Goal: Task Accomplishment & Management: Manage account settings

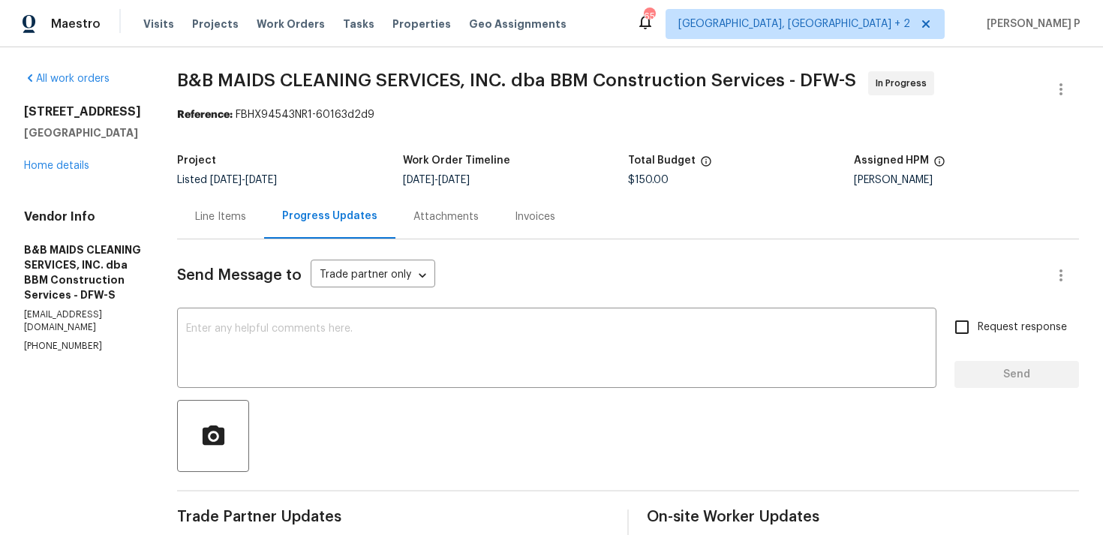
click at [264, 208] on div "Line Items" at bounding box center [220, 216] width 87 height 44
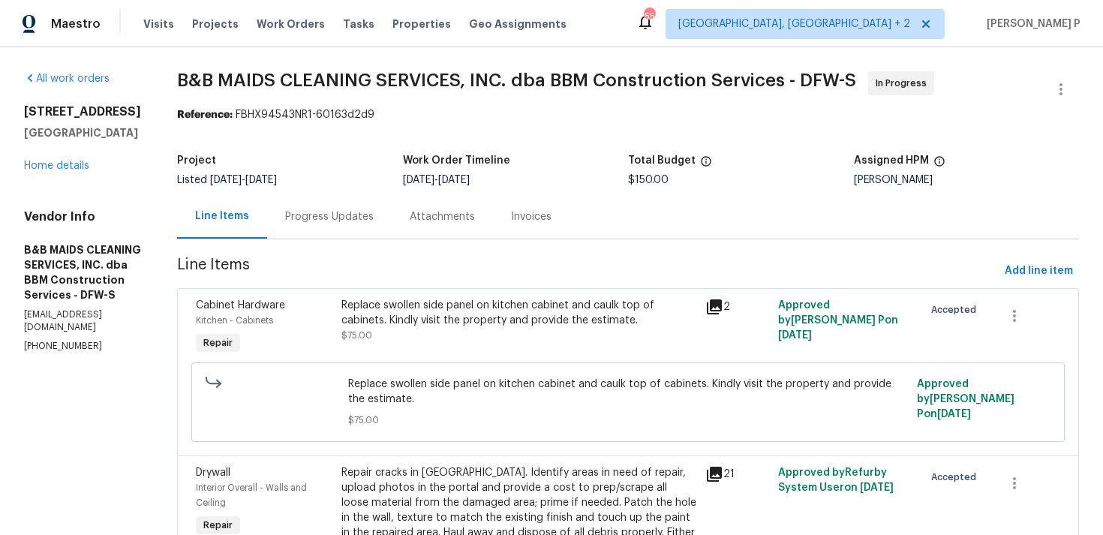
click at [504, 313] on div "Replace swollen side panel on kitchen cabinet and caulk top of cabinets. Kindly…" at bounding box center [518, 313] width 355 height 30
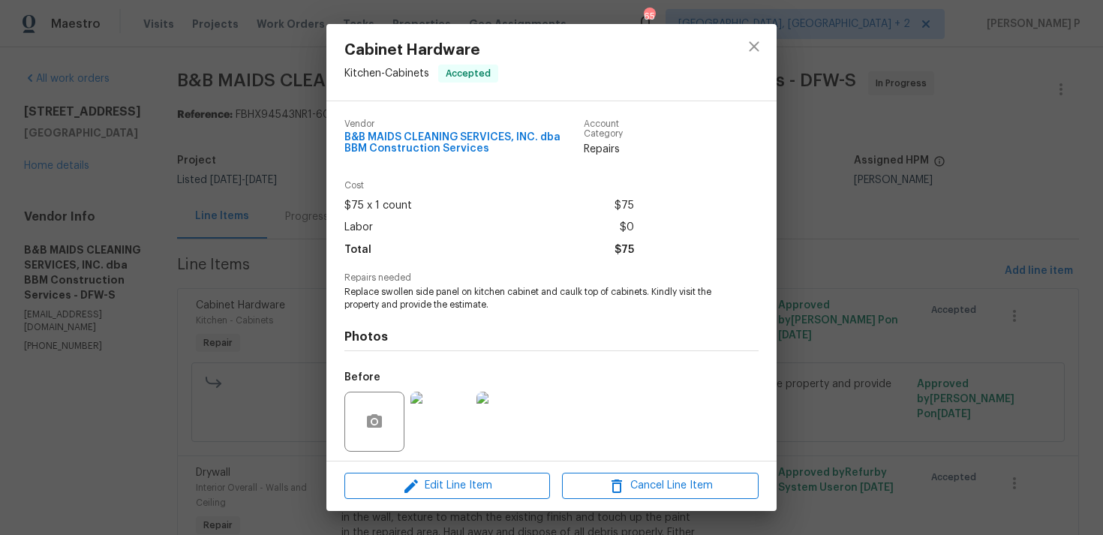
scroll to position [104, 0]
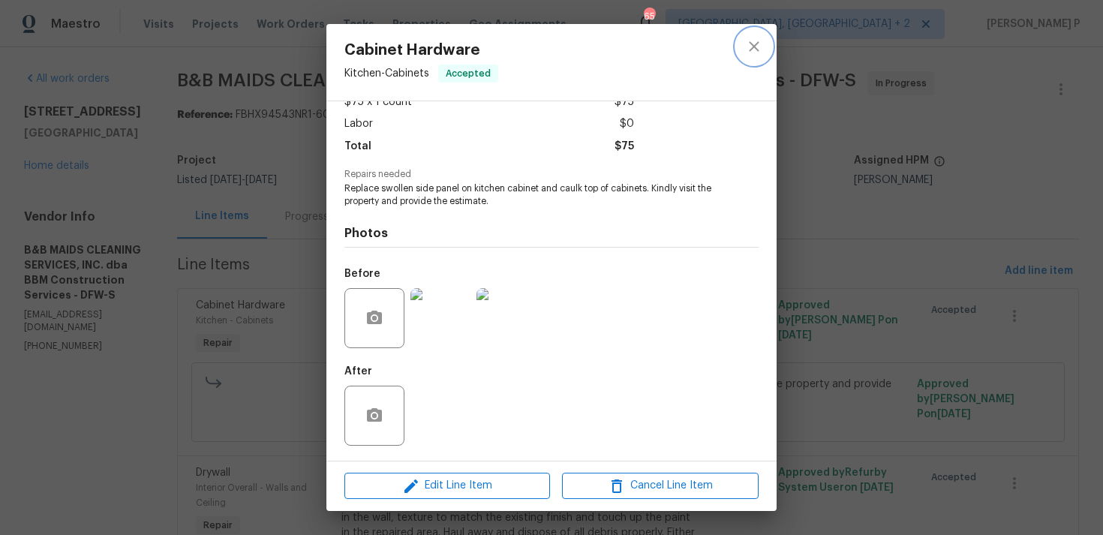
click at [750, 50] on icon "close" at bounding box center [754, 46] width 10 height 10
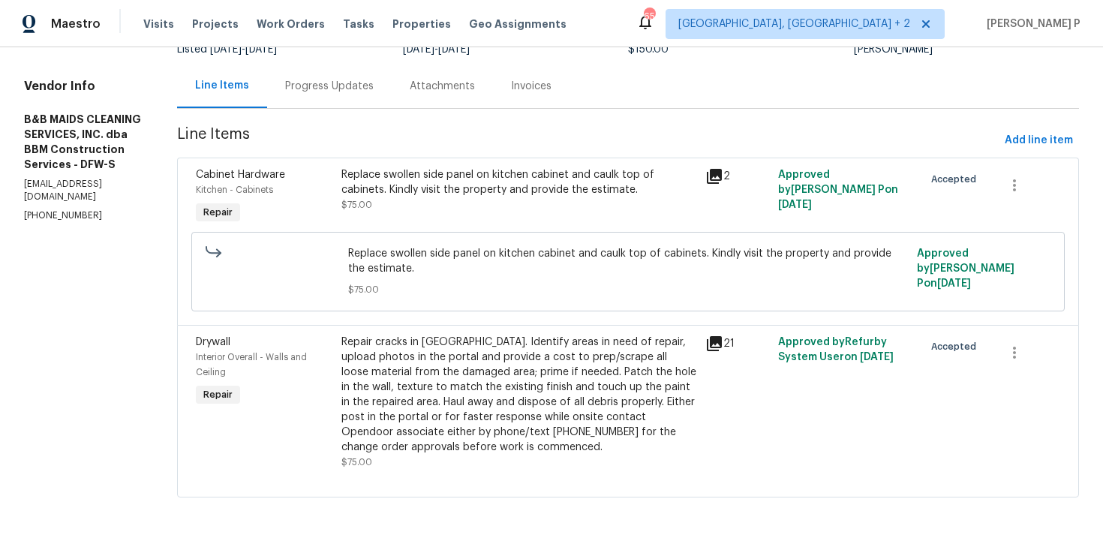
scroll to position [136, 0]
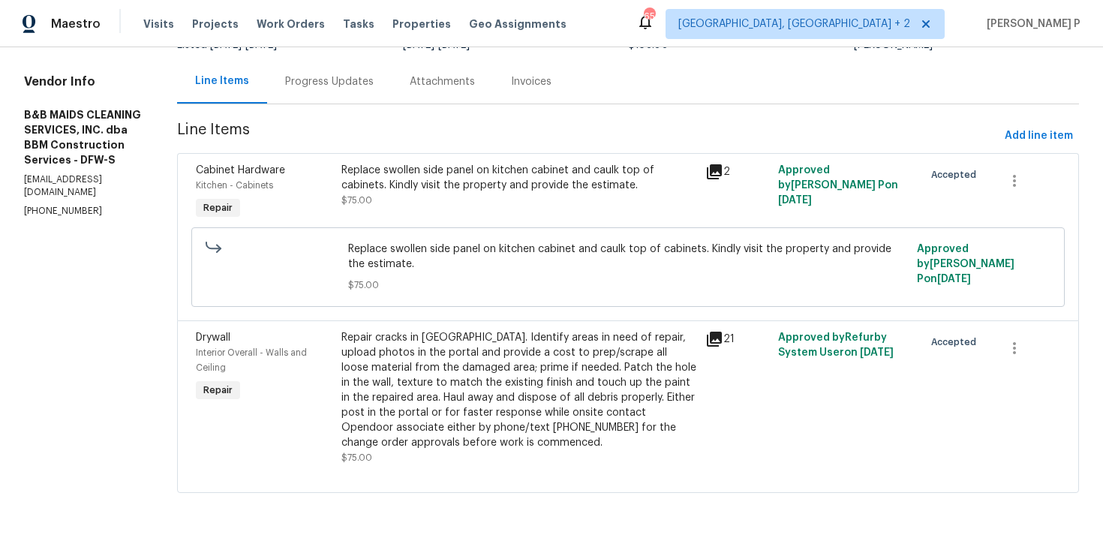
click at [511, 198] on div "Replace swollen side panel on kitchen cabinet and caulk top of cabinets. Kindly…" at bounding box center [518, 185] width 355 height 45
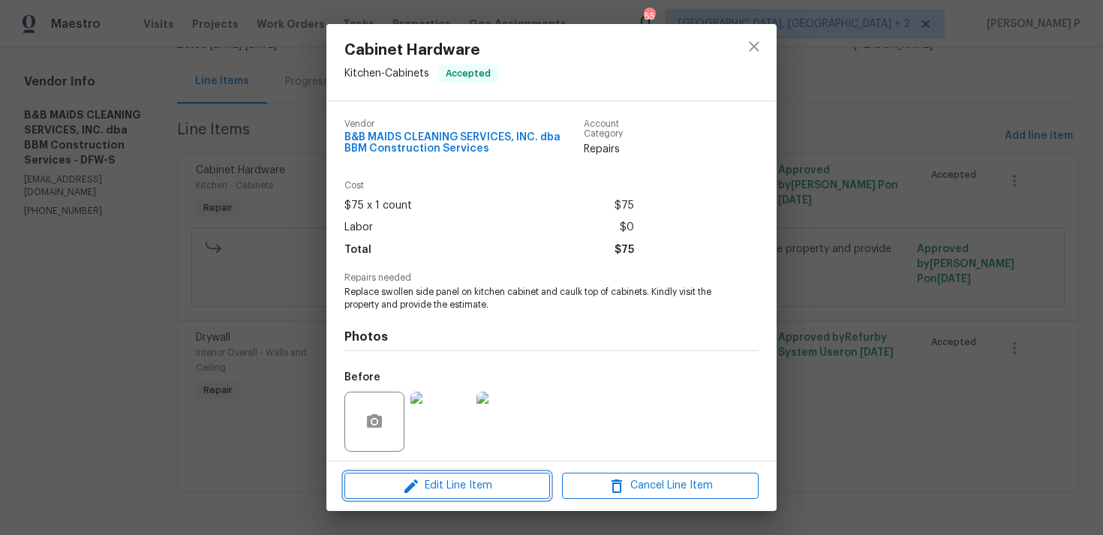
click at [468, 477] on span "Edit Line Item" at bounding box center [447, 486] width 197 height 19
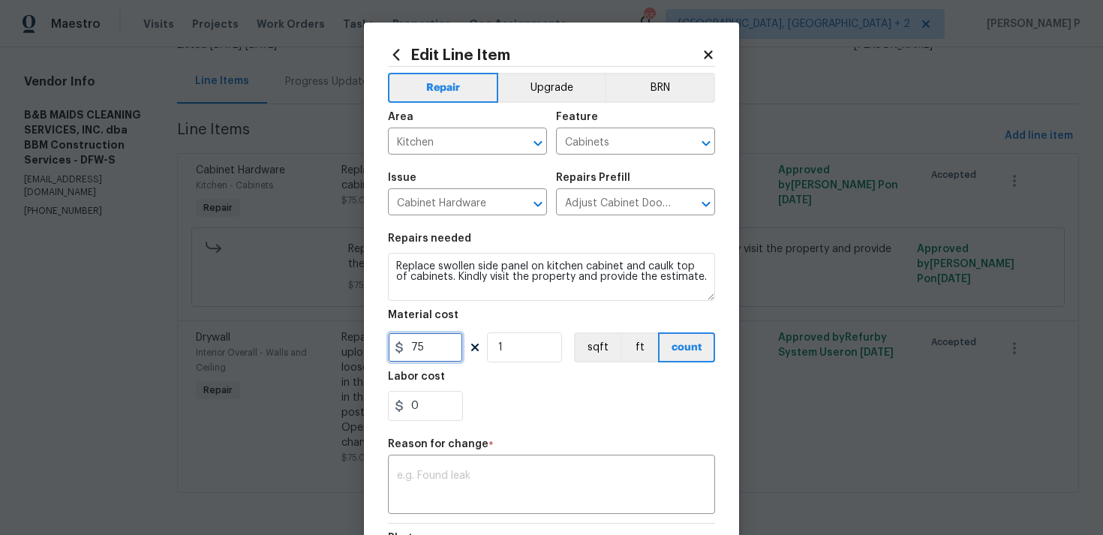
click at [436, 352] on input "75" at bounding box center [425, 347] width 75 height 30
click at [412, 343] on input "75" at bounding box center [425, 347] width 75 height 30
type input "775"
click at [441, 477] on textarea at bounding box center [551, 487] width 309 height 32
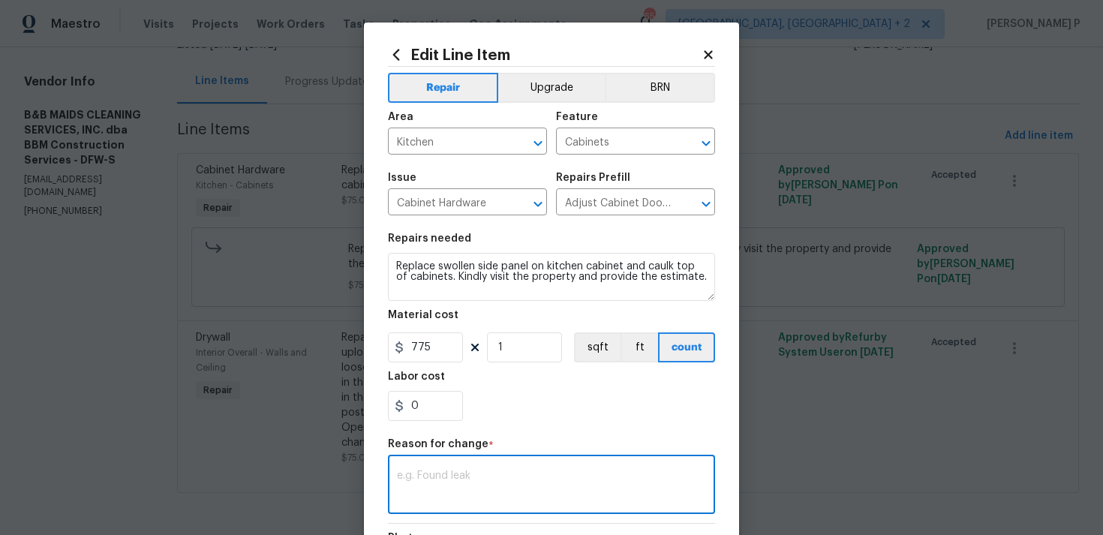
paste textarea "(RP) Updated cost per BR team approval."
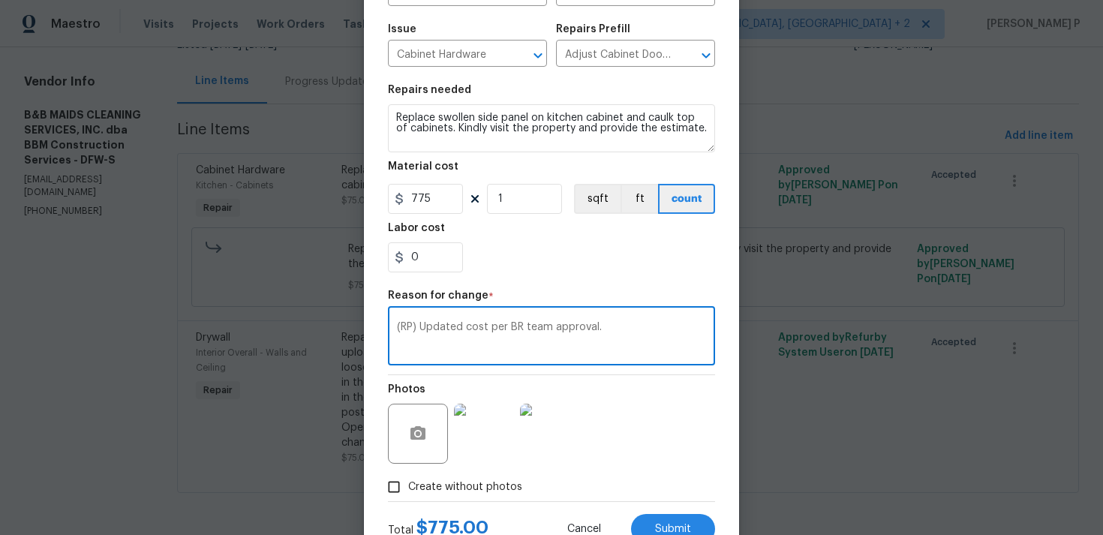
scroll to position [205, 0]
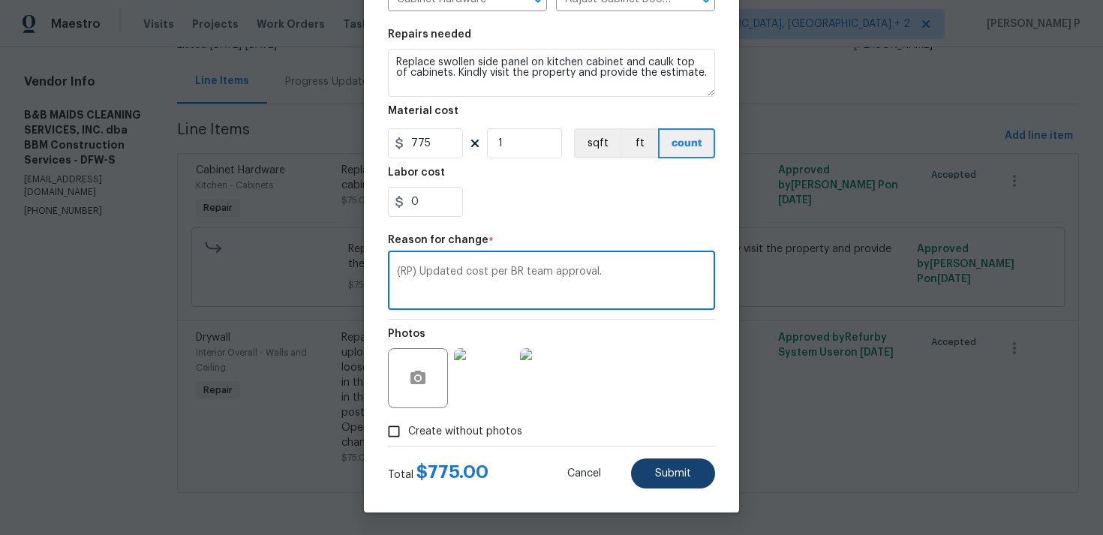
type textarea "(RP) Updated cost per BR team approval."
click at [657, 474] on span "Submit" at bounding box center [673, 473] width 36 height 11
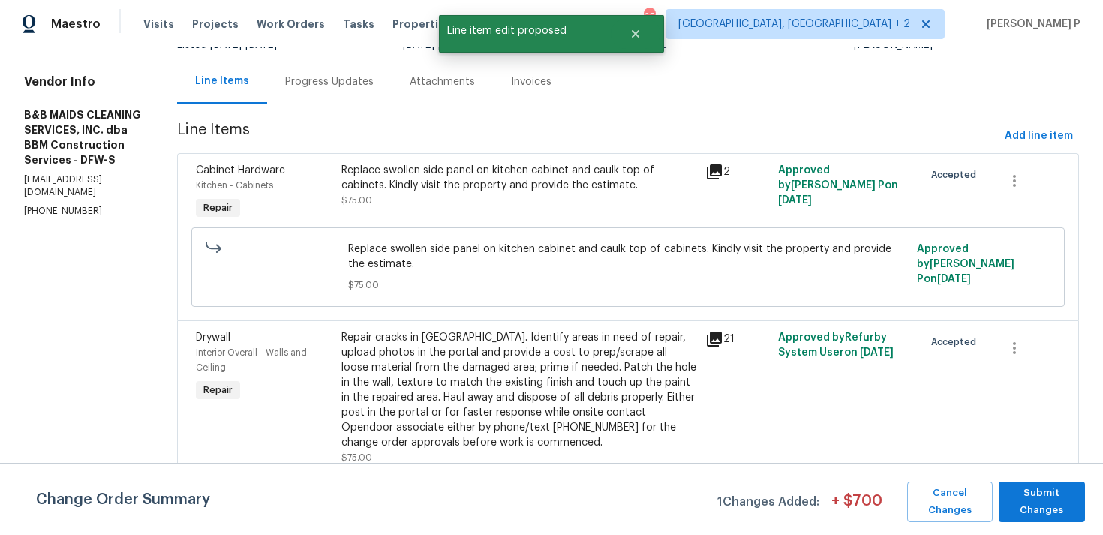
scroll to position [0, 0]
click at [1030, 501] on span "Submit Changes" at bounding box center [1041, 502] width 71 height 35
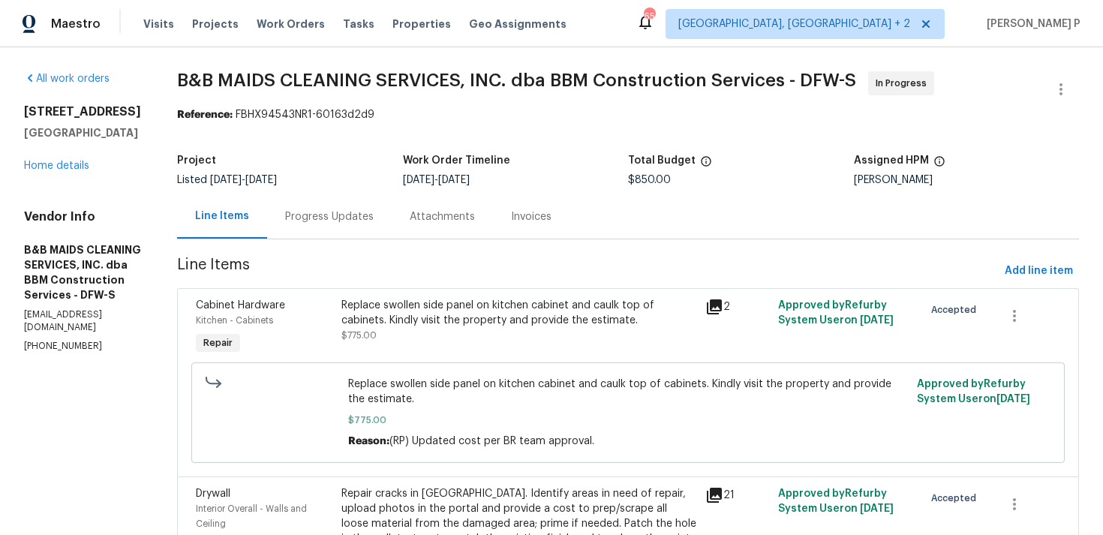
click at [392, 226] on div "Progress Updates" at bounding box center [329, 216] width 125 height 44
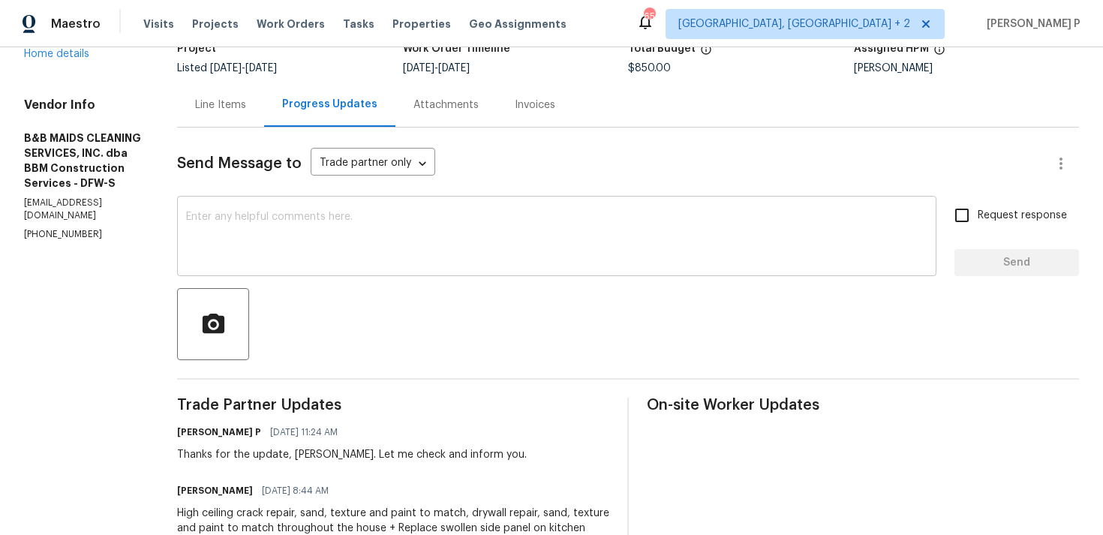
scroll to position [180, 0]
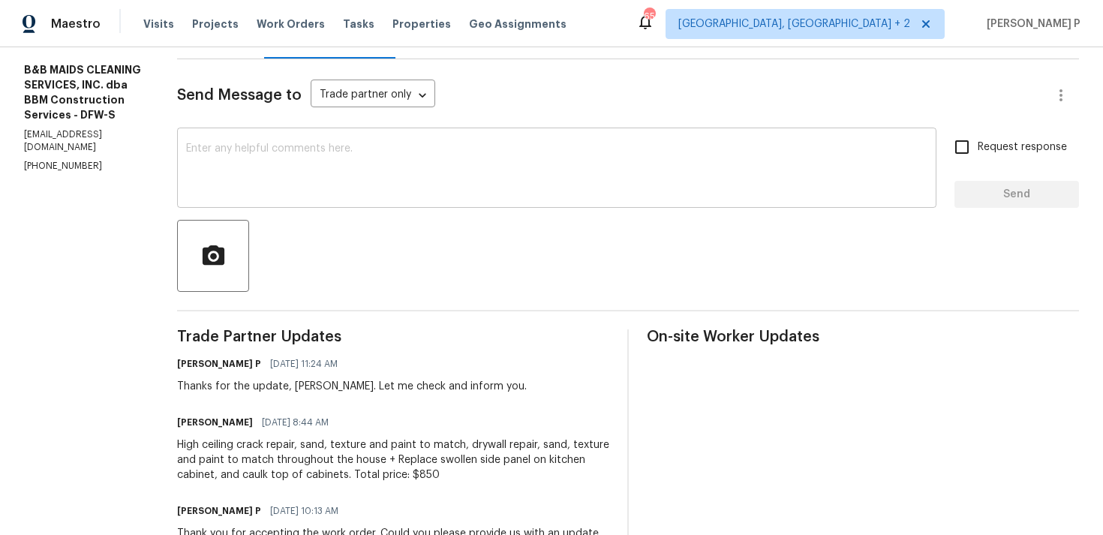
click at [399, 171] on textarea at bounding box center [556, 169] width 741 height 53
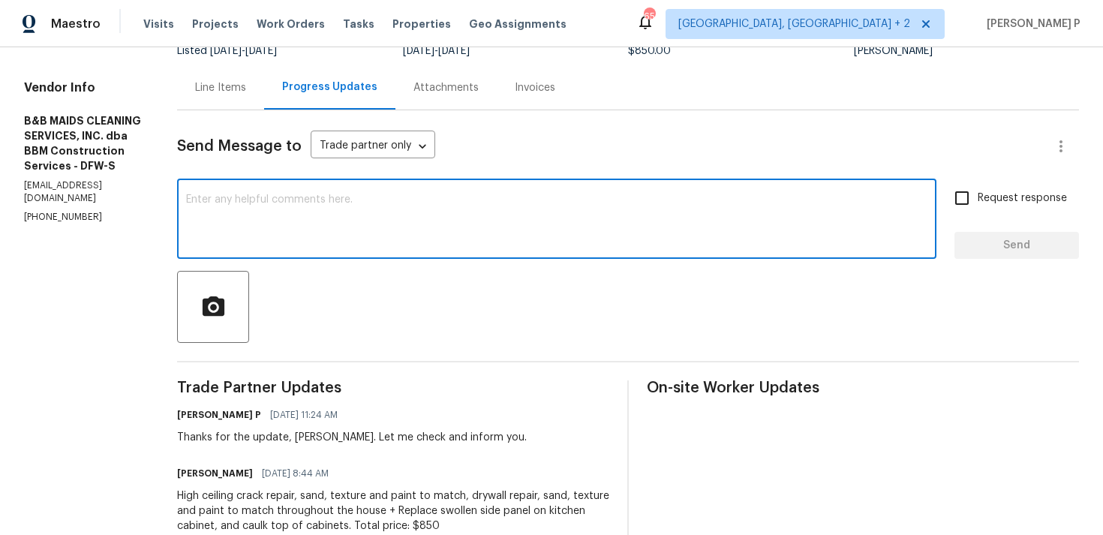
scroll to position [122, 0]
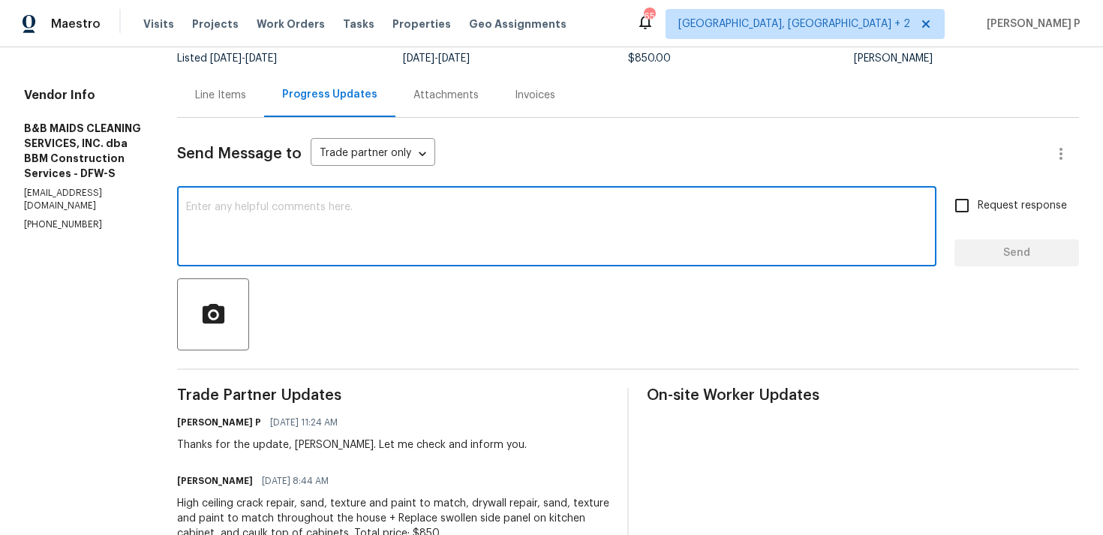
click at [398, 224] on textarea at bounding box center [556, 228] width 741 height 53
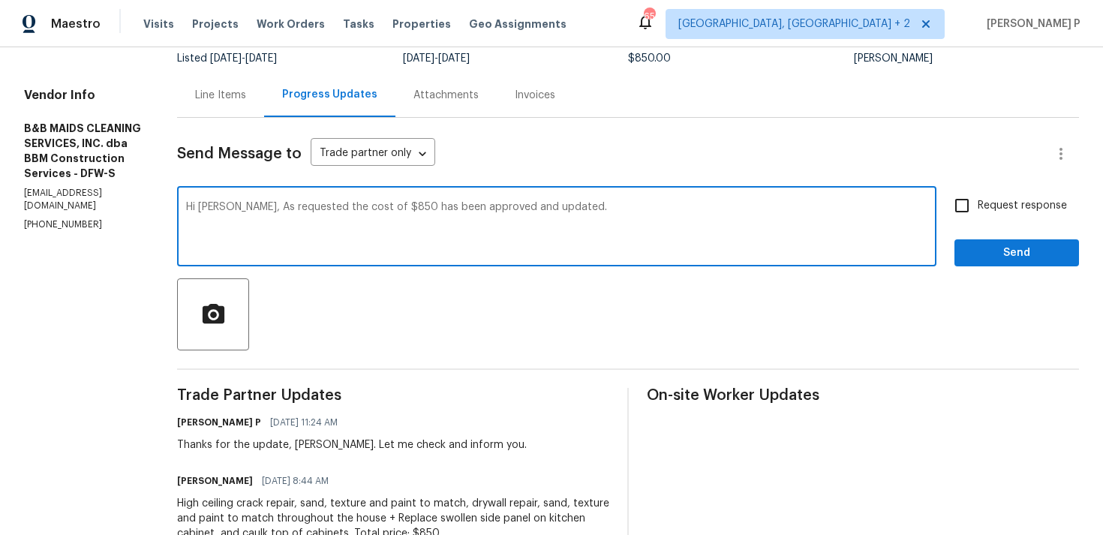
scroll to position [140, 0]
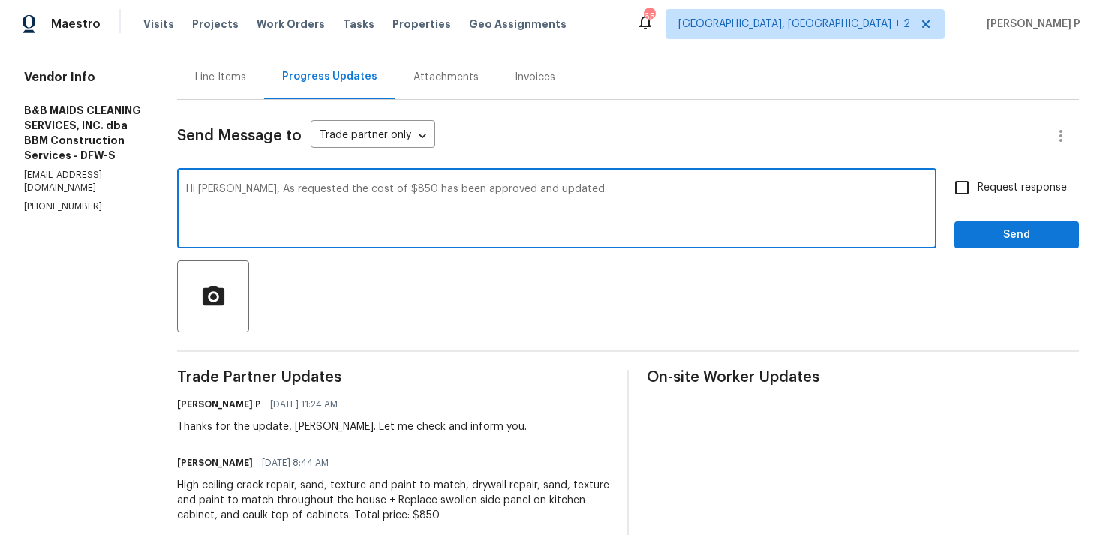
paste textarea "Please be advice paint need to be match existing colors"
click at [601, 188] on textarea "Hi Allan, As requested the cost of $850 has been approved and updated. Please b…" at bounding box center [556, 210] width 741 height 53
drag, startPoint x: 599, startPoint y: 188, endPoint x: 678, endPoint y: 188, distance: 79.5
click at [678, 188] on textarea "Hi Allan, As requested the cost of $850 has been approved and updated. Please b…" at bounding box center [556, 210] width 741 height 53
click at [645, 189] on textarea "Hi Allan, As requested the cost of $850 has been approved and updated. Please b…" at bounding box center [556, 210] width 741 height 53
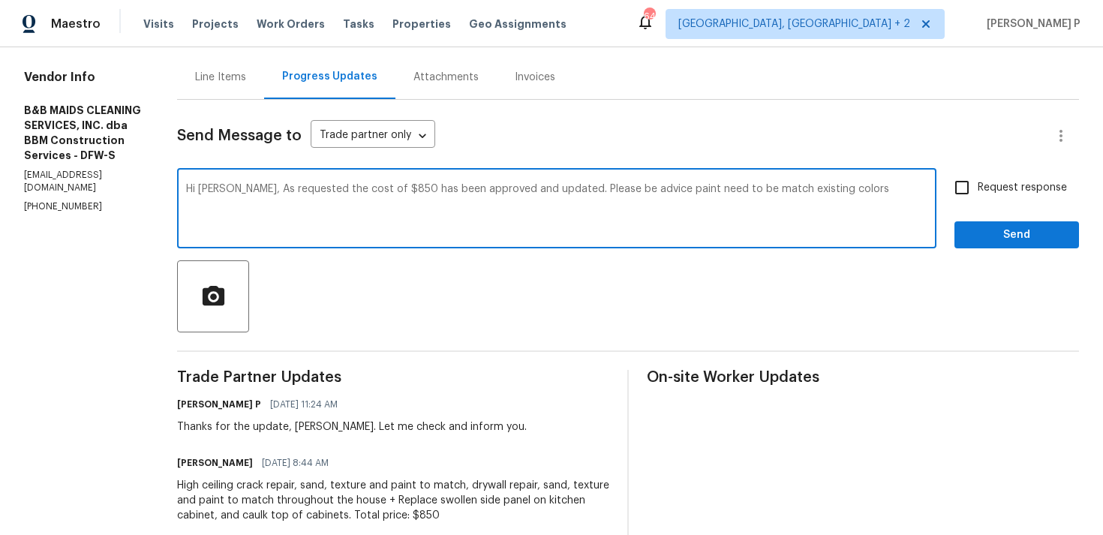
drag, startPoint x: 632, startPoint y: 189, endPoint x: 681, endPoint y: 190, distance: 49.5
click at [681, 190] on textarea "Hi Allan, As requested the cost of $850 has been approved and updated. Please b…" at bounding box center [556, 210] width 741 height 53
drag, startPoint x: 281, startPoint y: 188, endPoint x: 917, endPoint y: 191, distance: 635.6
click at [917, 191] on textarea "Hi Allan, As requested the cost of $850 has been approved and updated. Please m…" at bounding box center [556, 210] width 741 height 53
paste textarea ", the cost of $850 has been approved and updated. Please ensure that the paint …"
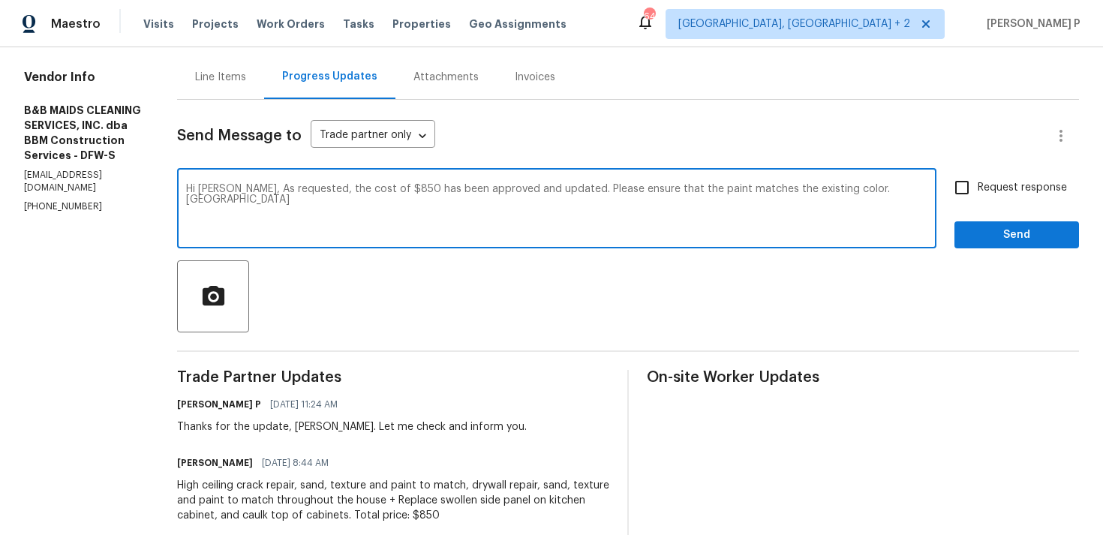
click at [903, 188] on textarea "Hi Allan, As requested, the cost of $850 has been approved and updated. Please …" at bounding box center [556, 210] width 741 height 53
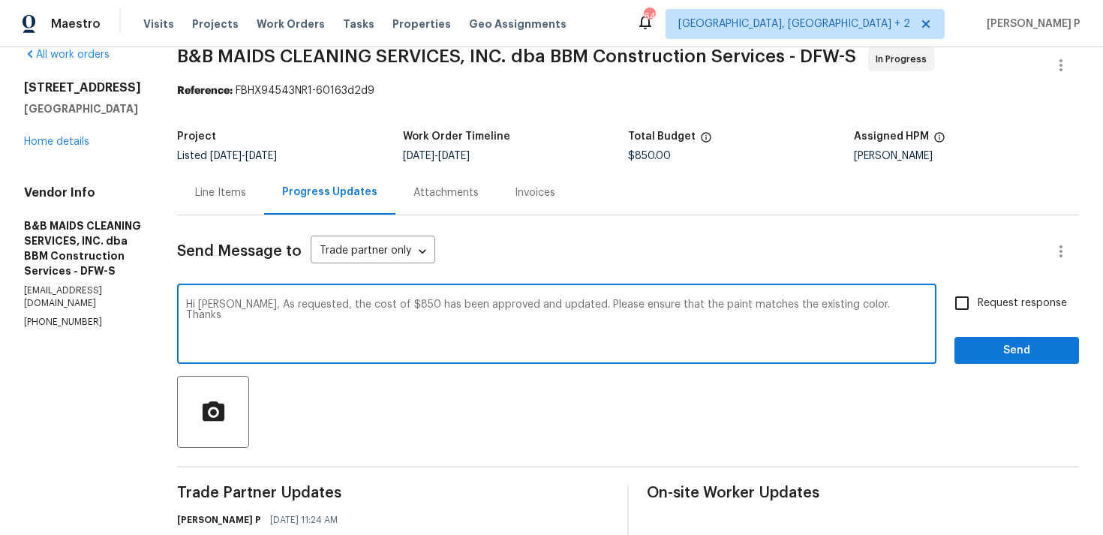
scroll to position [0, 0]
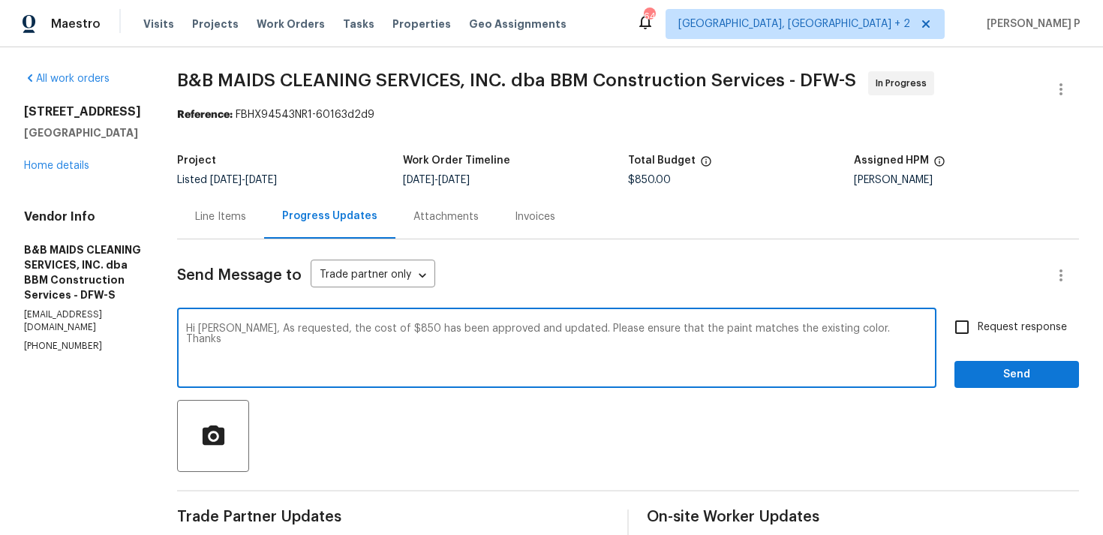
type textarea "Hi Allan, As requested, the cost of $850 has been approved and updated. Please …"
click at [977, 324] on input "Request response" at bounding box center [962, 327] width 32 height 32
checkbox input "true"
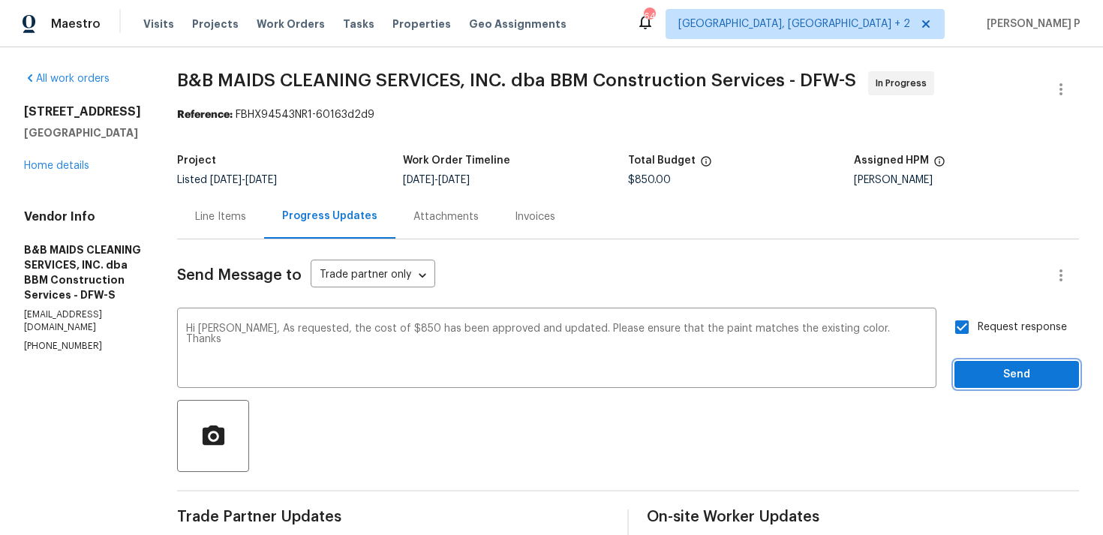
click at [988, 368] on span "Send" at bounding box center [1017, 374] width 101 height 19
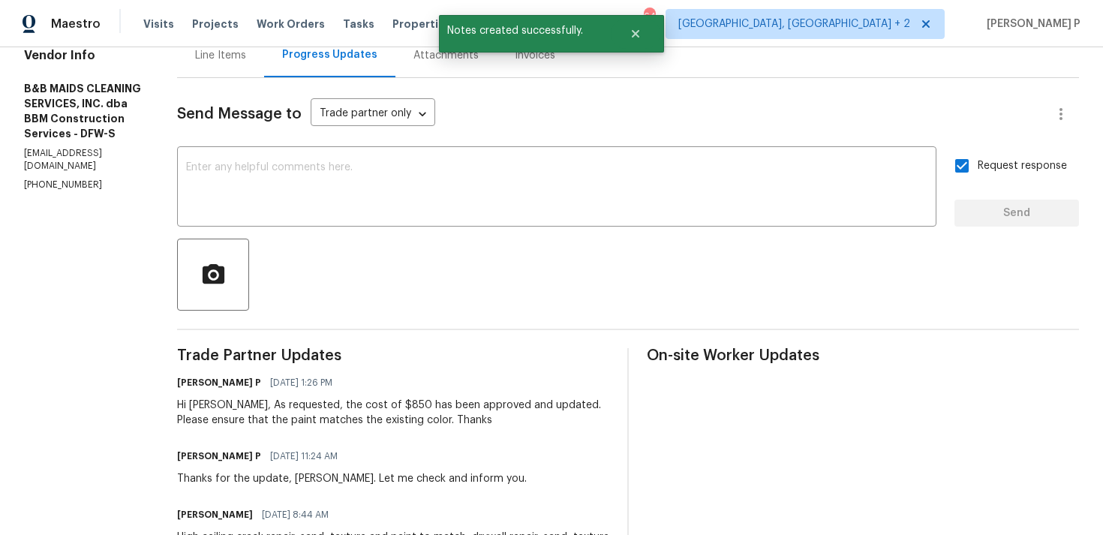
scroll to position [234, 0]
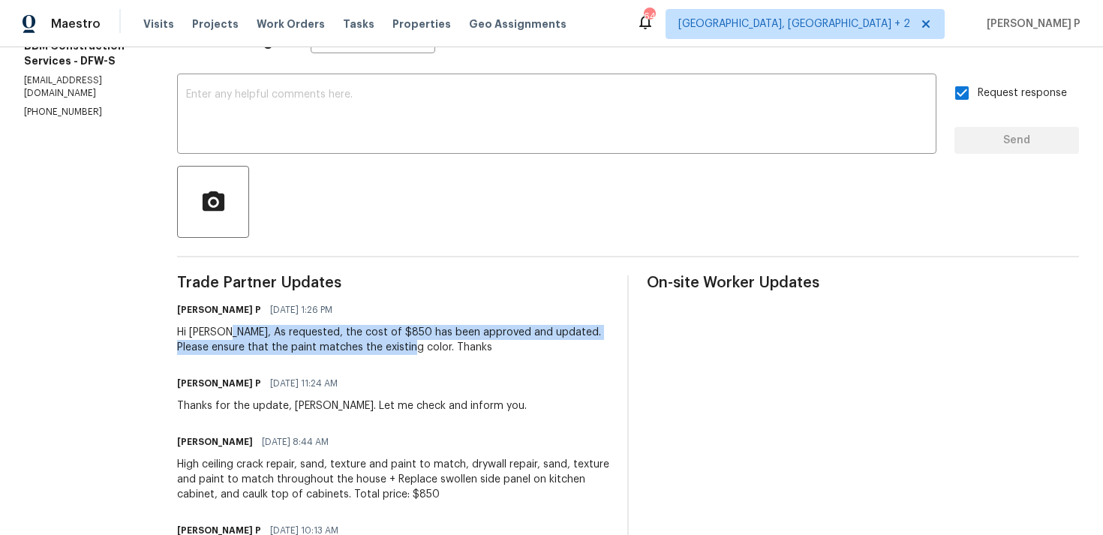
drag, startPoint x: 272, startPoint y: 333, endPoint x: 465, endPoint y: 352, distance: 193.8
click at [465, 352] on div "Hi Allan, As requested, the cost of $850 has been approved and updated. Please …" at bounding box center [393, 340] width 432 height 30
copy div "As requested, the cost of $850 has been approved and updated. Please ensure tha…"
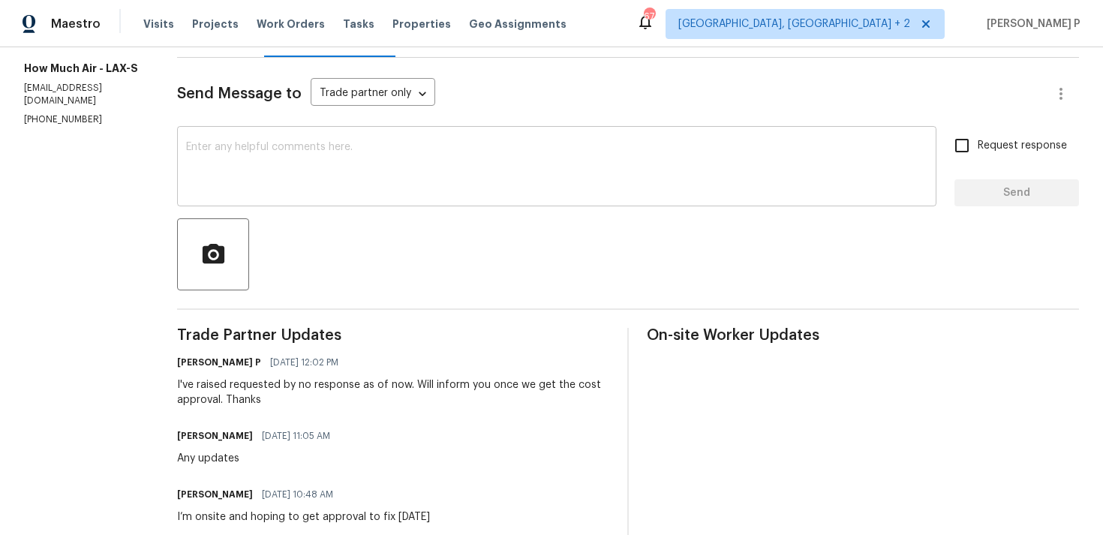
scroll to position [137, 0]
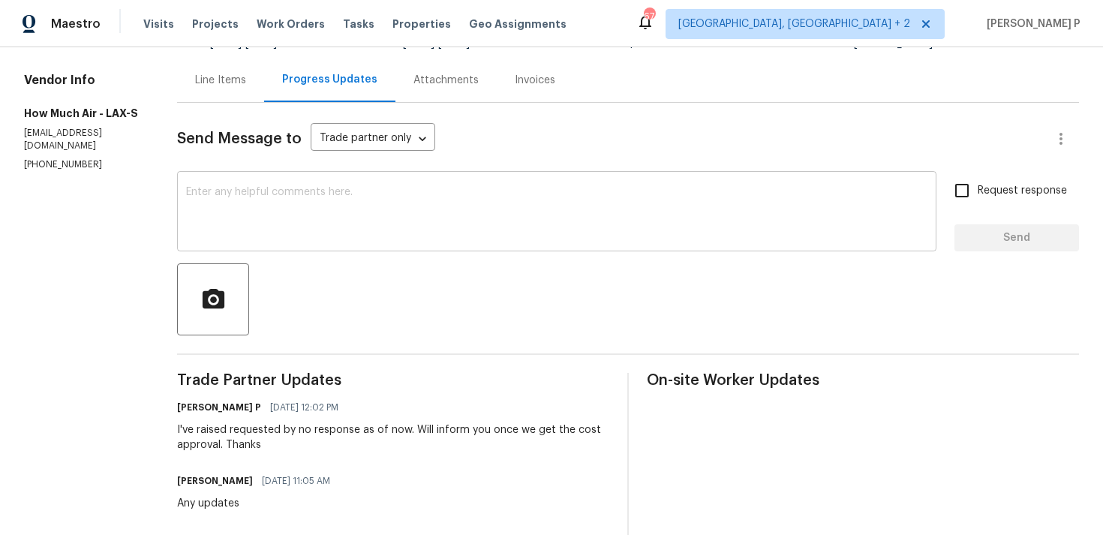
click at [238, 235] on textarea at bounding box center [556, 213] width 741 height 53
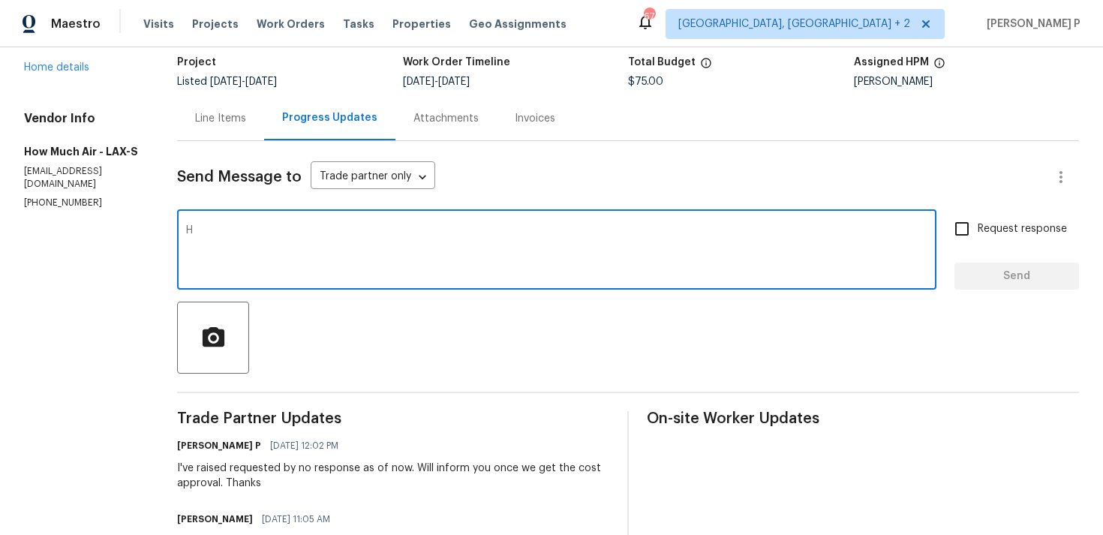
scroll to position [95, 0]
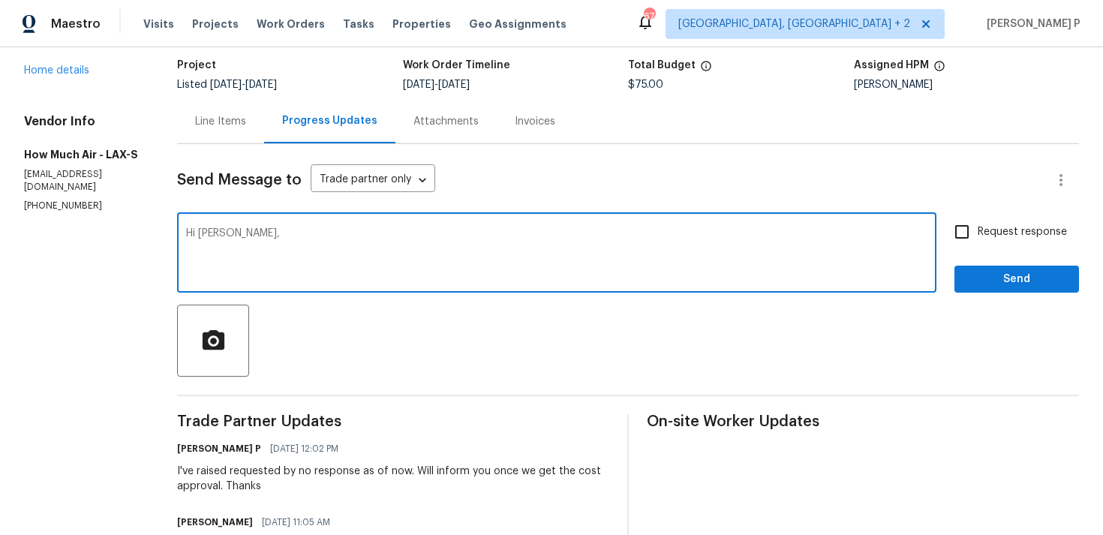
paste textarea "Hi, Could you please provide us with a breakdown of the charges and confirm how…"
type textarea "Hi Andy, Hi, Could you please provide us with a breakdown of the charges and co…"
click at [983, 242] on label "Request response" at bounding box center [1006, 232] width 121 height 32
click at [978, 242] on input "Request response" at bounding box center [962, 232] width 32 height 32
checkbox input "true"
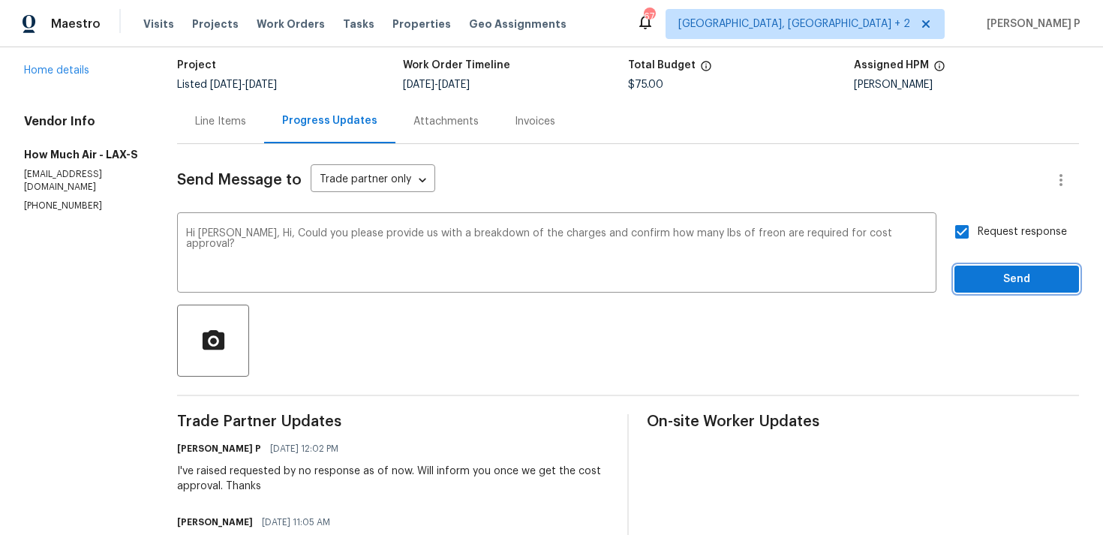
click at [982, 274] on span "Send" at bounding box center [1017, 279] width 101 height 19
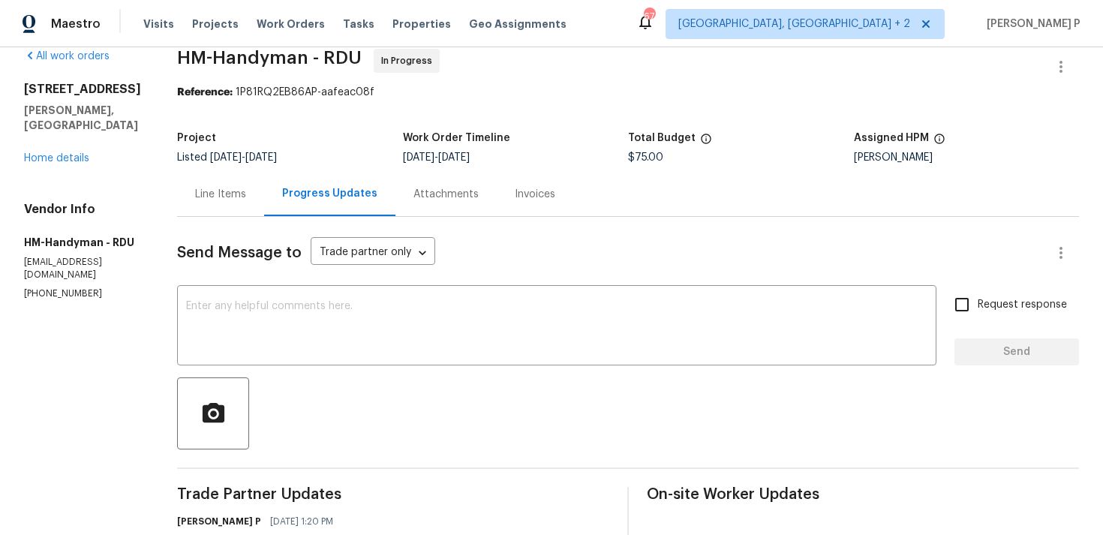
scroll to position [16, 0]
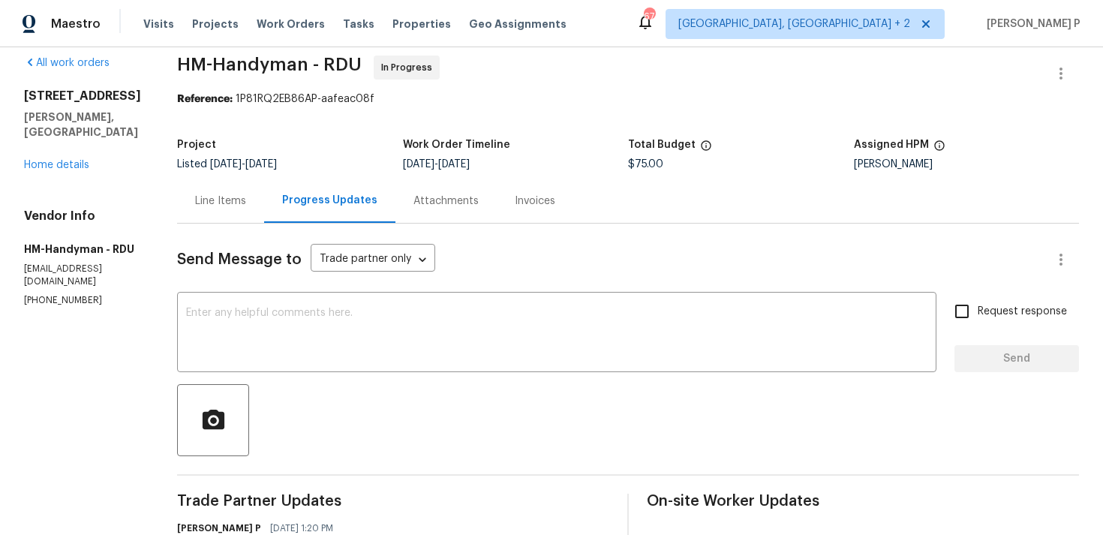
click at [241, 206] on div "Line Items" at bounding box center [220, 201] width 51 height 15
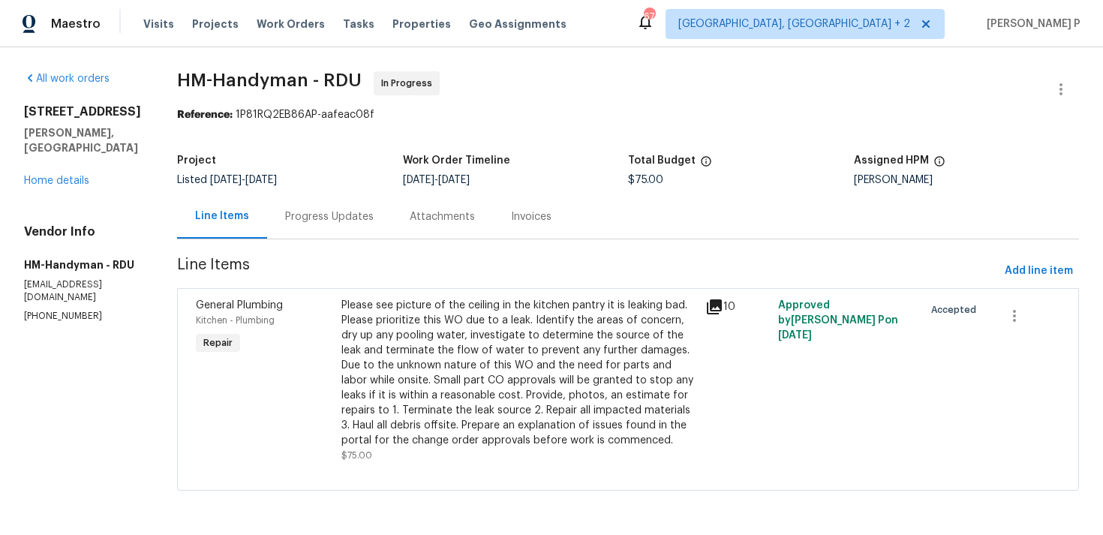
click at [492, 359] on div "Please see picture of the ceiling in the kitchen pantry it is leaking bad. Plea…" at bounding box center [518, 373] width 355 height 150
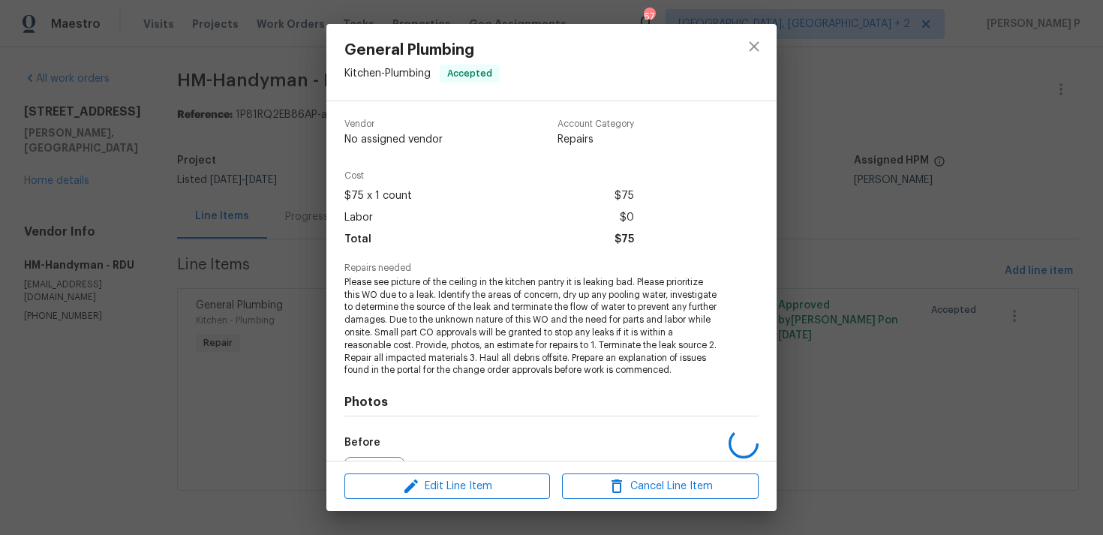
scroll to position [182, 0]
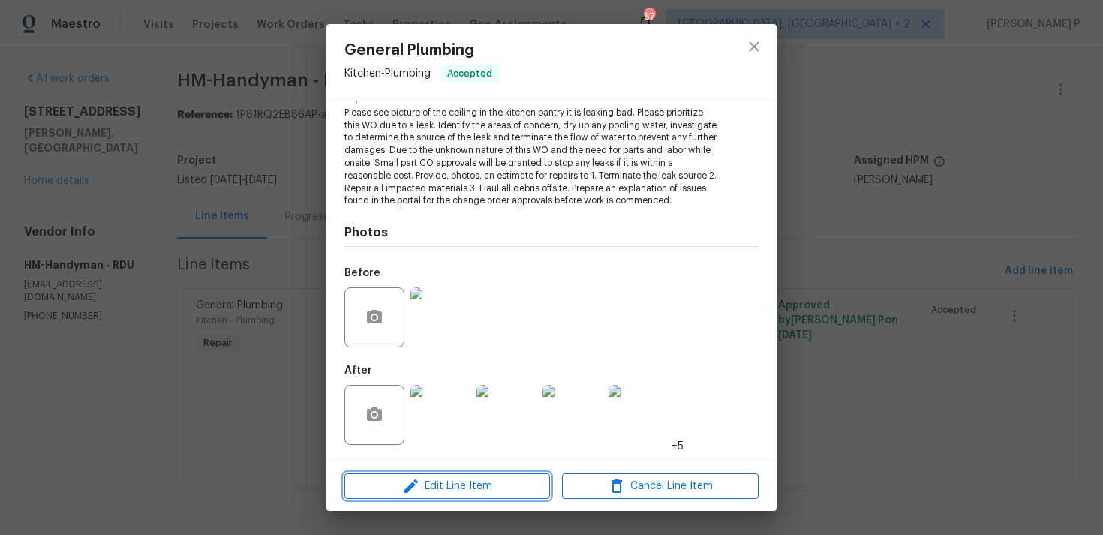
click at [465, 486] on span "Edit Line Item" at bounding box center [447, 486] width 197 height 19
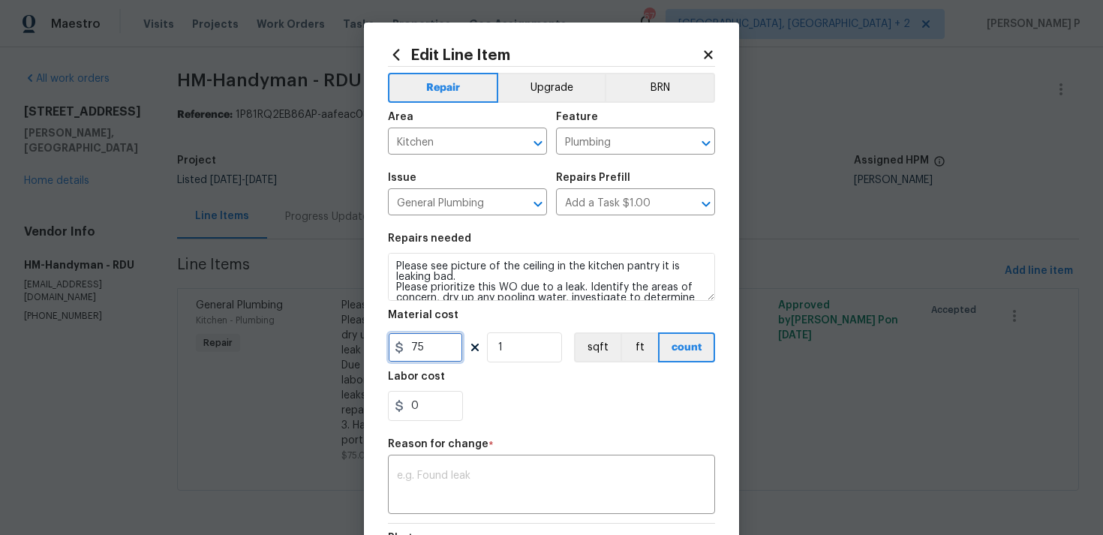
click at [428, 349] on input "75" at bounding box center [425, 347] width 75 height 30
type input "850"
click at [417, 479] on textarea at bounding box center [551, 487] width 309 height 32
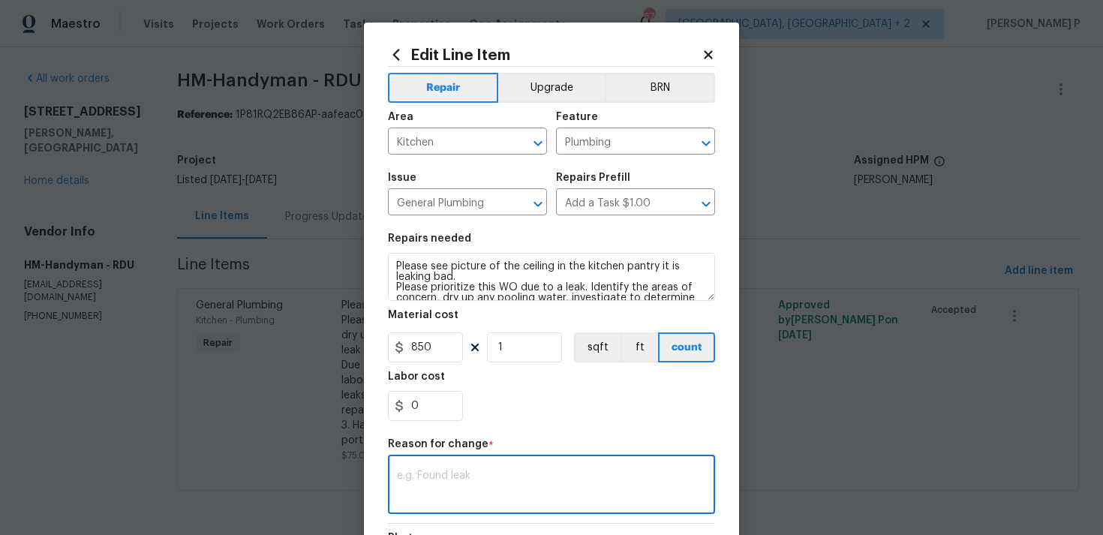
paste textarea "(RP) Updated cost per BR team approval."
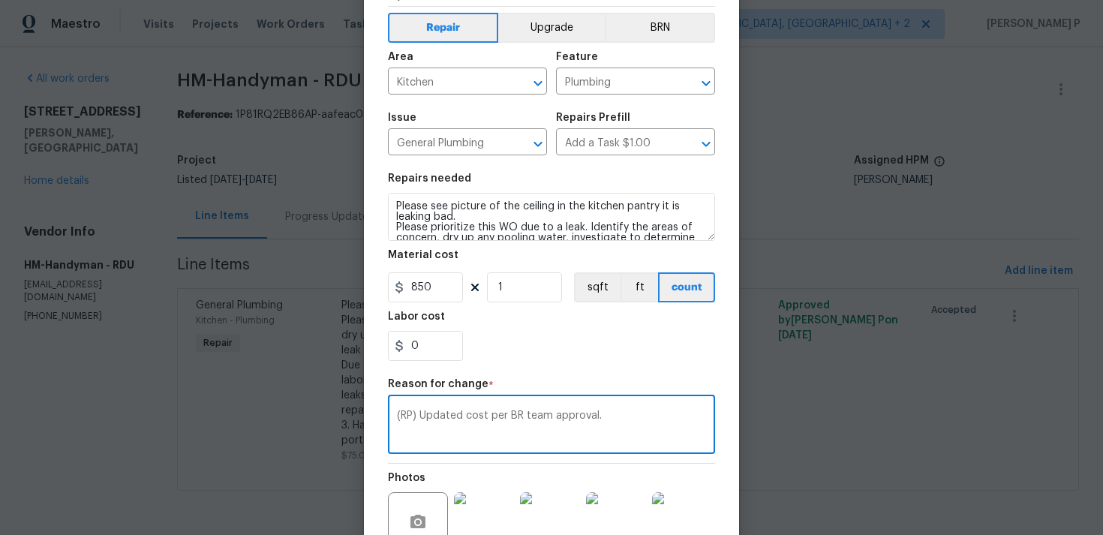
scroll to position [220, 0]
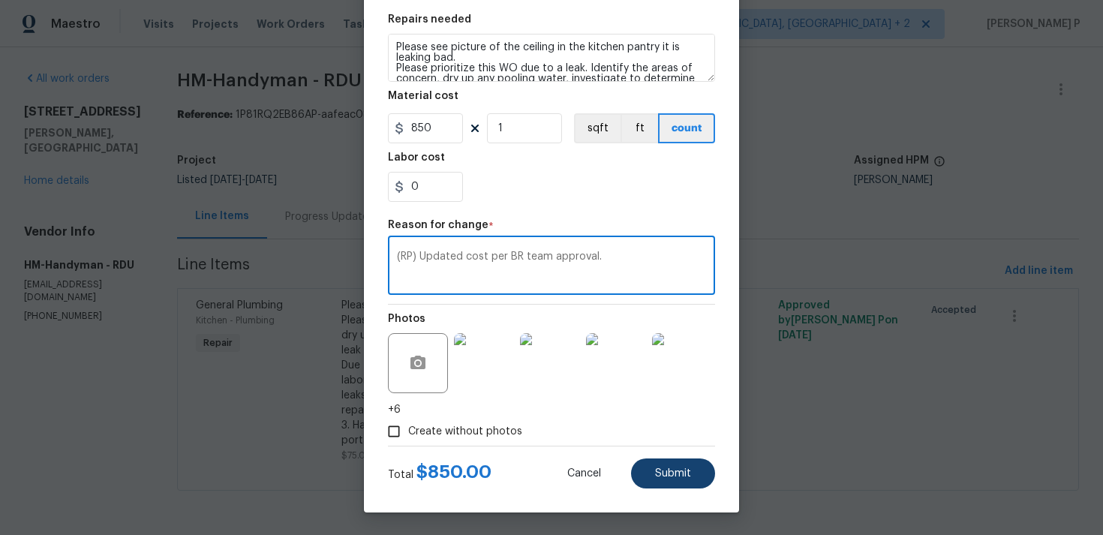
type textarea "(RP) Updated cost per BR team approval."
click at [673, 468] on span "Submit" at bounding box center [673, 473] width 36 height 11
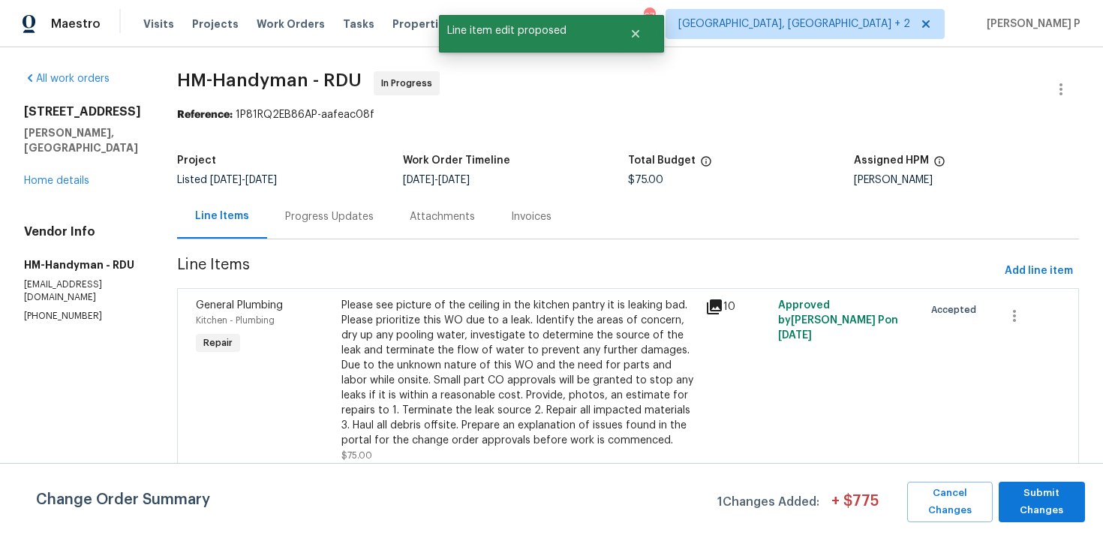
scroll to position [0, 0]
click at [1051, 501] on span "Submit Changes" at bounding box center [1041, 502] width 71 height 35
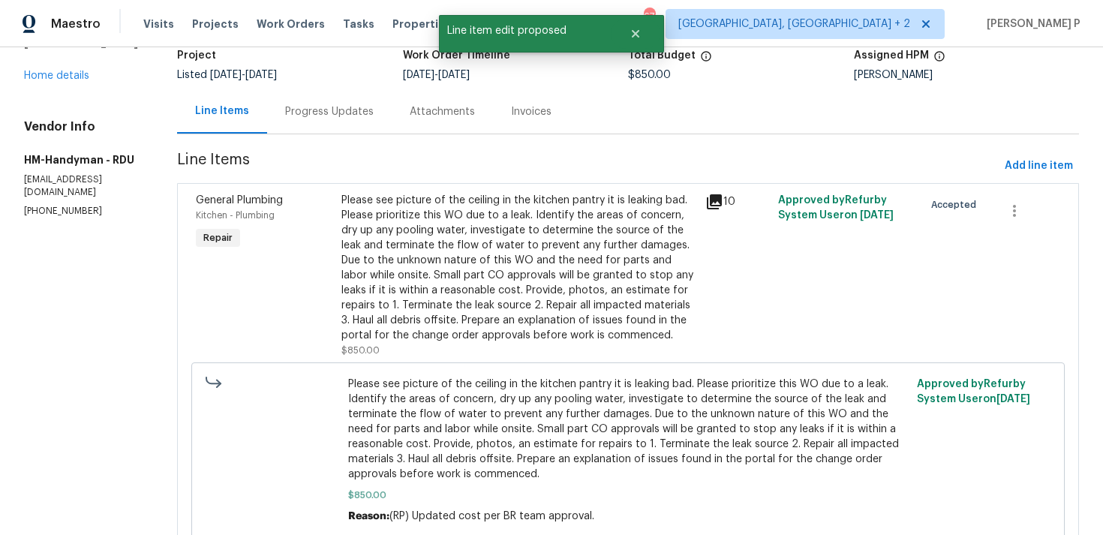
click at [370, 89] on div "Progress Updates" at bounding box center [329, 111] width 125 height 44
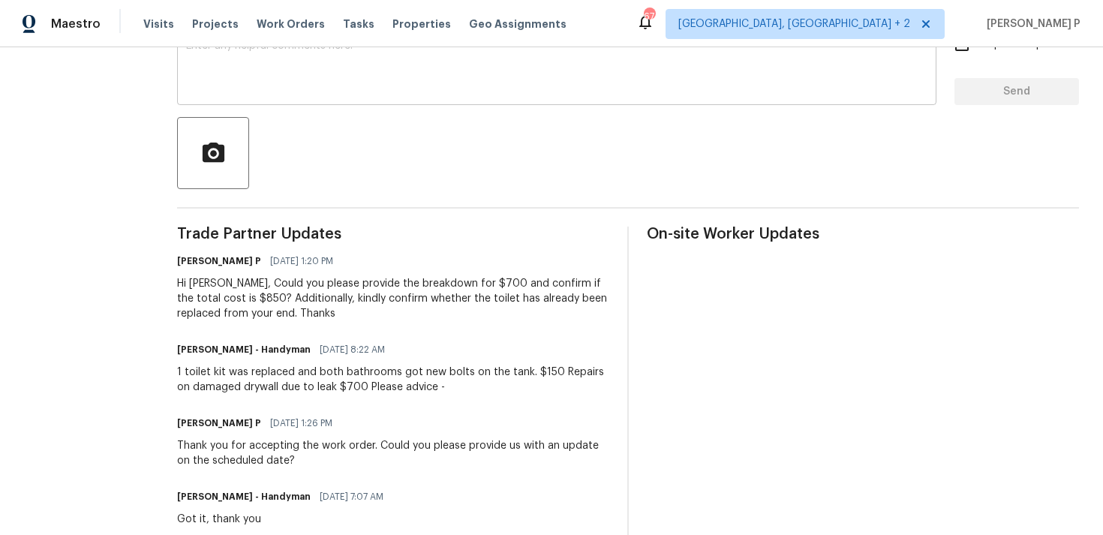
scroll to position [236, 0]
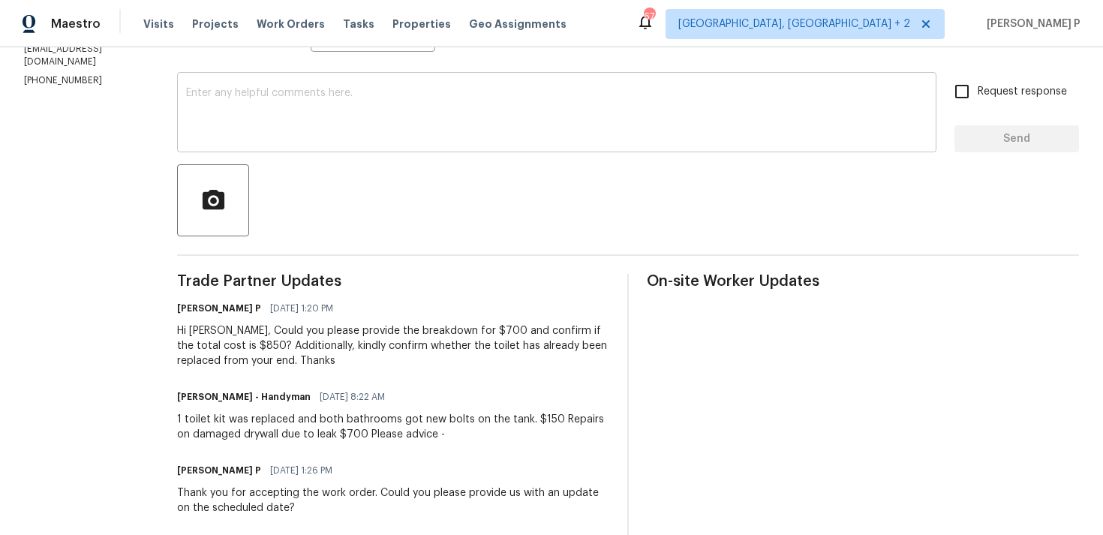
click at [395, 136] on textarea at bounding box center [556, 114] width 741 height 53
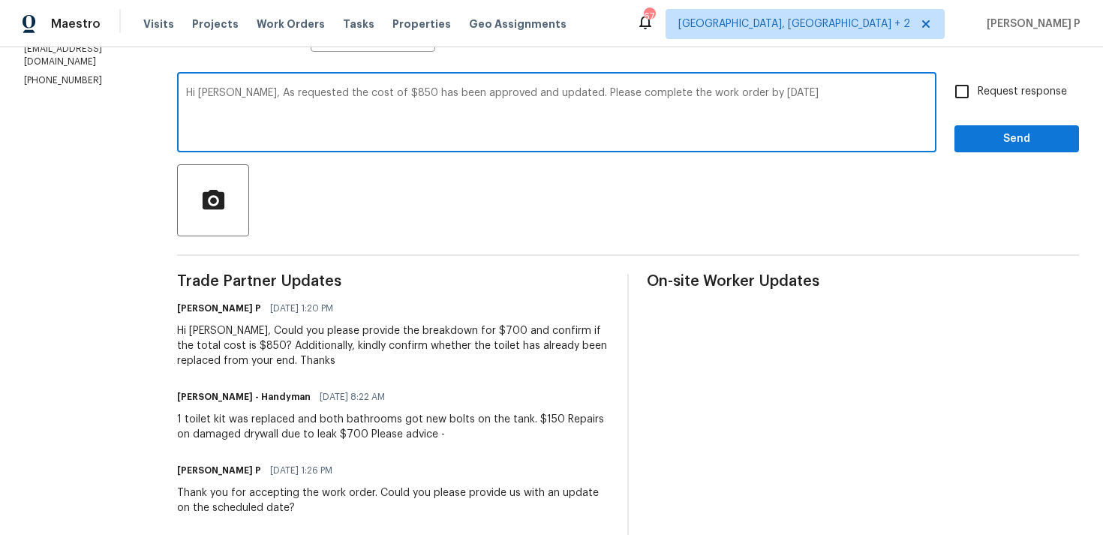
click at [608, 92] on textarea "Hi Heather, As requested the cost of $850 has been approved and updated. Please…" at bounding box center [556, 114] width 741 height 53
click at [699, 92] on textarea "Hi Heather, As requested the cost of $850 has been approved and updated. Please…" at bounding box center [556, 114] width 741 height 53
drag, startPoint x: 819, startPoint y: 92, endPoint x: 929, endPoint y: 90, distance: 110.3
click at [929, 90] on div "Hi Heather, As requested the cost of $850 has been approved and updated. Please…" at bounding box center [556, 114] width 759 height 77
drag, startPoint x: 576, startPoint y: 96, endPoint x: 896, endPoint y: 94, distance: 320.4
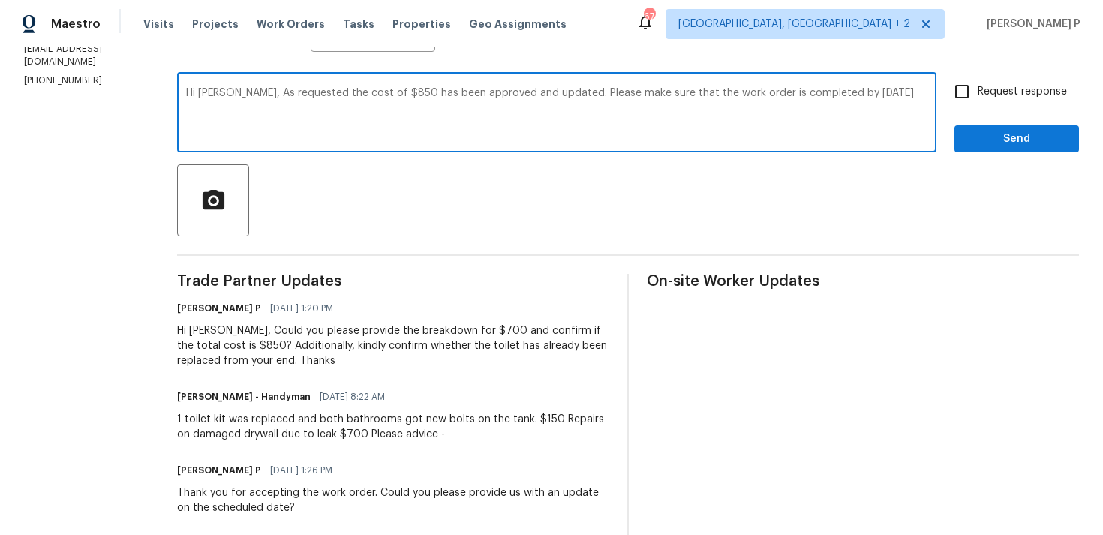
click at [896, 94] on textarea "Hi Heather, As requested the cost of $850 has been approved and updated. Please…" at bounding box center [556, 114] width 741 height 53
paste textarea "Kindly en"
drag, startPoint x: 261, startPoint y: 92, endPoint x: 873, endPoint y: 90, distance: 611.6
click at [873, 90] on textarea "Hi Heather, As requested the cost of $850 has been approved and updated. Kindly…" at bounding box center [556, 114] width 741 height 53
type textarea "Hi Heather, As requested the cost of $850 has been approved and updated. Kindly…"
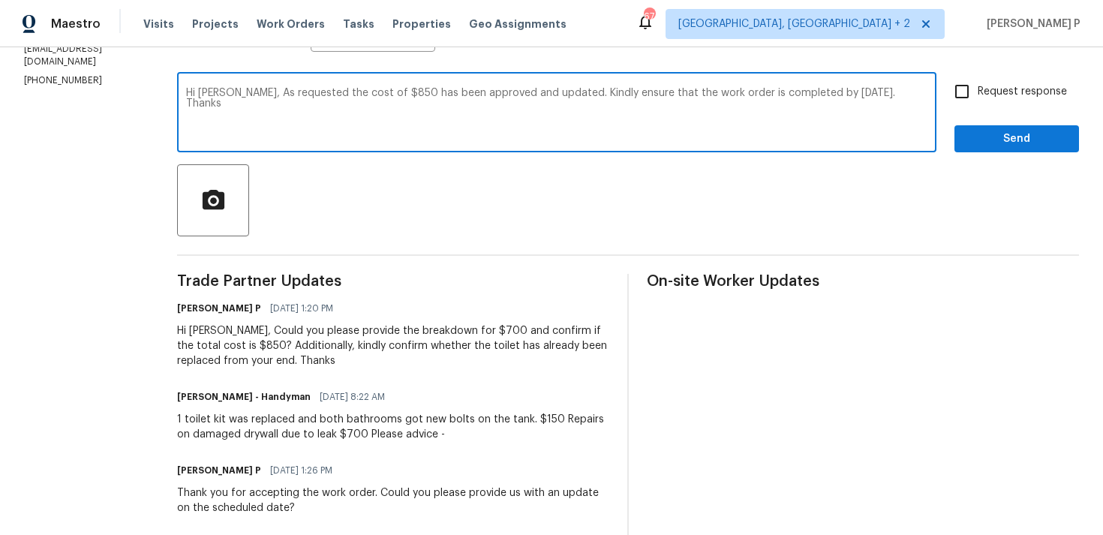
click at [1090, 92] on div "All work orders 735 Sycamore Springs Dr Fuquay Varina, NC 27526 Home details Ve…" at bounding box center [551, 266] width 1103 height 908
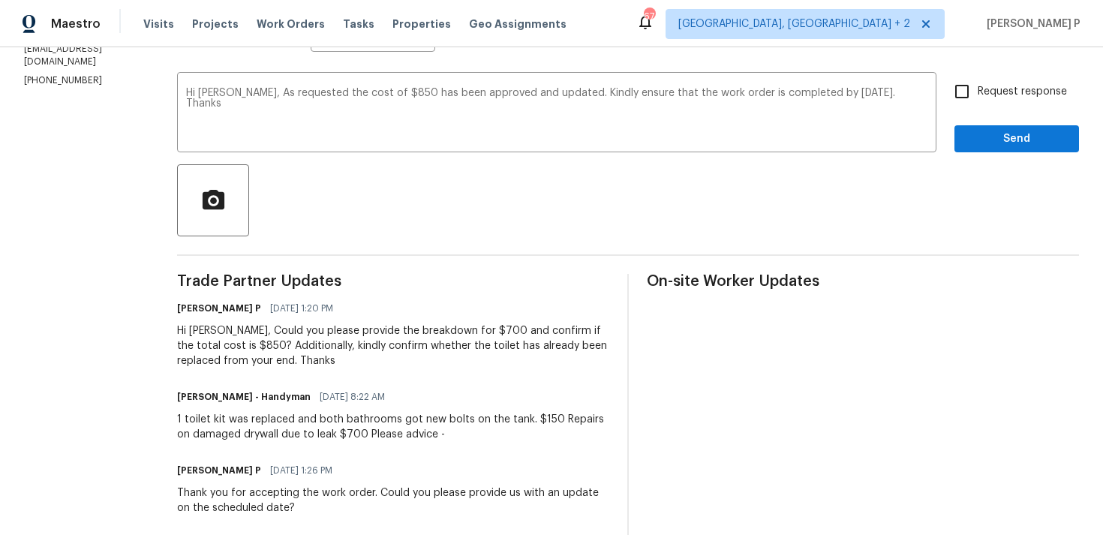
click at [1015, 93] on span "Request response" at bounding box center [1022, 92] width 89 height 16
click at [978, 93] on input "Request response" at bounding box center [962, 92] width 32 height 32
checkbox input "true"
click at [1009, 133] on span "Send" at bounding box center [1017, 139] width 101 height 19
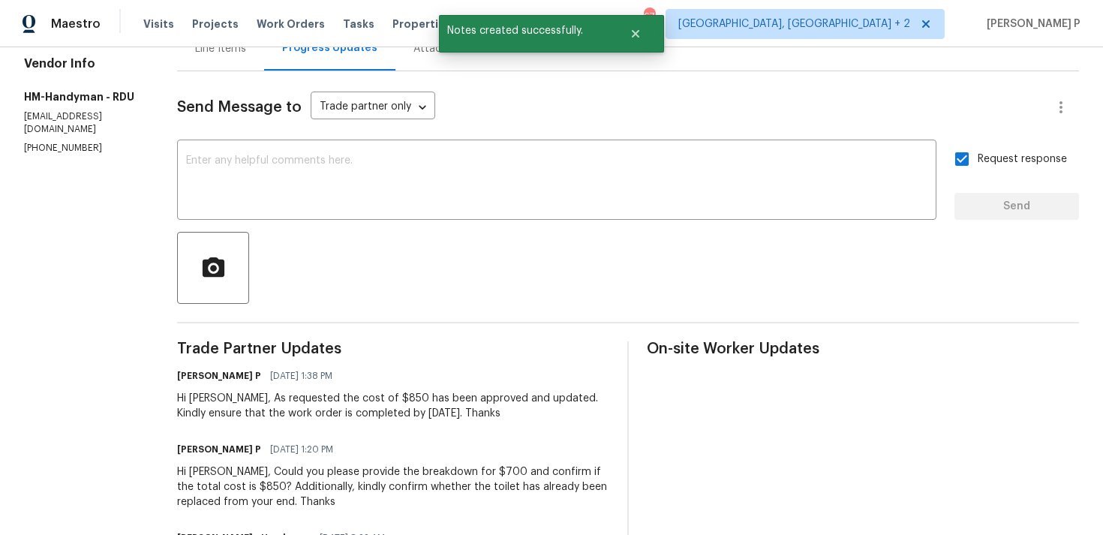
scroll to position [154, 0]
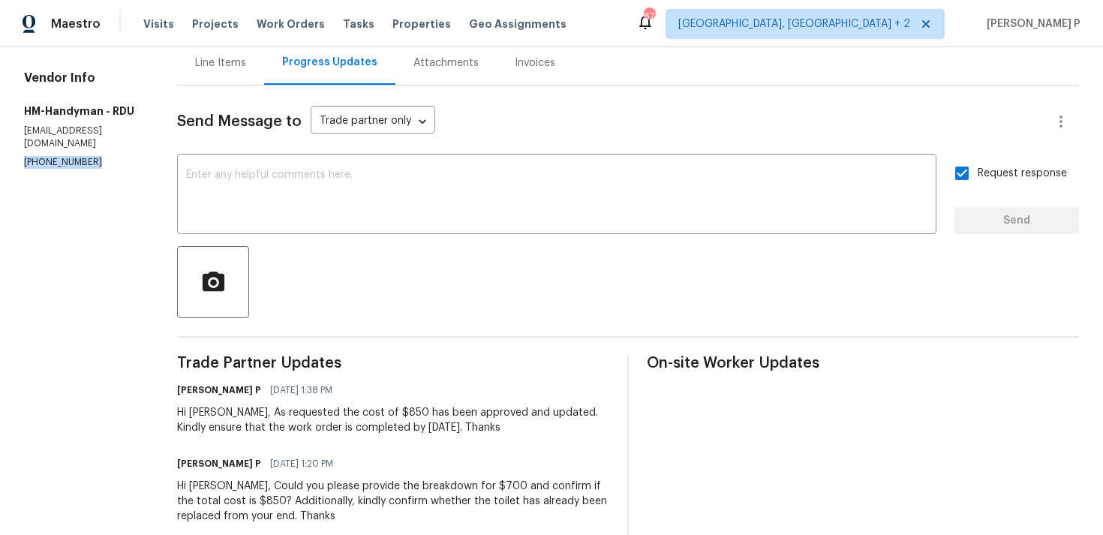
drag, startPoint x: 107, startPoint y: 146, endPoint x: 0, endPoint y: 146, distance: 107.3
click at [0, 146] on div "All work orders 735 Sycamore Springs Dr Fuquay Varina, NC 27526 Home details Ve…" at bounding box center [551, 384] width 1103 height 982
copy p "(817) 526-5400"
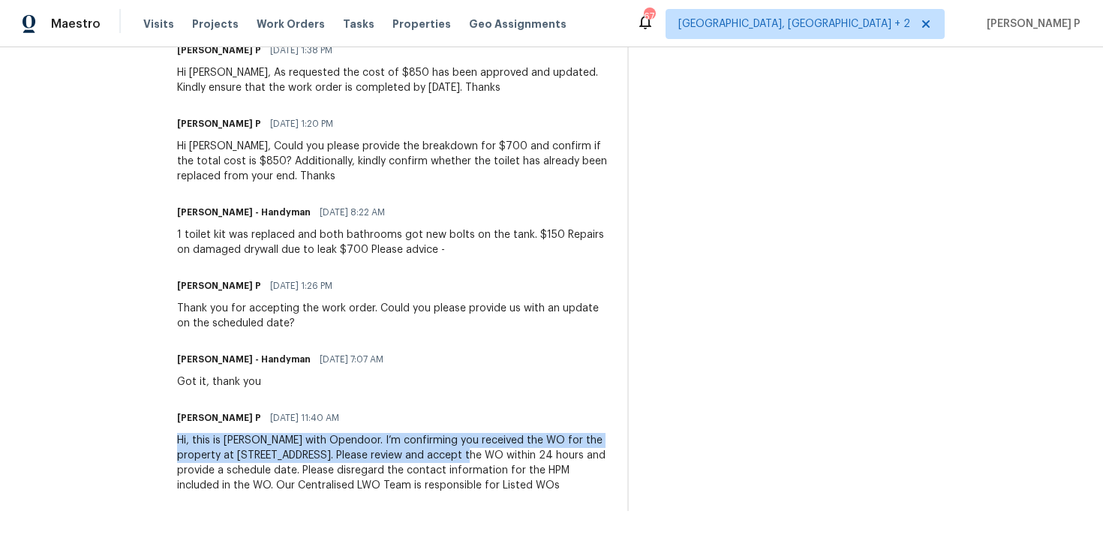
drag, startPoint x: 188, startPoint y: 425, endPoint x: 502, endPoint y: 434, distance: 313.8
click at [502, 434] on div "All work orders 735 Sycamore Springs Dr Fuquay Varina, NC 27526 Home details Ve…" at bounding box center [551, 44] width 1103 height 982
copy div "Hi, this is Ramyasri with Opendoor. I’m confirming you received the WO for the …"
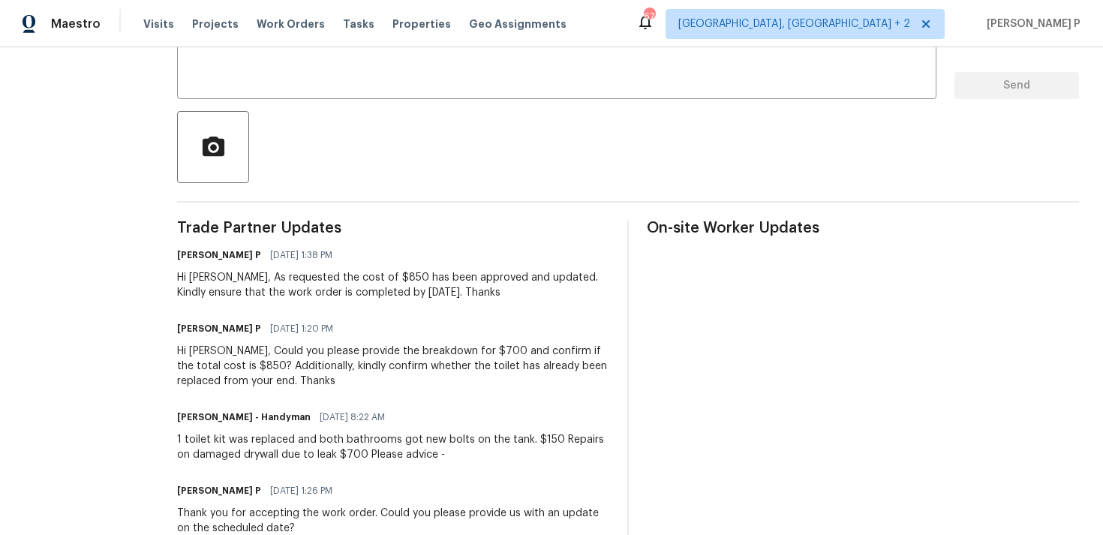
scroll to position [266, 0]
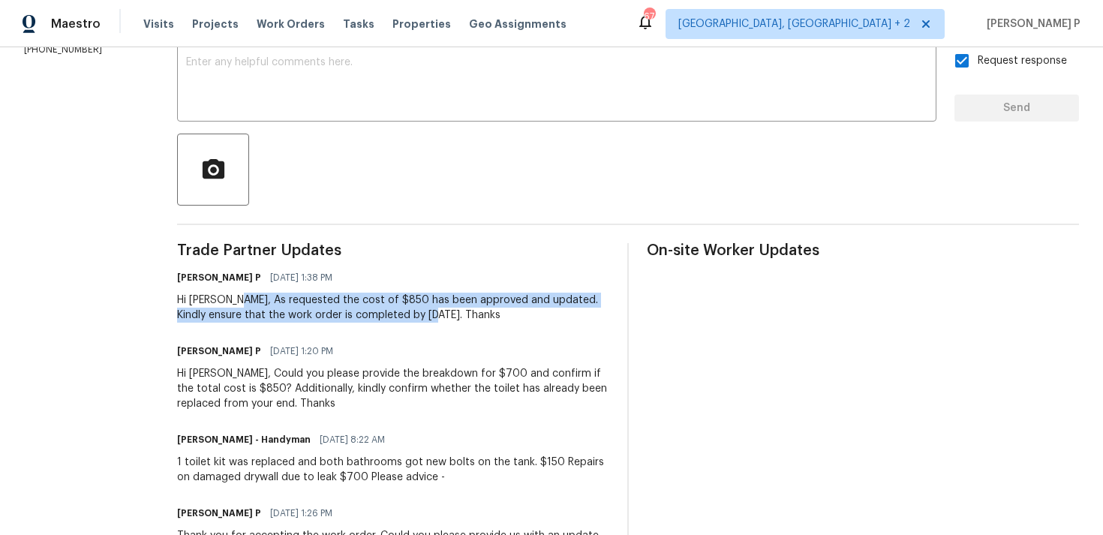
drag, startPoint x: 248, startPoint y: 298, endPoint x: 454, endPoint y: 314, distance: 206.3
click at [454, 314] on div "Hi Heather, As requested the cost of $850 has been approved and updated. Kindly…" at bounding box center [393, 308] width 432 height 30
copy div "As requested the cost of $850 has been approved and updated. Kindly ensure that…"
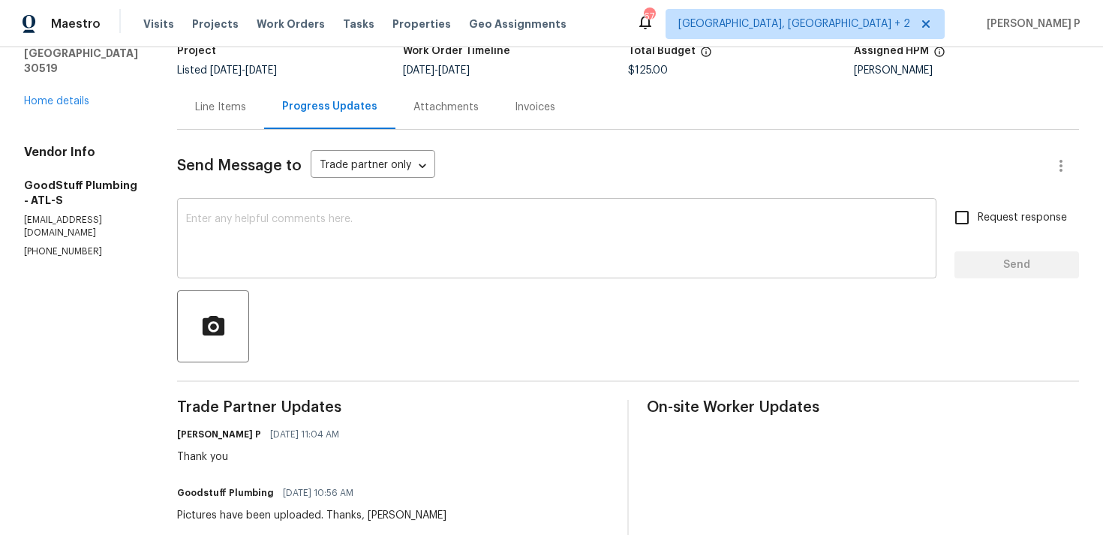
scroll to position [89, 0]
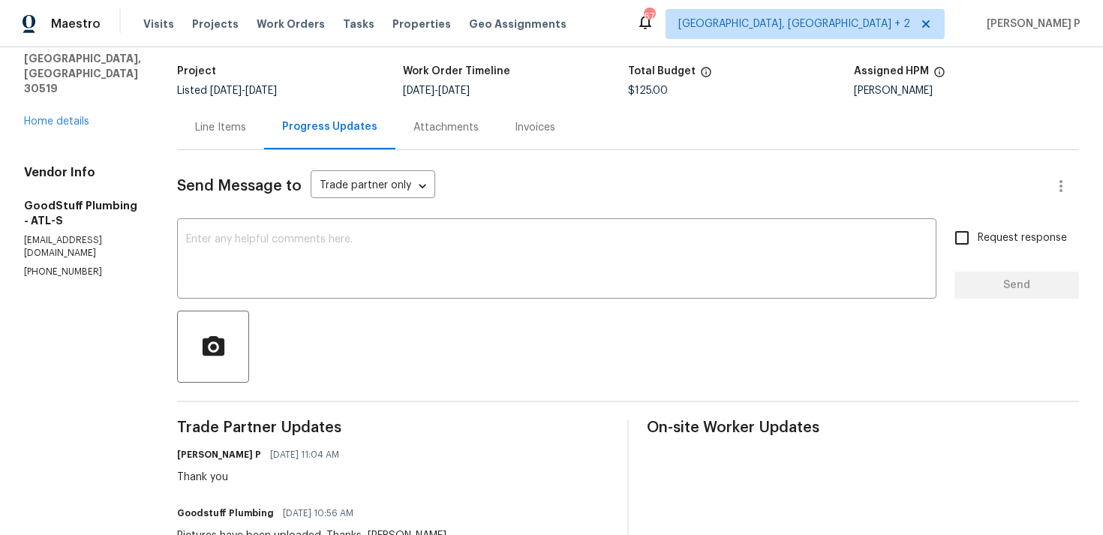
click at [246, 132] on div "Line Items" at bounding box center [220, 127] width 51 height 15
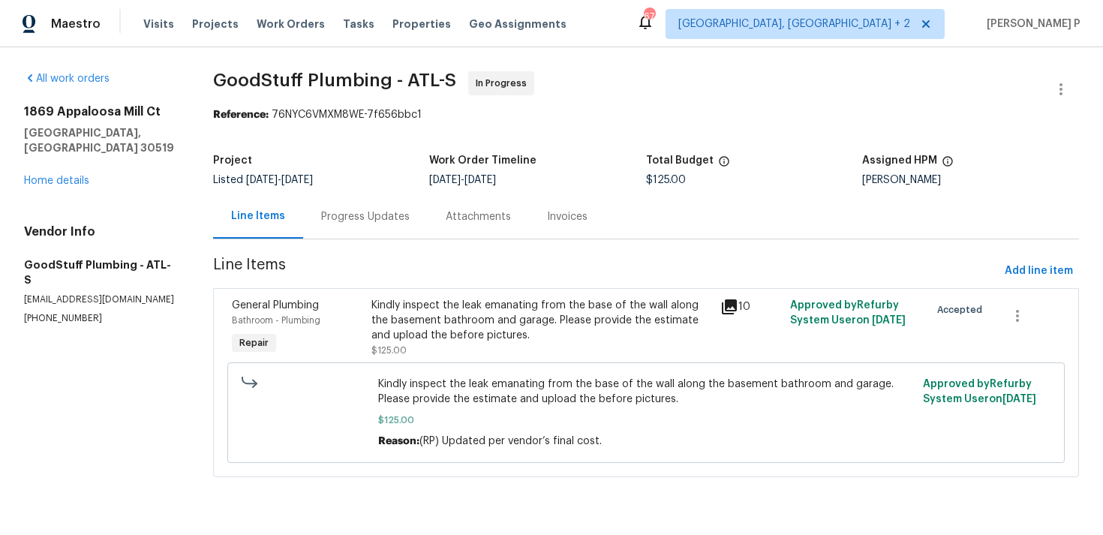
click at [385, 221] on div "Progress Updates" at bounding box center [365, 216] width 89 height 15
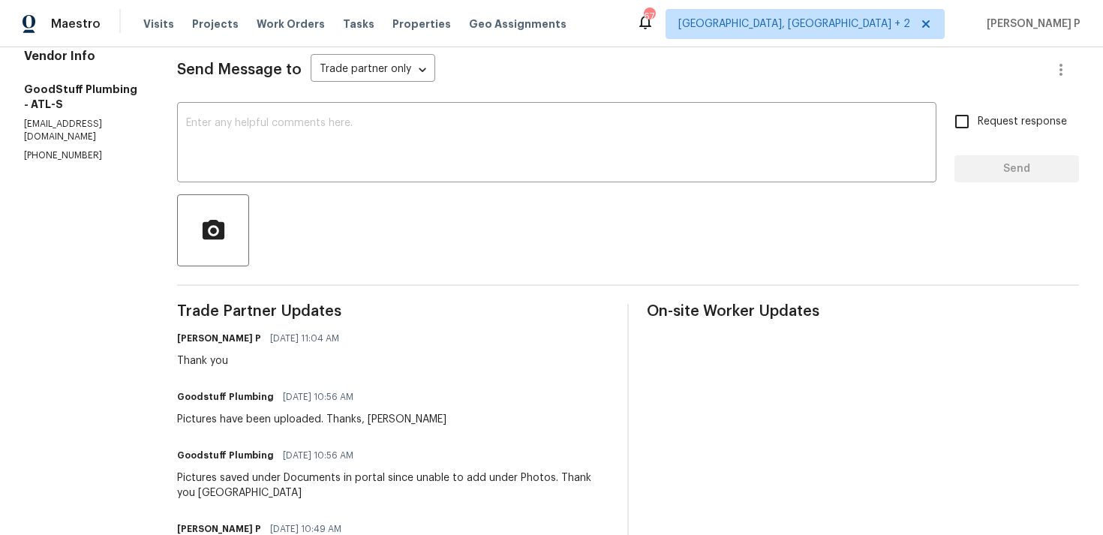
scroll to position [71, 0]
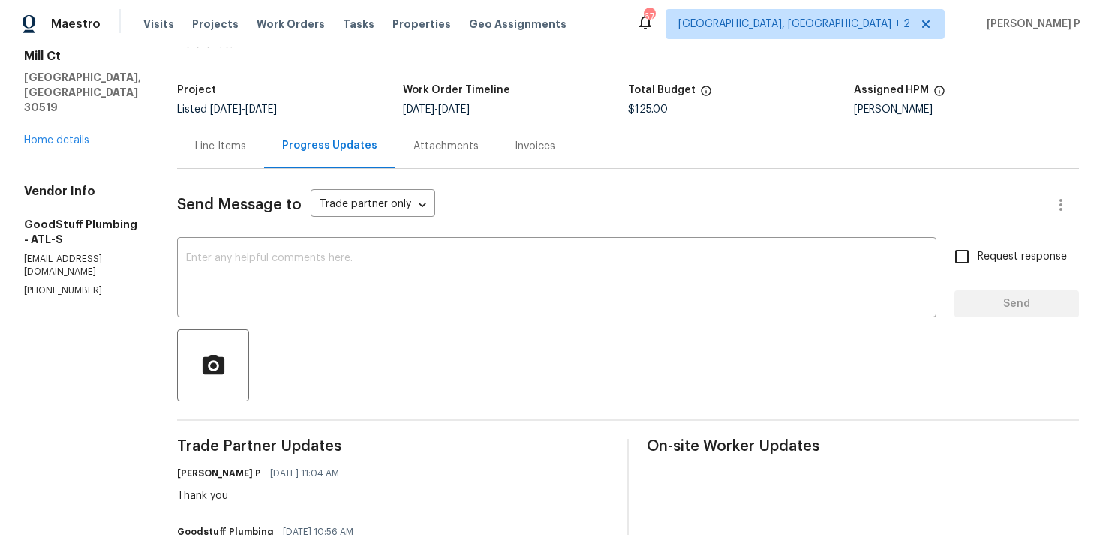
click at [246, 141] on div "Line Items" at bounding box center [220, 146] width 51 height 15
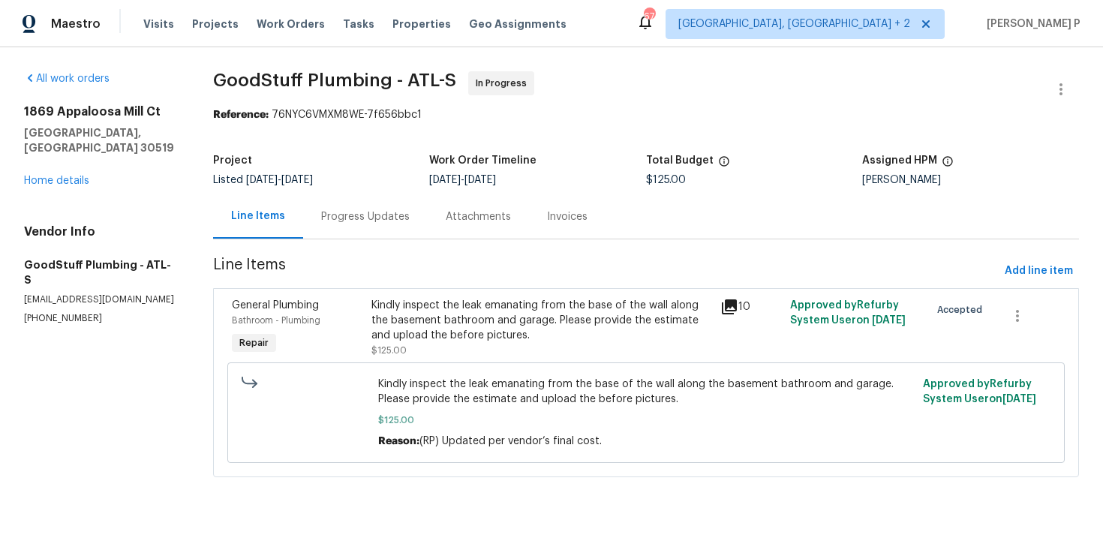
click at [491, 319] on div "Kindly inspect the leak emanating from the base of the wall along the basement …" at bounding box center [541, 320] width 340 height 45
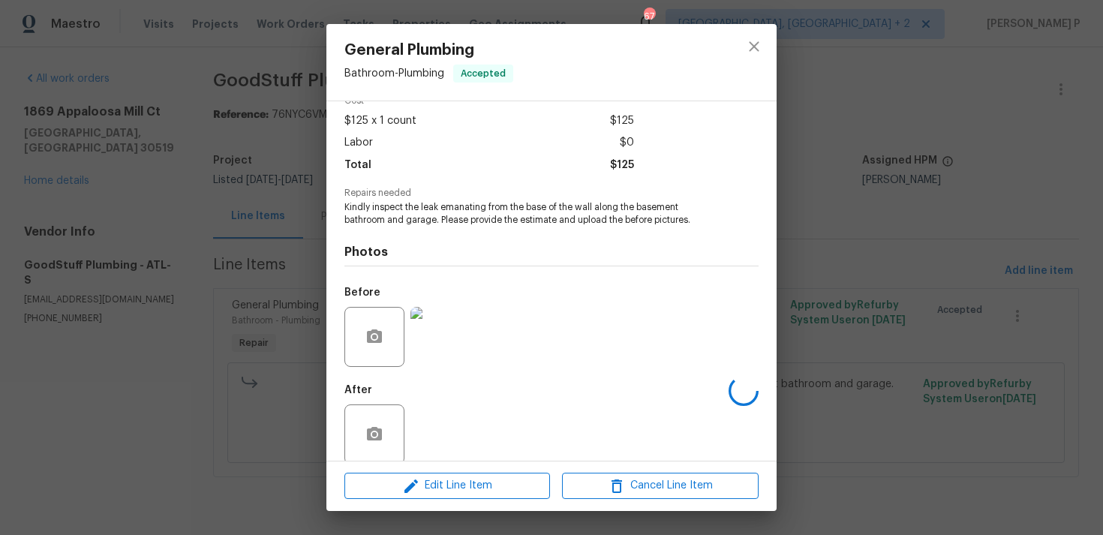
scroll to position [94, 0]
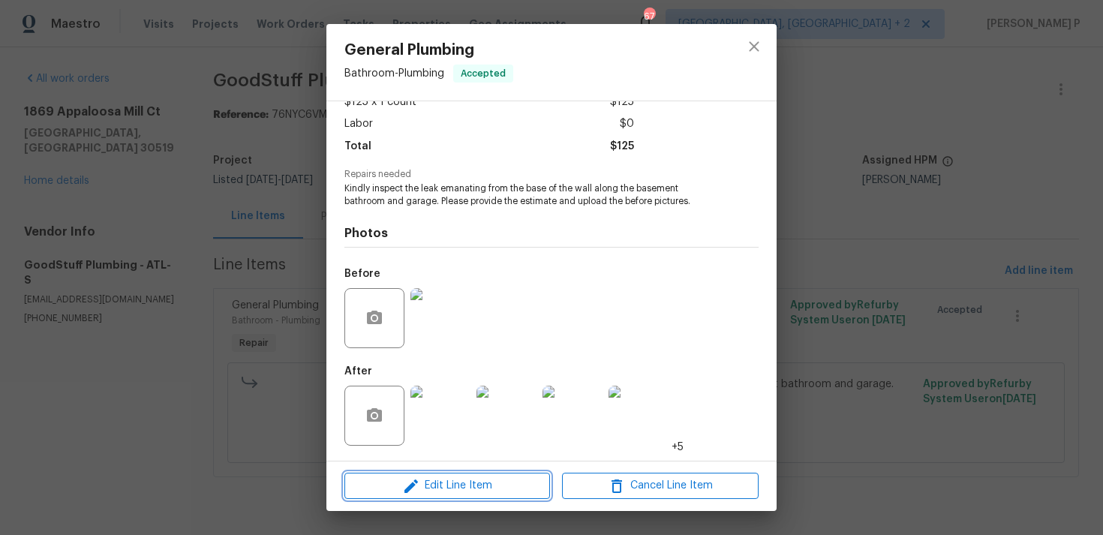
click at [437, 491] on span "Edit Line Item" at bounding box center [447, 486] width 197 height 19
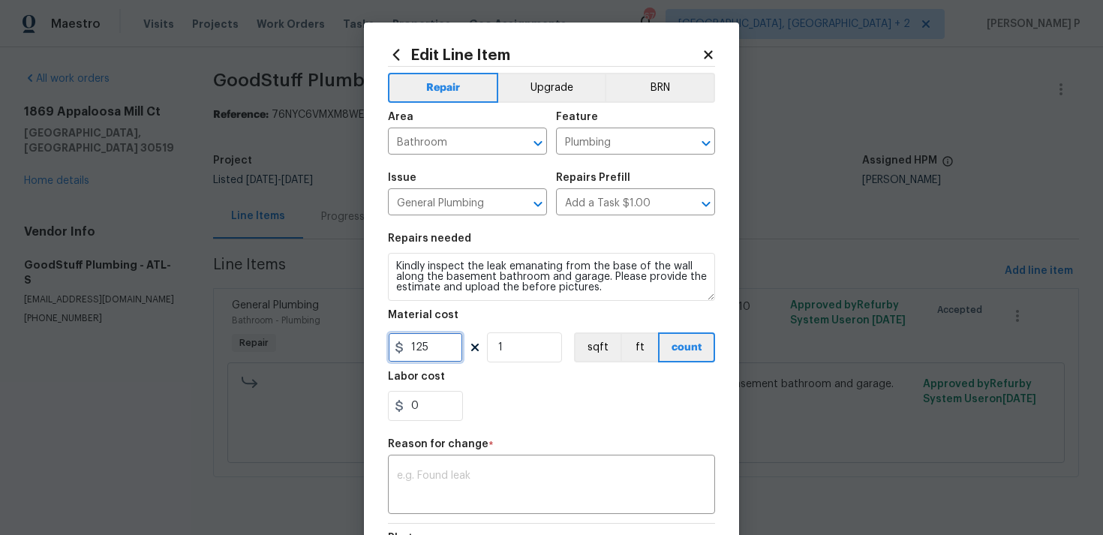
click at [431, 348] on input "125" at bounding box center [425, 347] width 75 height 30
type input "950"
click at [495, 477] on textarea at bounding box center [551, 487] width 309 height 32
paste textarea "(RP) Updated cost per BR team approval."
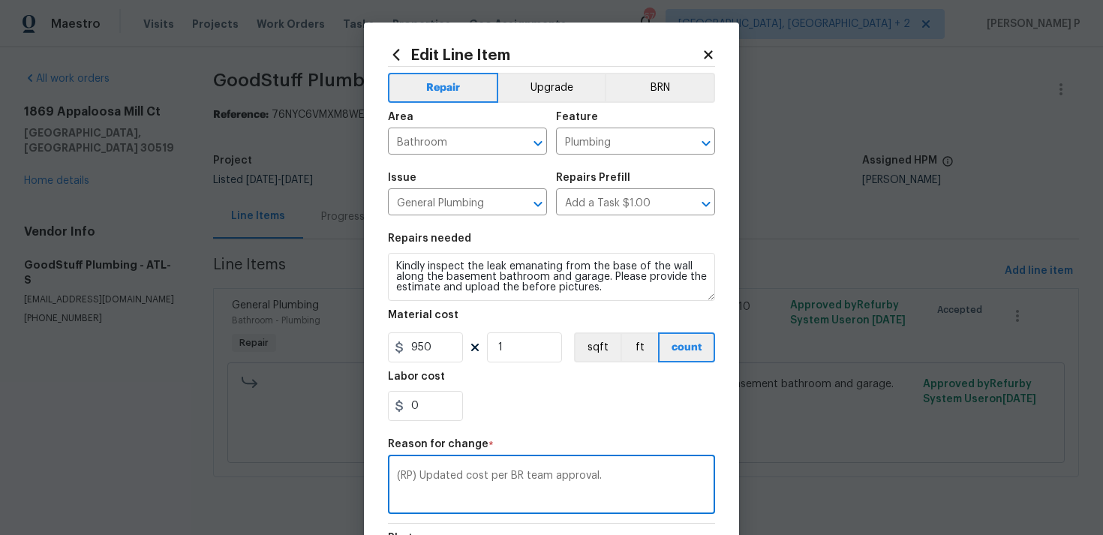
scroll to position [220, 0]
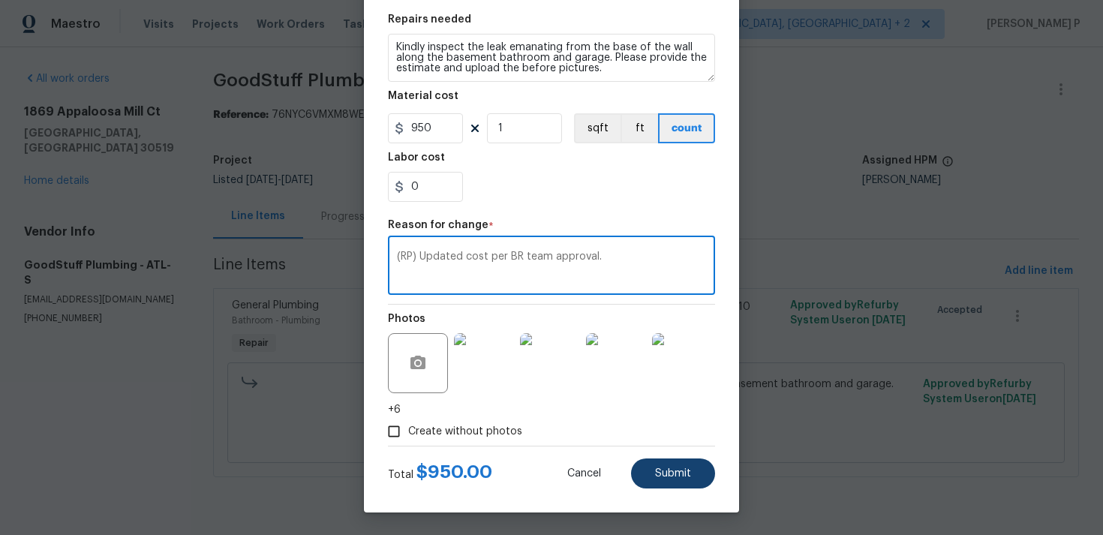
type textarea "(RP) Updated cost per BR team approval."
click at [663, 483] on button "Submit" at bounding box center [673, 474] width 84 height 30
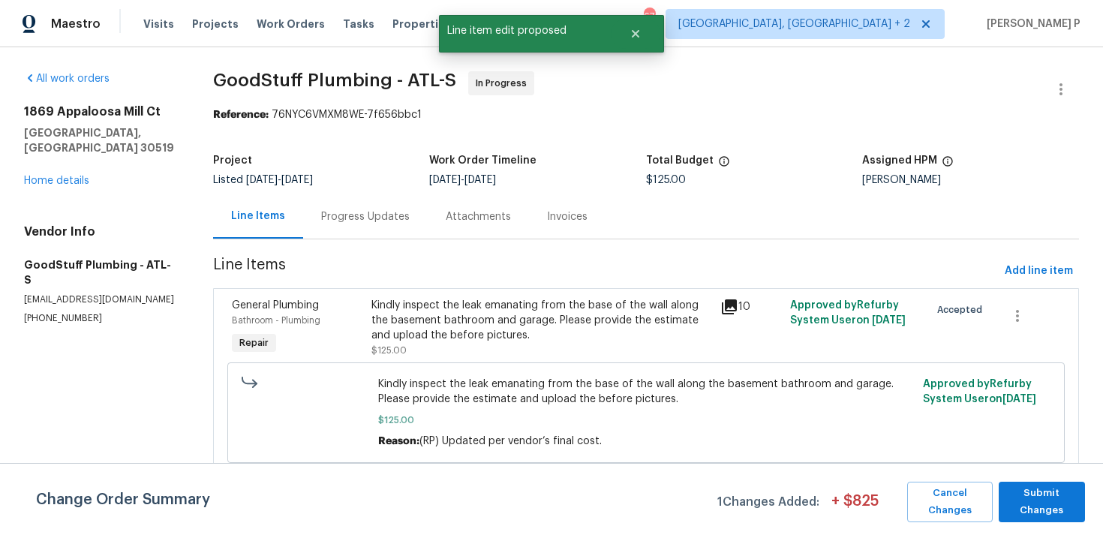
scroll to position [0, 0]
click at [1030, 509] on span "Submit Changes" at bounding box center [1041, 502] width 71 height 35
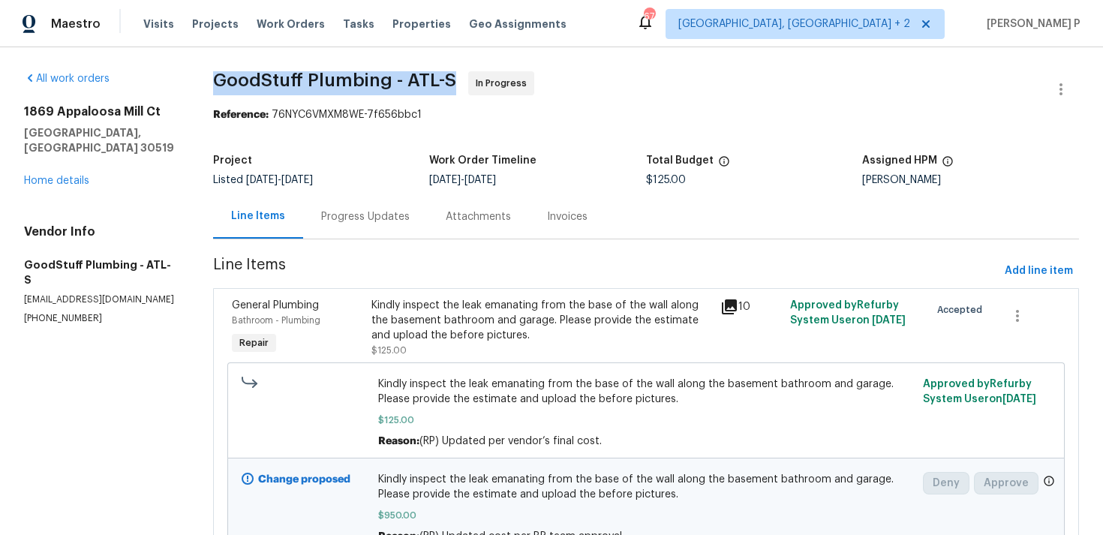
drag, startPoint x: 217, startPoint y: 73, endPoint x: 459, endPoint y: 76, distance: 242.4
click at [459, 76] on span "GoodStuff Plumbing - ATL-S In Progress" at bounding box center [628, 89] width 830 height 36
copy span "GoodStuff Plumbing - ATL-S"
click at [379, 212] on div "Progress Updates" at bounding box center [365, 216] width 89 height 15
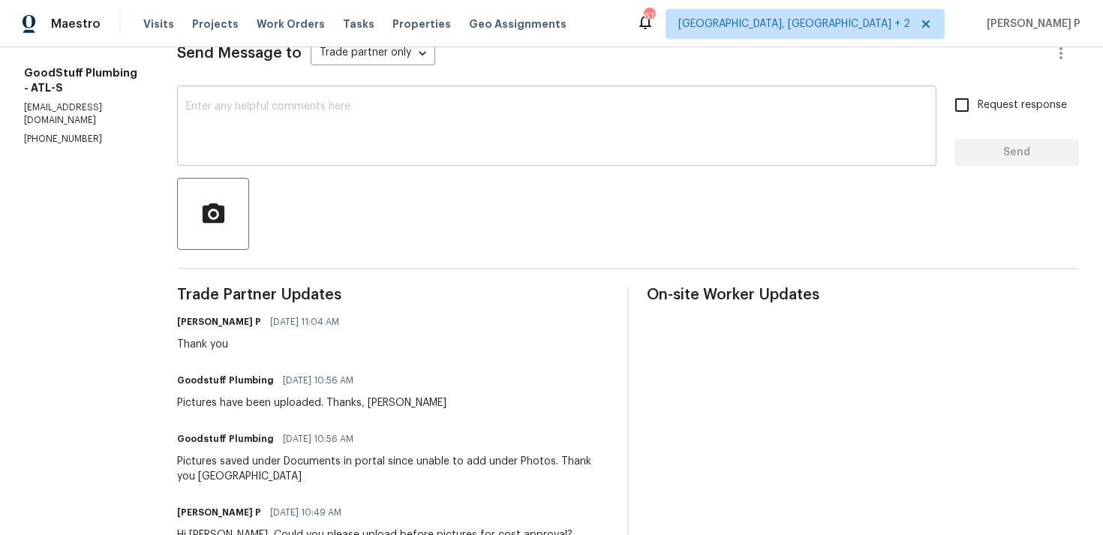
scroll to position [224, 0]
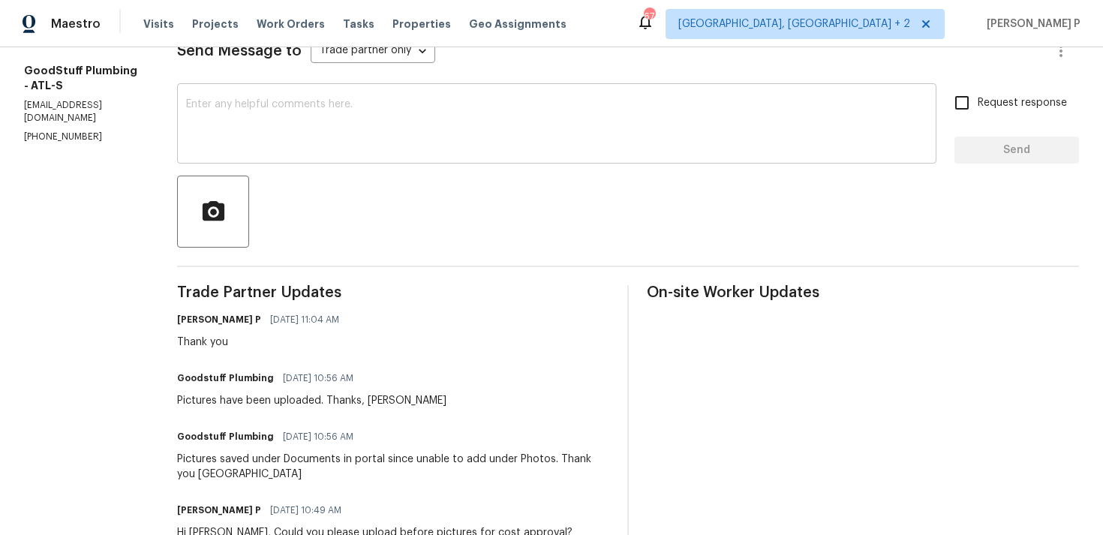
click at [345, 108] on textarea at bounding box center [556, 125] width 741 height 53
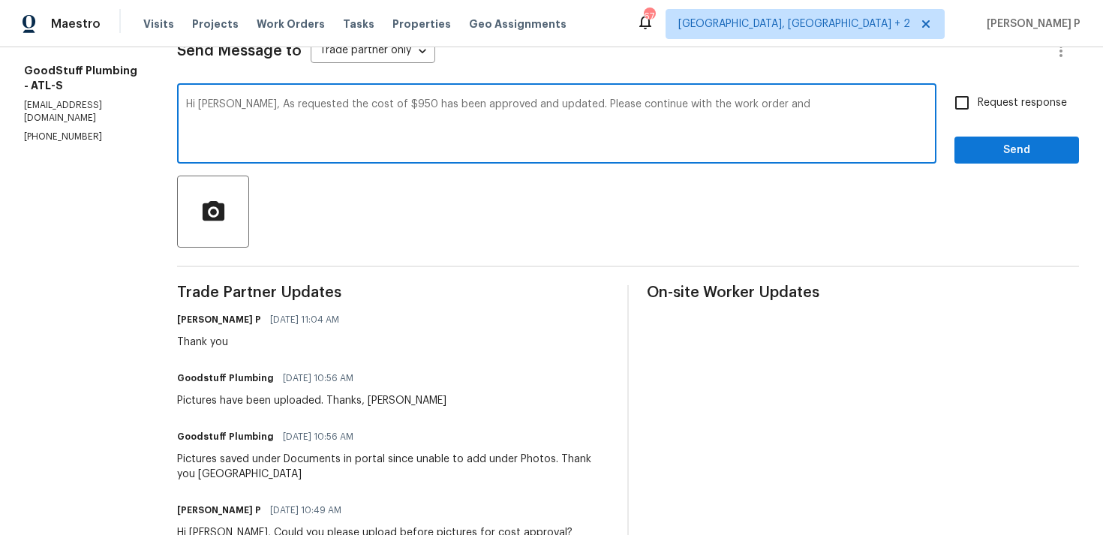
drag, startPoint x: 804, startPoint y: 109, endPoint x: 771, endPoint y: 107, distance: 32.3
click at [771, 107] on textarea "Hi [PERSON_NAME], As requested the cost of $950 has been approved and updated. …" at bounding box center [556, 125] width 741 height 53
drag, startPoint x: 275, startPoint y: 104, endPoint x: 772, endPoint y: 104, distance: 496.8
click at [772, 104] on textarea "Hi [PERSON_NAME], As requested the cost of $950 has been approved and updated. …" at bounding box center [556, 125] width 741 height 53
type textarea "Hi [PERSON_NAME], As requested the cost of $950 has been approved and updated. …"
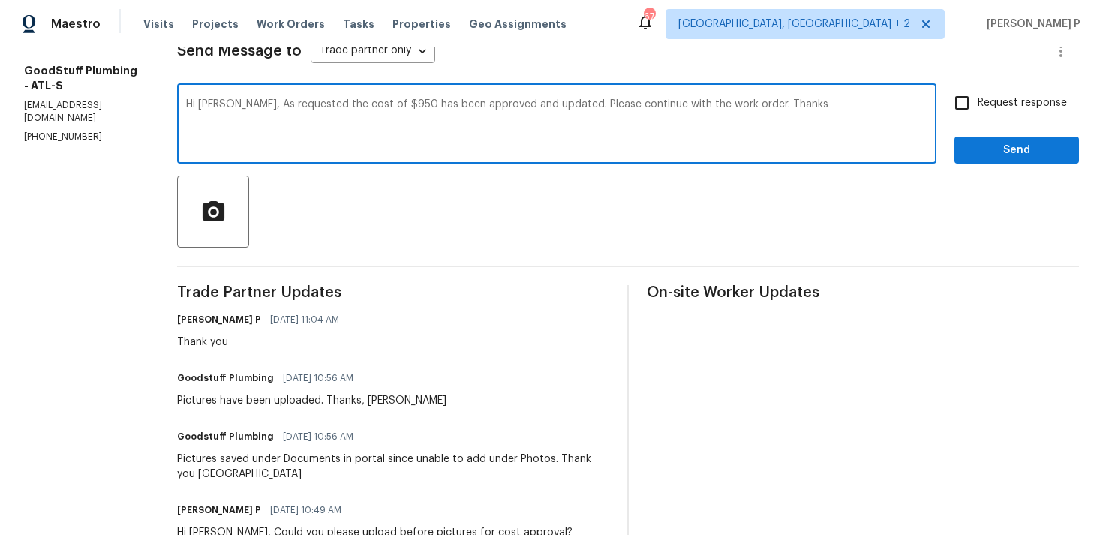
click at [1027, 110] on span "Request response" at bounding box center [1022, 103] width 89 height 16
click at [978, 110] on input "Request response" at bounding box center [962, 103] width 32 height 32
checkbox input "true"
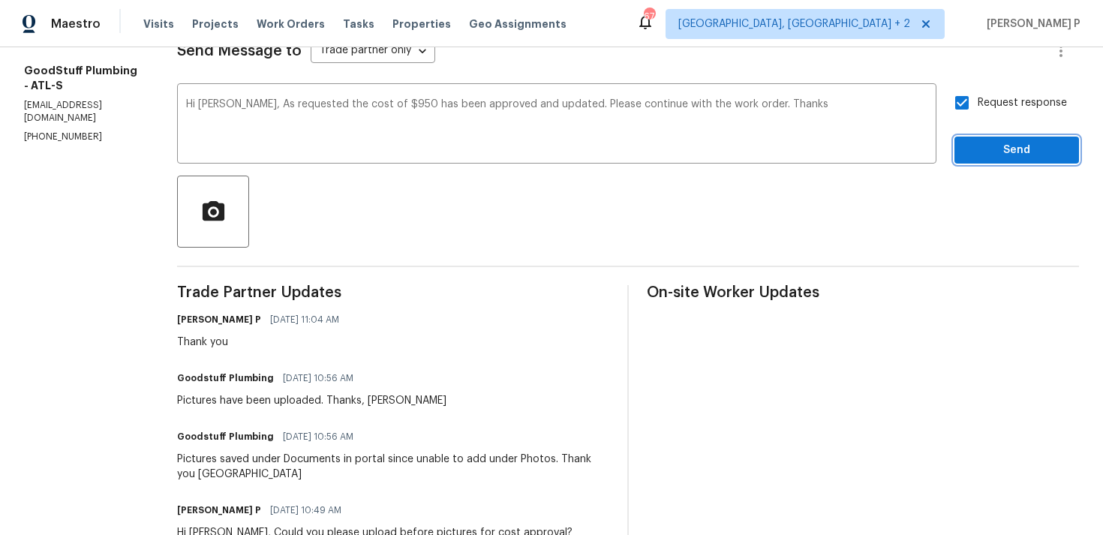
click at [1005, 152] on span "Send" at bounding box center [1017, 150] width 101 height 19
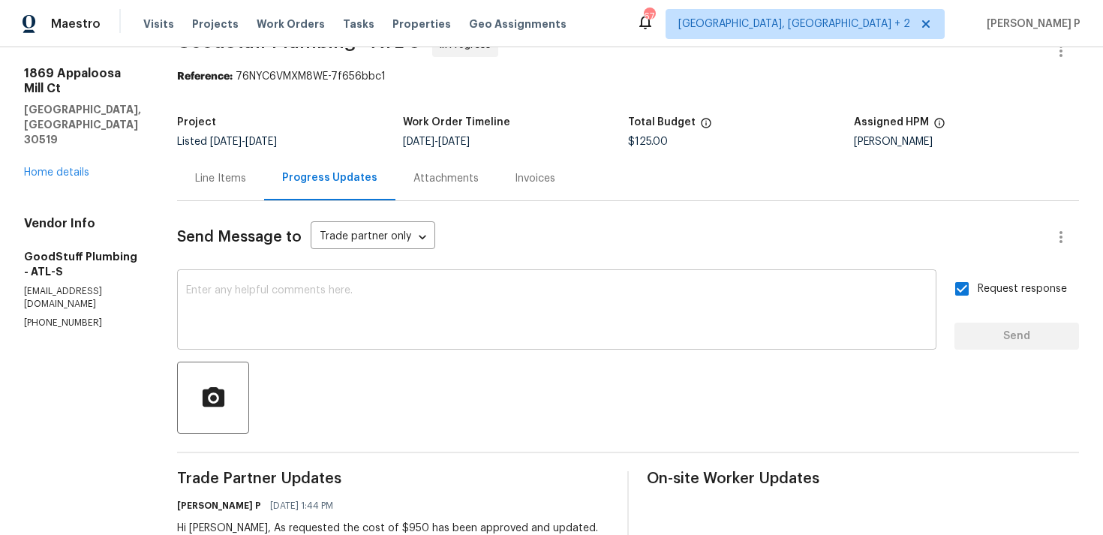
scroll to position [0, 0]
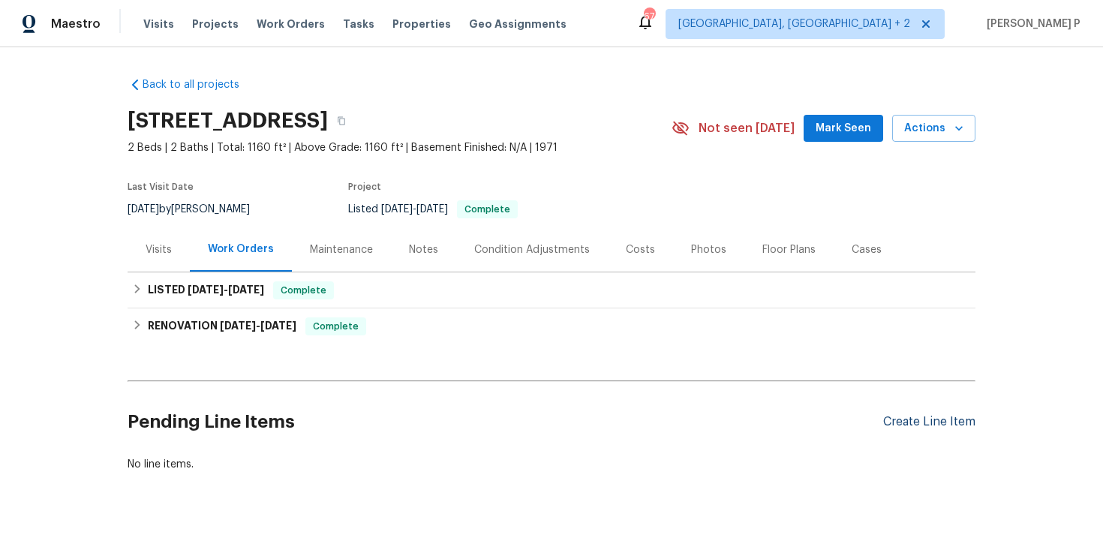
click at [897, 420] on div "Create Line Item" at bounding box center [929, 422] width 92 height 14
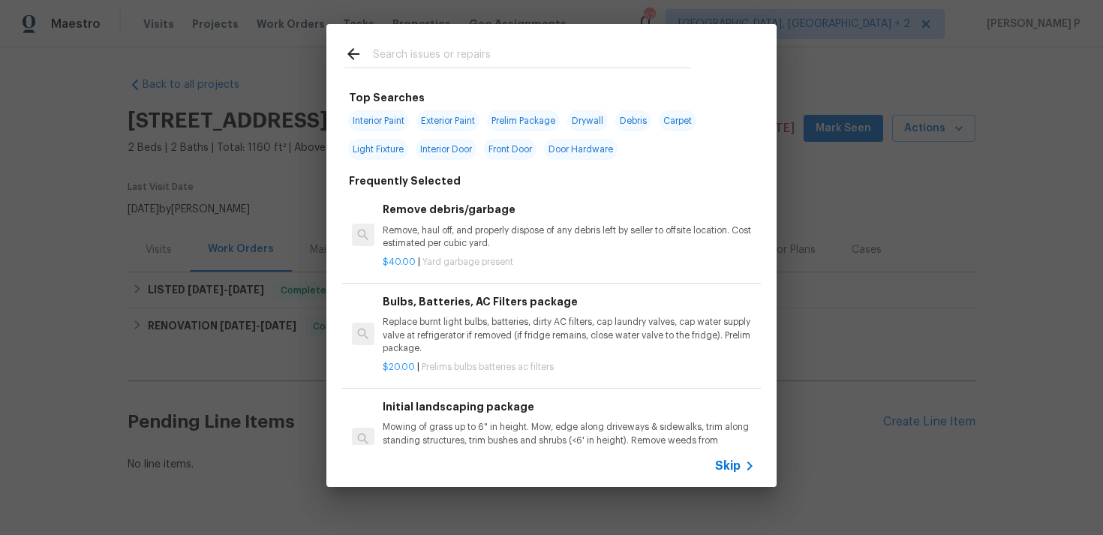
click at [727, 461] on span "Skip" at bounding box center [728, 466] width 26 height 15
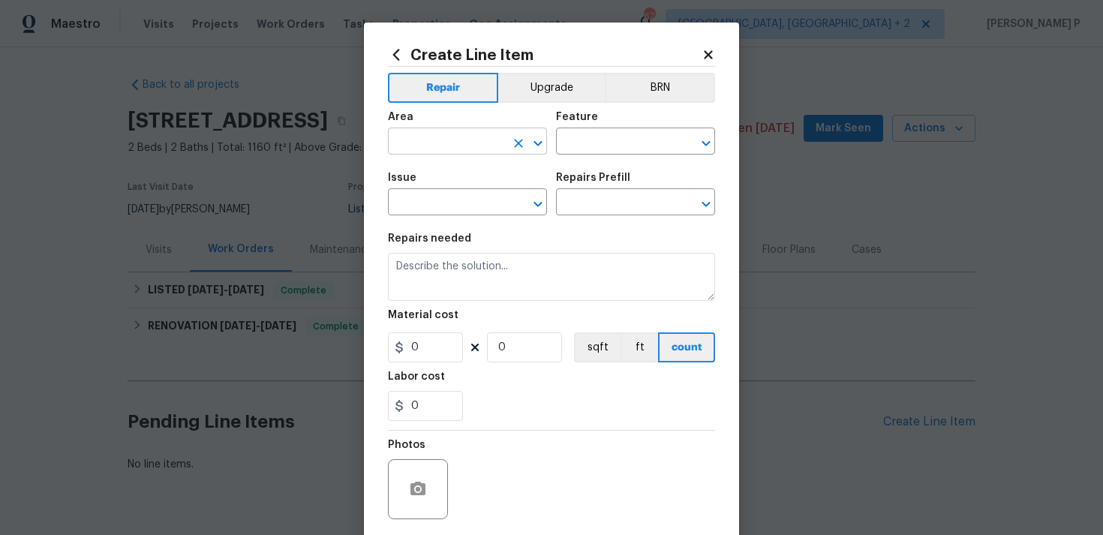
click at [542, 135] on icon "Open" at bounding box center [538, 143] width 18 height 18
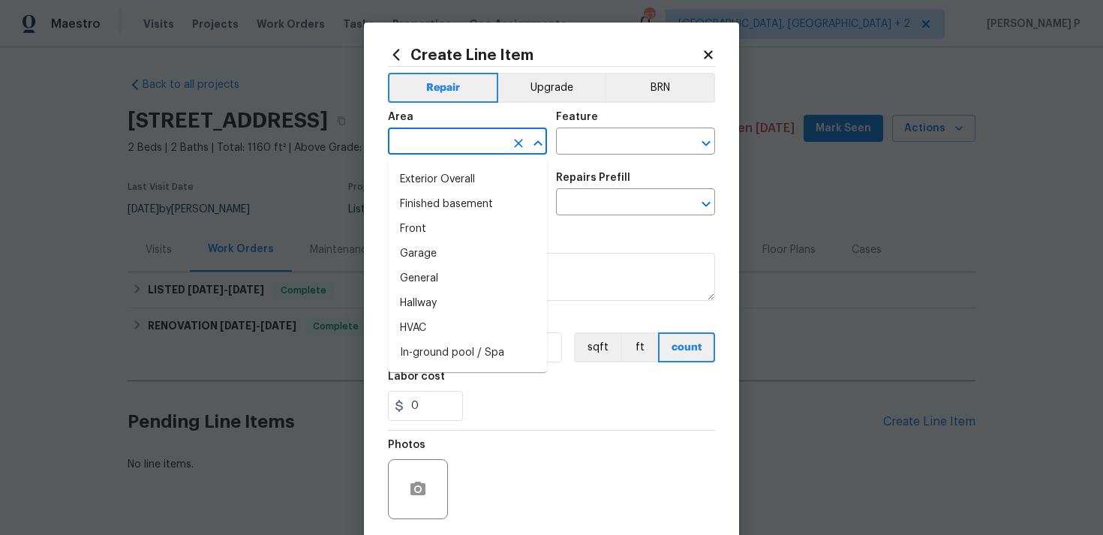
scroll to position [358, 0]
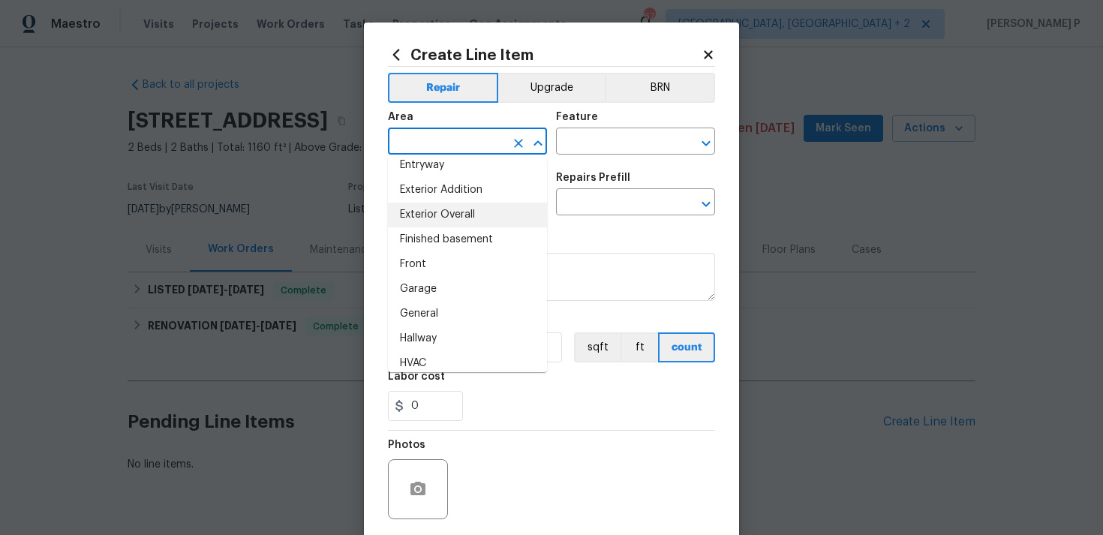
click at [459, 214] on li "Exterior Overall" at bounding box center [467, 215] width 159 height 25
type input "Exterior Overall"
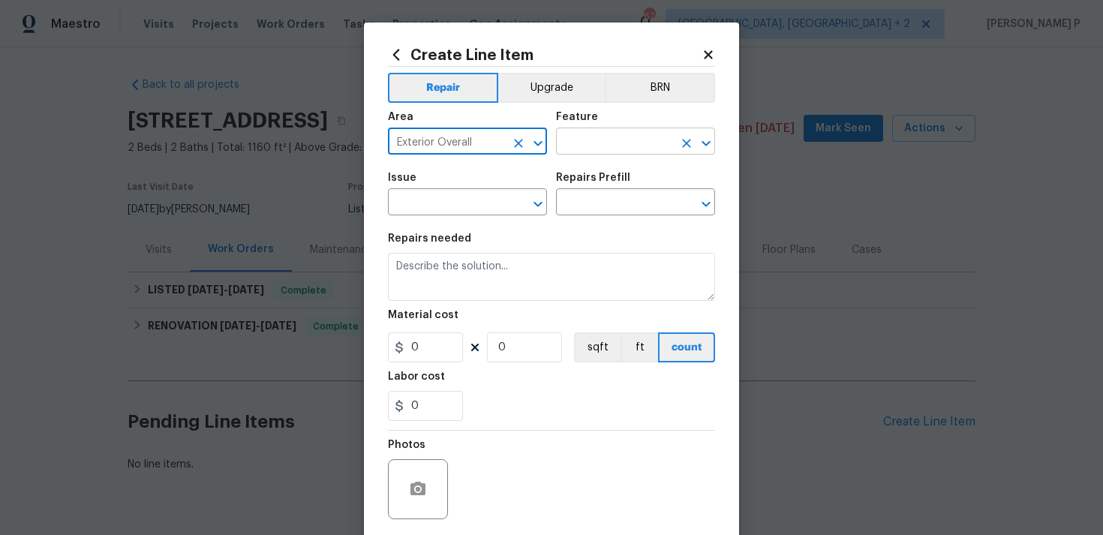
click at [604, 139] on input "text" at bounding box center [614, 142] width 117 height 23
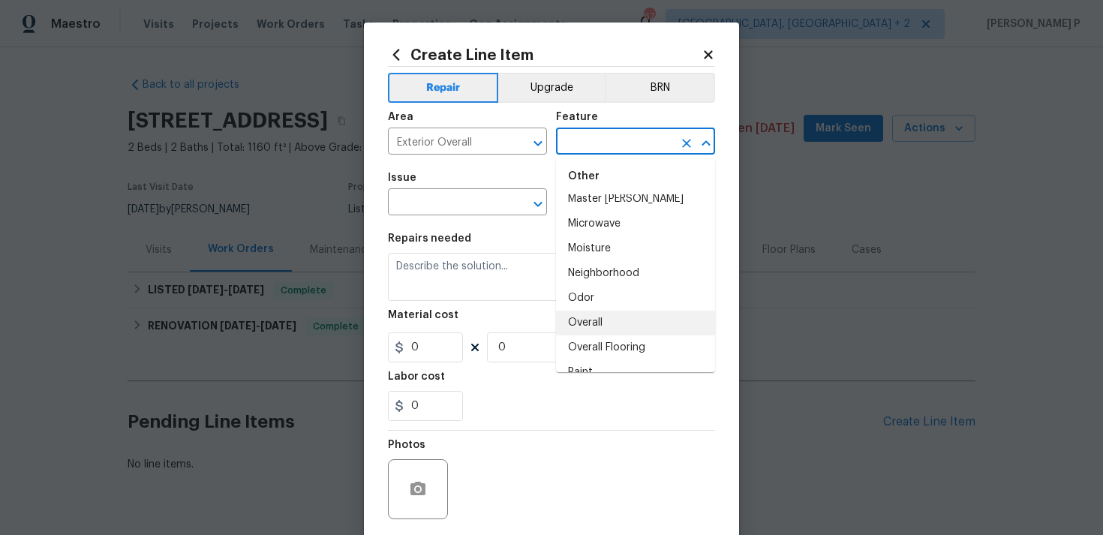
scroll to position [2446, 0]
click at [603, 317] on li "Overall" at bounding box center [635, 320] width 159 height 25
type input "Overall"
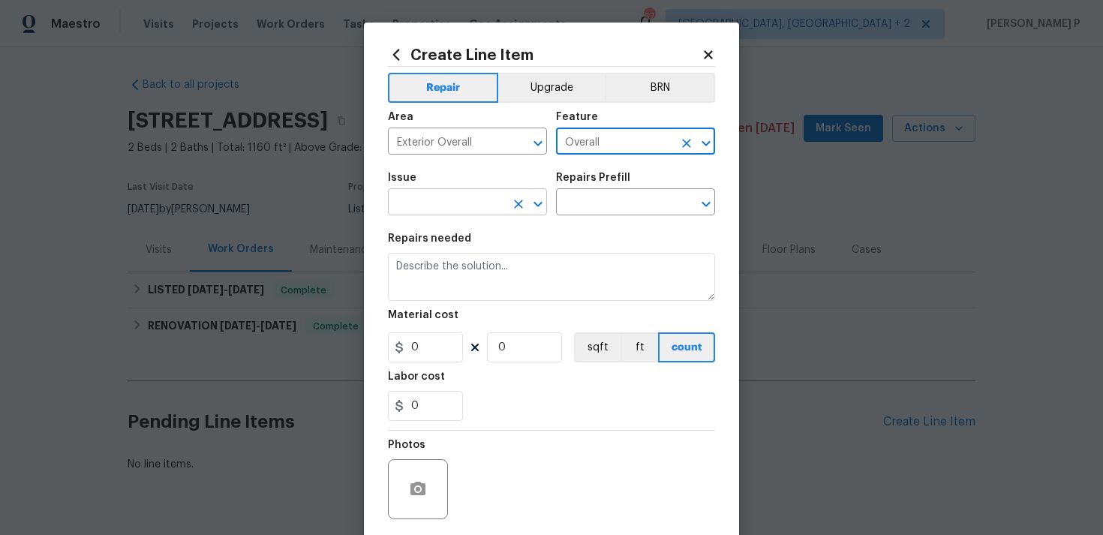
click at [541, 204] on icon "Open" at bounding box center [538, 203] width 8 height 5
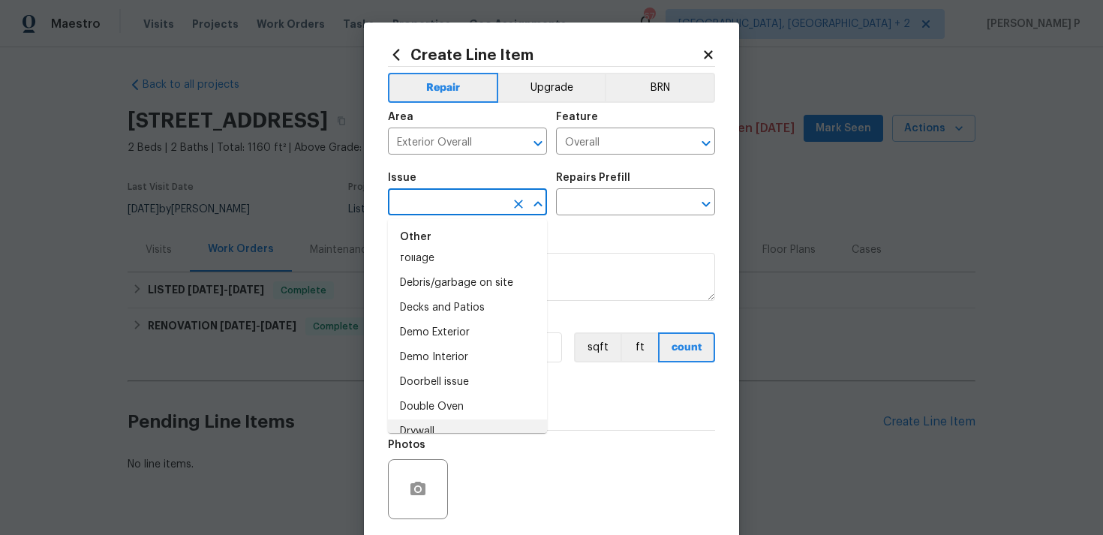
scroll to position [546, 0]
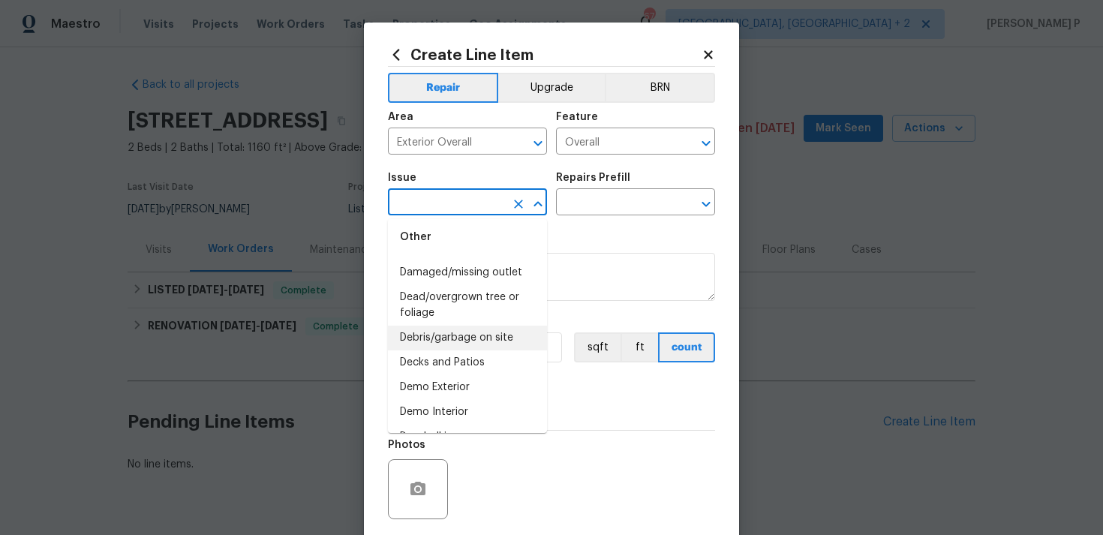
click at [471, 338] on li "Debris/garbage on site" at bounding box center [467, 338] width 159 height 25
type input "Debris/garbage on site"
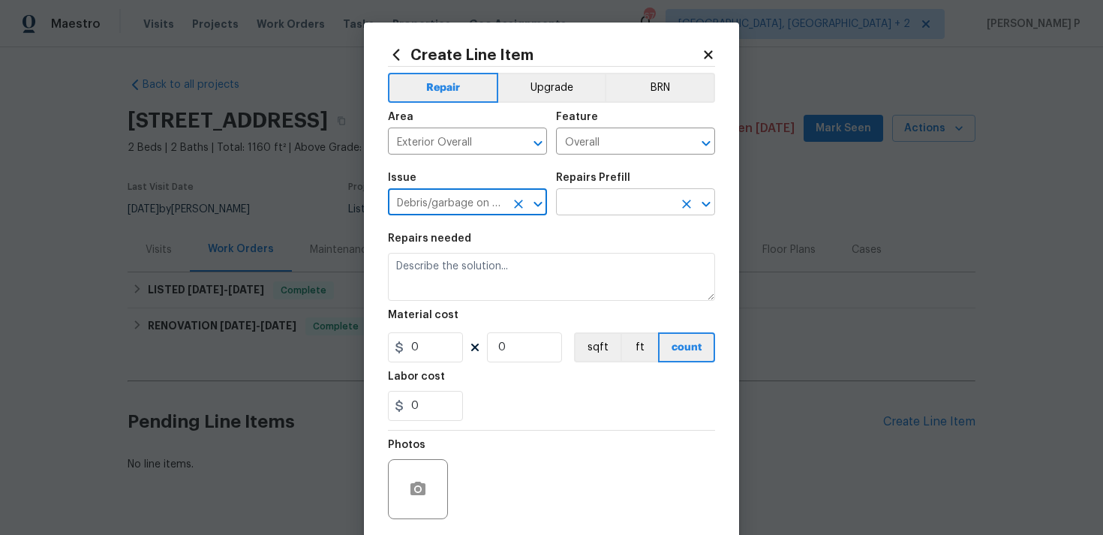
click at [602, 201] on input "text" at bounding box center [614, 203] width 117 height 23
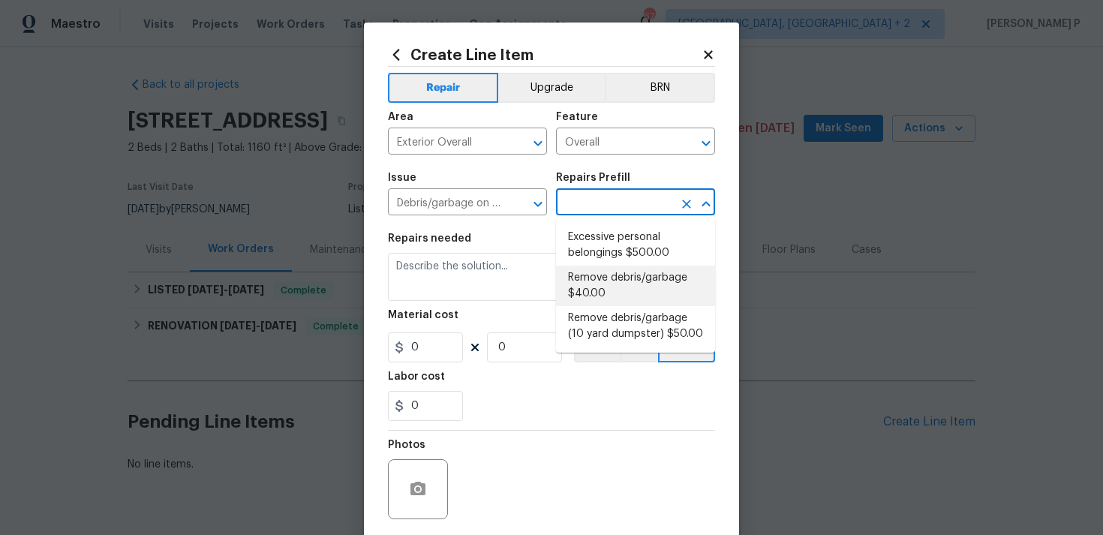
click at [581, 287] on li "Remove debris/garbage $40.00" at bounding box center [635, 286] width 159 height 41
type input "Remove debris/garbage $40.00"
type textarea "Remove, haul off, and properly dispose of any debris left by seller to offsite …"
type input "40"
type input "1"
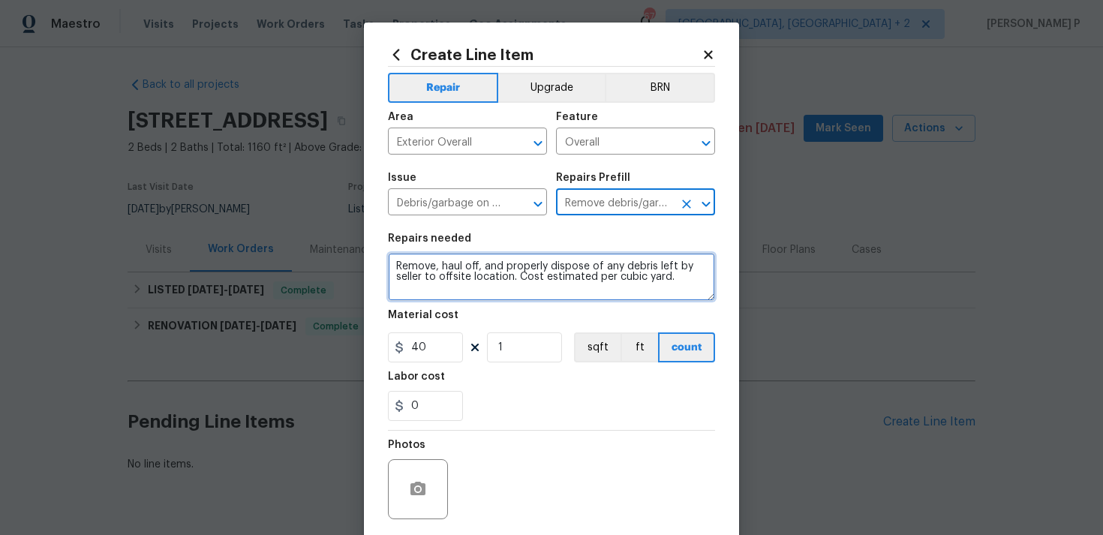
click at [509, 272] on textarea "Remove, haul off, and properly dispose of any debris left by seller to offsite …" at bounding box center [551, 277] width 327 height 48
paste textarea "Trim is bowing and coming of"
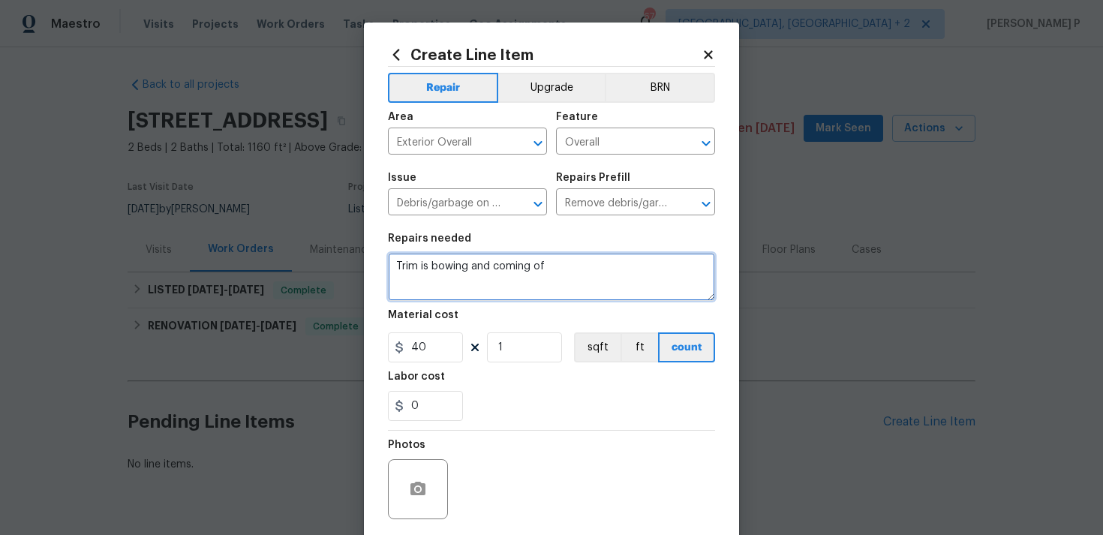
click at [395, 266] on textarea "Trim is bowing and coming of" at bounding box center [551, 277] width 327 height 48
click at [432, 266] on textarea "Kindly Trim is bowing and coming of" at bounding box center [551, 277] width 327 height 48
click at [420, 266] on textarea "Kindly trim is bowing and coming of" at bounding box center [551, 277] width 327 height 48
drag, startPoint x: 431, startPoint y: 266, endPoint x: 337, endPoint y: 266, distance: 94.6
click at [337, 266] on div "Create Line Item Repair Upgrade BRN Area Exterior Overall ​ Feature Overall ​ I…" at bounding box center [551, 267] width 1103 height 535
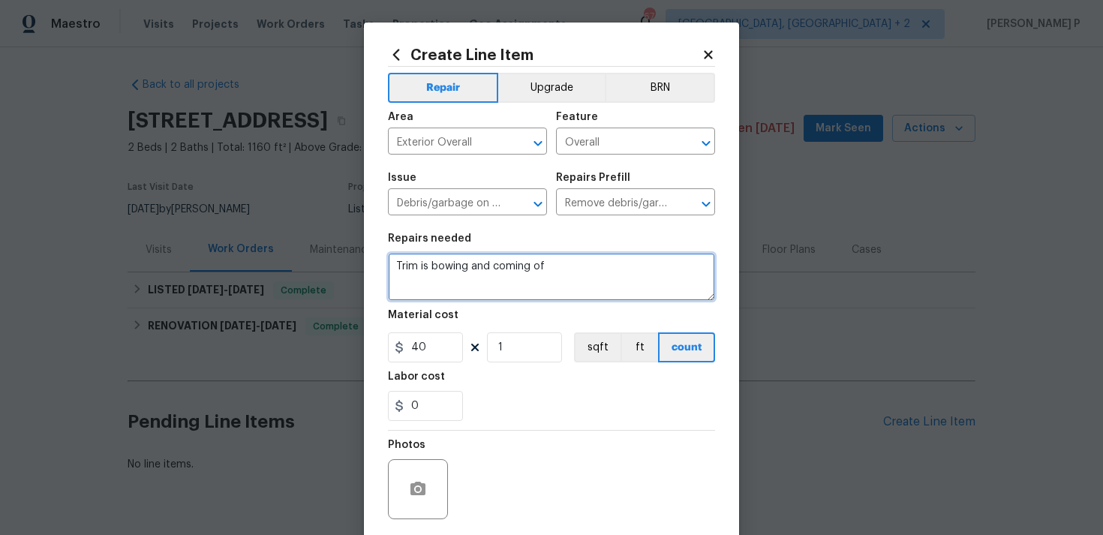
click at [559, 265] on textarea "Trim is bowing and coming of" at bounding box center [551, 277] width 327 height 48
click at [565, 262] on textarea "Trim is bowing and coming of" at bounding box center [551, 277] width 327 height 48
paste textarea "Trim around garage door and garage side door"
click at [547, 266] on textarea "Trim is bowing and coming of. Trim around garage door and garage side door" at bounding box center [551, 277] width 327 height 48
click at [448, 266] on textarea "Trim is bowing and coming of. Especially Trim around garage door and garage sid…" at bounding box center [551, 277] width 327 height 48
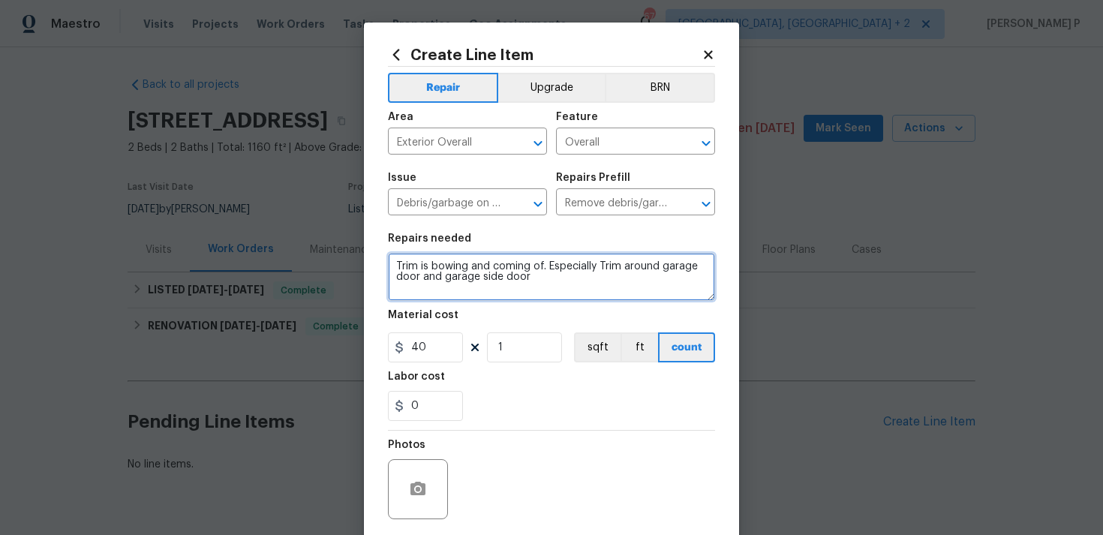
click at [448, 266] on textarea "Trim is bowing and coming of. Especially Trim around garage door and garage sid…" at bounding box center [551, 277] width 327 height 48
paste textarea "he trim is bowing and coming off, particularly around the garage door and the g…"
click at [528, 277] on textarea "The trim is bowing and coming off, particularly around the garage door and the …" at bounding box center [551, 277] width 327 height 48
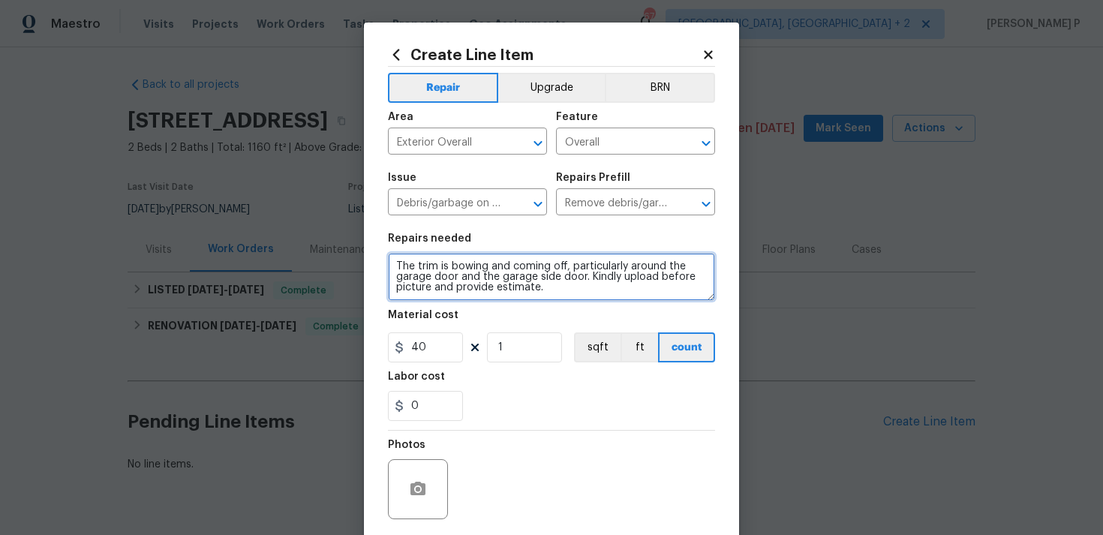
click at [528, 277] on textarea "The trim is bowing and coming off, particularly around the garage door and the …" at bounding box center [551, 277] width 327 height 48
type textarea "The trim is bowing and coming off, particularly around the garage door and the …"
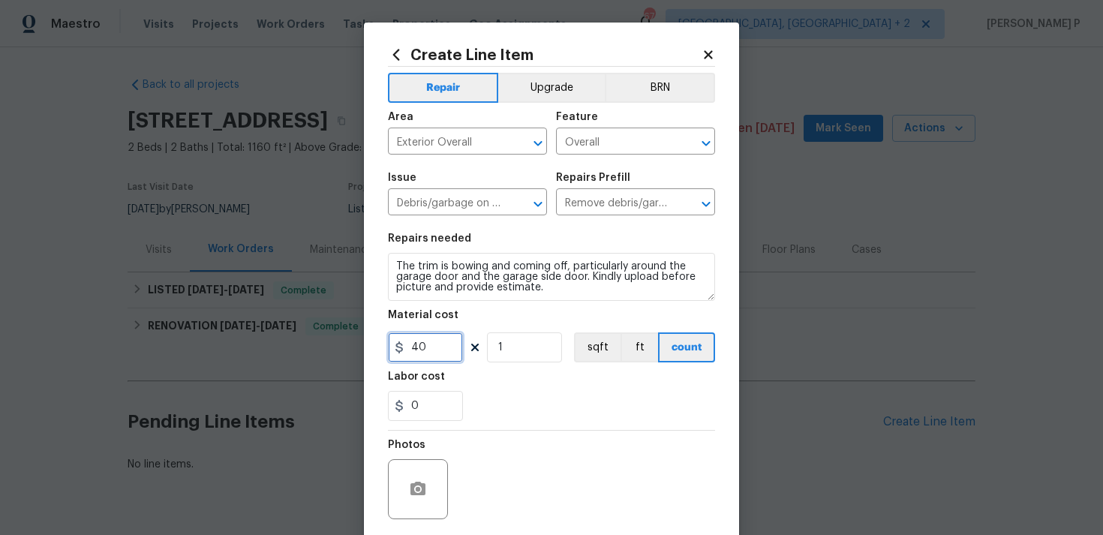
click at [422, 350] on input "40" at bounding box center [425, 347] width 75 height 30
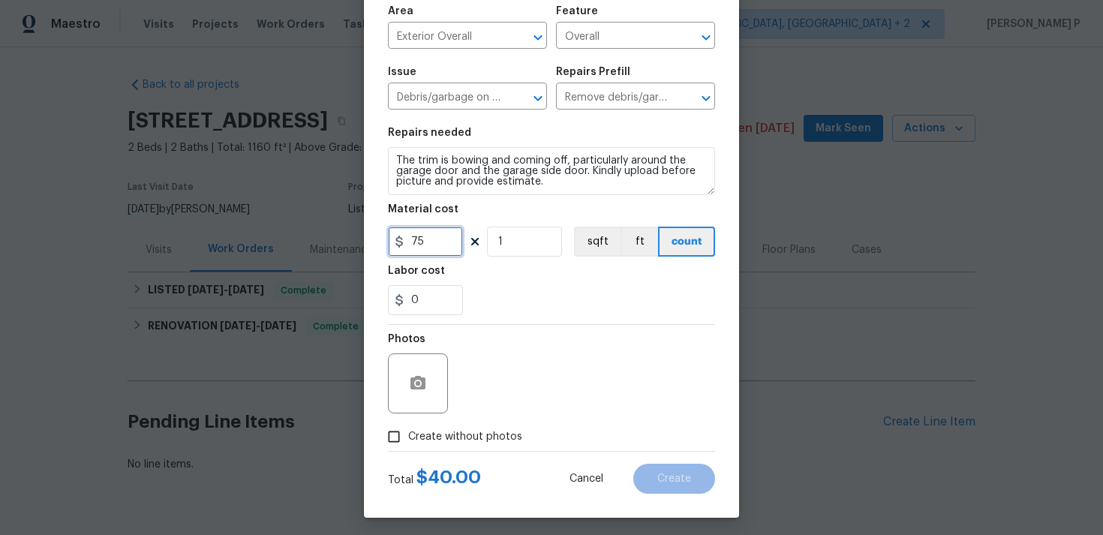
scroll to position [112, 0]
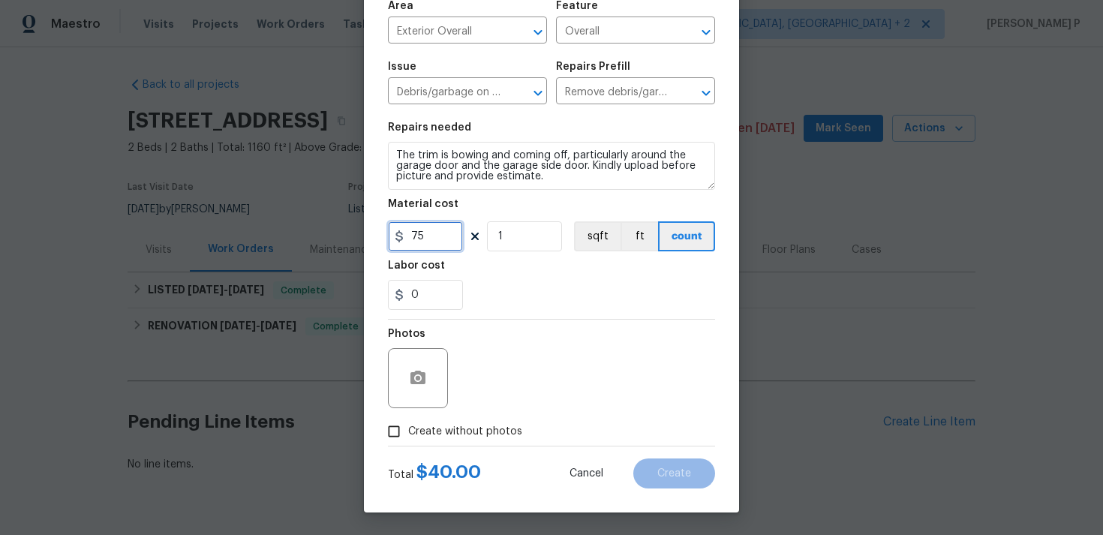
type input "75"
click at [416, 385] on icon "button" at bounding box center [418, 378] width 18 height 18
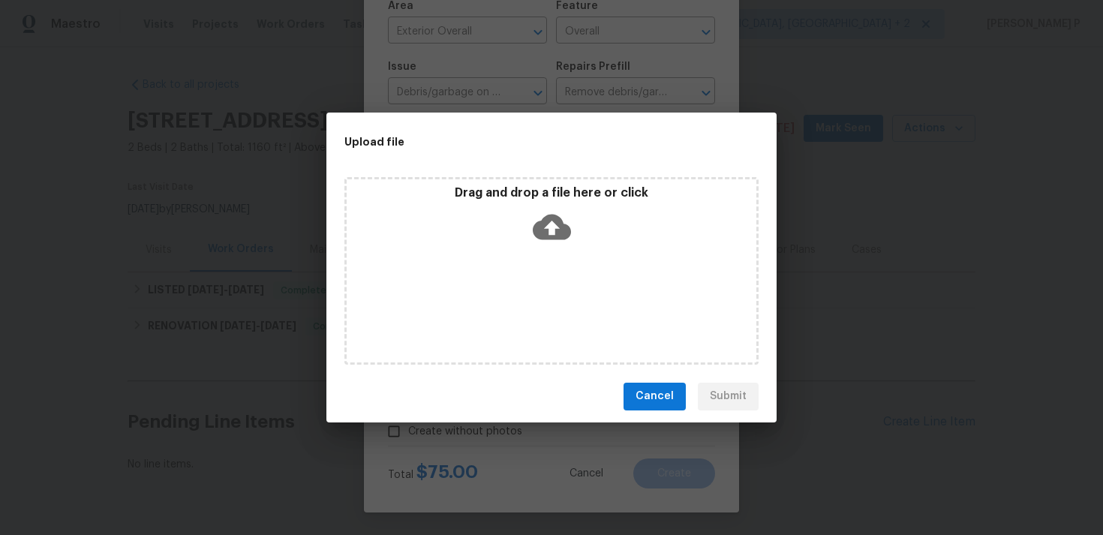
click at [563, 224] on icon at bounding box center [552, 227] width 38 height 26
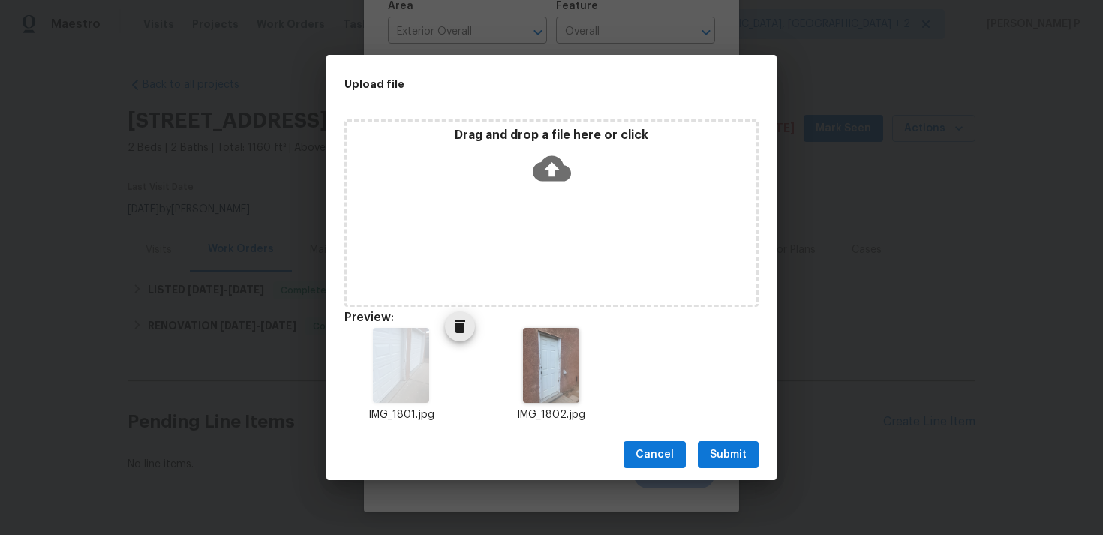
click at [391, 377] on img at bounding box center [401, 365] width 56 height 75
click at [422, 378] on img at bounding box center [401, 365] width 56 height 75
click at [725, 465] on button "Submit" at bounding box center [728, 455] width 61 height 28
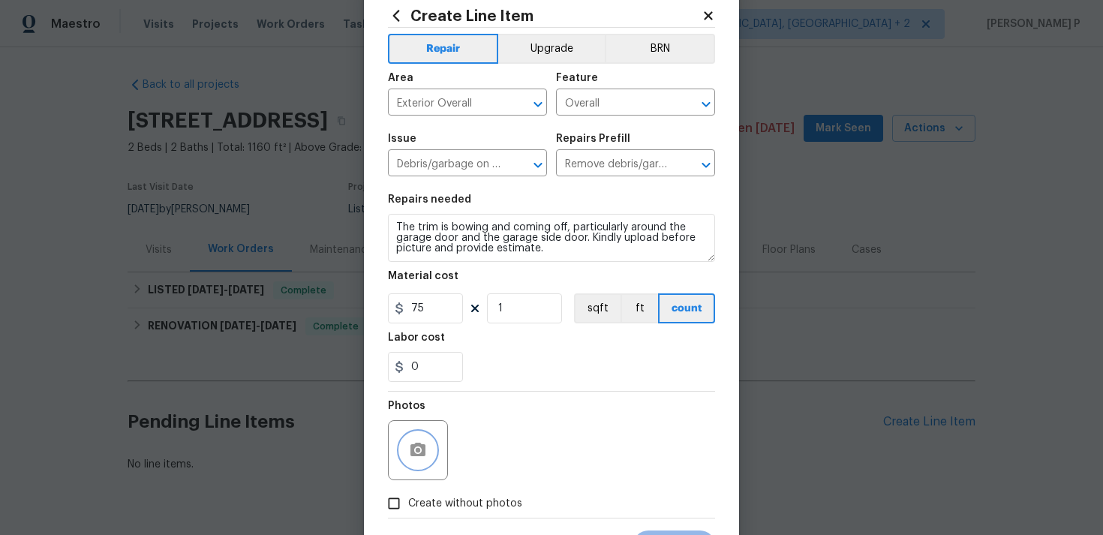
scroll to position [0, 0]
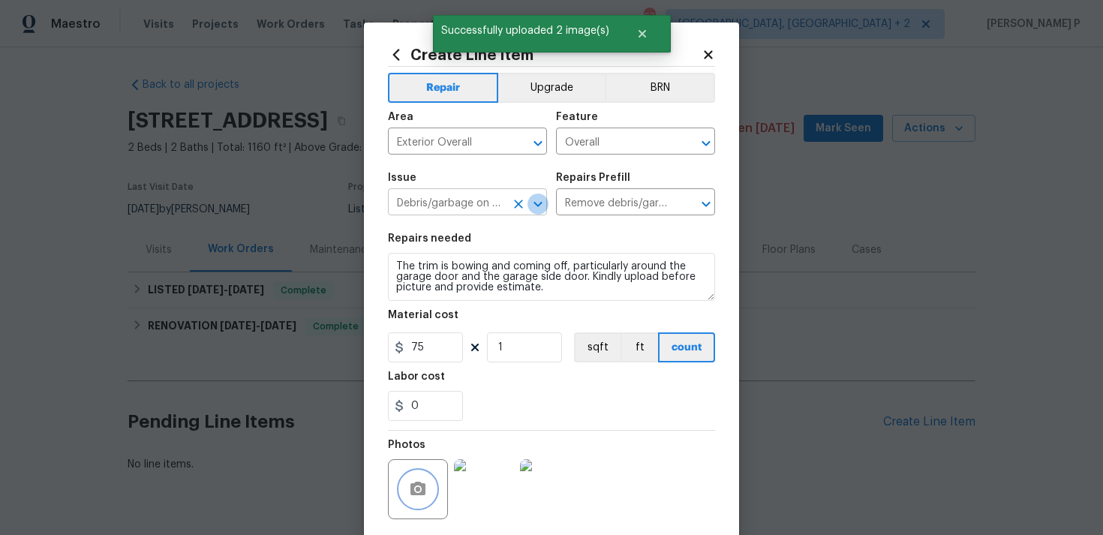
click at [537, 206] on icon "Open" at bounding box center [538, 203] width 8 height 5
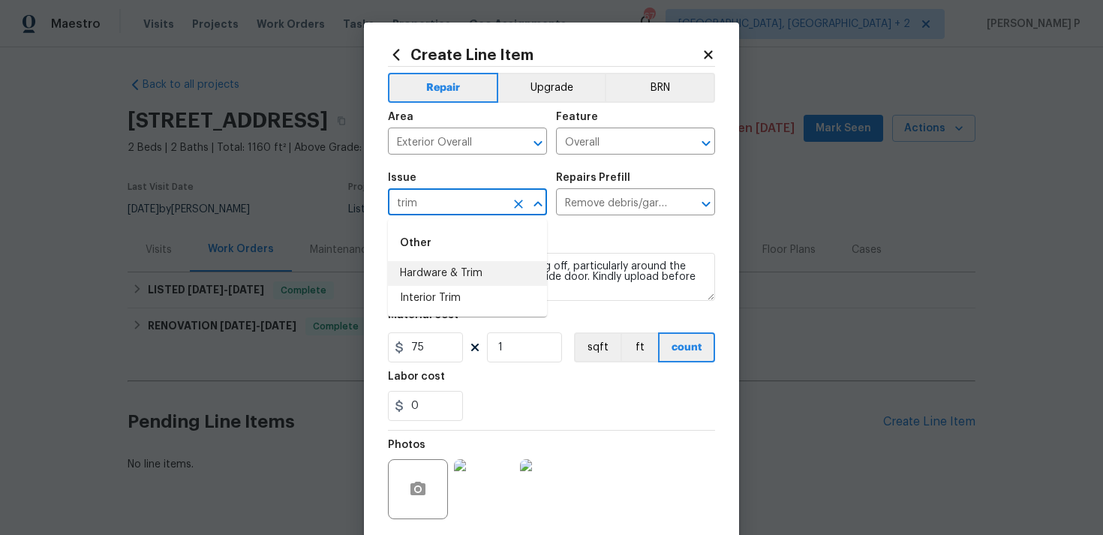
click at [446, 280] on li "Hardware & Trim" at bounding box center [467, 273] width 159 height 25
type input "Hardware & Trim"
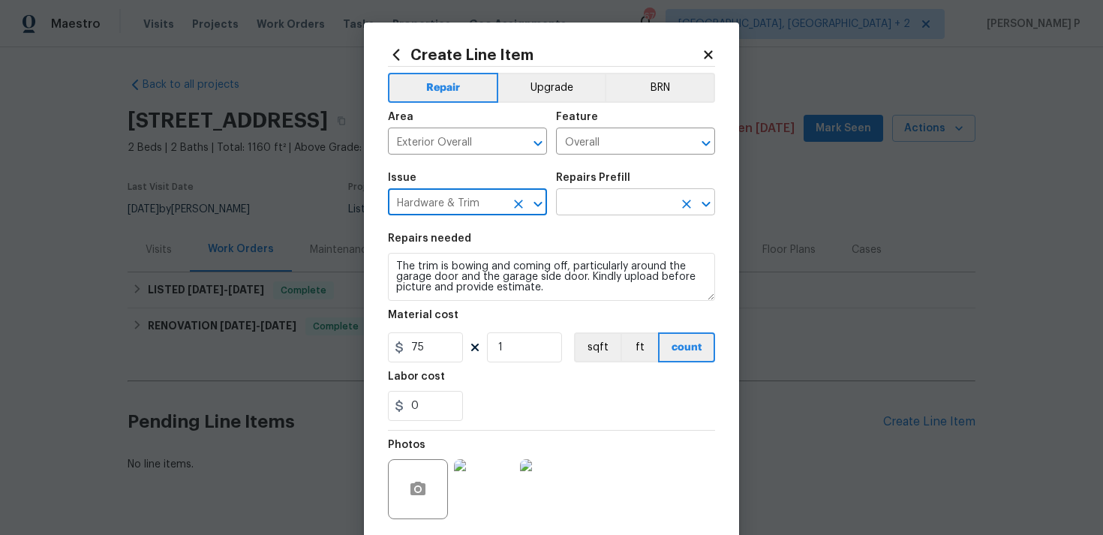
type input "Hardware & Trim"
click at [618, 194] on input "text" at bounding box center [614, 203] width 117 height 23
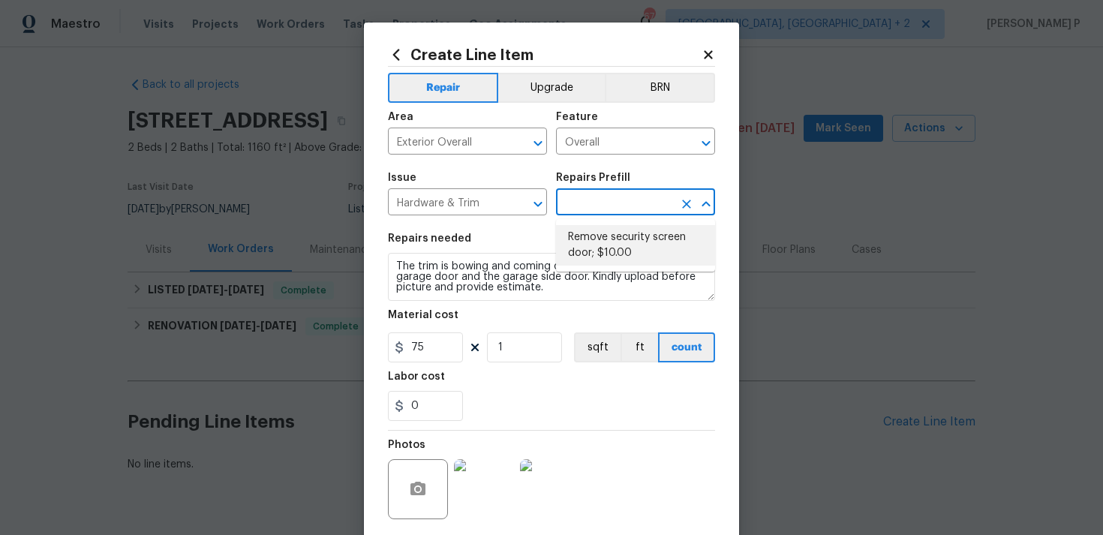
click at [613, 236] on li "Remove security screen door; $10.00" at bounding box center [635, 245] width 159 height 41
type input "Home Readiness Packages"
type input "Remove security screen door; $10.00"
type textarea "Remove security screen door and patch/paint trim as needed."
type input "10"
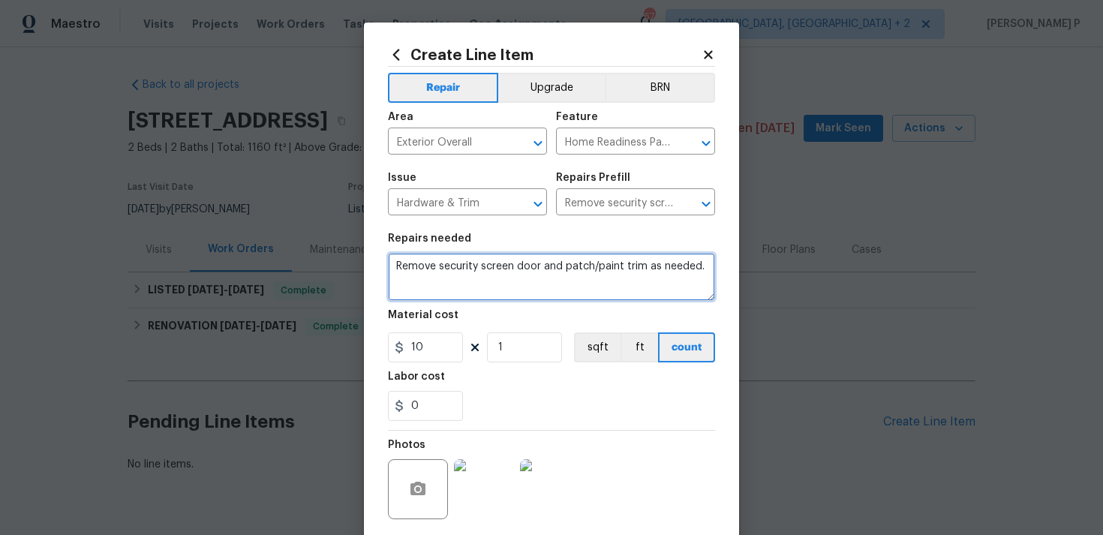
click at [519, 274] on textarea "Remove security screen door and patch/paint trim as needed." at bounding box center [551, 277] width 327 height 48
paste textarea "The trim is bowing and coming off, particularly around the garage door and the …"
click at [703, 143] on icon "Open" at bounding box center [706, 142] width 8 height 5
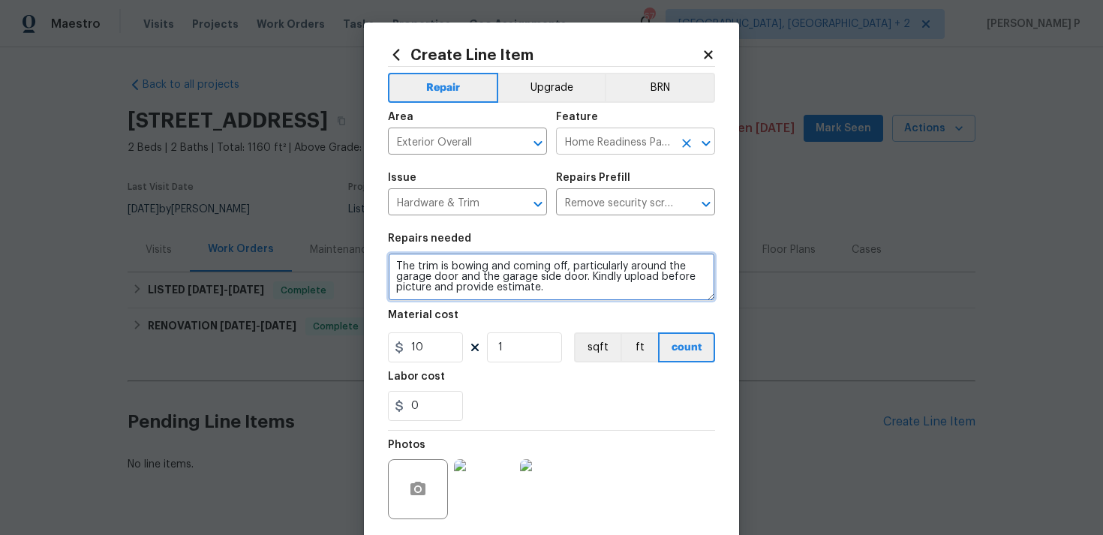
type textarea "The trim is bowing and coming off, particularly around the garage door and the …"
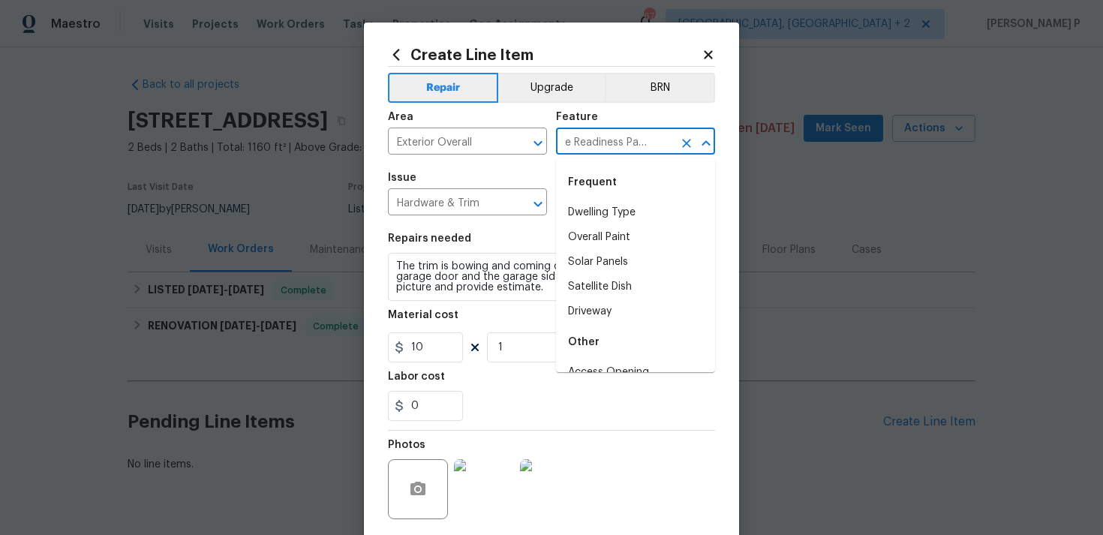
scroll to position [2406, 0]
click at [507, 174] on div "Issue" at bounding box center [467, 183] width 159 height 20
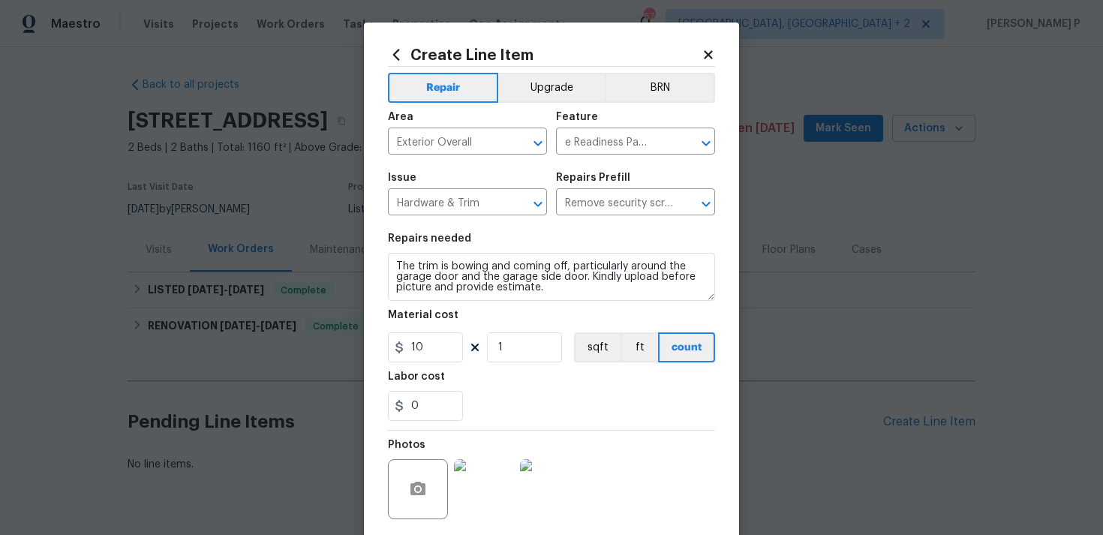
scroll to position [0, 0]
click at [707, 143] on icon "Open" at bounding box center [706, 142] width 8 height 5
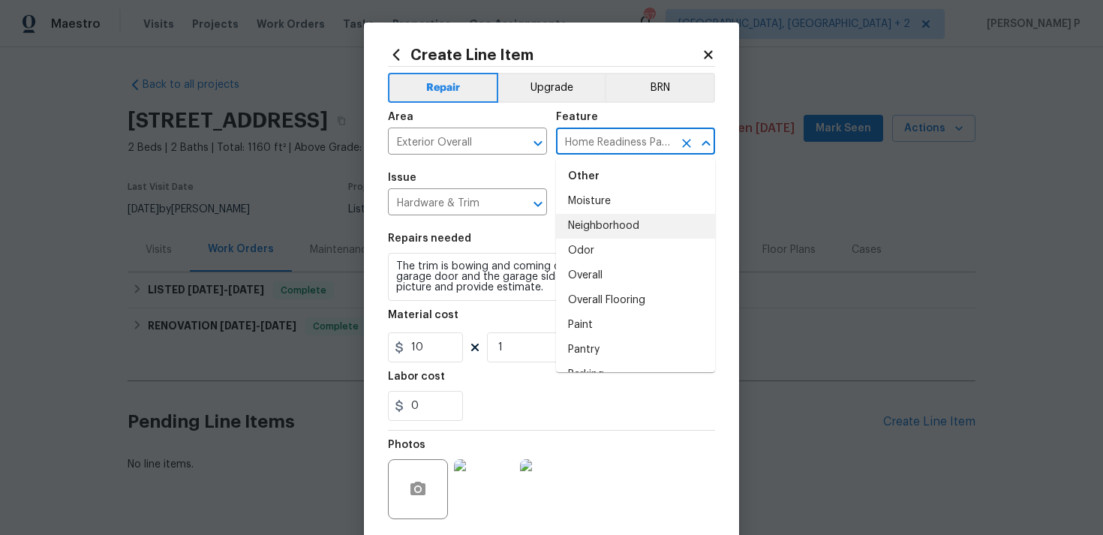
scroll to position [2479, 0]
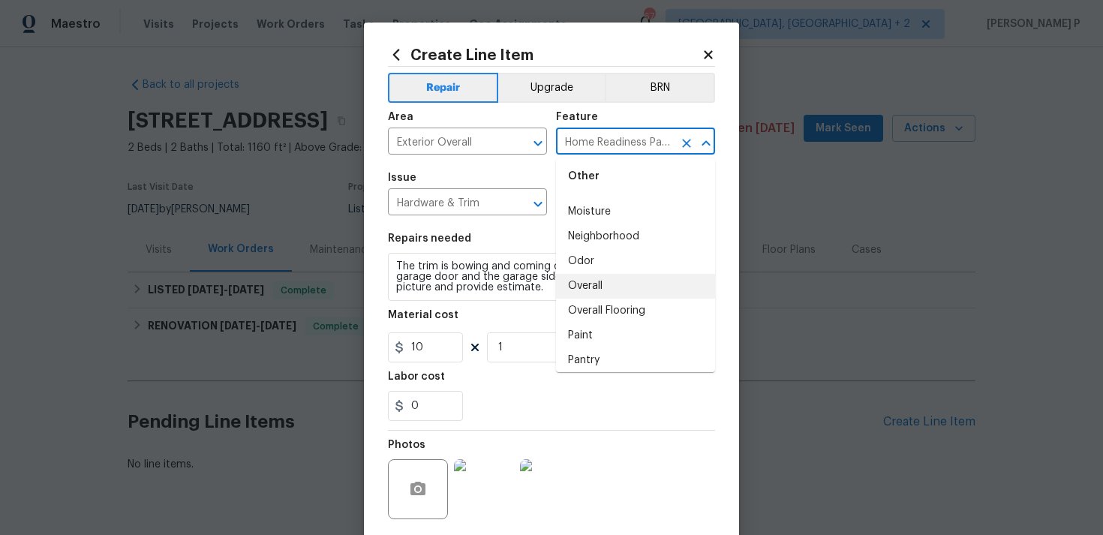
click at [597, 284] on li "Overall" at bounding box center [635, 286] width 159 height 25
type input "Overall"
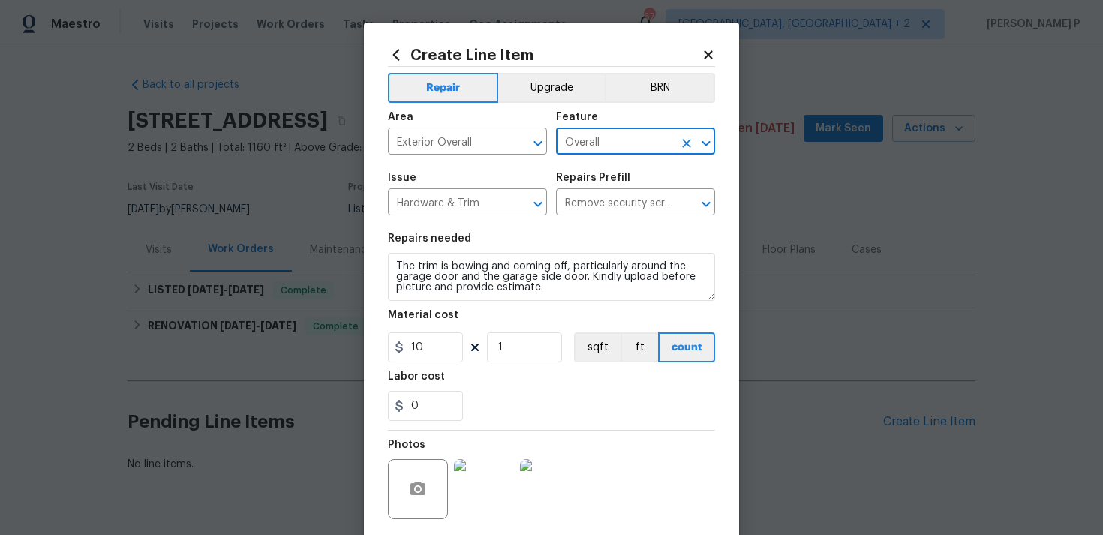
scroll to position [112, 0]
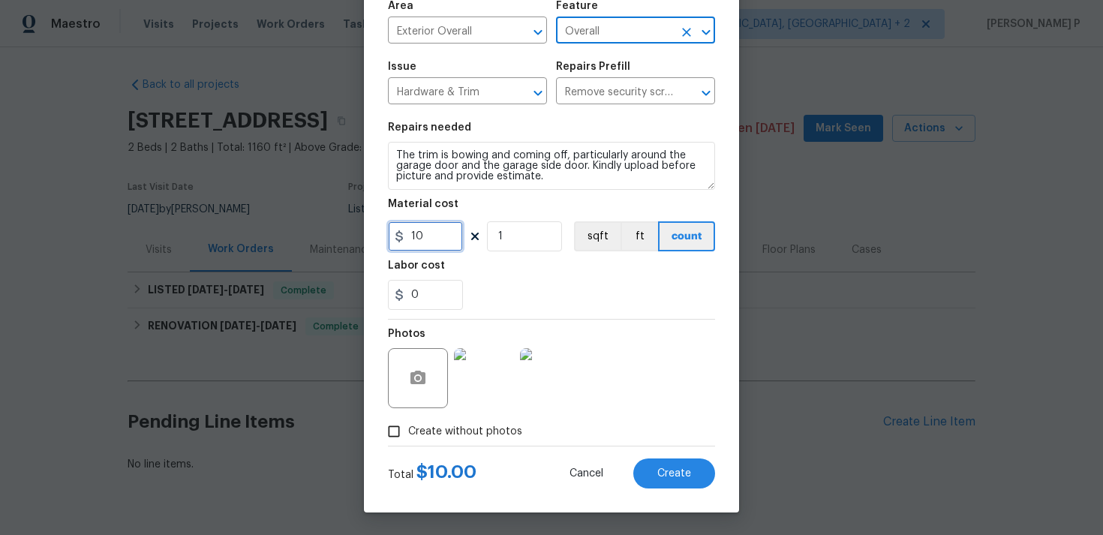
click at [431, 224] on input "10" at bounding box center [425, 236] width 75 height 30
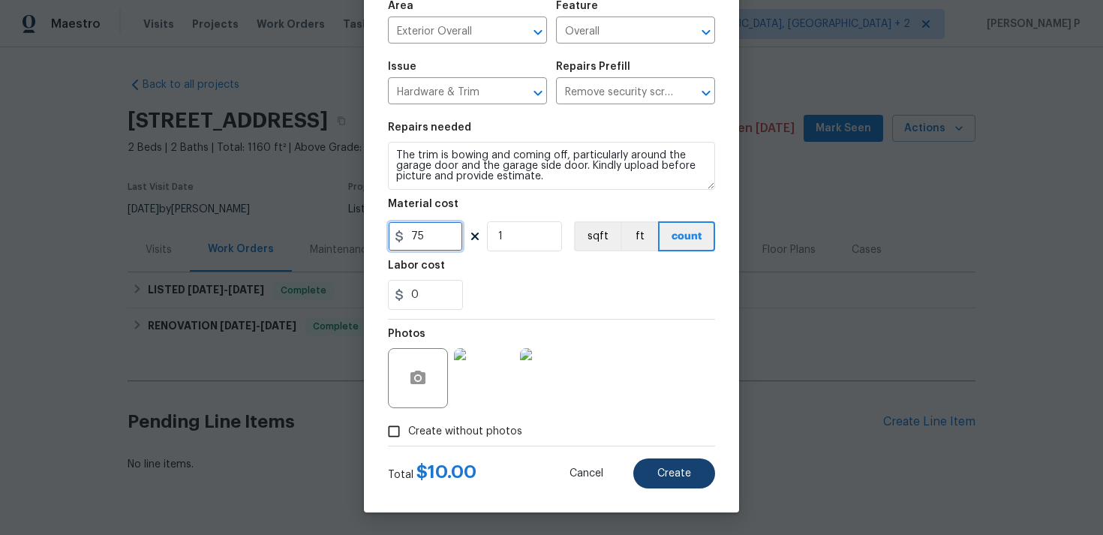
type input "75"
click at [660, 465] on button "Create" at bounding box center [674, 474] width 82 height 30
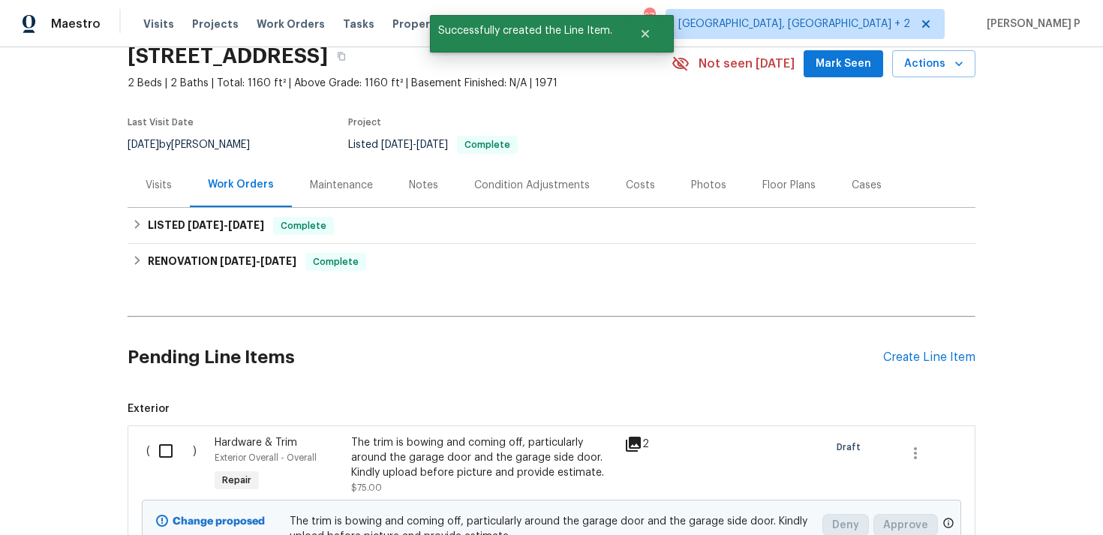
scroll to position [193, 0]
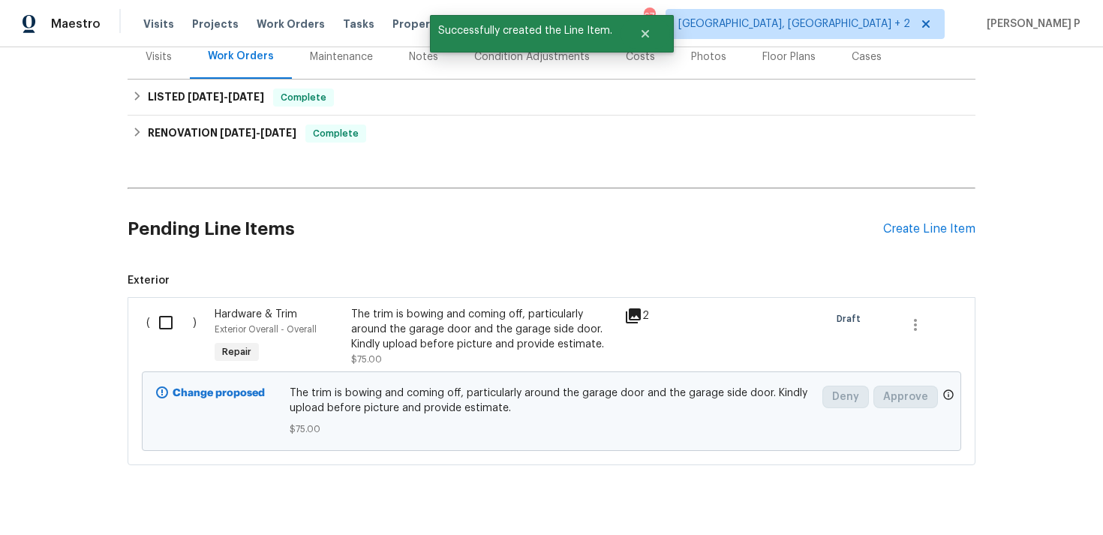
click at [169, 326] on input "checkbox" at bounding box center [171, 323] width 43 height 32
checkbox input "true"
click at [1010, 492] on span "Create Work Order" at bounding box center [1017, 498] width 100 height 19
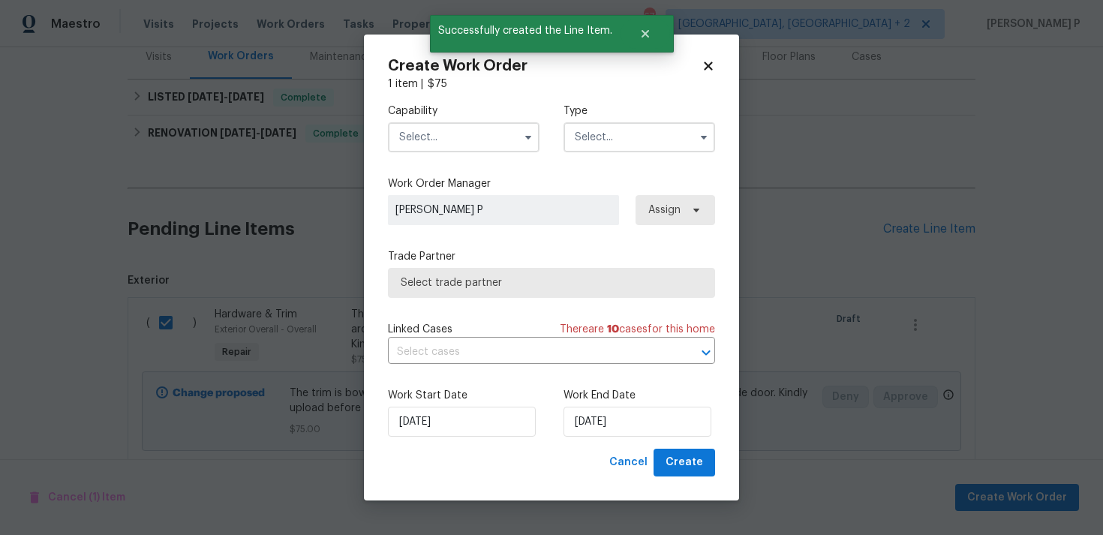
click at [654, 135] on input "text" at bounding box center [640, 137] width 152 height 30
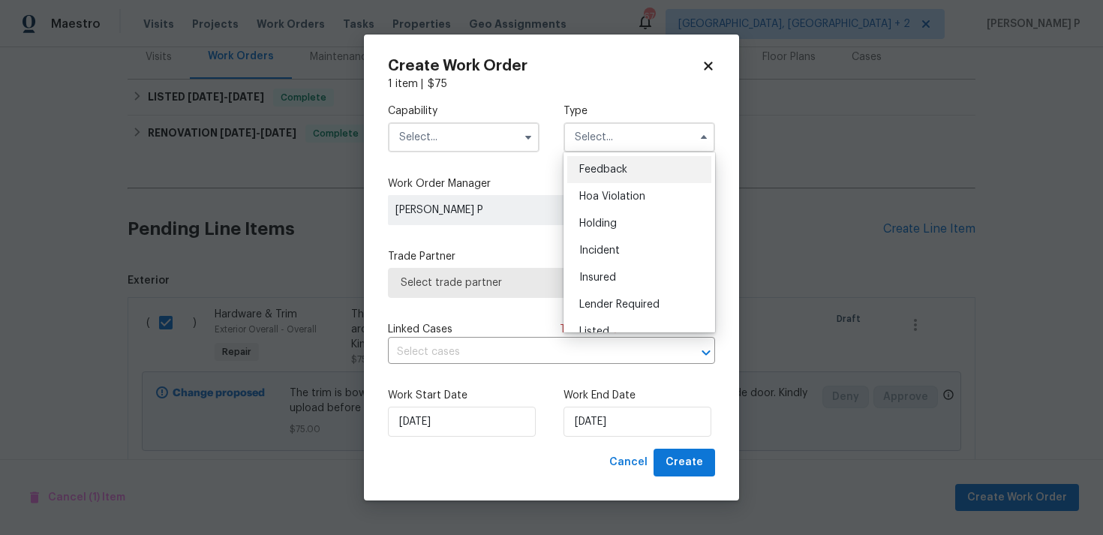
click at [592, 161] on div "Feedback" at bounding box center [639, 169] width 144 height 27
type input "Feedback"
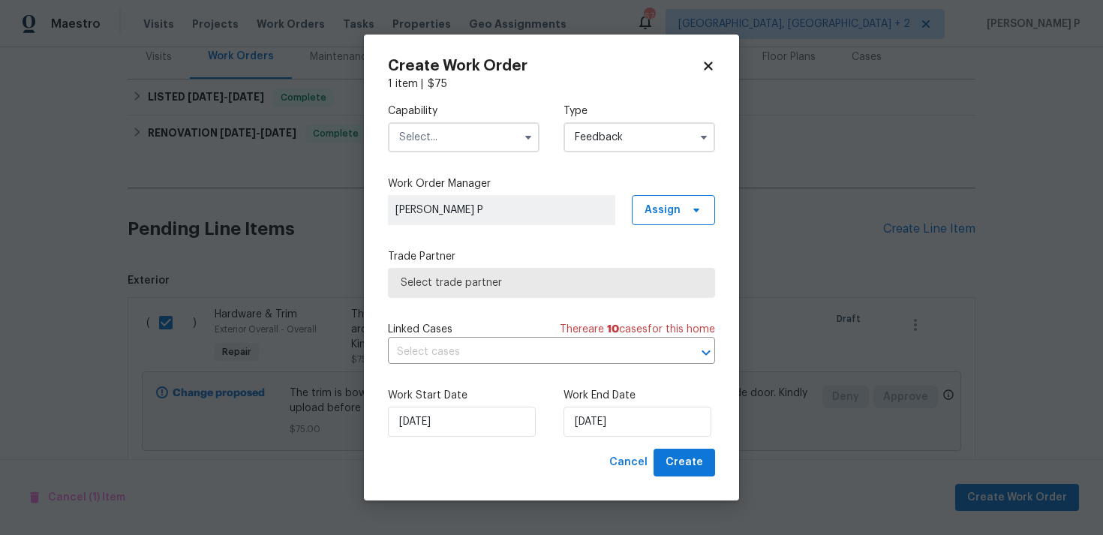
click at [482, 146] on input "text" at bounding box center [464, 137] width 152 height 30
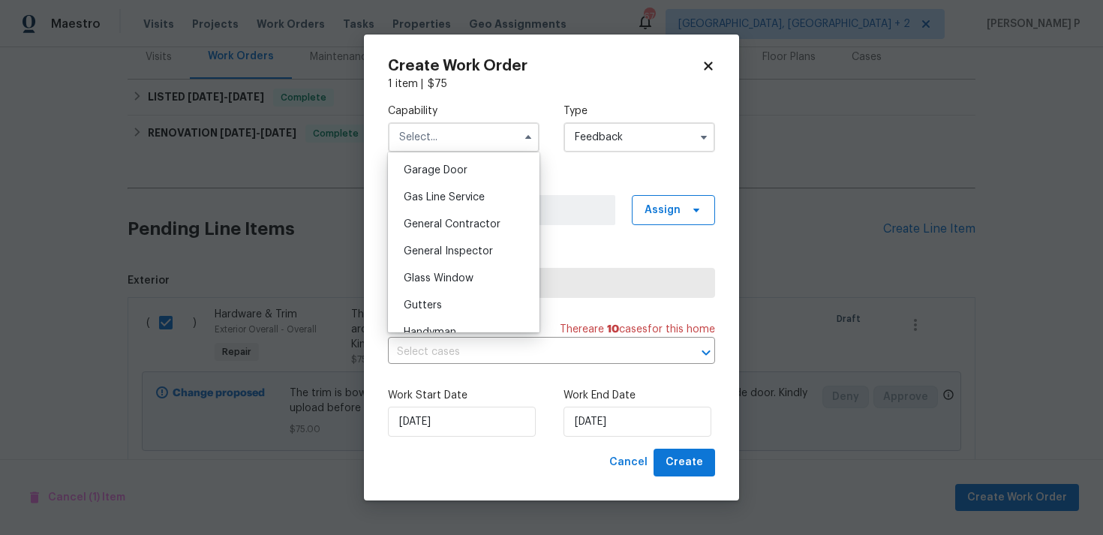
scroll to position [701, 0]
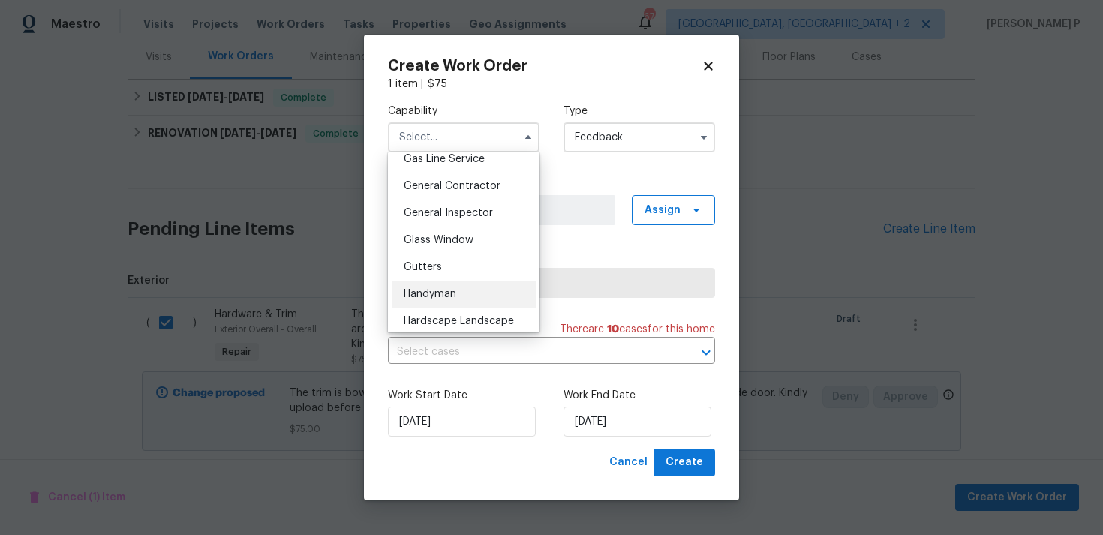
click at [429, 284] on div "Handyman" at bounding box center [464, 294] width 144 height 27
type input "Handyman"
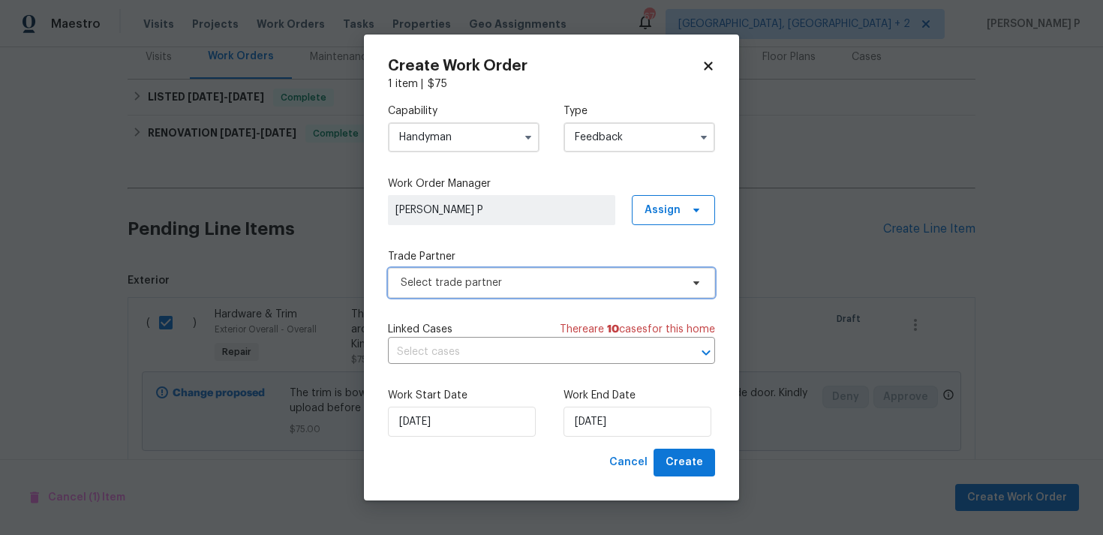
click at [475, 278] on span "Select trade partner" at bounding box center [541, 282] width 280 height 15
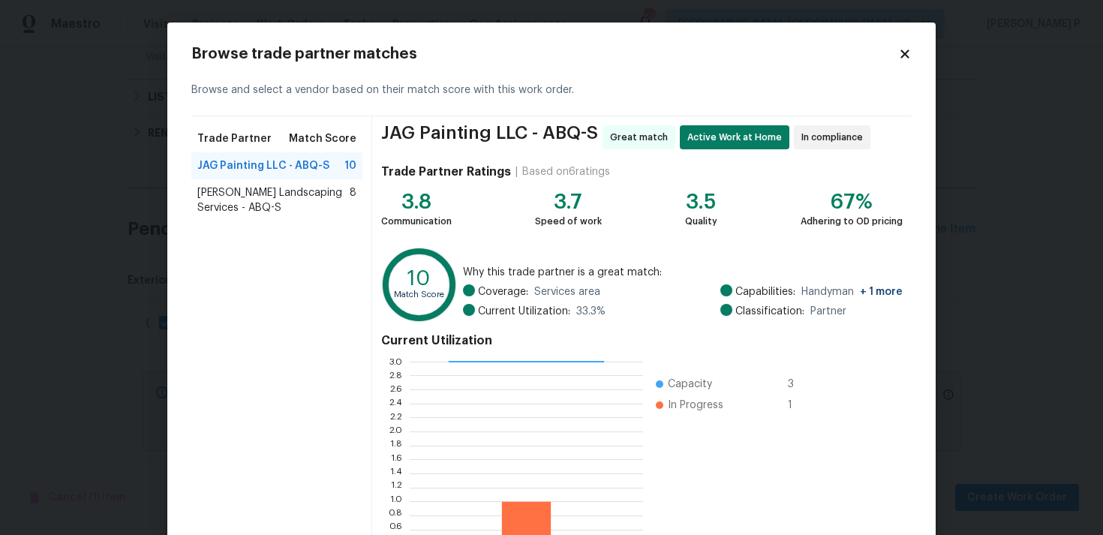
scroll to position [127, 0]
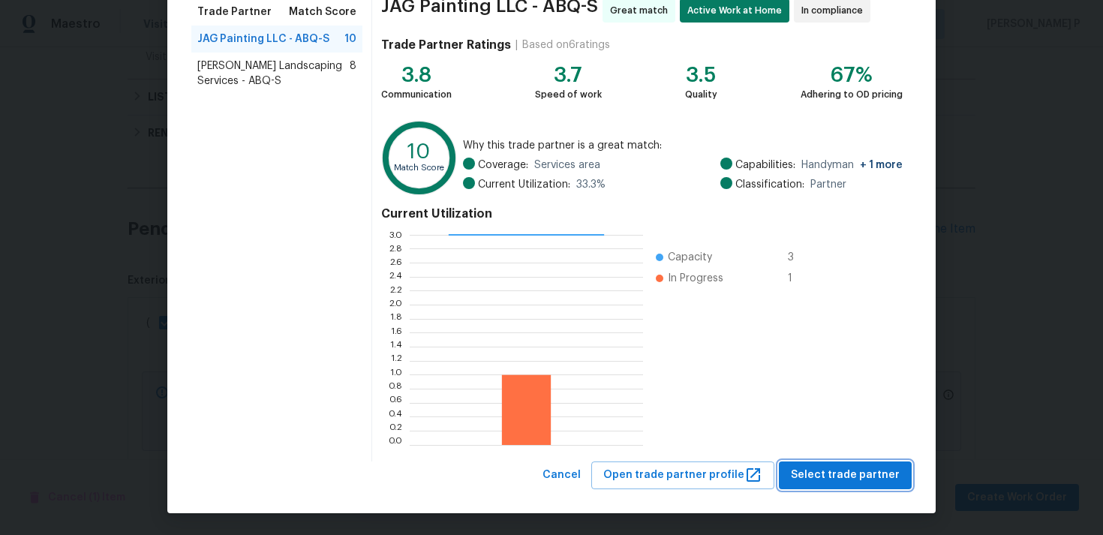
click at [868, 474] on span "Select trade partner" at bounding box center [845, 475] width 109 height 19
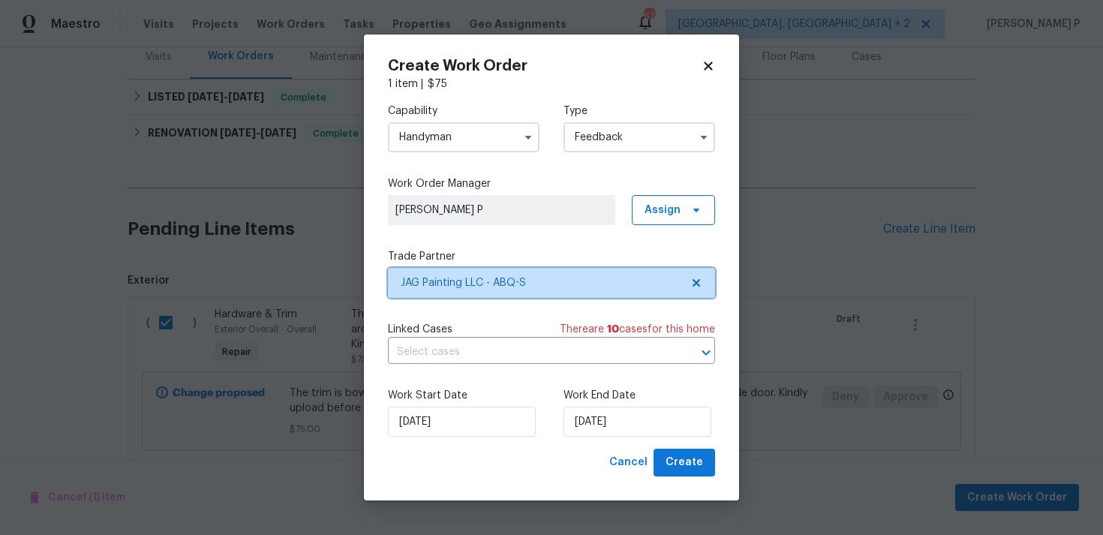
scroll to position [0, 0]
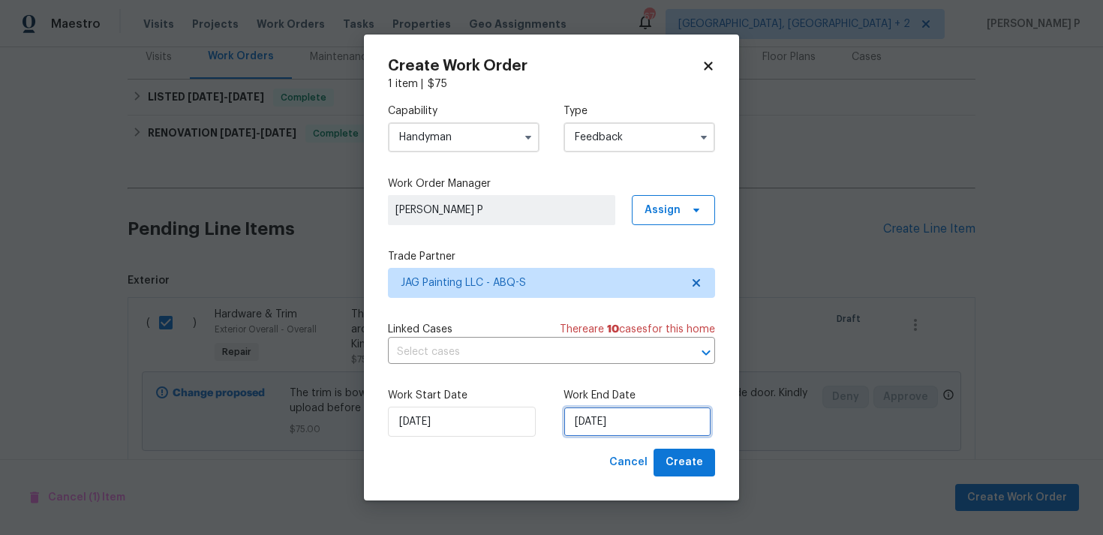
click at [630, 432] on input "27/08/2025" at bounding box center [638, 422] width 148 height 30
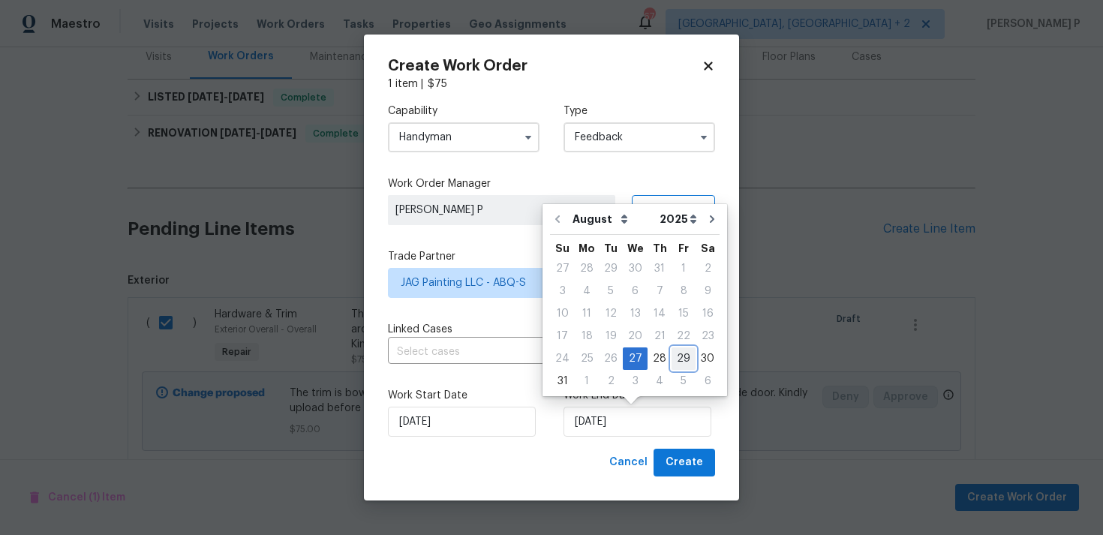
click at [674, 356] on div "29" at bounding box center [684, 358] width 24 height 21
type input "29/08/2025"
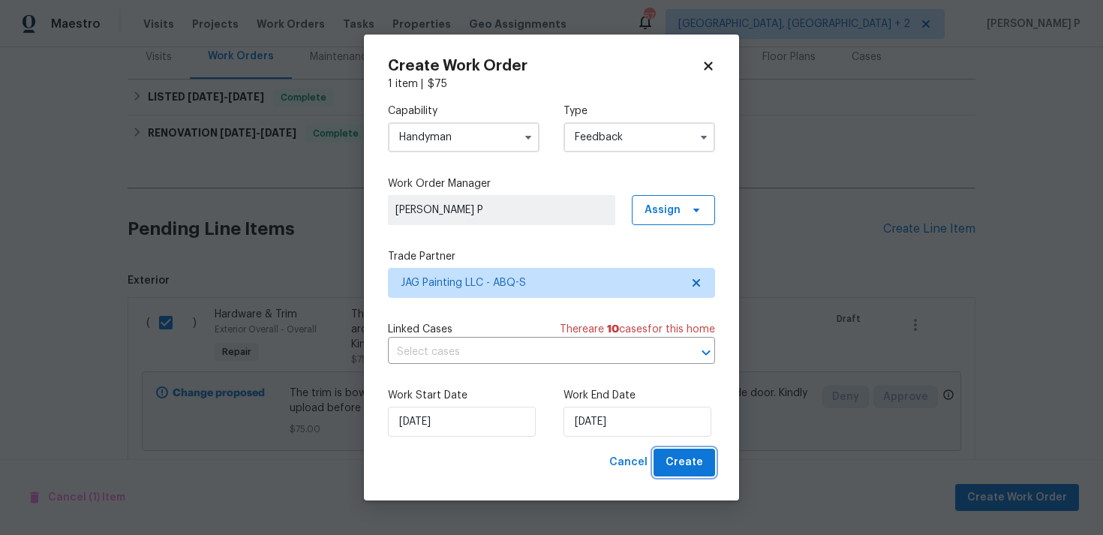
click at [683, 453] on span "Create" at bounding box center [685, 462] width 38 height 19
checkbox input "false"
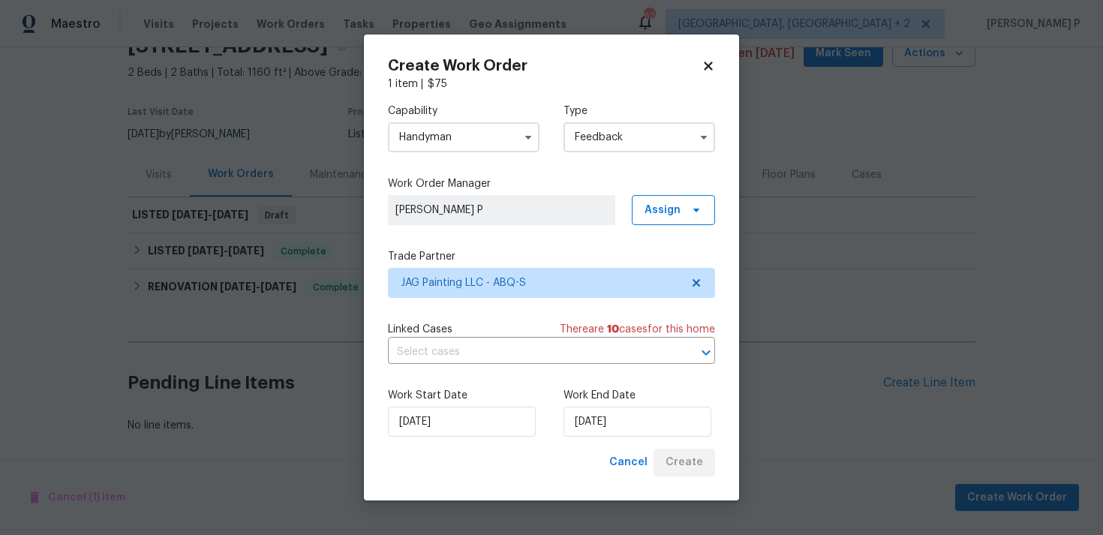
scroll to position [75, 0]
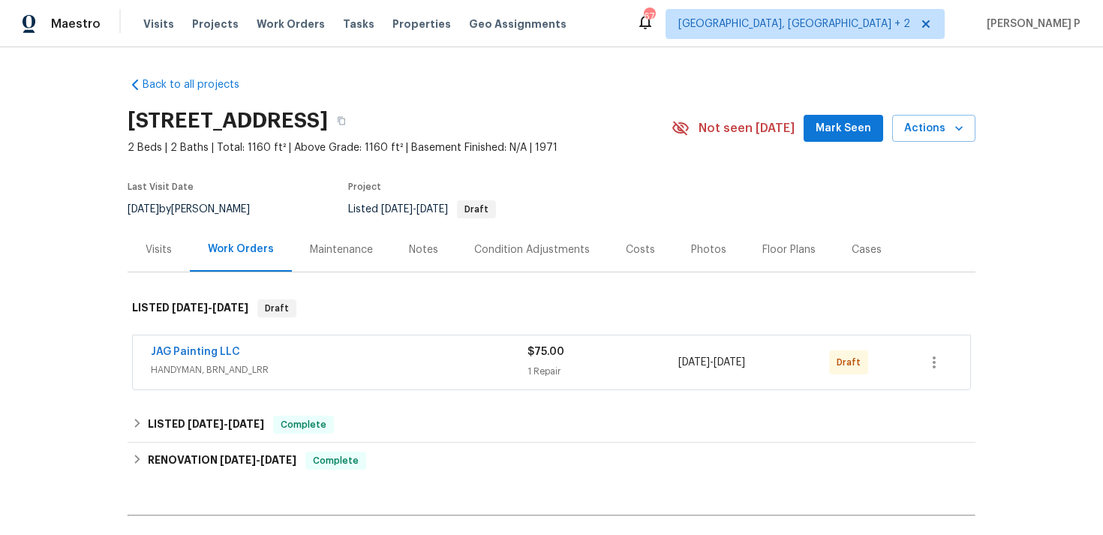
click at [193, 345] on span "JAG Painting LLC" at bounding box center [195, 351] width 89 height 15
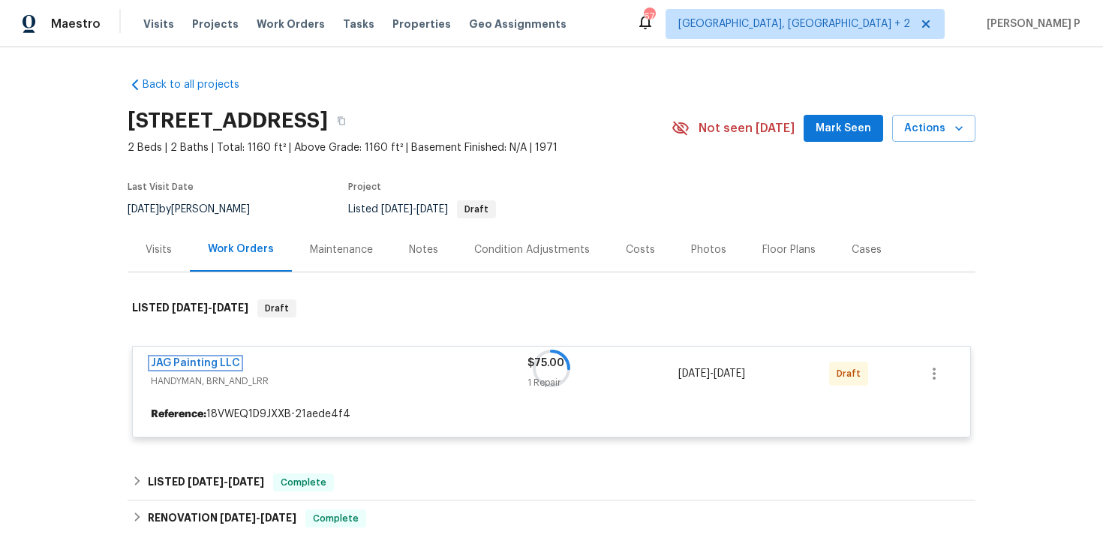
click at [193, 359] on link "JAG Painting LLC" at bounding box center [195, 363] width 89 height 11
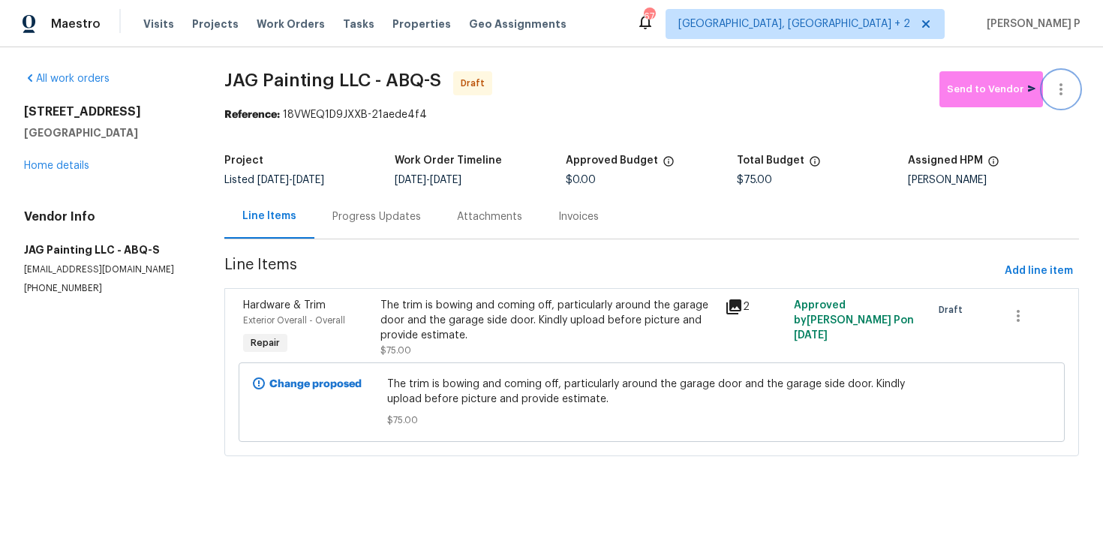
click at [1067, 95] on icon "button" at bounding box center [1061, 89] width 18 height 18
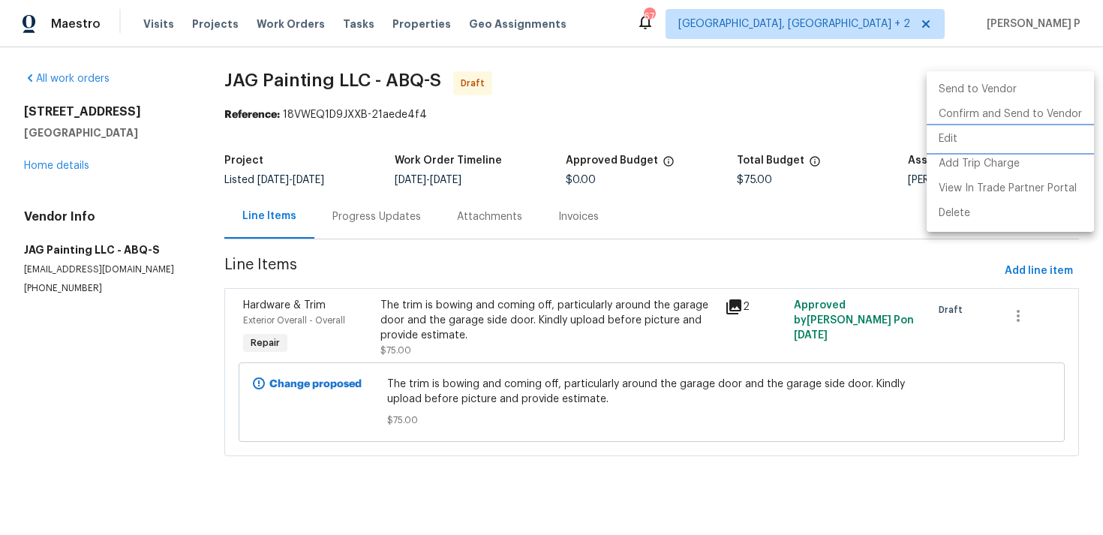
click at [994, 137] on li "Edit" at bounding box center [1010, 139] width 167 height 25
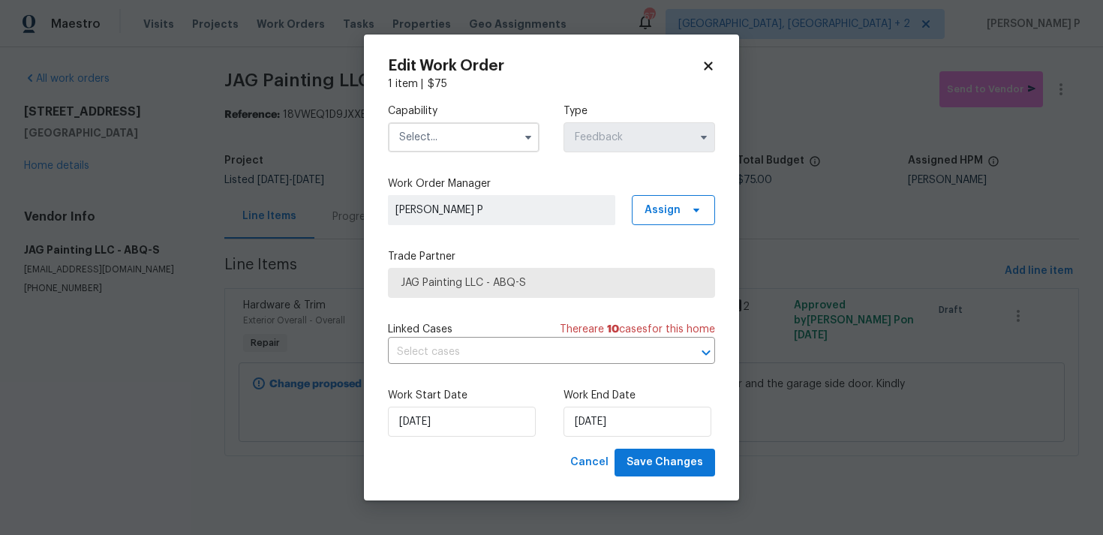
click at [488, 138] on input "text" at bounding box center [464, 137] width 152 height 30
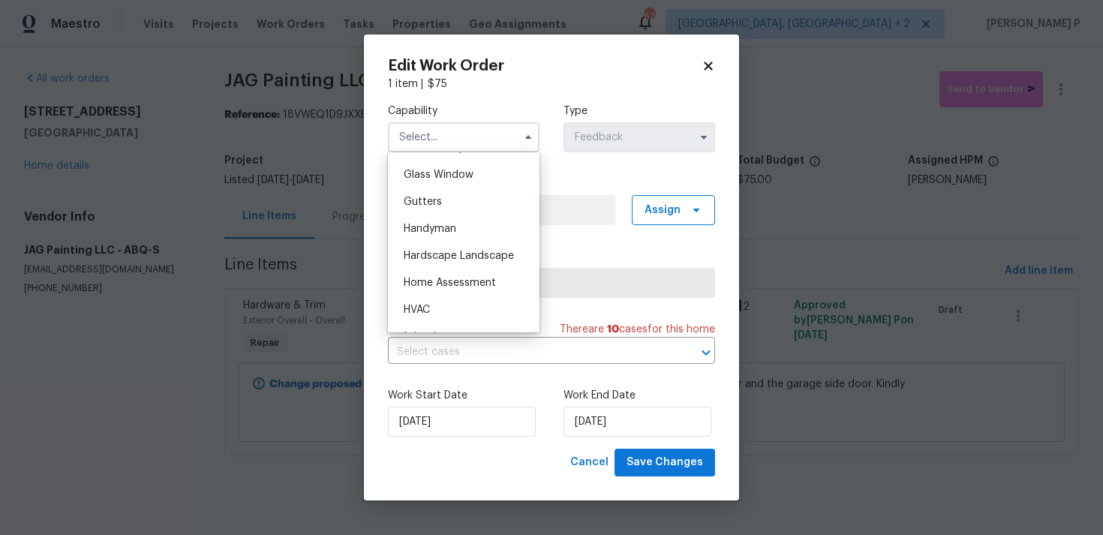
scroll to position [762, 0]
click at [447, 237] on span "Handyman" at bounding box center [430, 232] width 53 height 11
type input "Handyman"
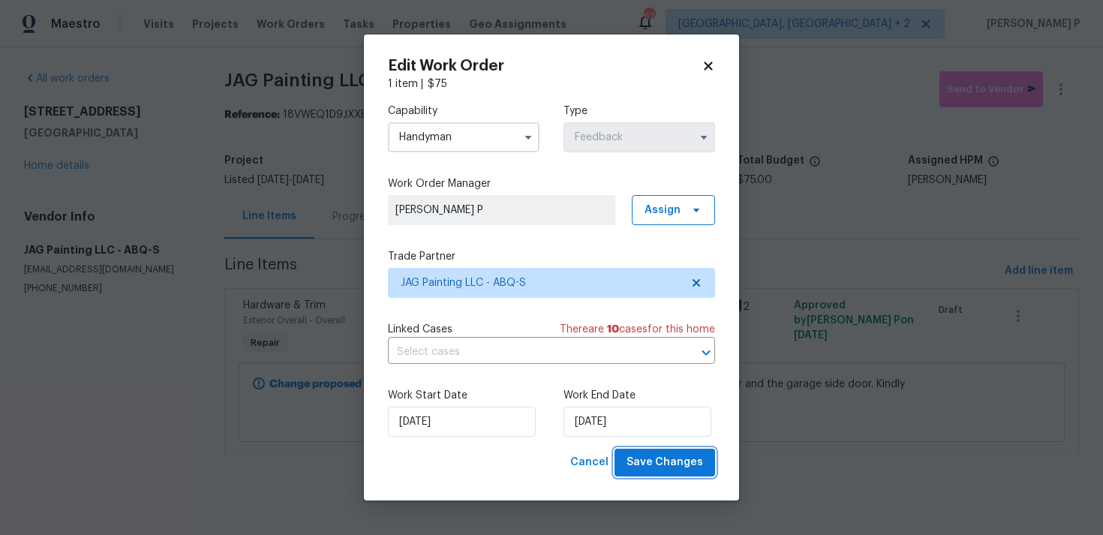
click at [648, 462] on span "Save Changes" at bounding box center [665, 462] width 77 height 19
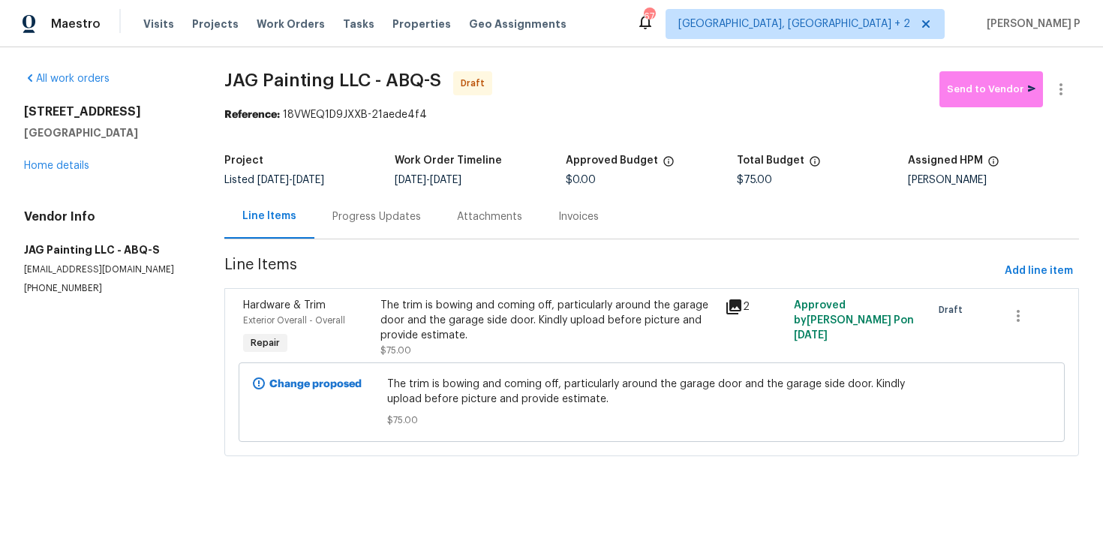
click at [378, 208] on div "Progress Updates" at bounding box center [376, 216] width 125 height 44
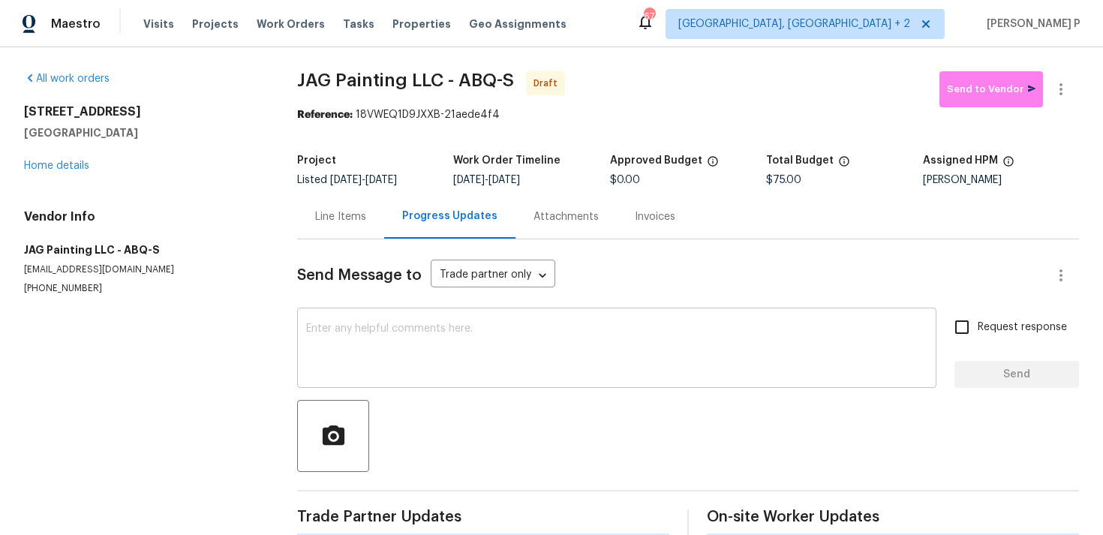
click at [391, 364] on textarea at bounding box center [616, 349] width 621 height 53
paste textarea "Hi, this is Ramyasri with Opendoor. I’m confirming you received the WO for the …"
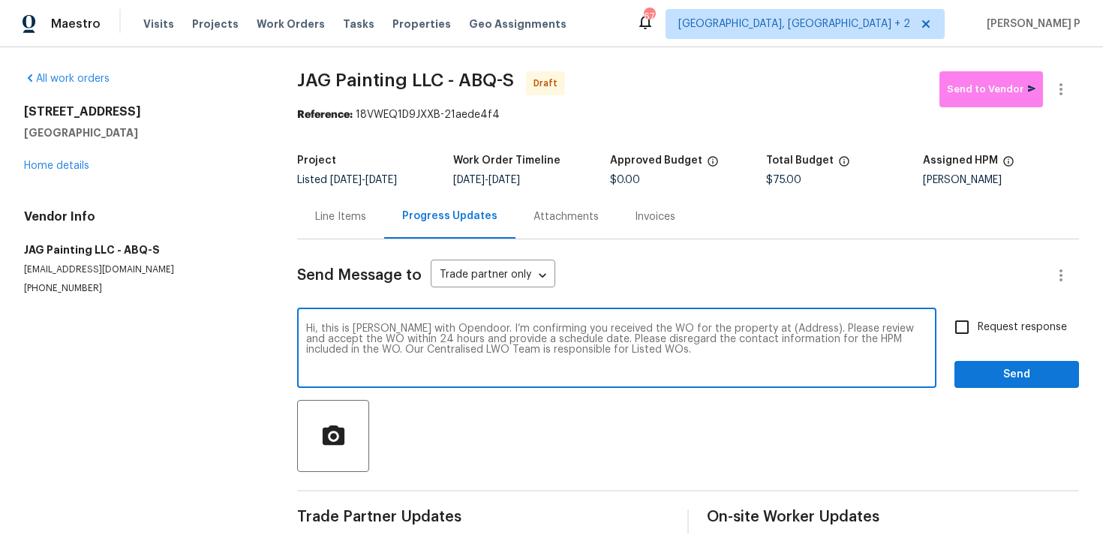
drag, startPoint x: 753, startPoint y: 324, endPoint x: 800, endPoint y: 328, distance: 46.7
click at [800, 328] on textarea "Hi, this is Ramyasri with Opendoor. I’m confirming you received the WO for the …" at bounding box center [616, 349] width 621 height 53
paste textarea "[STREET_ADDRESS]"
type textarea "Hi, this is Ramyasri with Opendoor. I’m confirming you received the WO for the …"
click at [1006, 320] on span "Request response" at bounding box center [1022, 328] width 89 height 16
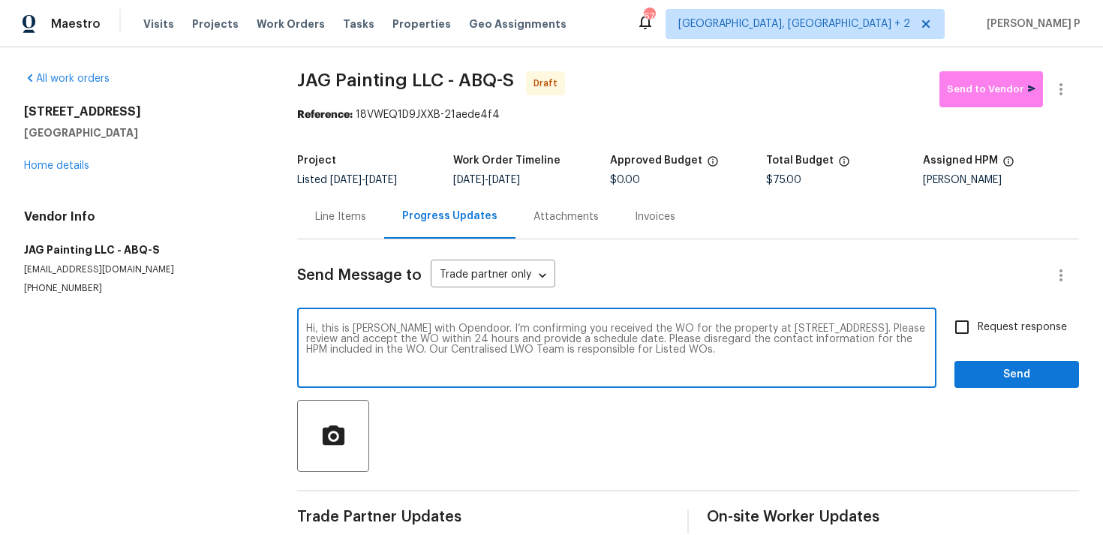
click at [978, 319] on input "Request response" at bounding box center [962, 327] width 32 height 32
checkbox input "true"
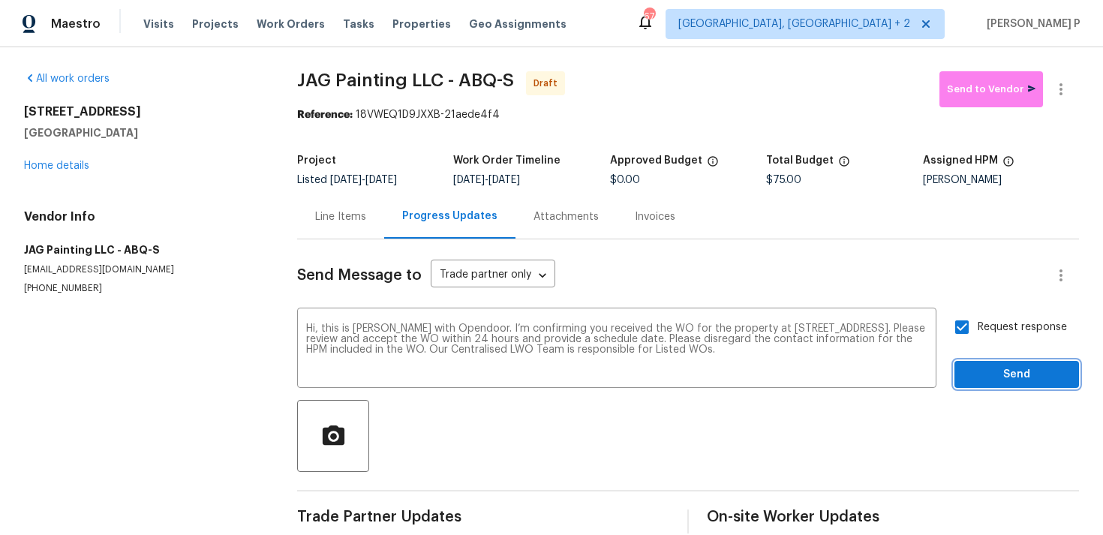
click at [1000, 379] on span "Send" at bounding box center [1017, 374] width 101 height 19
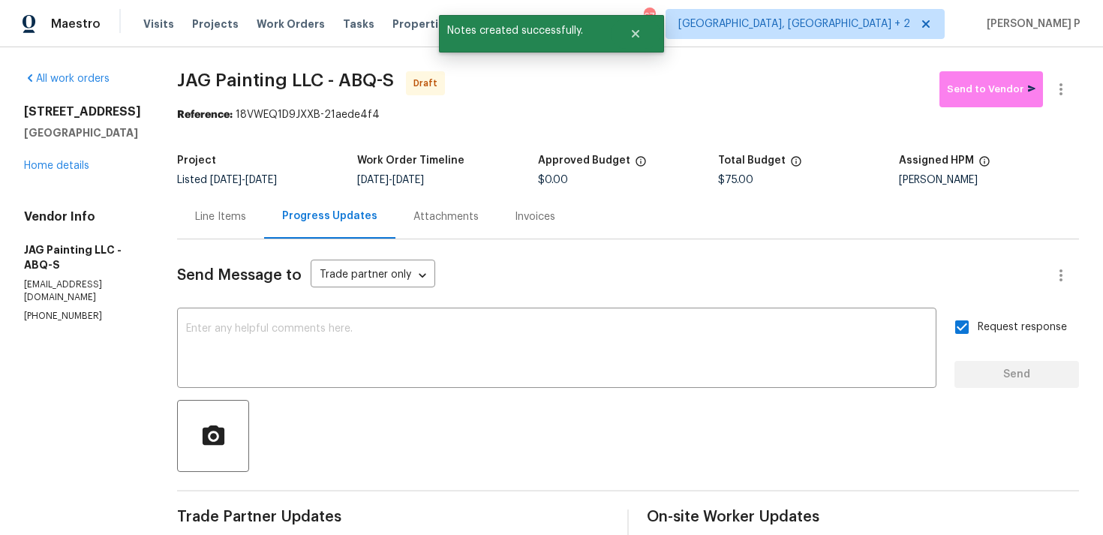
click at [637, 452] on div at bounding box center [628, 436] width 902 height 72
click at [1061, 97] on icon "button" at bounding box center [1061, 89] width 18 height 18
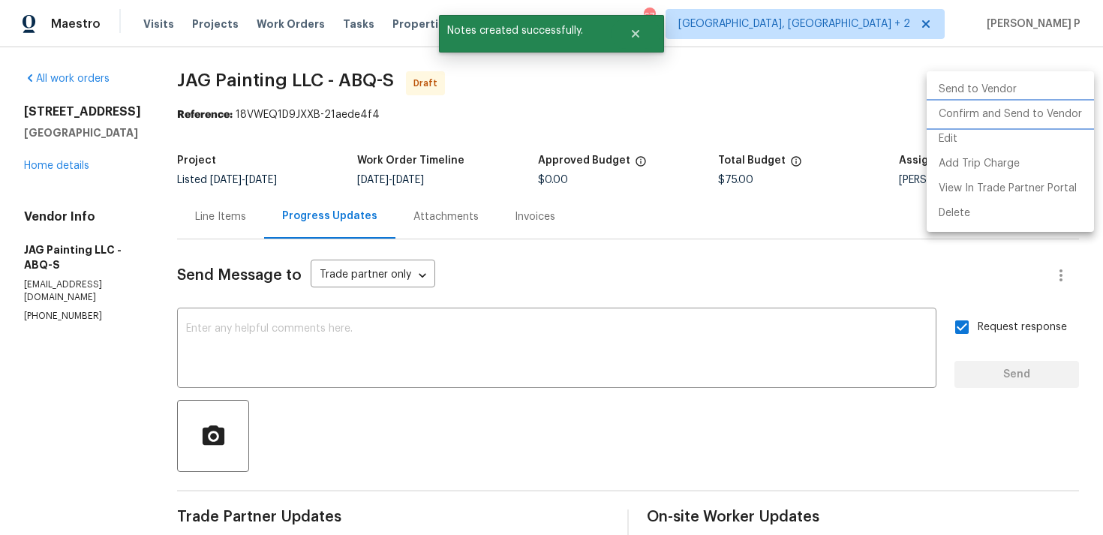
click at [991, 114] on li "Confirm and Send to Vendor" at bounding box center [1010, 114] width 167 height 25
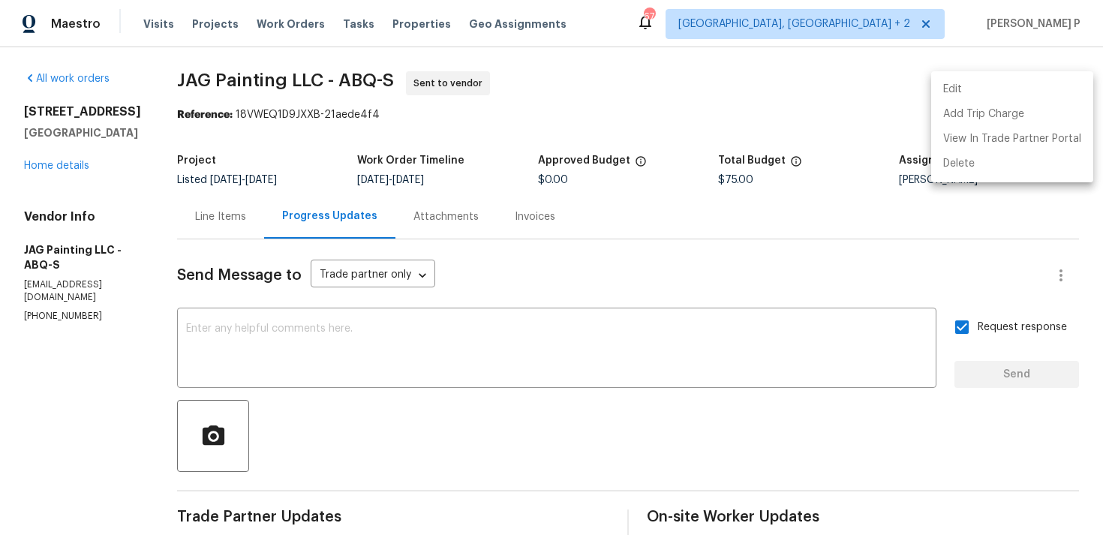
click at [175, 81] on div at bounding box center [551, 267] width 1103 height 535
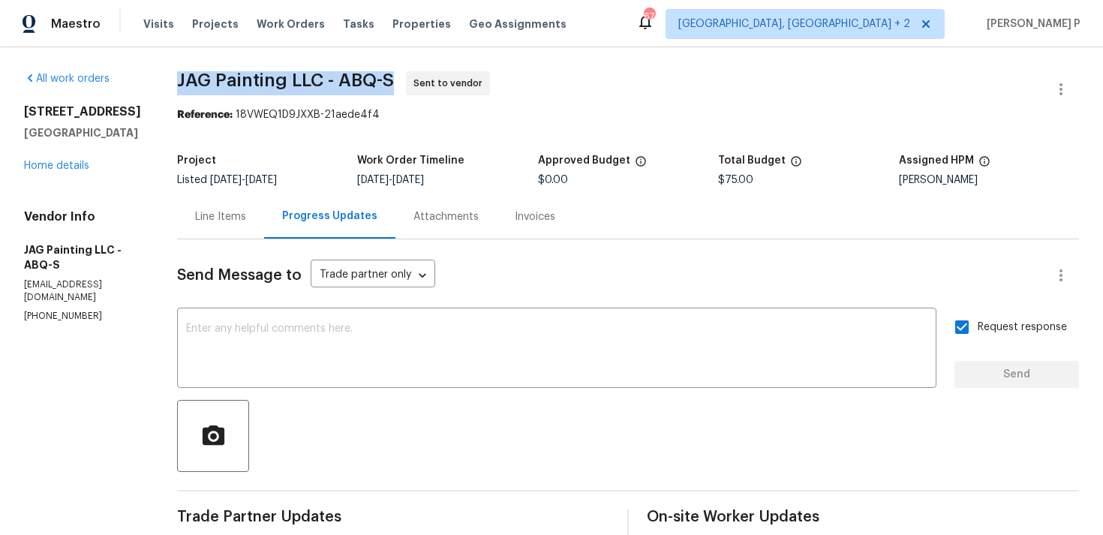
drag, startPoint x: 178, startPoint y: 77, endPoint x: 398, endPoint y: 78, distance: 220.6
click at [398, 78] on span "JAG Painting LLC - ABQ-S Sent to vendor" at bounding box center [610, 89] width 866 height 36
copy span "JAG Painting LLC - ABQ-S"
click at [282, 139] on section "JAG Painting LLC - ABQ-S Sent to vendor Reference: 18VWEQ1D9JXXB-21aede4f4 Proj…" at bounding box center [628, 354] width 902 height 566
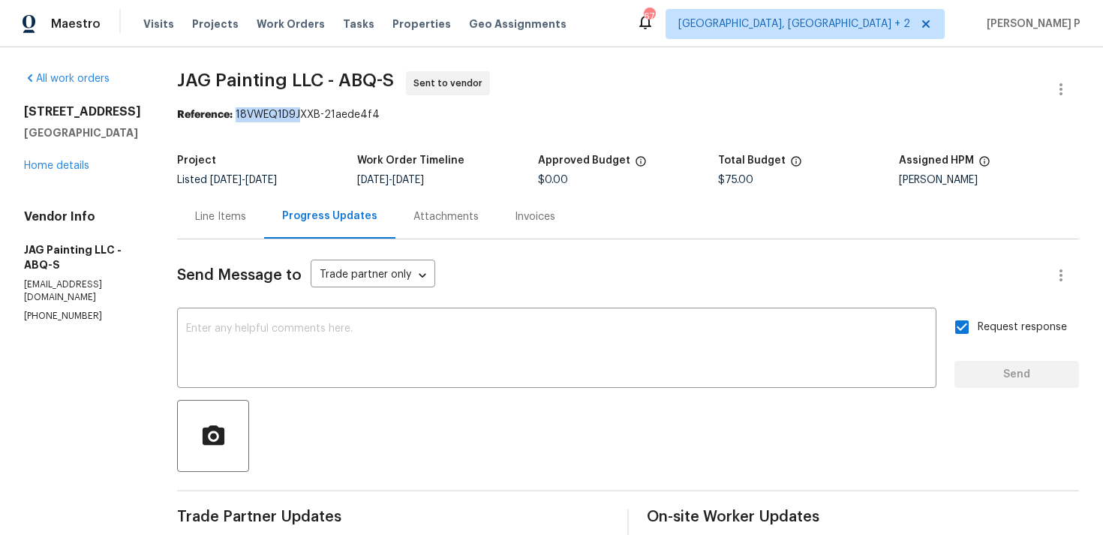
drag, startPoint x: 236, startPoint y: 116, endPoint x: 421, endPoint y: 116, distance: 185.4
click at [414, 116] on div "Reference: 18VWEQ1D9JXXB-21aede4f4" at bounding box center [628, 114] width 902 height 15
copy div "18VWEQ1D9JXXB-21aede4f4"
click at [241, 205] on div "Line Items" at bounding box center [220, 216] width 87 height 44
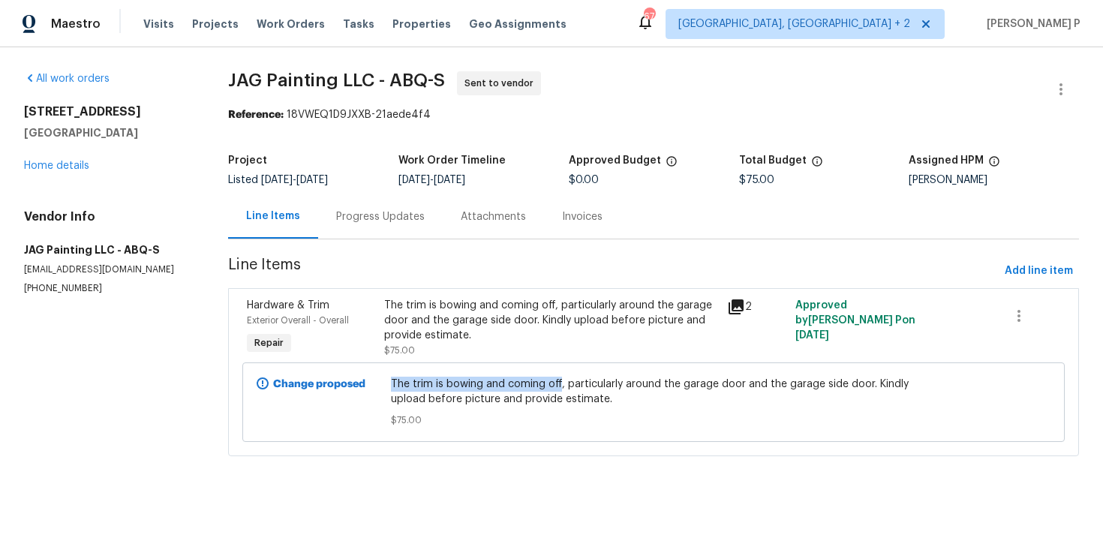
copy span "The trim is bowing and coming off"
drag, startPoint x: 391, startPoint y: 384, endPoint x: 563, endPoint y: 384, distance: 171.8
click at [563, 384] on div "The trim is bowing and coming off, particularly around the garage door and the …" at bounding box center [653, 402] width 535 height 60
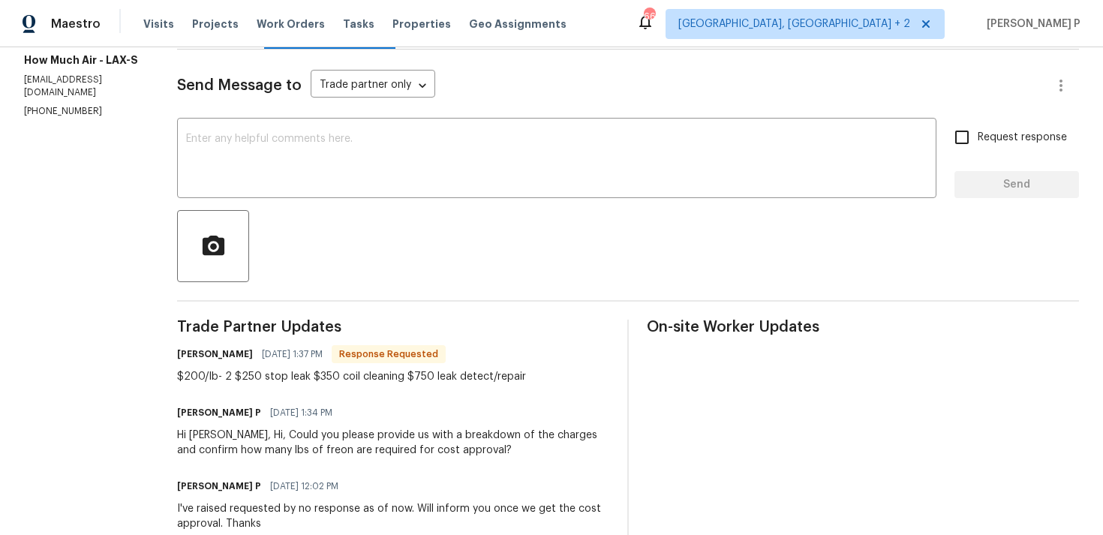
scroll to position [189, 0]
drag, startPoint x: 179, startPoint y: 377, endPoint x: 212, endPoint y: 375, distance: 33.1
click at [212, 375] on div "$200/lb- 2 $250 stop leak $350 coil cleaning $750 leak detect/repair" at bounding box center [351, 377] width 349 height 15
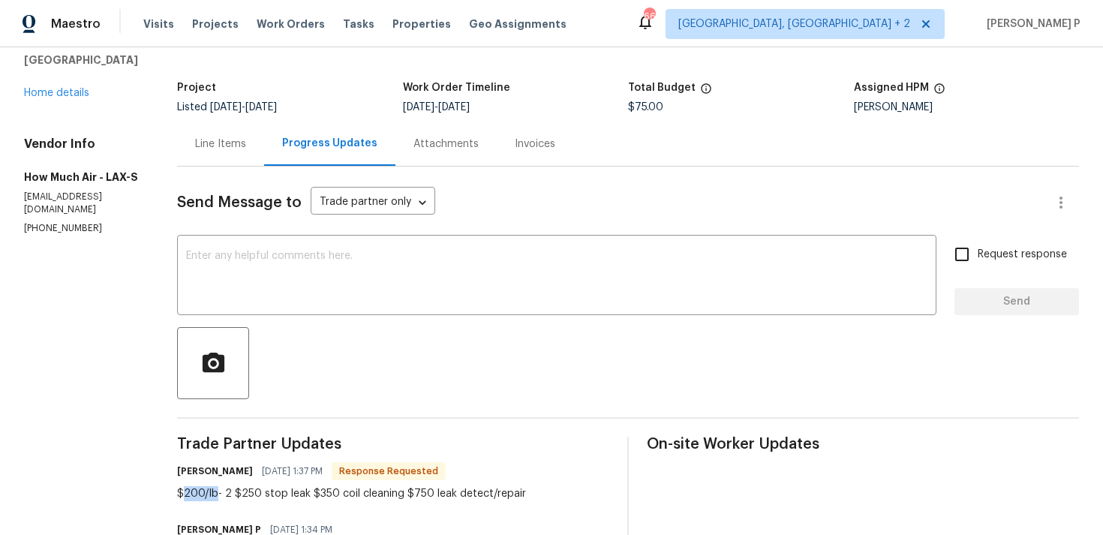
scroll to position [0, 0]
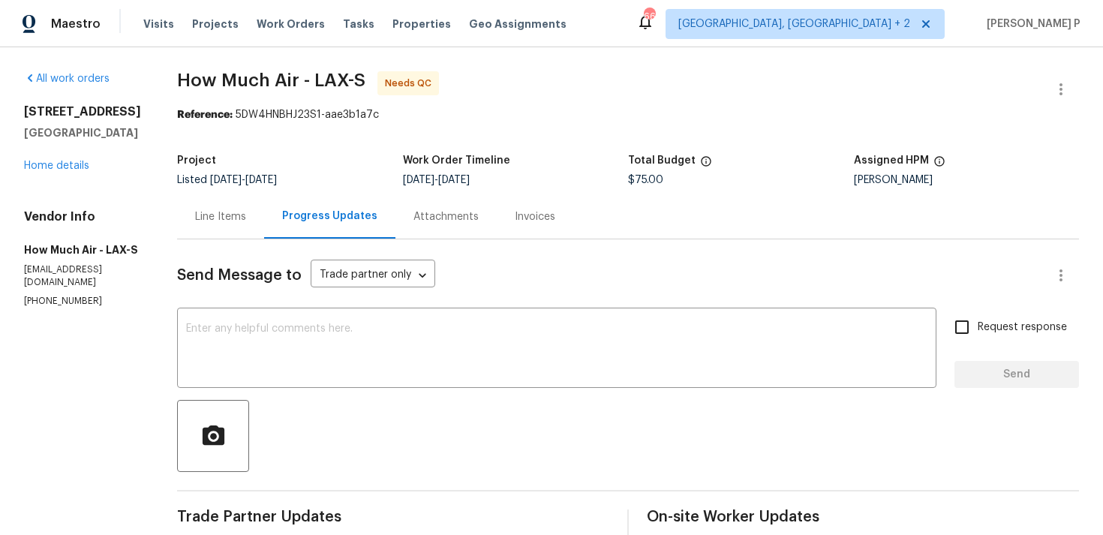
click at [208, 211] on div "Line Items" at bounding box center [220, 216] width 51 height 15
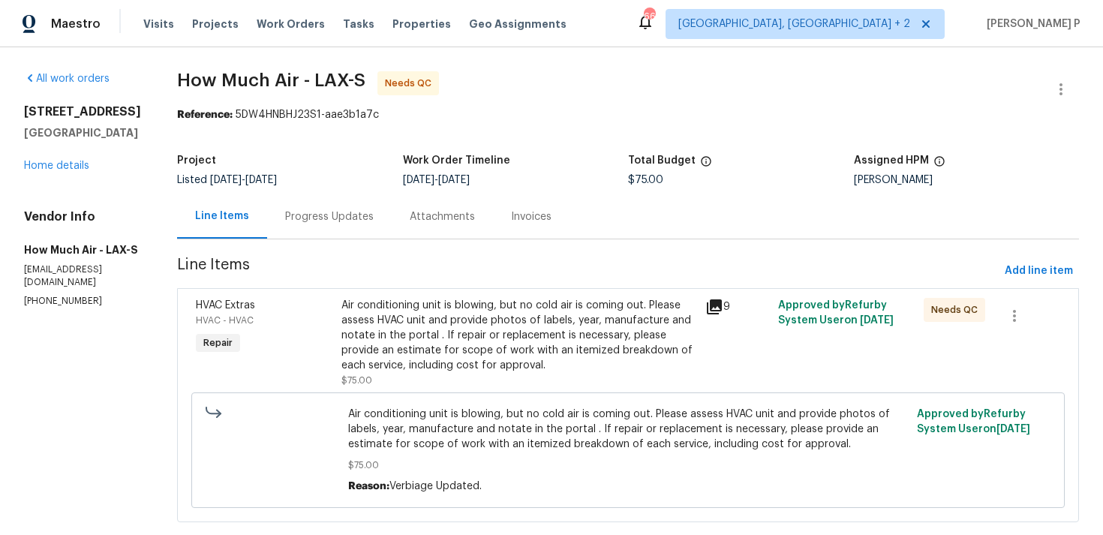
click at [392, 207] on div "Attachments" at bounding box center [442, 216] width 101 height 44
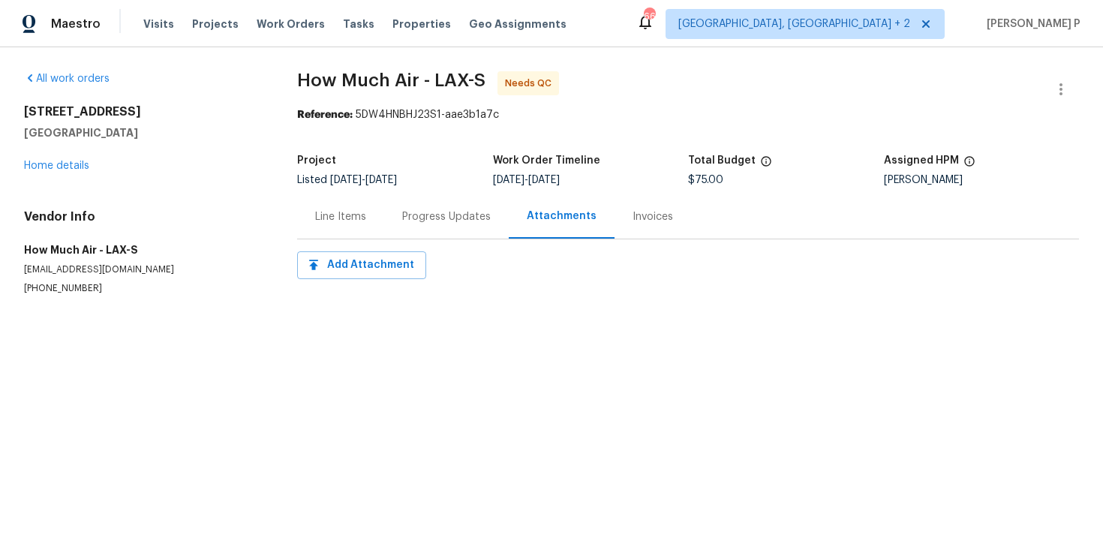
click at [416, 213] on div "Progress Updates" at bounding box center [446, 216] width 89 height 15
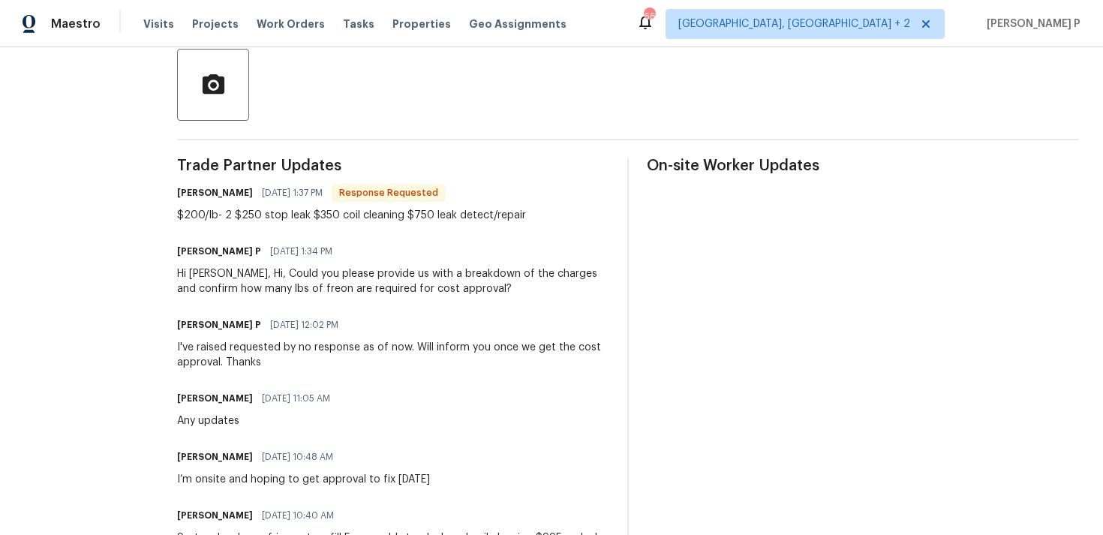
scroll to position [346, 0]
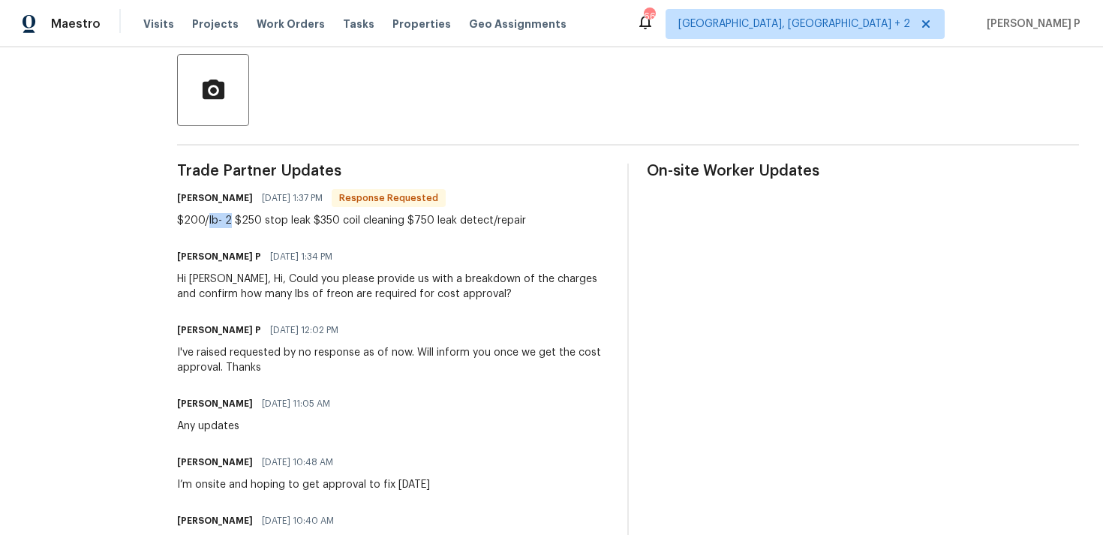
drag, startPoint x: 227, startPoint y: 221, endPoint x: 206, endPoint y: 221, distance: 21.0
click at [206, 221] on div "$200/lb- 2 $250 stop leak $350 coil cleaning $750 leak detect/repair" at bounding box center [351, 220] width 349 height 15
drag, startPoint x: 179, startPoint y: 225, endPoint x: 200, endPoint y: 224, distance: 21.1
click at [200, 224] on div "$200/lb- 2 $250 stop leak $350 coil cleaning $750 leak detect/repair" at bounding box center [351, 220] width 349 height 15
drag, startPoint x: 402, startPoint y: 219, endPoint x: 425, endPoint y: 219, distance: 22.5
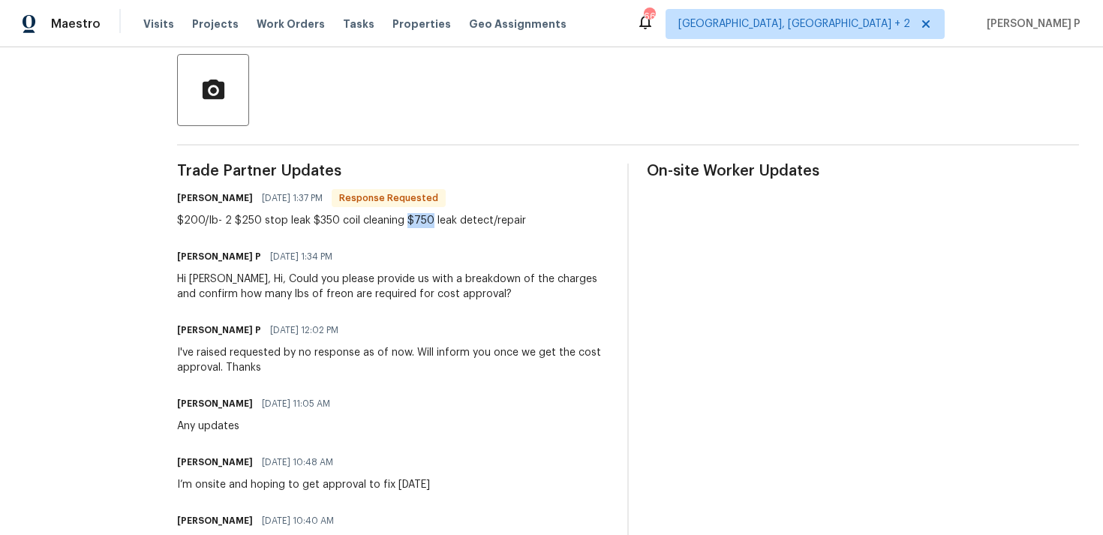
click at [425, 219] on div "$200/lb- 2 $250 stop leak $350 coil cleaning $750 leak detect/repair" at bounding box center [351, 220] width 349 height 15
click at [458, 239] on div "Trade Partner Updates Andy Mejia 08/27/2025 1:37 PM Response Requested $200/lb-…" at bounding box center [393, 426] width 432 height 524
drag, startPoint x: 172, startPoint y: 218, endPoint x: 526, endPoint y: 259, distance: 356.5
click at [521, 259] on div "All work orders 11820 Painter Ave Whittier, CA 90605 Home details Vendor Info H…" at bounding box center [551, 206] width 1103 height 1010
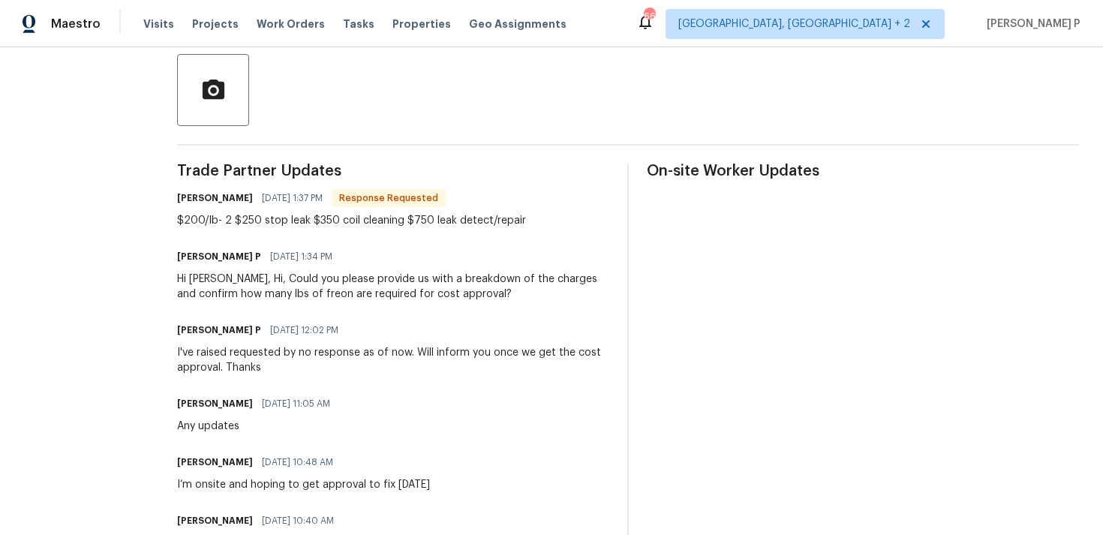
click at [517, 229] on div "Trade Partner Updates Andy Mejia 08/27/2025 1:37 PM Response Requested $200/lb-…" at bounding box center [393, 426] width 432 height 524
click at [465, 223] on div "$200/lb- 2 $250 stop leak $350 coil cleaning $750 leak detect/repair" at bounding box center [351, 220] width 349 height 15
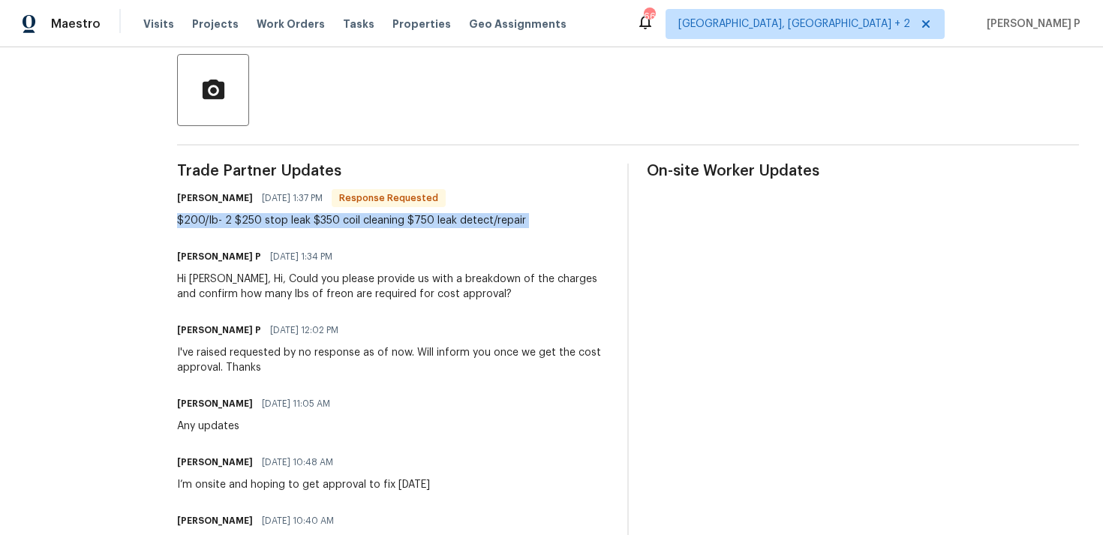
click at [465, 223] on div "$200/lb- 2 $250 stop leak $350 coil cleaning $750 leak detect/repair" at bounding box center [351, 220] width 349 height 15
copy div "$200/lb- 2 $250 stop leak $350 coil cleaning $750 leak detect/repair"
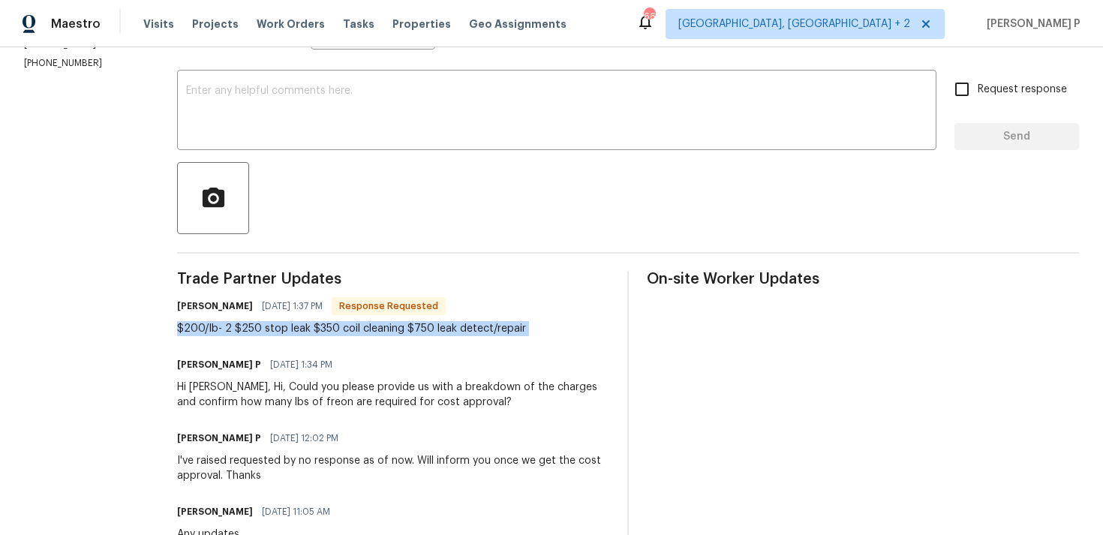
scroll to position [208, 0]
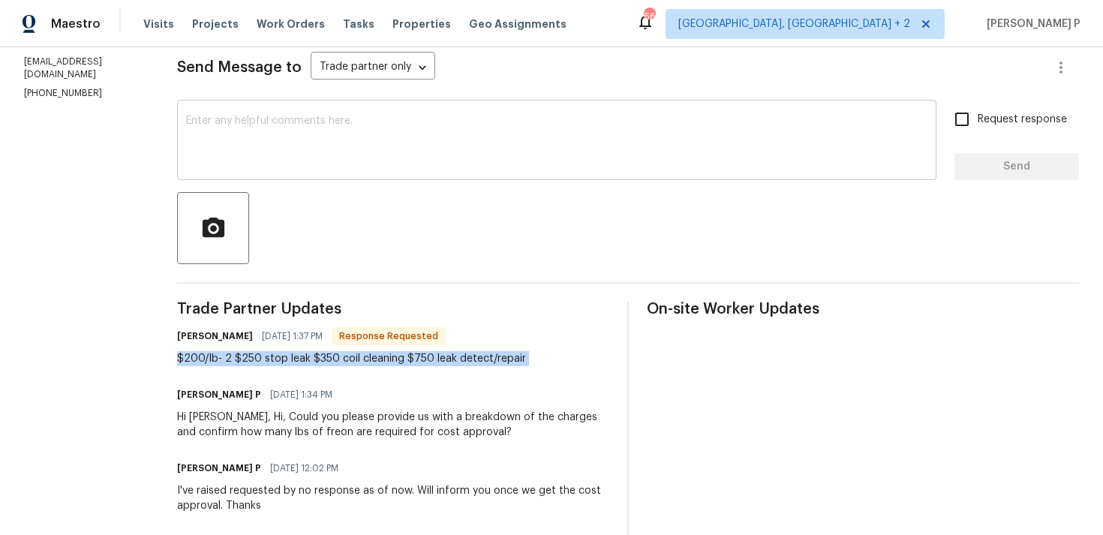
click at [316, 145] on textarea at bounding box center [556, 142] width 741 height 53
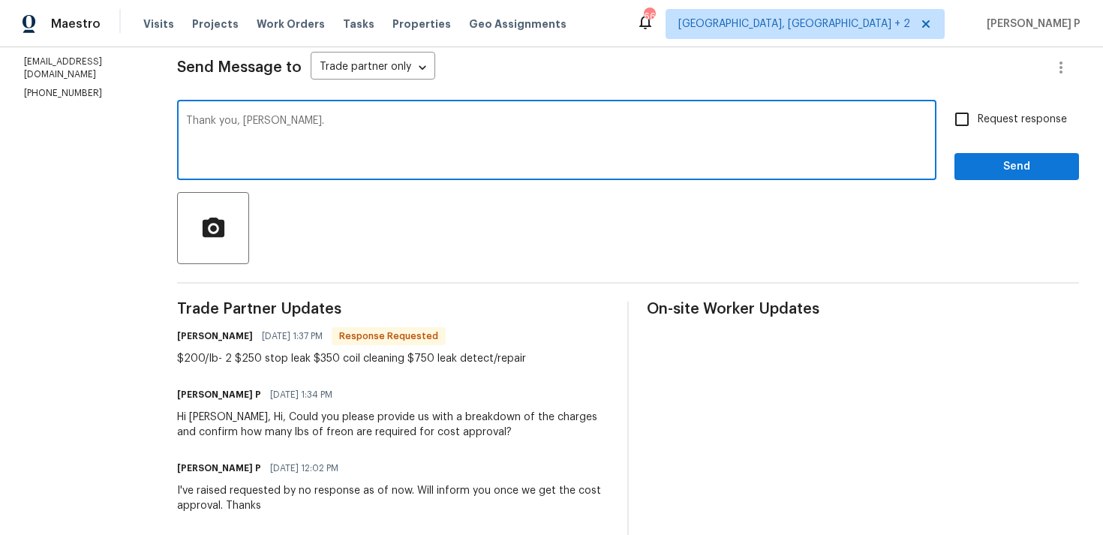
type textarea "Thank you, Andy."
click at [988, 164] on span "Send" at bounding box center [1017, 167] width 101 height 19
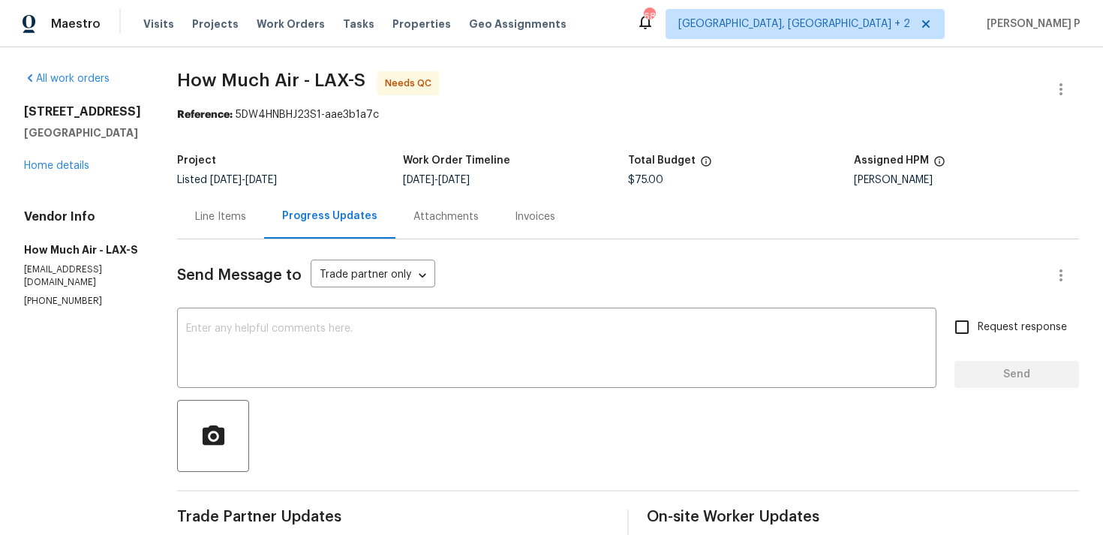
click at [230, 226] on div "Line Items" at bounding box center [220, 216] width 87 height 44
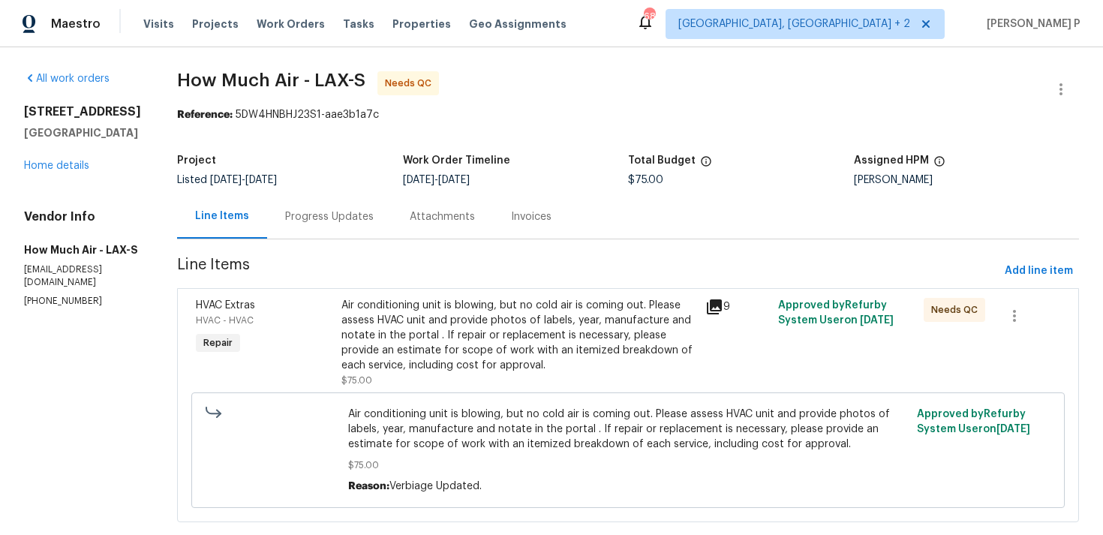
click at [444, 349] on div "Air conditioning unit is blowing, but no cold air is coming out. Please assess …" at bounding box center [518, 335] width 355 height 75
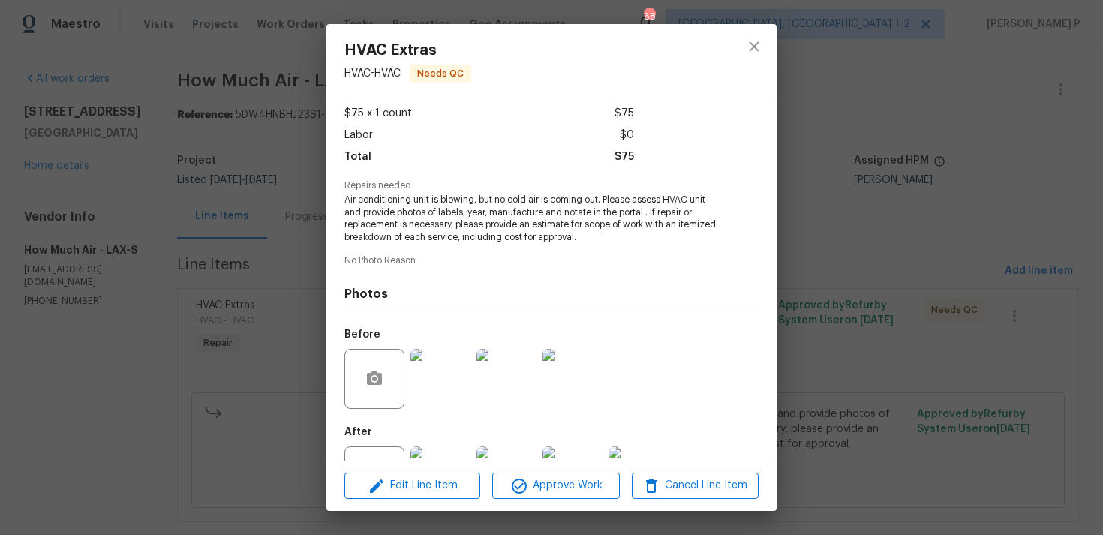
scroll to position [143, 0]
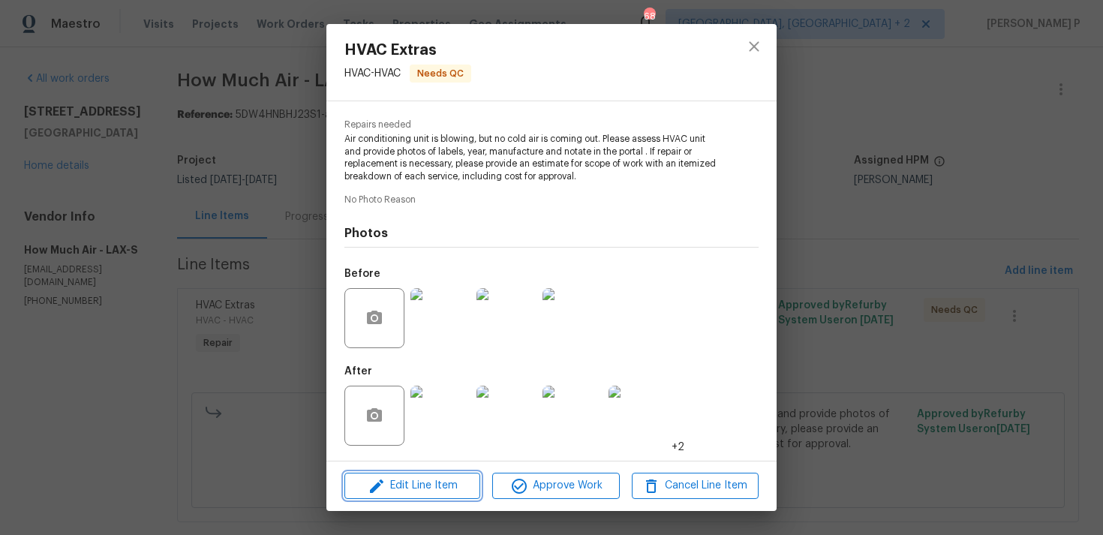
click at [435, 473] on button "Edit Line Item" at bounding box center [412, 486] width 136 height 26
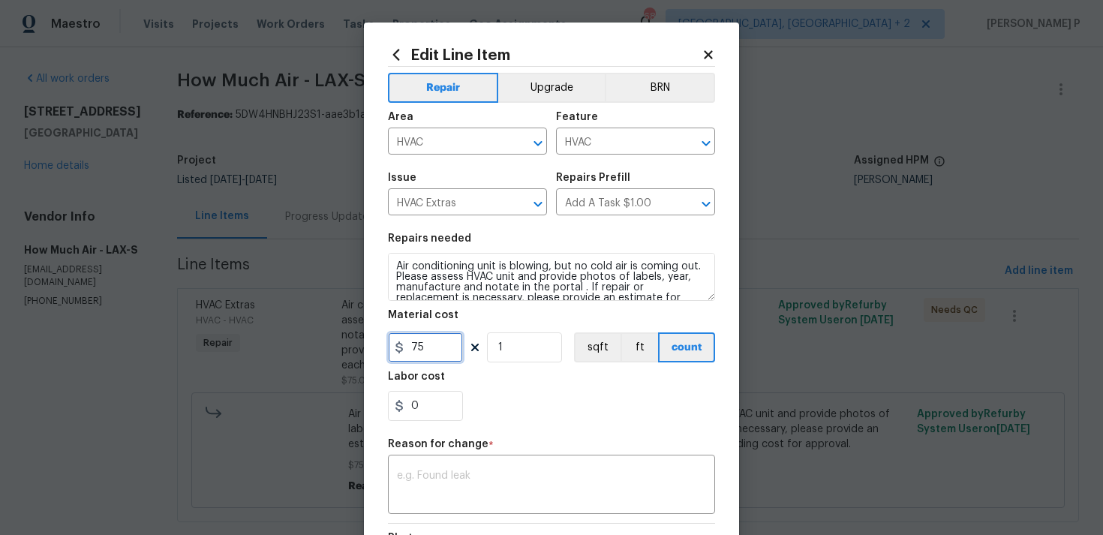
click at [438, 342] on input "75" at bounding box center [425, 347] width 75 height 30
type input "995"
click at [500, 462] on div "x ​" at bounding box center [551, 487] width 327 height 56
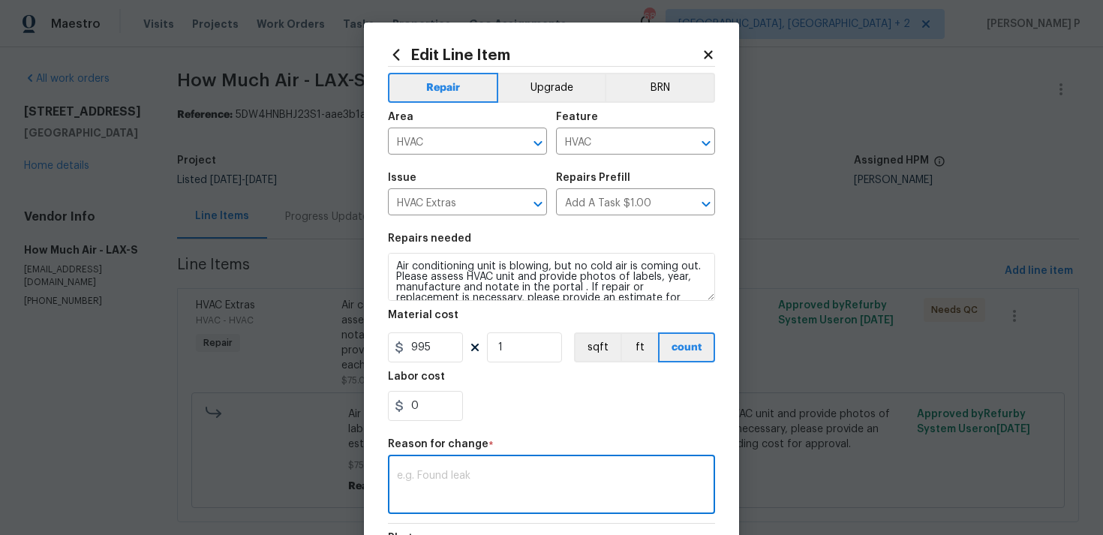
paste textarea "(RP) Updated cost per BR team approval."
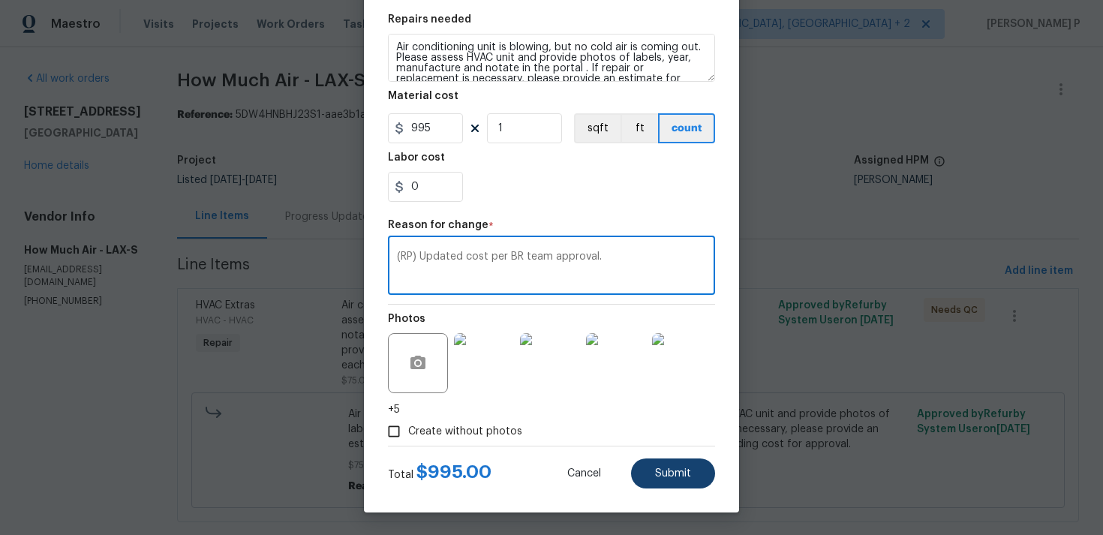
type textarea "(RP) Updated cost per BR team approval."
click at [675, 472] on span "Submit" at bounding box center [673, 473] width 36 height 11
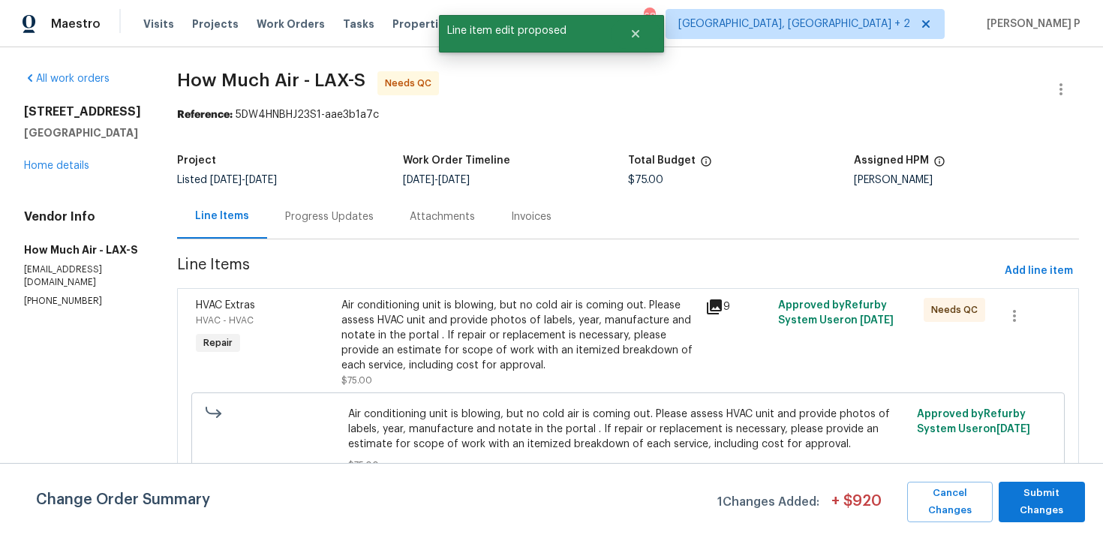
scroll to position [0, 0]
click at [1063, 509] on span "Submit Changes" at bounding box center [1041, 502] width 71 height 35
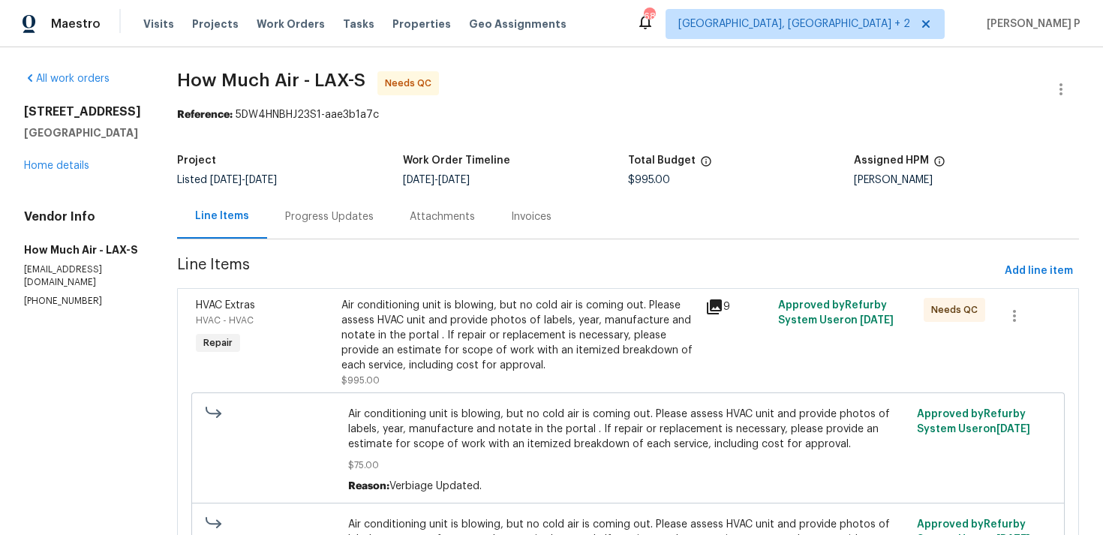
click at [343, 228] on div "Progress Updates" at bounding box center [329, 216] width 125 height 44
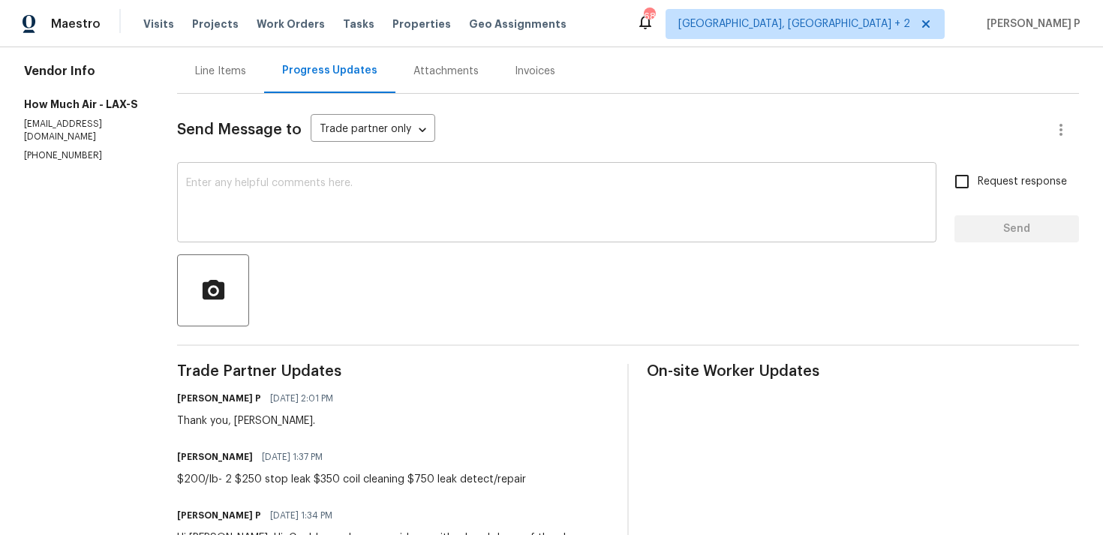
scroll to position [123, 0]
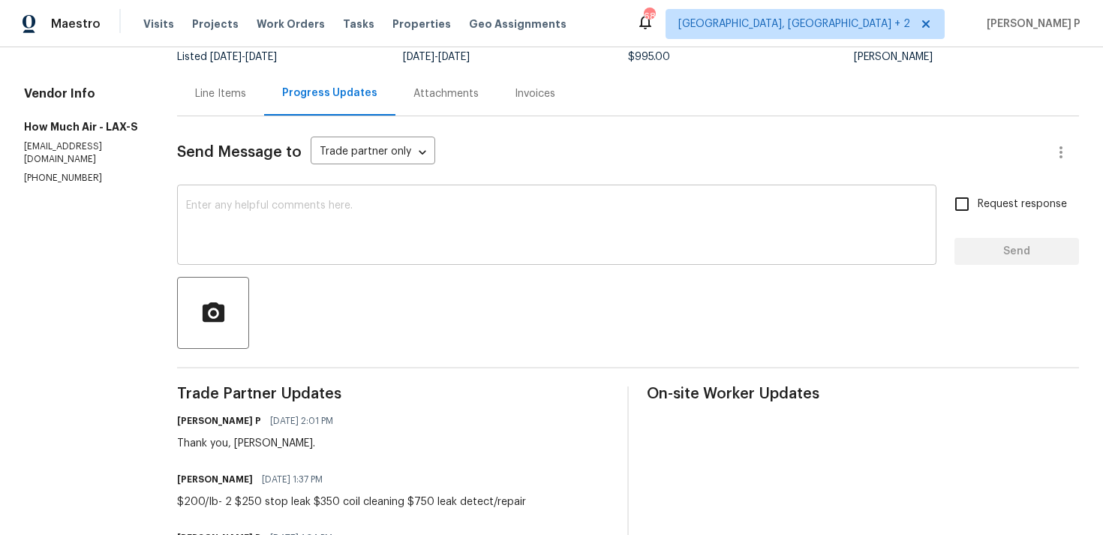
click at [330, 195] on div "x ​" at bounding box center [556, 226] width 759 height 77
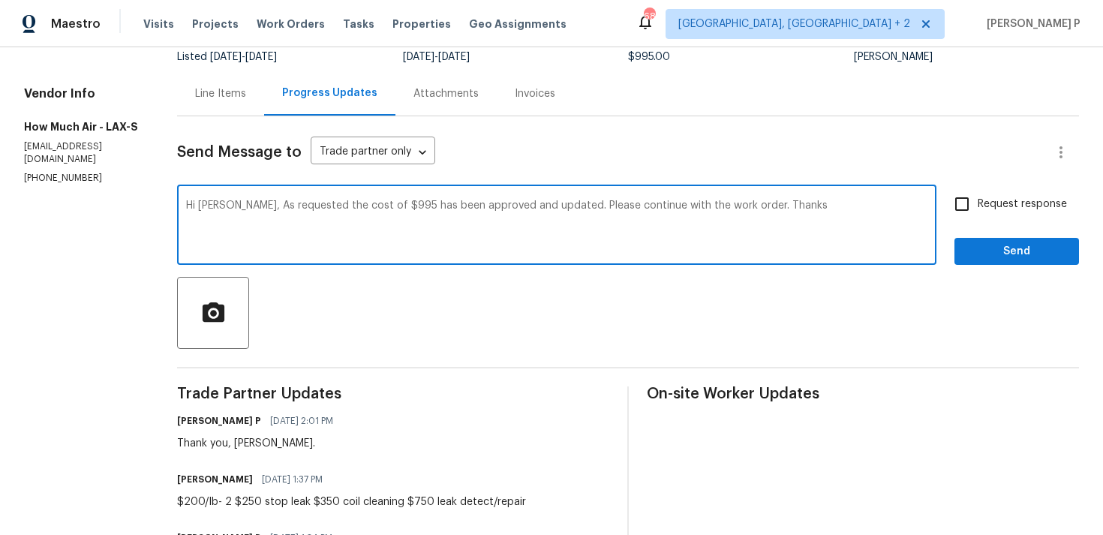
drag, startPoint x: 228, startPoint y: 206, endPoint x: 726, endPoint y: 207, distance: 498.3
click at [726, 207] on textarea "Hi Andy, As requested the cost of $995 has been approved and updated. Please co…" at bounding box center [556, 226] width 741 height 53
type textarea "Hi Andy, As requested the cost of $995 has been approved and updated. Please co…"
click at [985, 200] on span "Request response" at bounding box center [1022, 205] width 89 height 16
click at [978, 200] on input "Request response" at bounding box center [962, 204] width 32 height 32
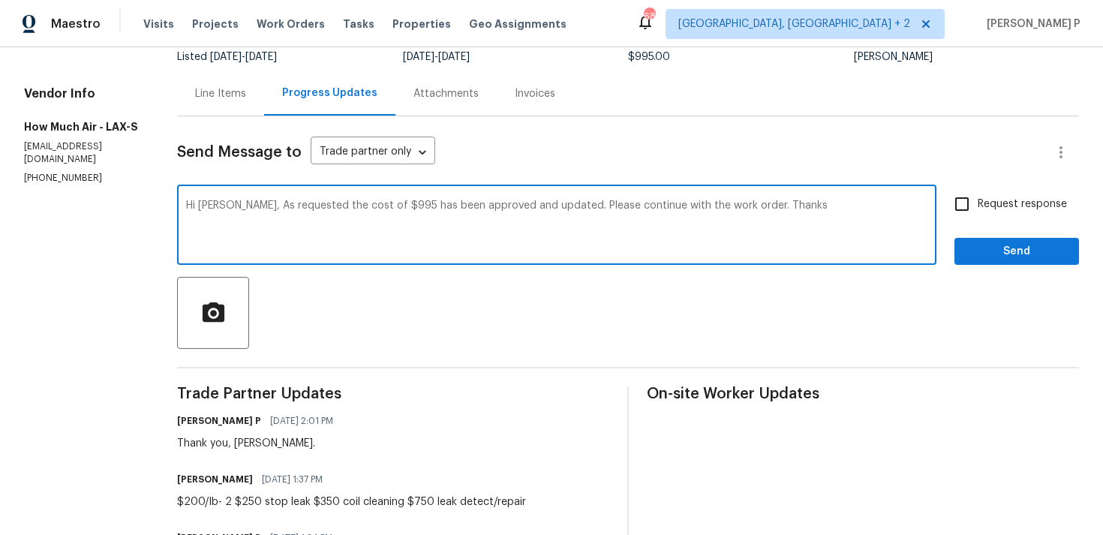
checkbox input "true"
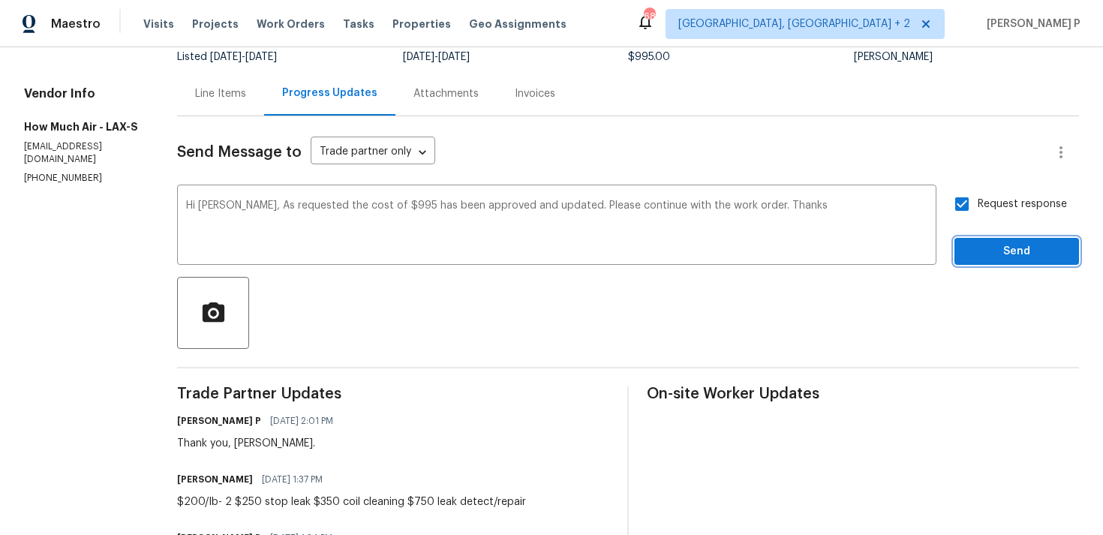
click at [983, 239] on button "Send" at bounding box center [1017, 252] width 125 height 28
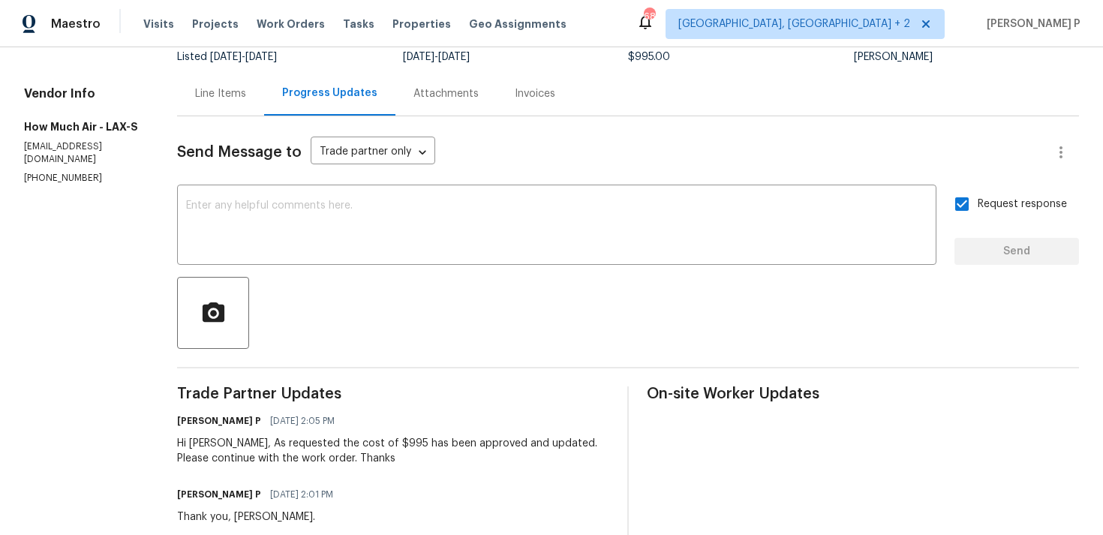
scroll to position [0, 0]
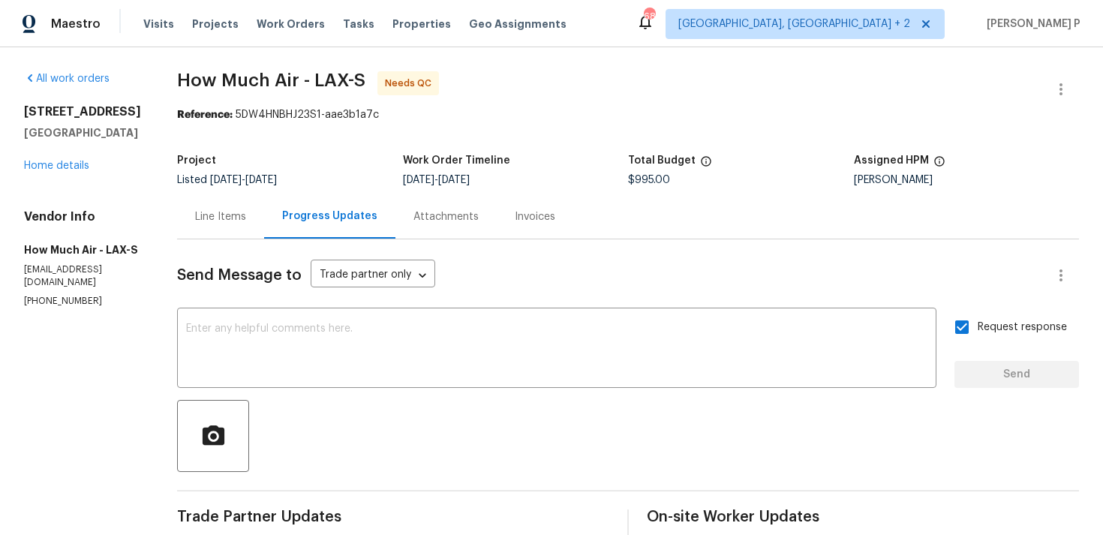
click at [203, 215] on div "Line Items" at bounding box center [220, 216] width 51 height 15
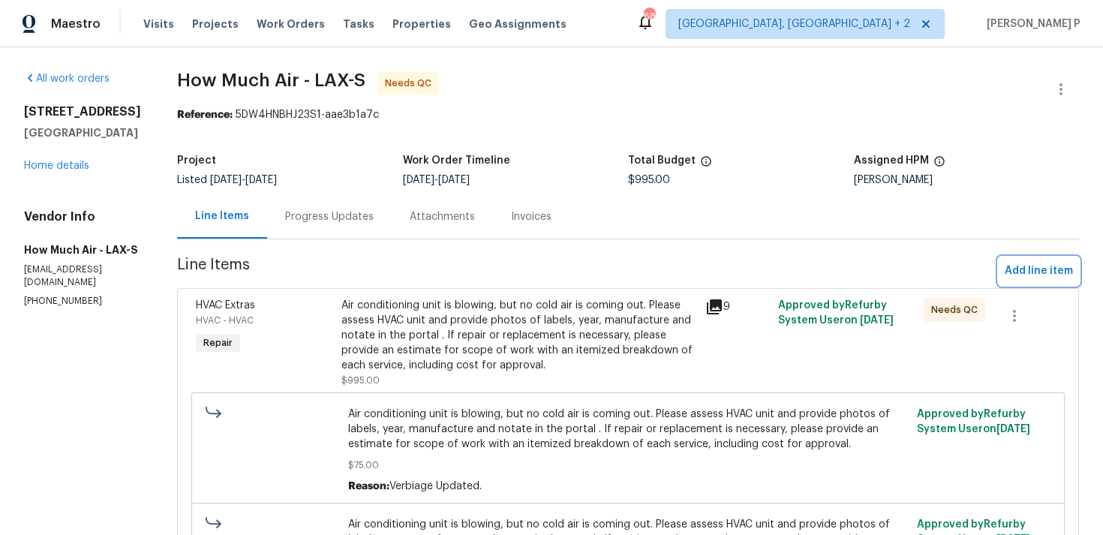
click at [1012, 265] on span "Add line item" at bounding box center [1039, 271] width 68 height 19
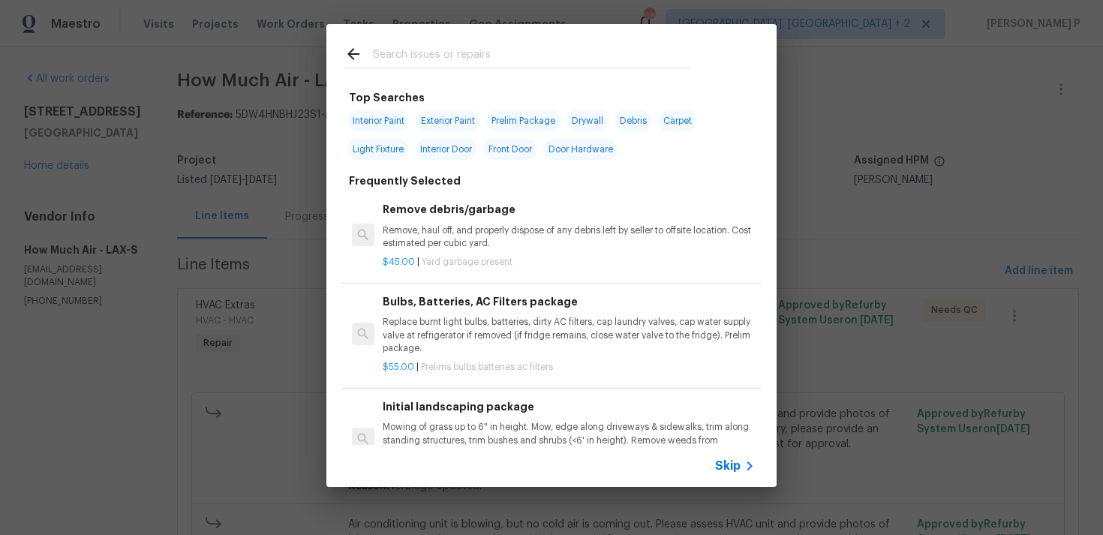
click at [739, 471] on span "Skip" at bounding box center [728, 466] width 26 height 15
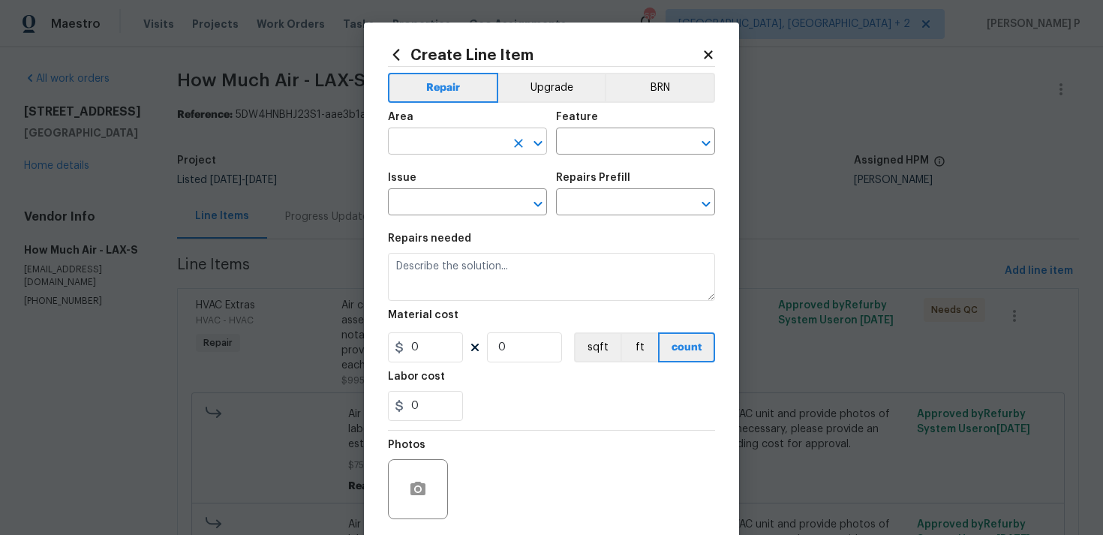
click at [540, 138] on icon "Open" at bounding box center [538, 143] width 18 height 18
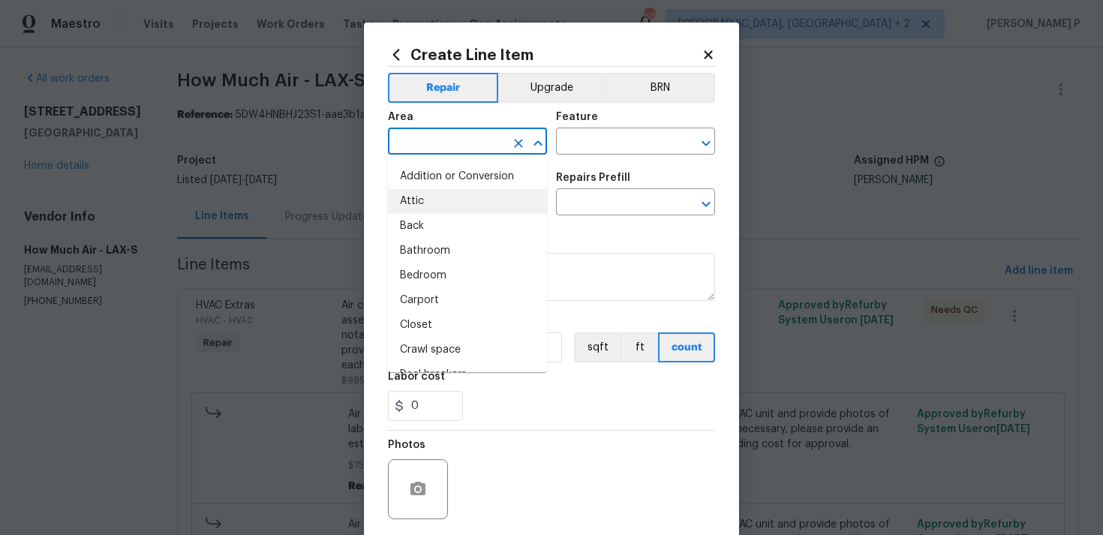
click at [463, 212] on li "Attic" at bounding box center [467, 201] width 159 height 25
type input "Attic"
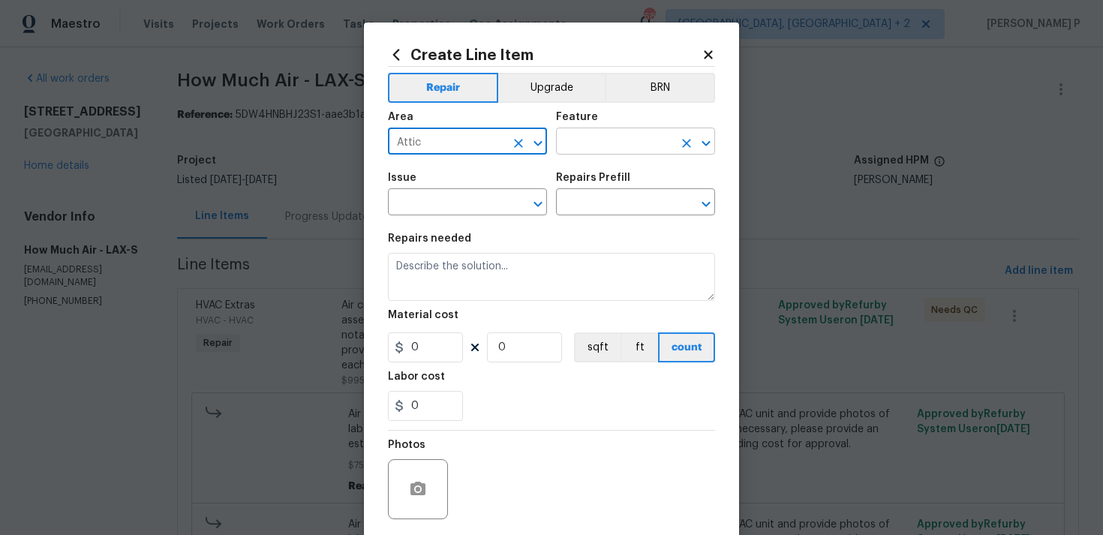
click at [629, 143] on input "text" at bounding box center [614, 142] width 117 height 23
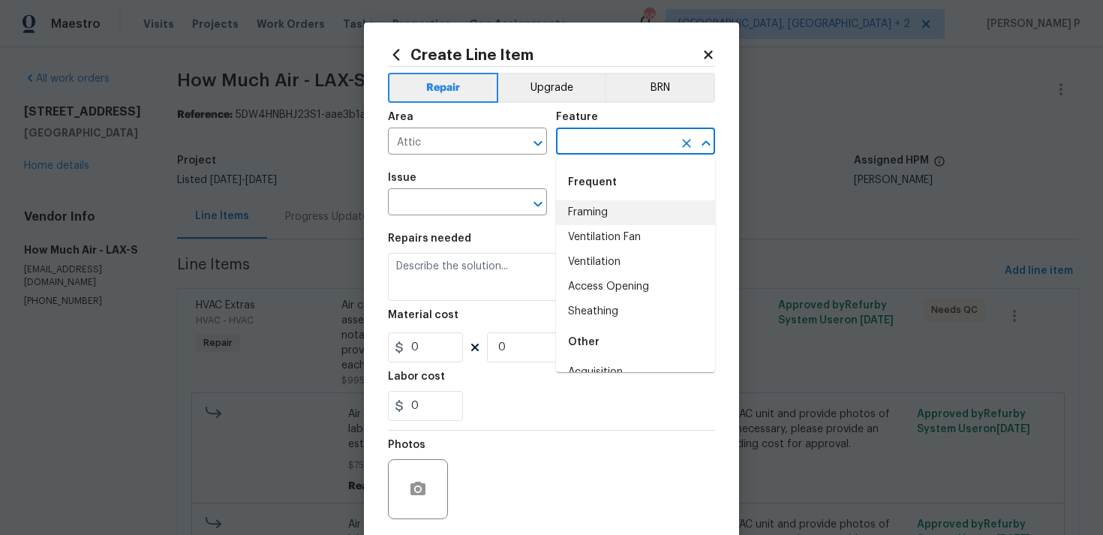
click at [618, 212] on li "Framing" at bounding box center [635, 212] width 159 height 25
type input "Framing"
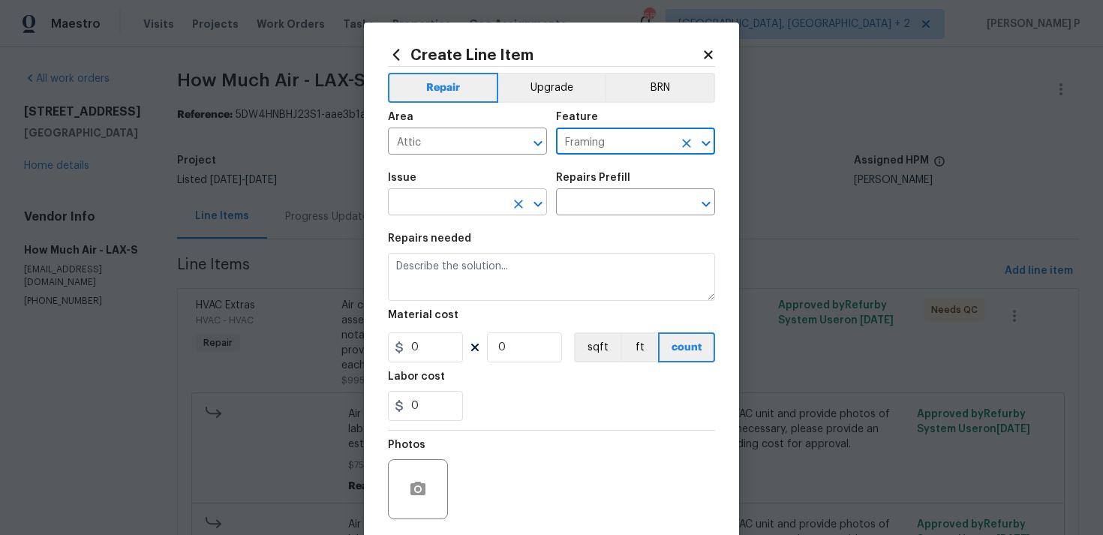
click at [529, 205] on icon "Open" at bounding box center [538, 204] width 18 height 18
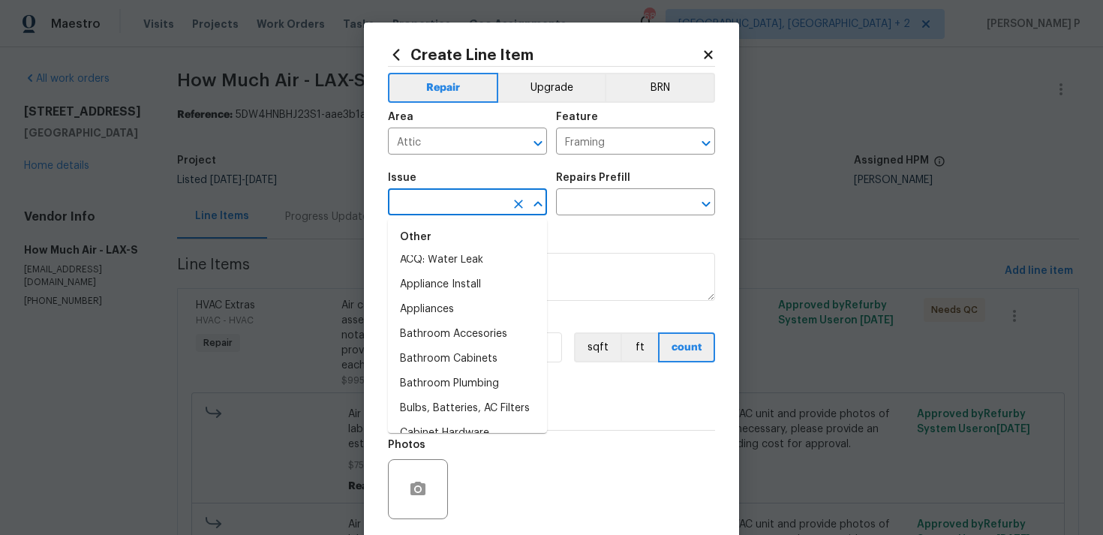
scroll to position [289, 0]
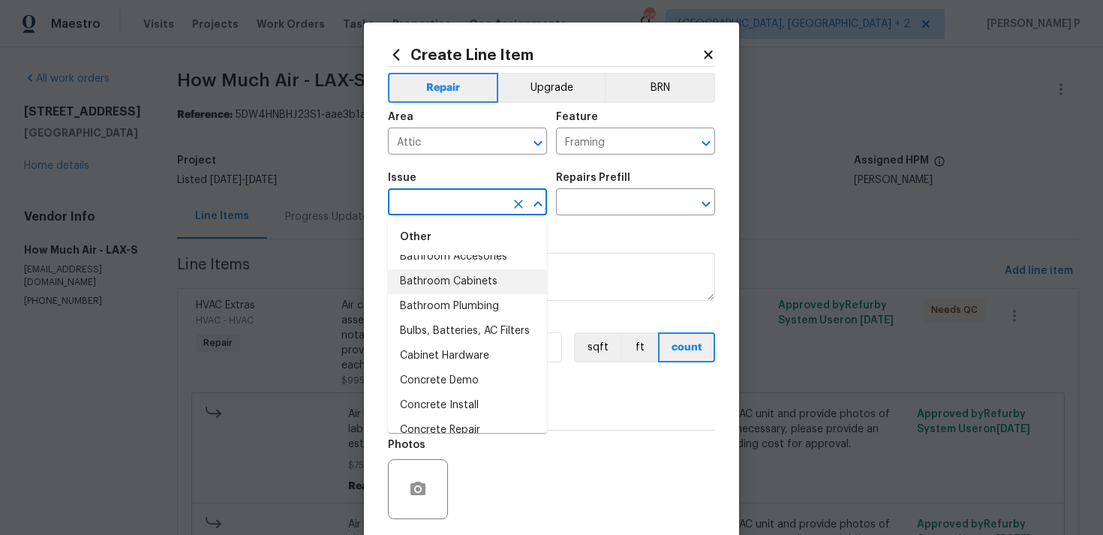
click at [459, 282] on li "Bathroom Cabinets" at bounding box center [467, 281] width 159 height 25
type input "Bathroom Cabinets"
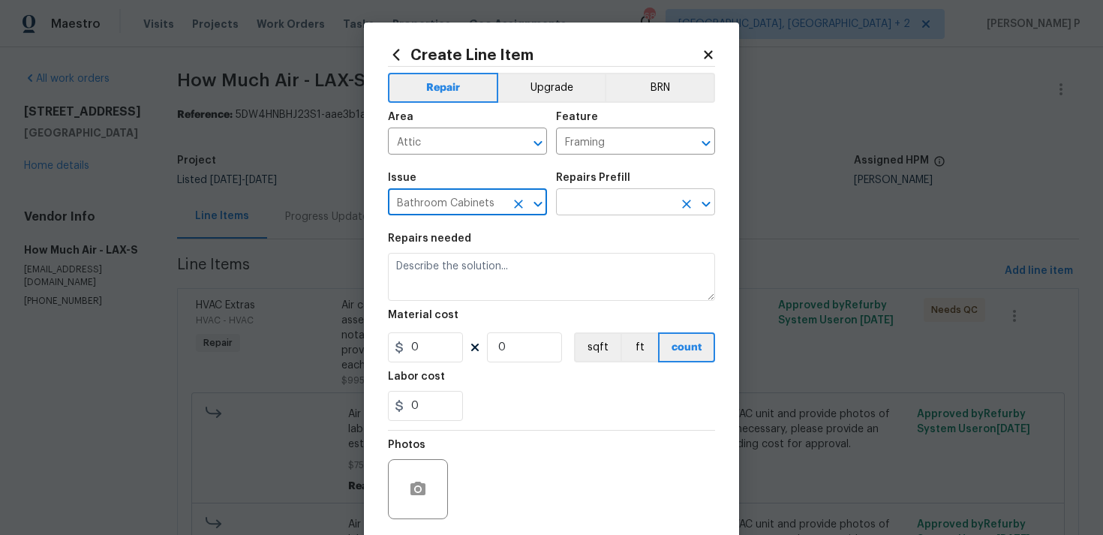
click at [592, 200] on input "text" at bounding box center [614, 203] width 117 height 23
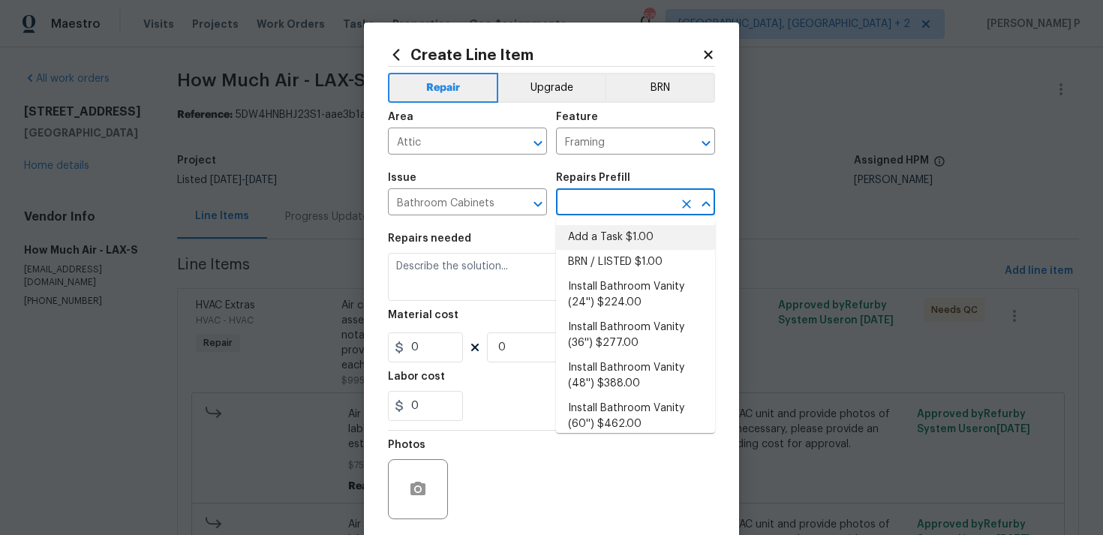
click at [592, 230] on li "Add a Task $1.00" at bounding box center [635, 237] width 159 height 25
type input "Cabinets"
type input "Add a Task $1.00"
type textarea "HPM to detail"
type input "1"
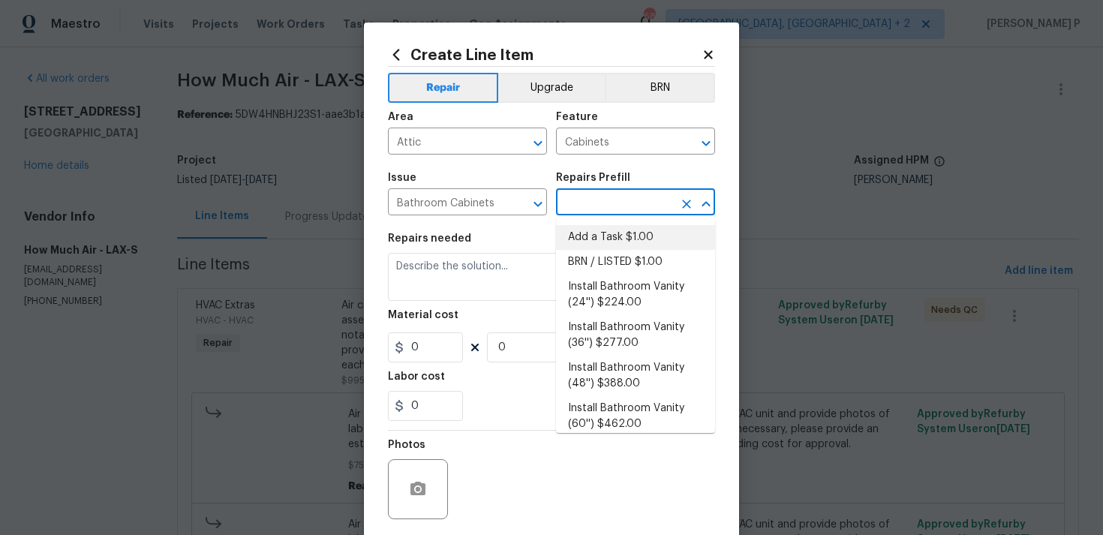
type input "1"
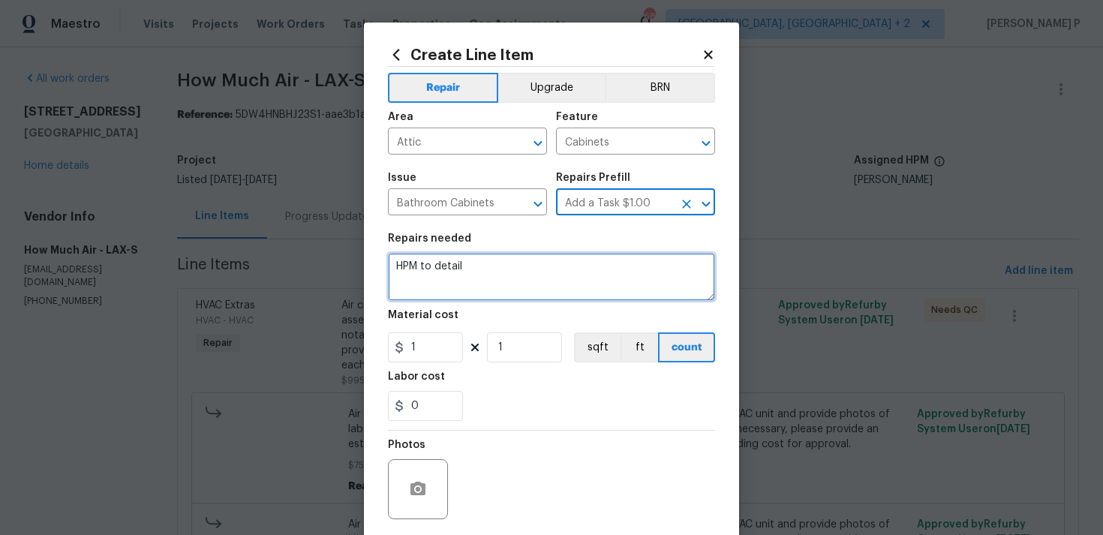
click at [542, 260] on textarea "HPM to detail" at bounding box center [551, 277] width 327 height 48
type textarea "CO approved"
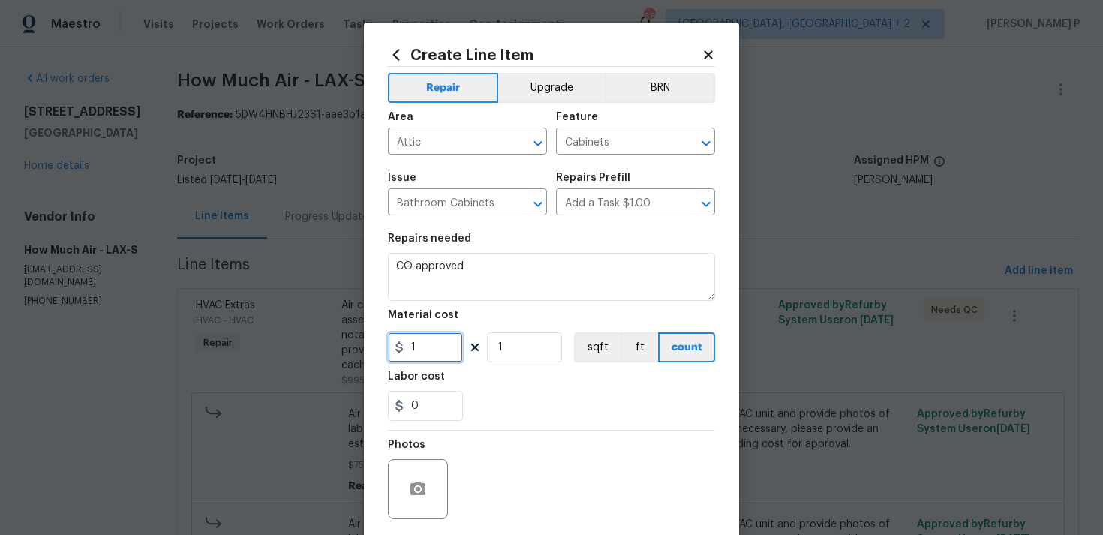
click at [413, 351] on input "1" at bounding box center [425, 347] width 75 height 30
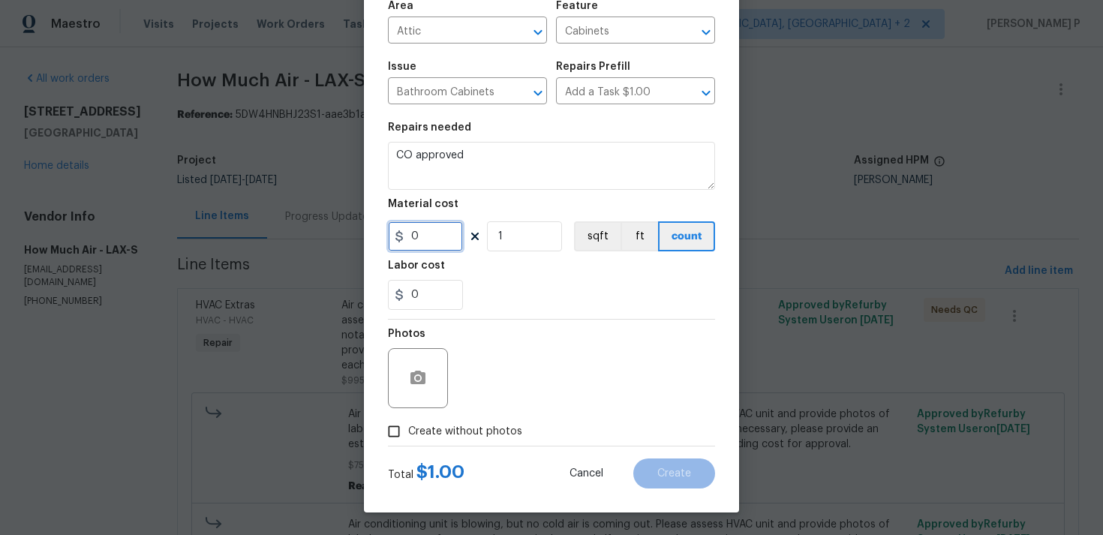
type input "0"
click at [390, 436] on input "Create without photos" at bounding box center [394, 431] width 29 height 29
checkbox input "true"
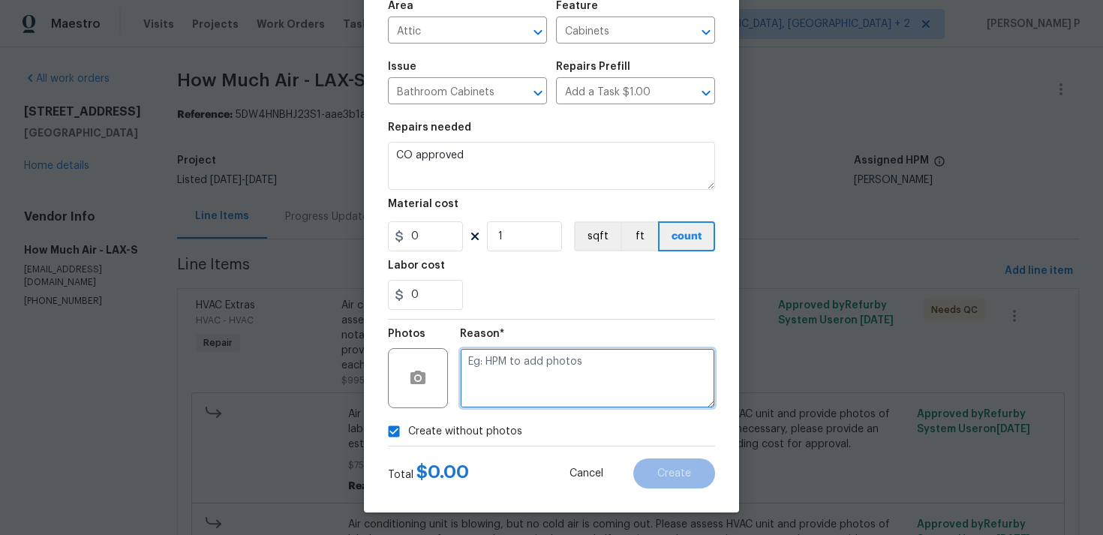
click at [528, 377] on textarea at bounding box center [587, 378] width 255 height 60
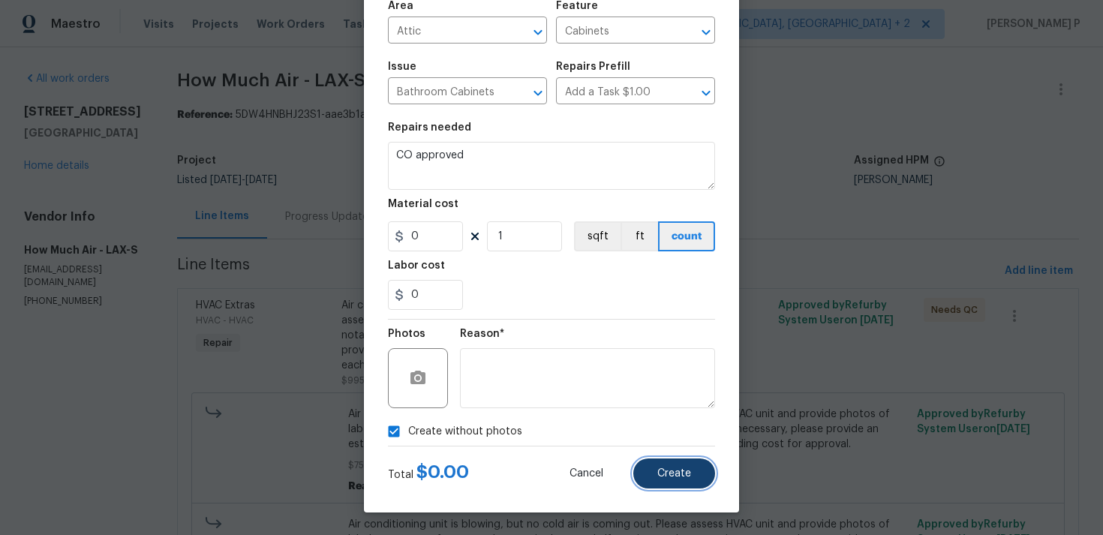
click at [684, 480] on button "Create" at bounding box center [674, 474] width 82 height 30
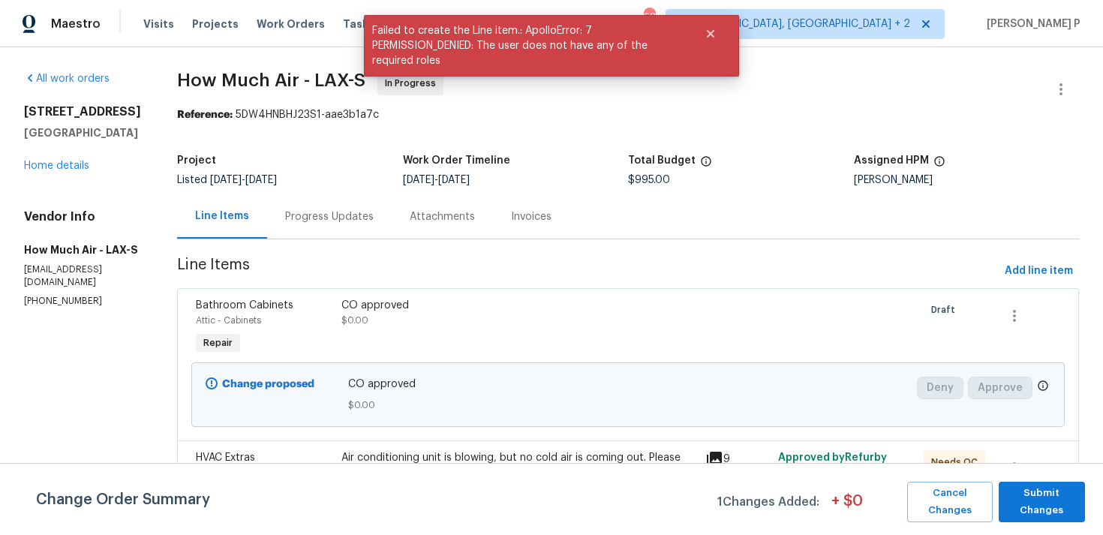
click at [344, 213] on div "Progress Updates" at bounding box center [329, 216] width 89 height 15
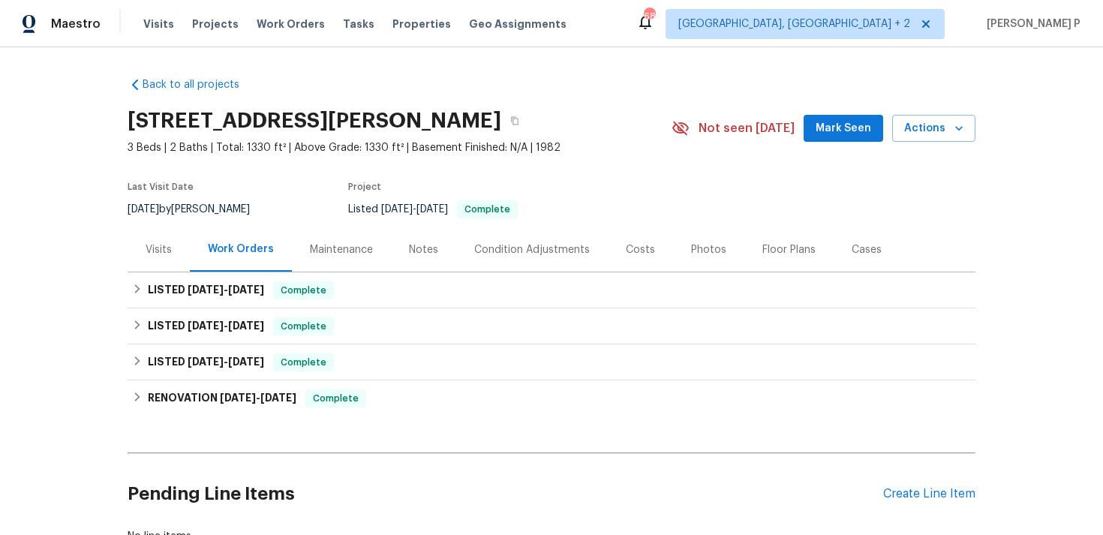
scroll to position [111, 0]
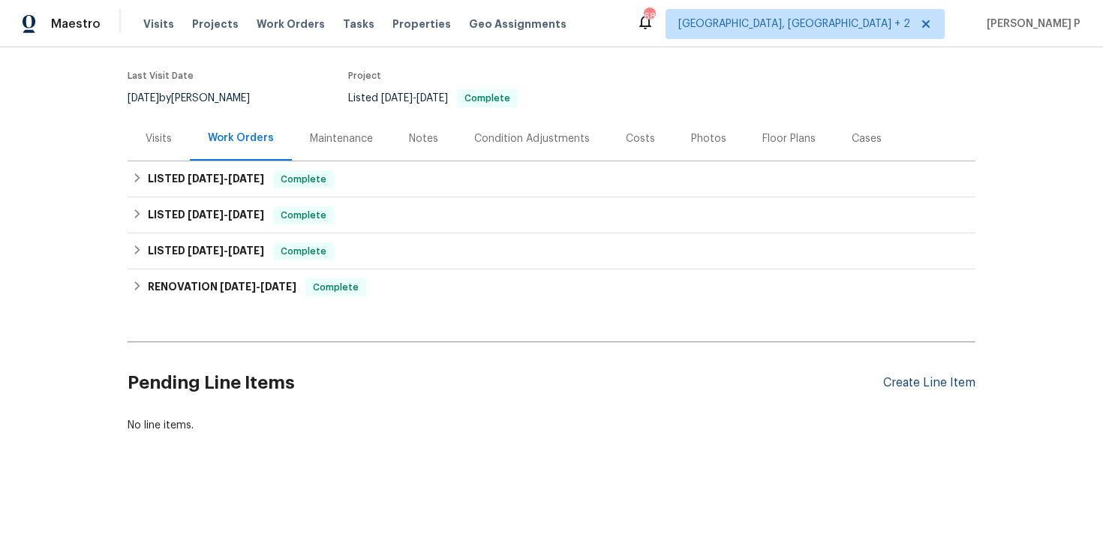
click at [927, 382] on div "Create Line Item" at bounding box center [929, 383] width 92 height 14
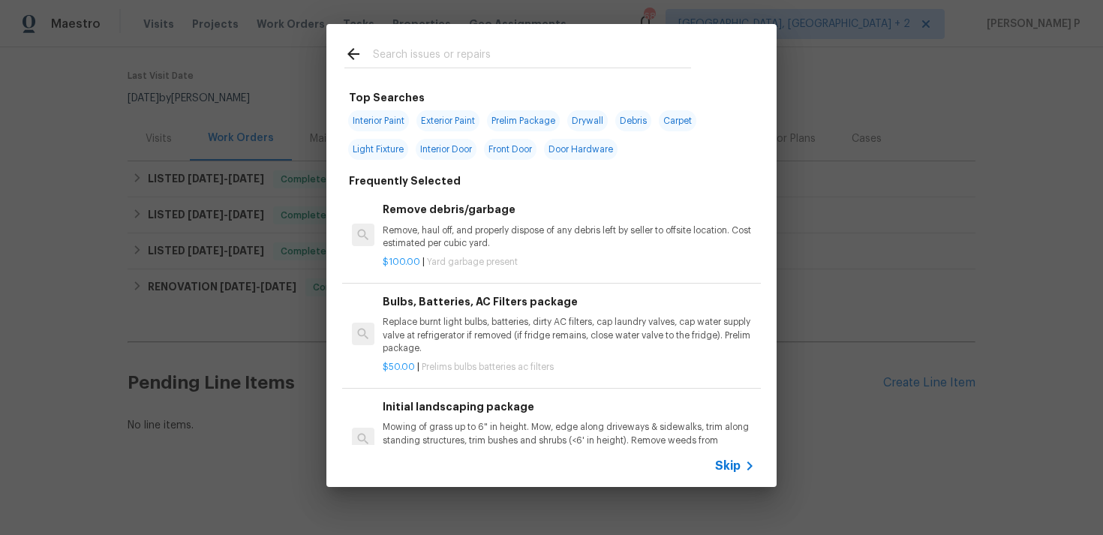
click at [724, 456] on div "Skip" at bounding box center [551, 466] width 450 height 42
click at [727, 465] on span "Skip" at bounding box center [728, 466] width 26 height 15
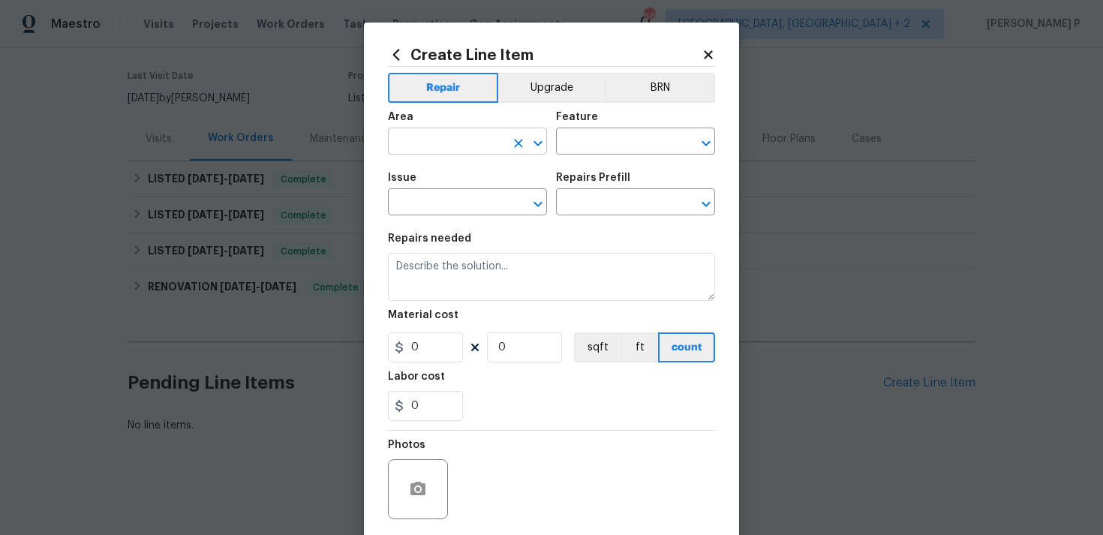
click at [537, 142] on icon "Open" at bounding box center [538, 142] width 8 height 5
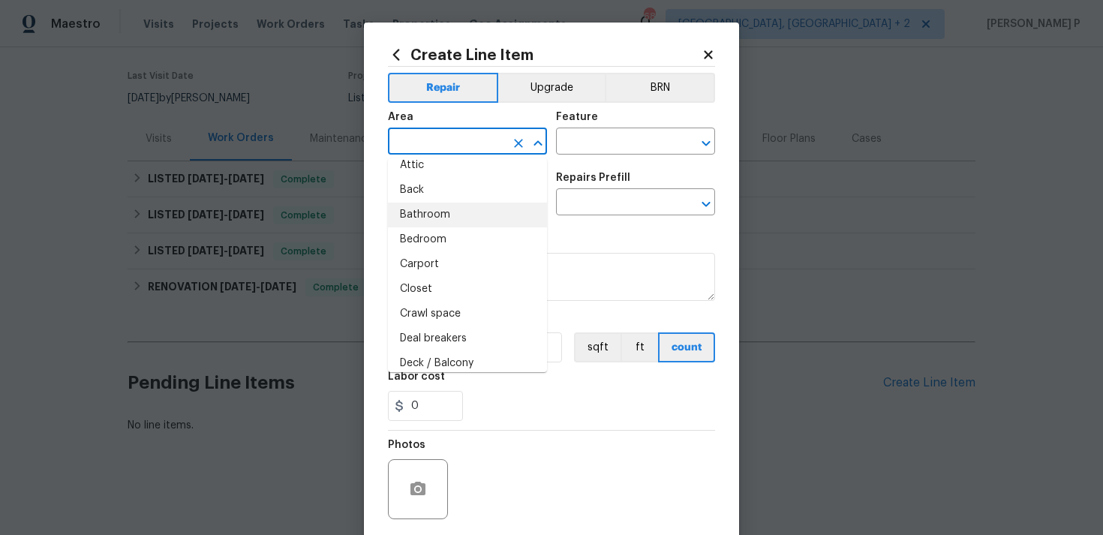
scroll to position [56, 0]
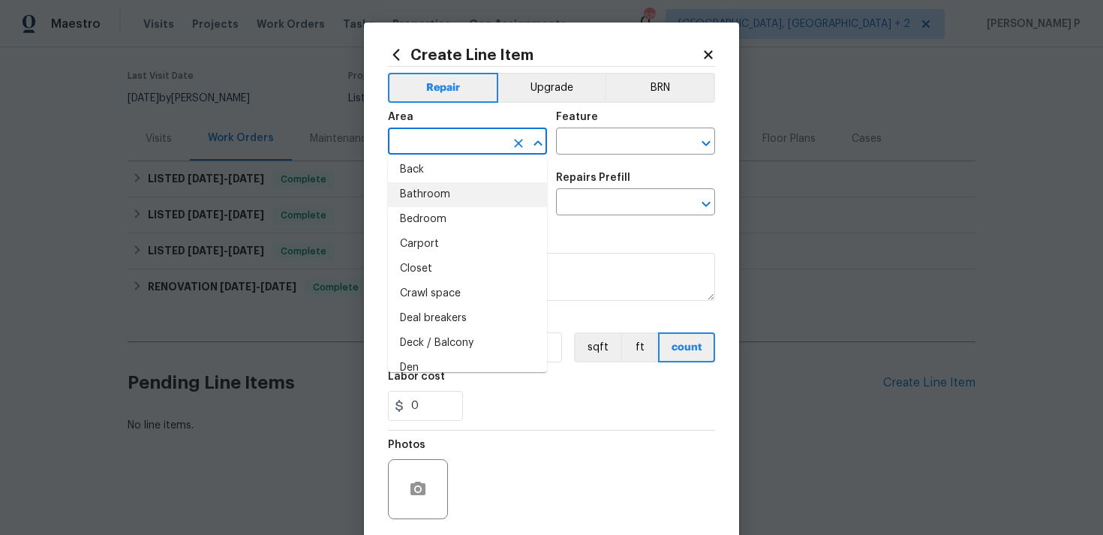
click at [431, 196] on li "Bathroom" at bounding box center [467, 194] width 159 height 25
type input "Bathroom"
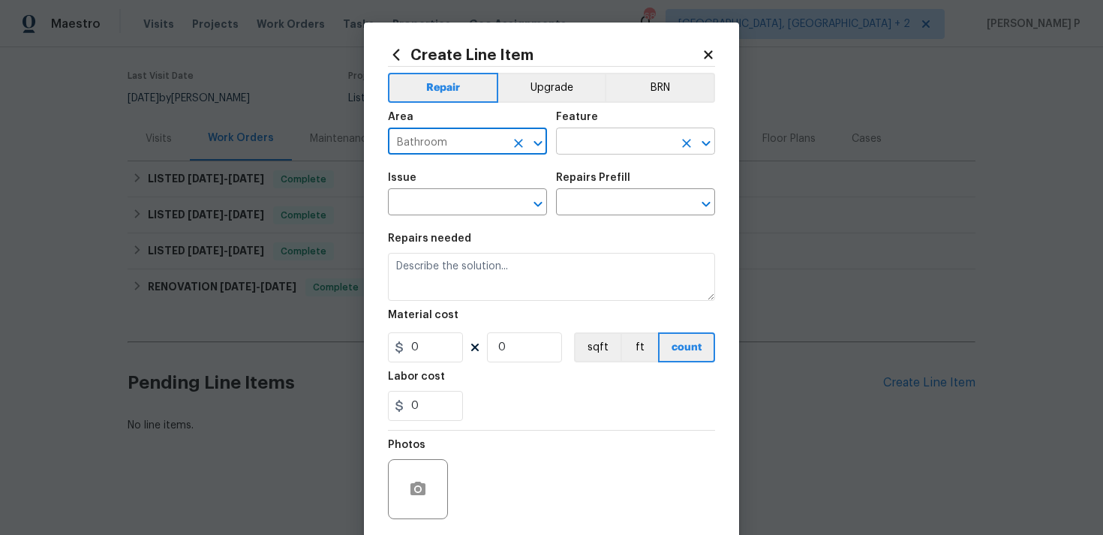
click at [606, 134] on input "text" at bounding box center [614, 142] width 117 height 23
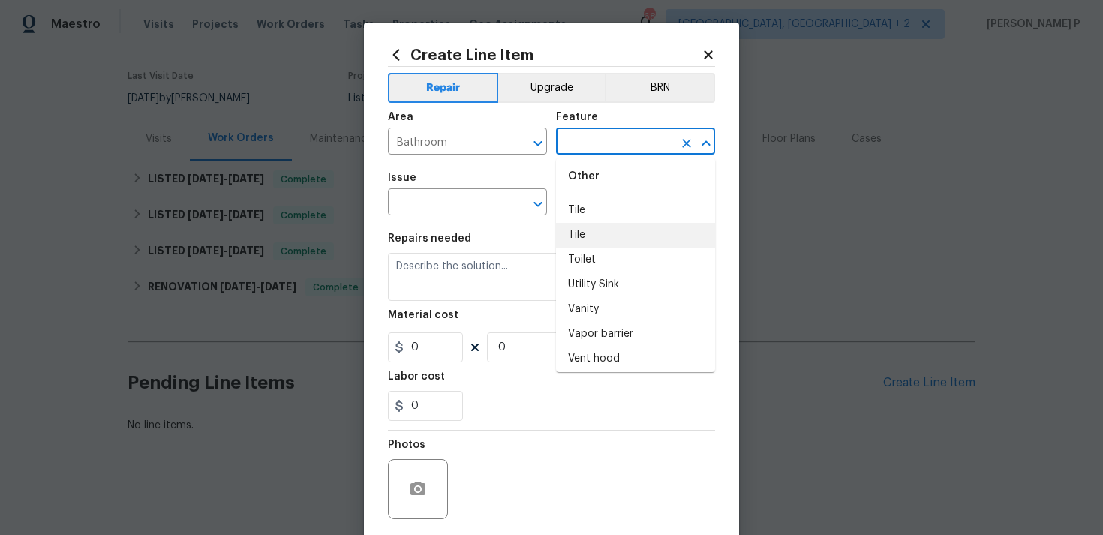
scroll to position [3576, 0]
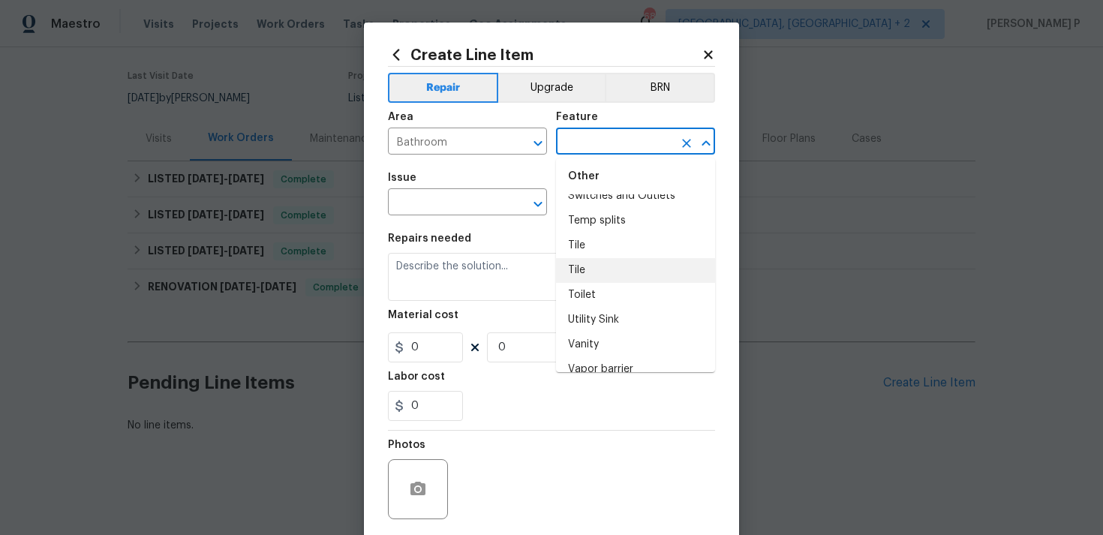
click at [594, 283] on li "Toilet" at bounding box center [635, 295] width 159 height 25
type input "Toilet"
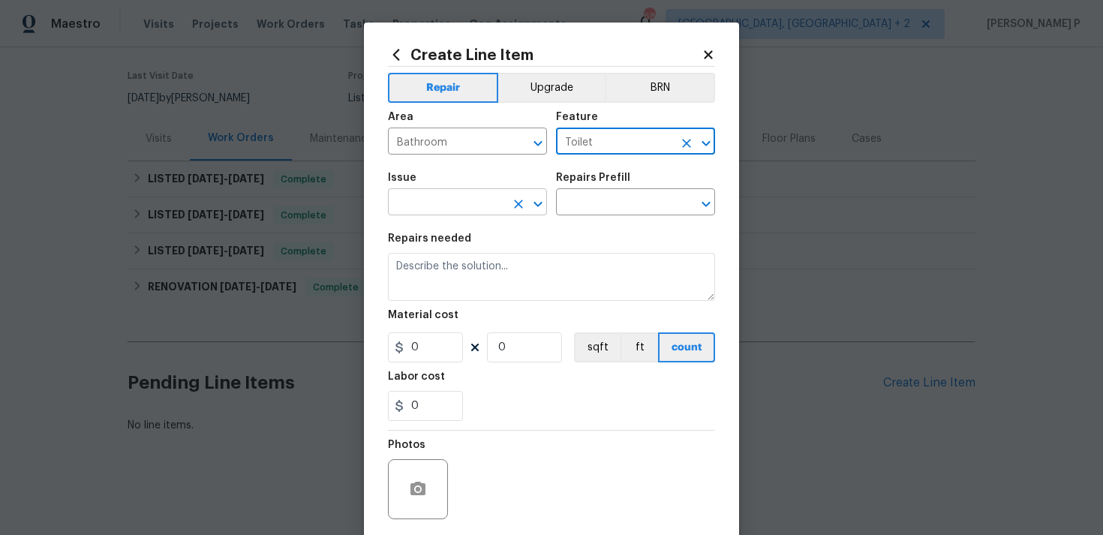
click at [539, 198] on icon "Open" at bounding box center [538, 204] width 18 height 18
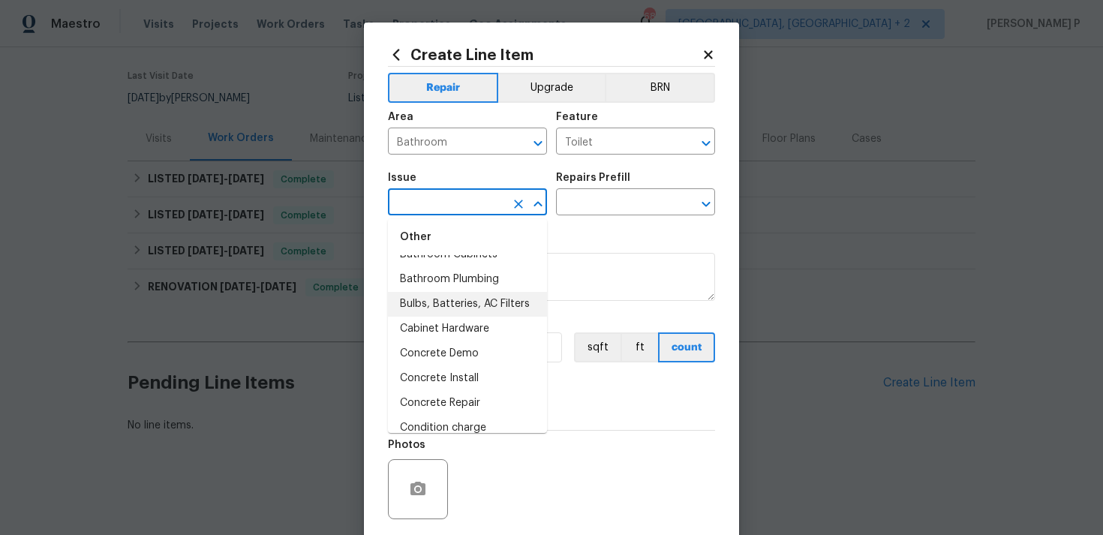
scroll to position [272, 0]
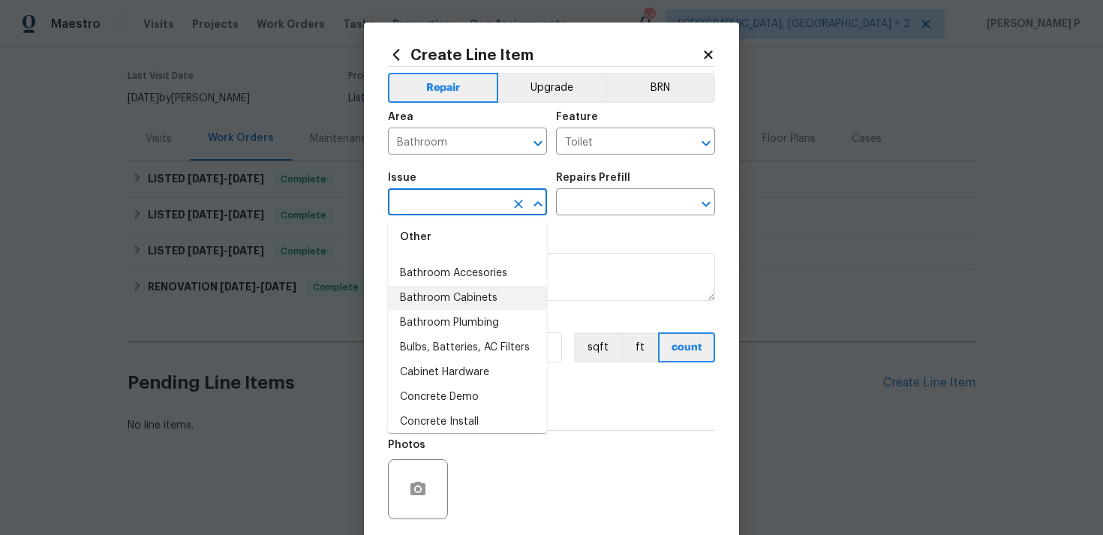
click at [477, 317] on li "Bathroom Plumbing" at bounding box center [467, 323] width 159 height 25
type input "Bathroom Plumbing"
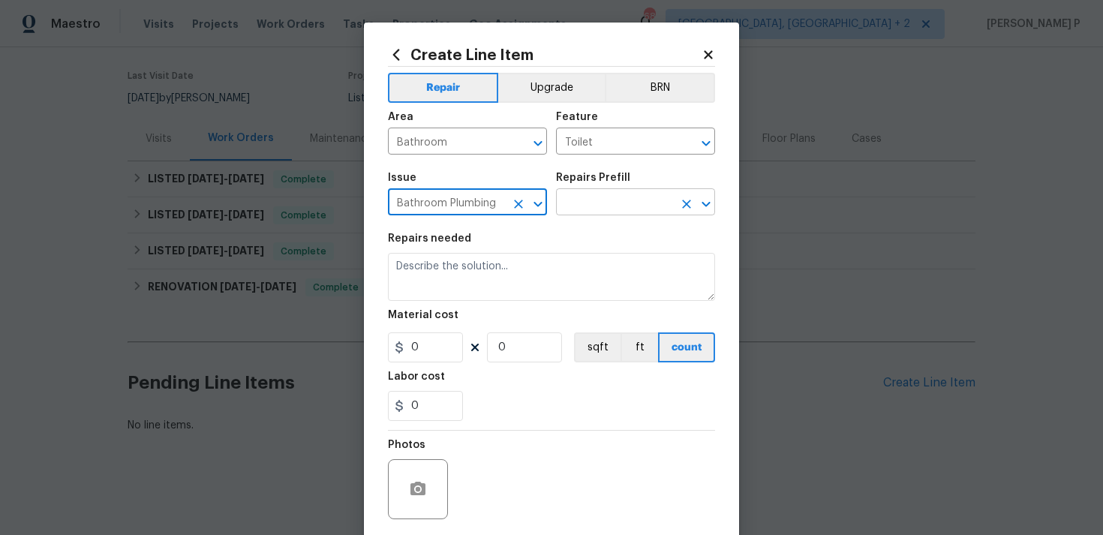
click at [595, 203] on input "text" at bounding box center [614, 203] width 117 height 23
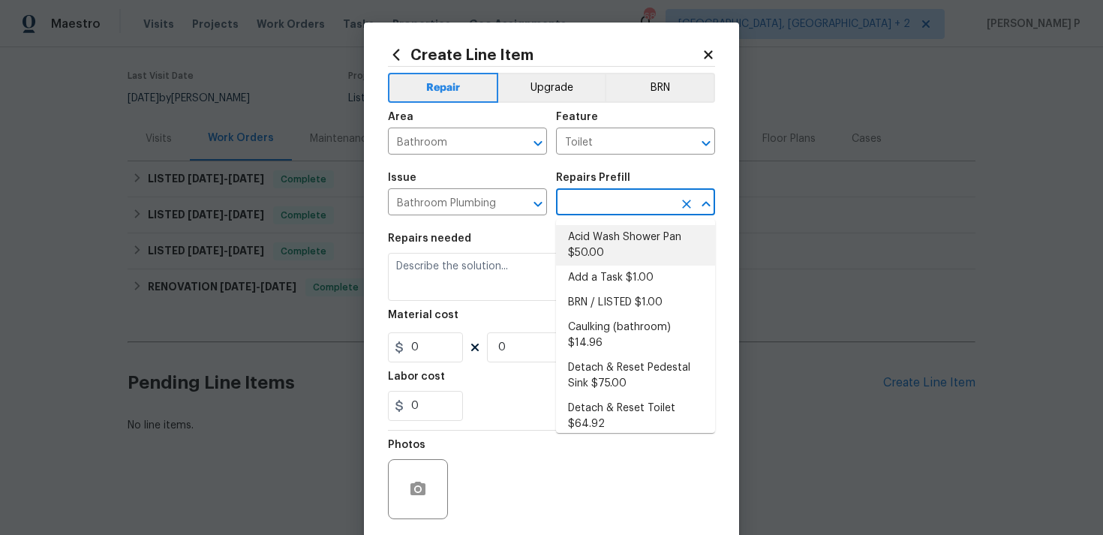
click at [593, 263] on li "Acid Wash Shower Pan $50.00" at bounding box center [635, 245] width 159 height 41
type input "Plumbing"
type input "Acid Wash Shower Pan $50.00"
type textarea "Prep and acid wash/deep clean the shower pan."
type input "50"
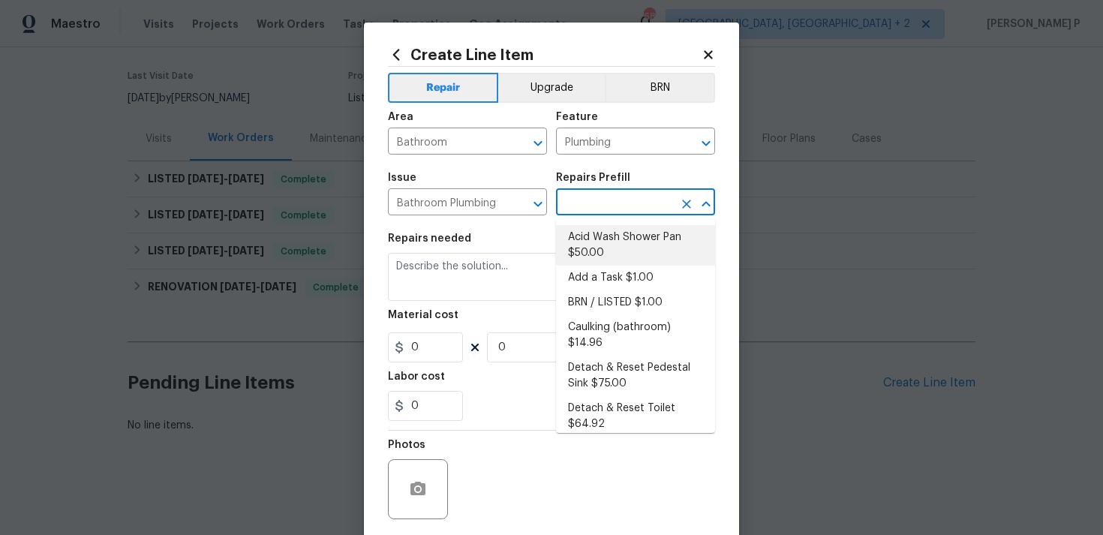
type input "1"
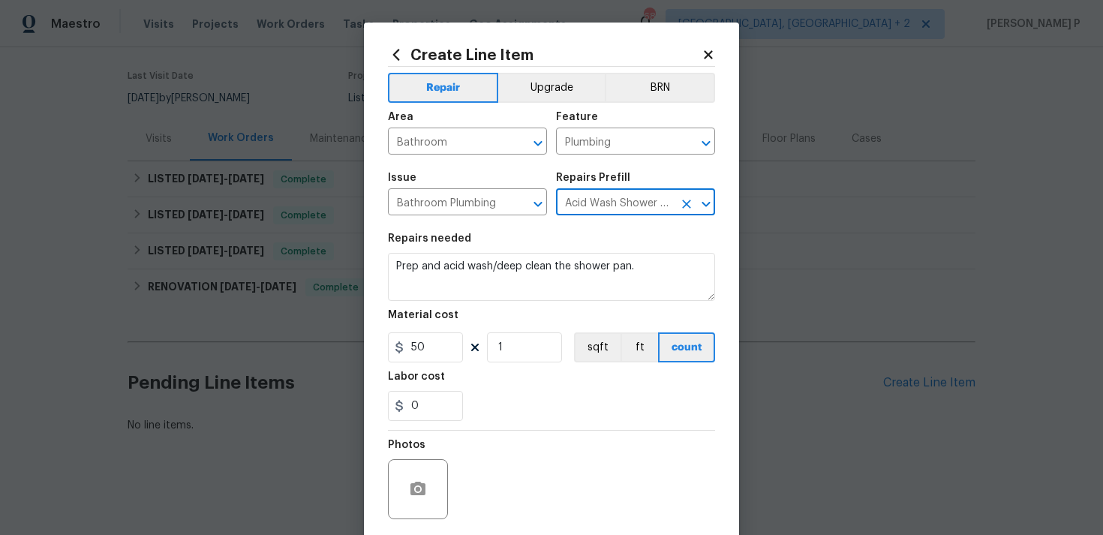
click at [697, 207] on icon "Open" at bounding box center [706, 204] width 18 height 18
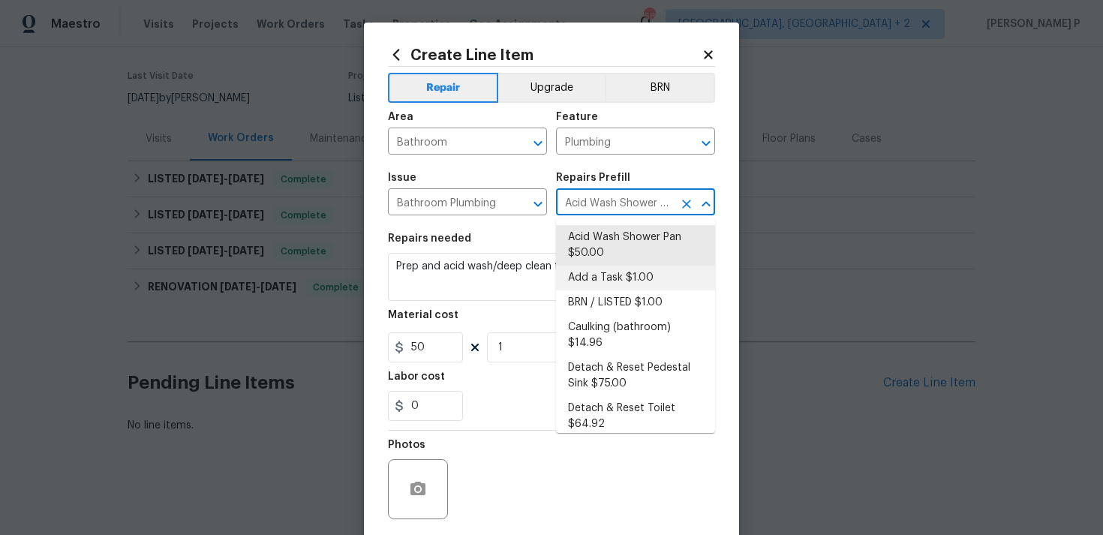
click at [630, 277] on li "Add a Task $1.00" at bounding box center [635, 278] width 159 height 25
type input "Add a Task $1.00"
type textarea "HPM to detail"
type input "1"
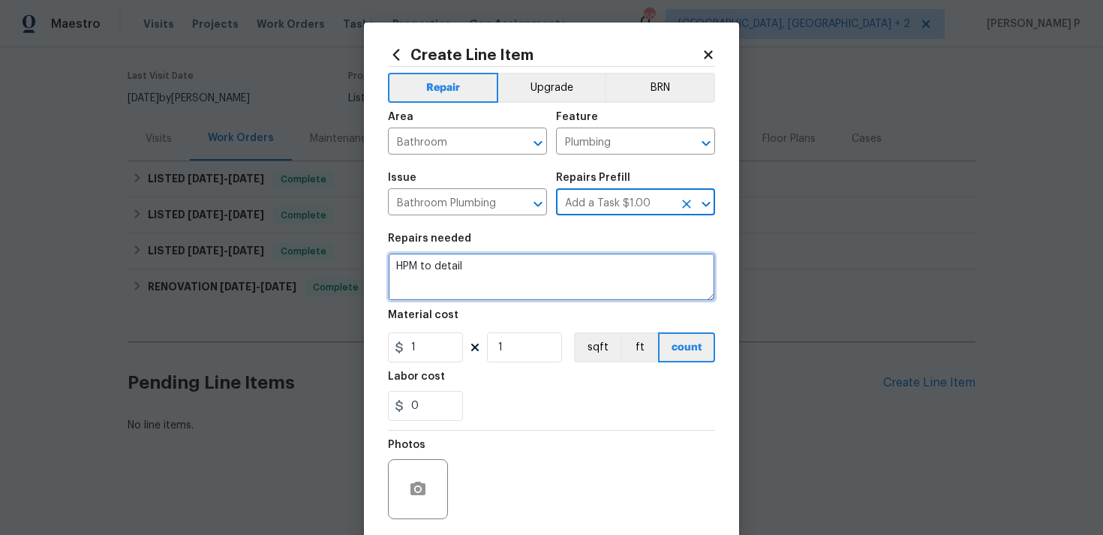
click at [469, 275] on textarea "HPM to detail" at bounding box center [551, 277] width 327 height 48
paste textarea "The toilet won’t flush. Please inspect the toilet and check the handle, flapper…"
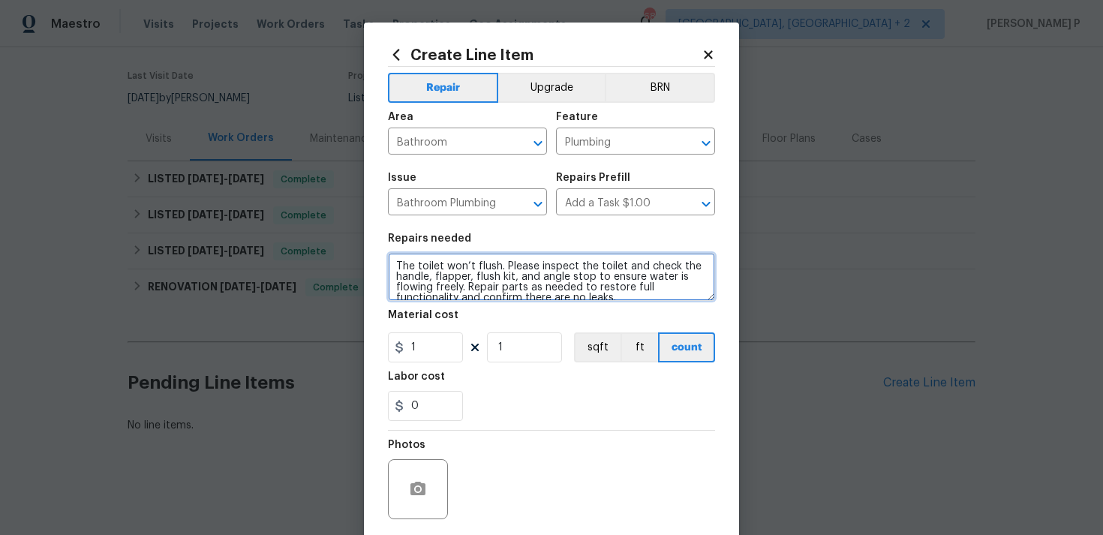
scroll to position [3, 0]
type textarea "The toilet won’t flush. Please inspect the toilet and check the handle, flapper…"
click at [428, 327] on div "Material cost" at bounding box center [551, 320] width 327 height 20
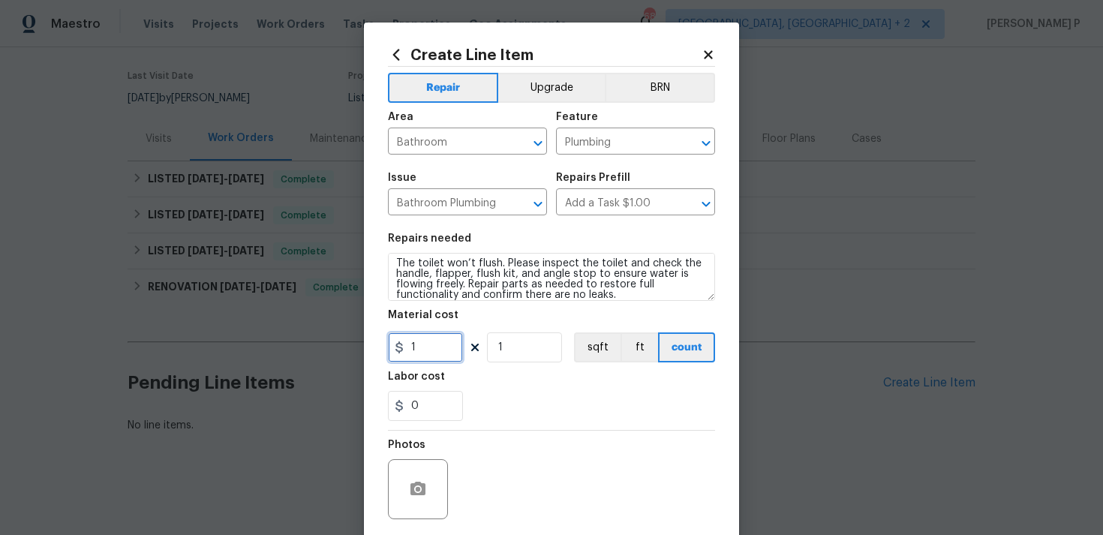
click at [428, 349] on input "1" at bounding box center [425, 347] width 75 height 30
type input "75"
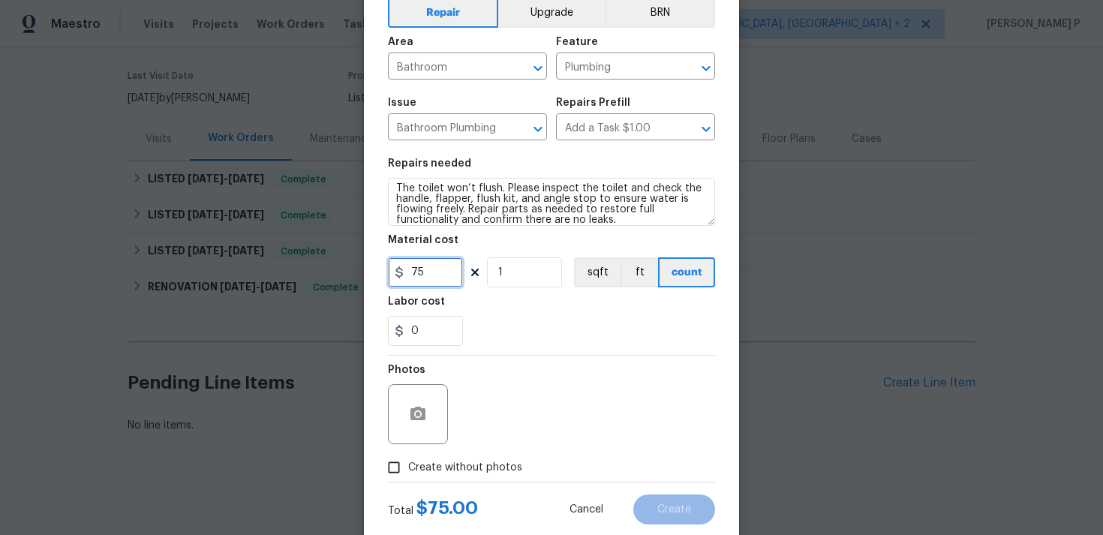
scroll to position [112, 0]
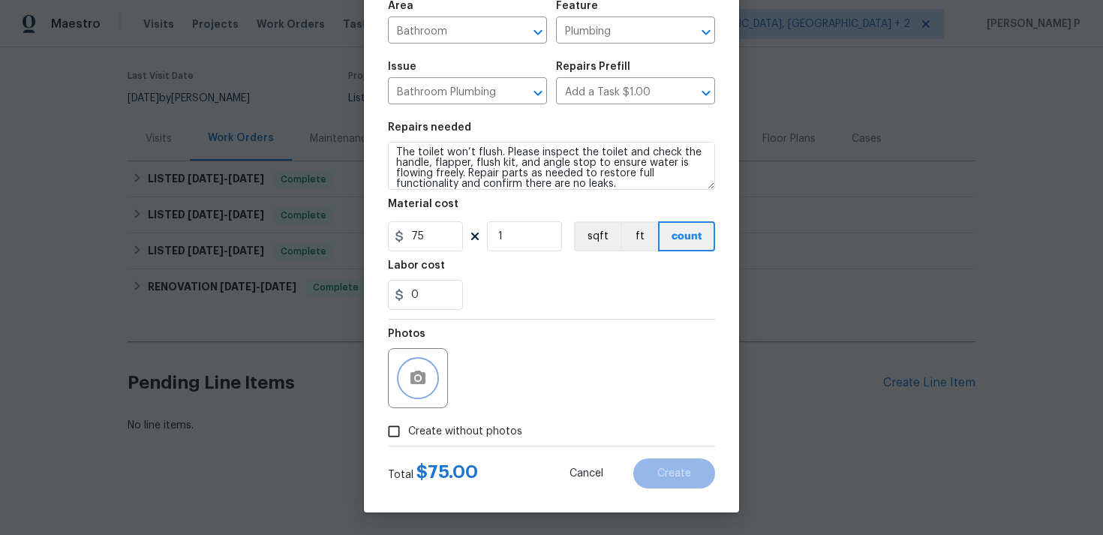
click at [423, 383] on icon "button" at bounding box center [417, 378] width 15 height 14
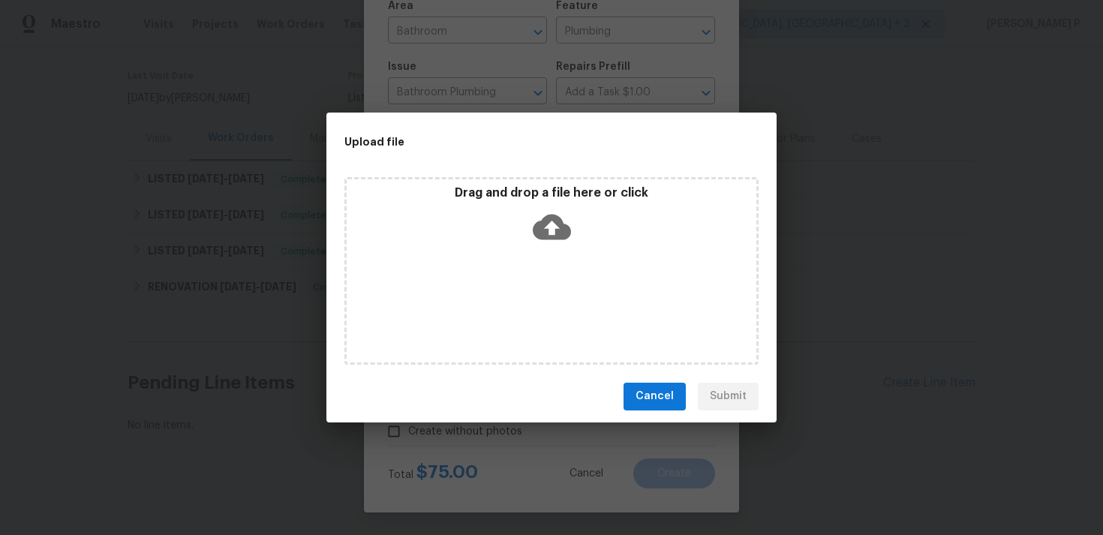
click at [549, 229] on icon at bounding box center [552, 227] width 38 height 38
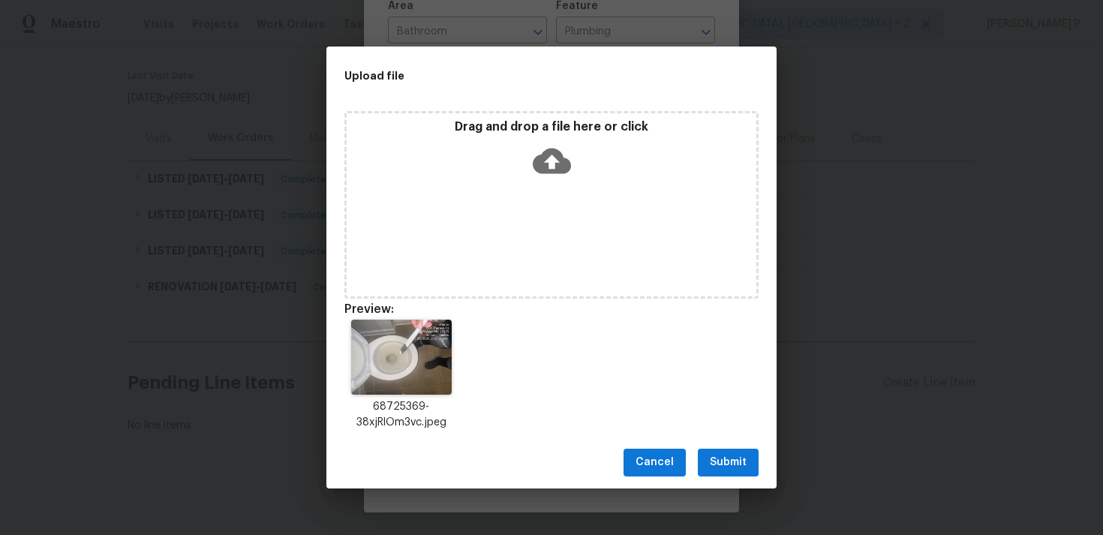
click at [762, 459] on div "Cancel Submit" at bounding box center [551, 463] width 450 height 52
click at [738, 462] on span "Submit" at bounding box center [728, 462] width 37 height 19
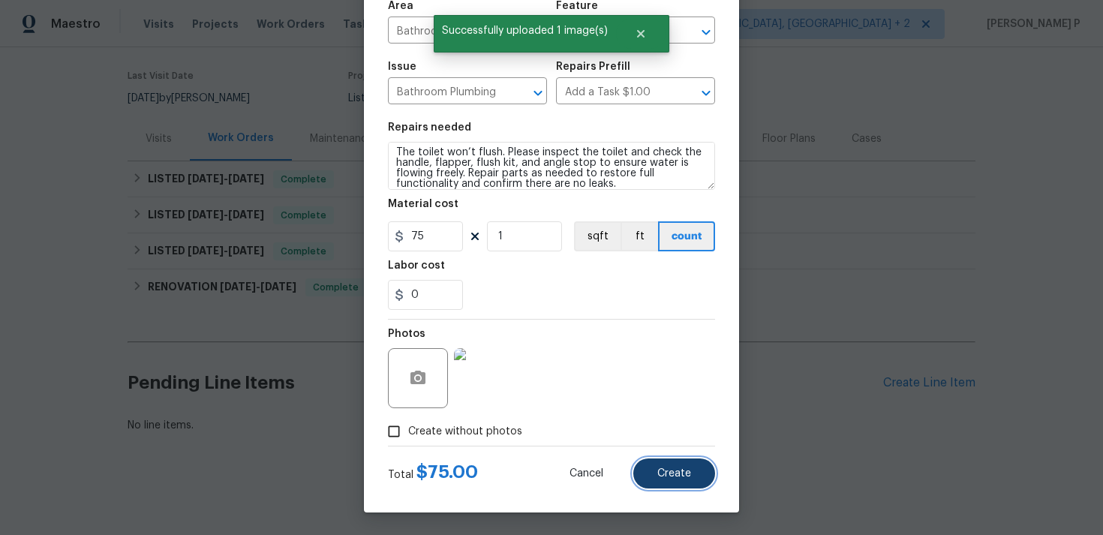
click at [669, 473] on span "Create" at bounding box center [674, 473] width 34 height 11
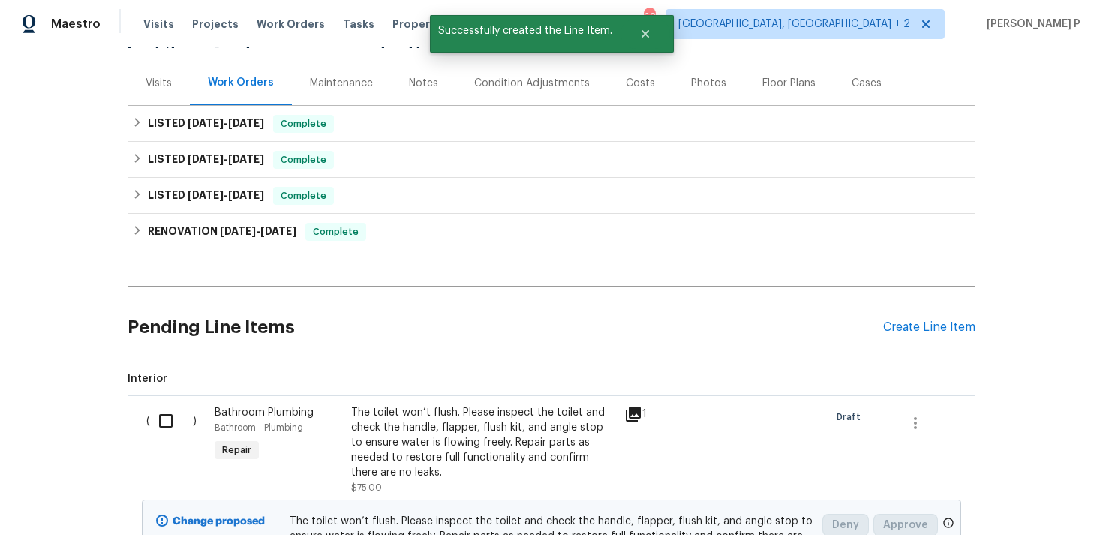
scroll to position [223, 0]
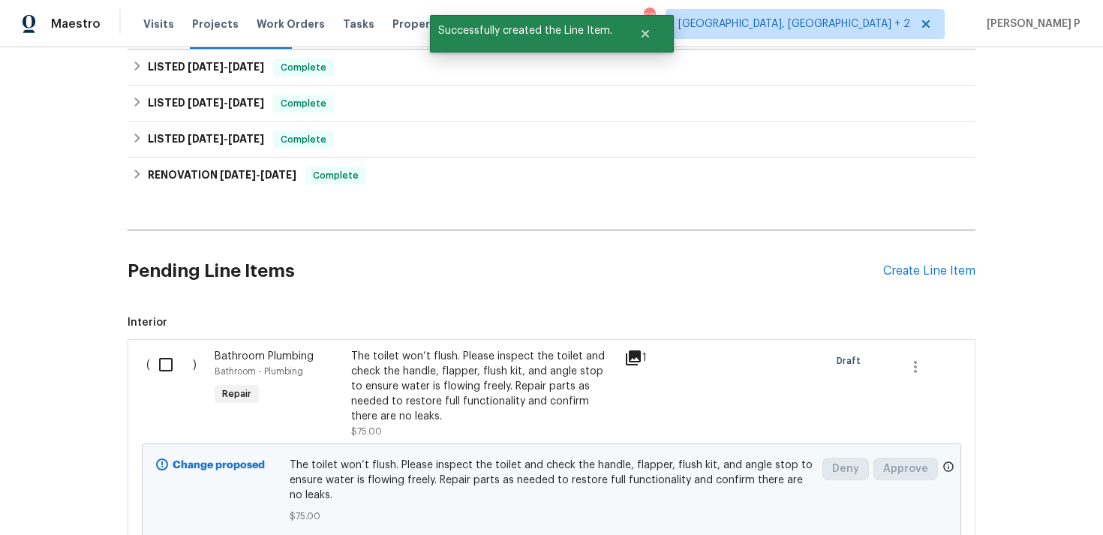
click at [161, 357] on input "checkbox" at bounding box center [171, 365] width 43 height 32
checkbox input "true"
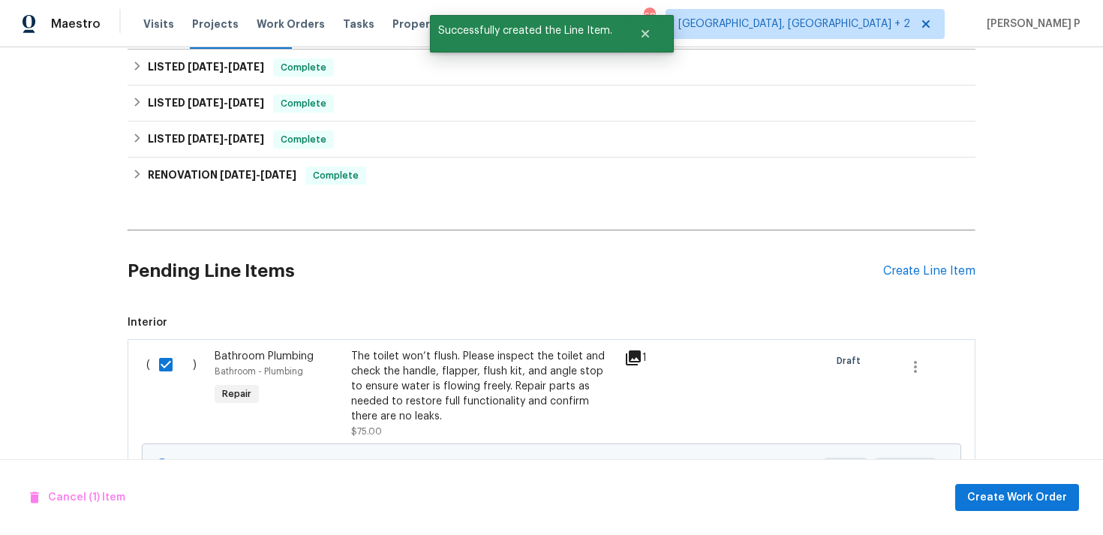
scroll to position [342, 0]
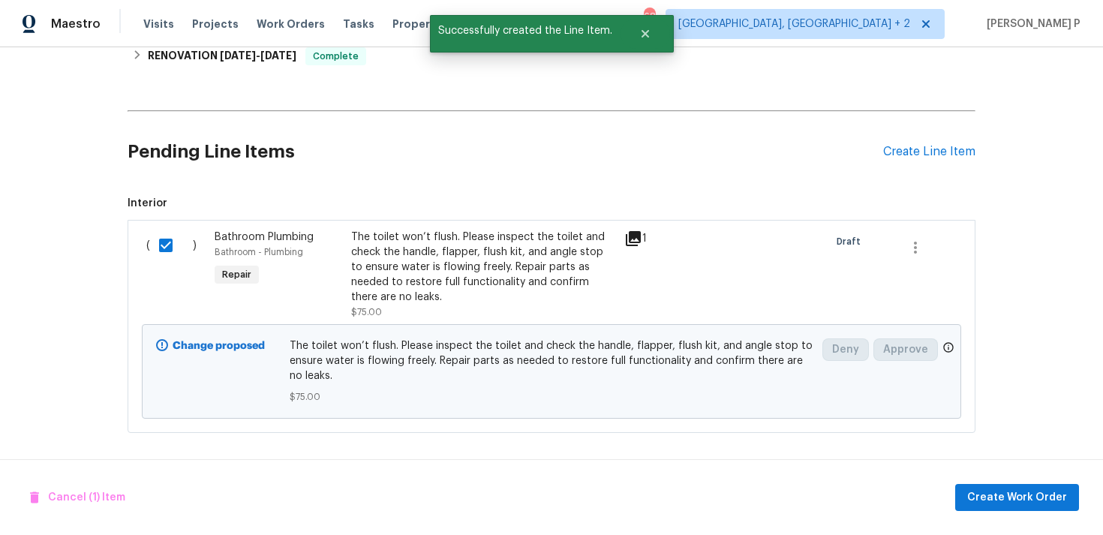
click at [1015, 516] on div "Cancel (1) Item Create Work Order" at bounding box center [551, 497] width 1103 height 77
click at [1018, 492] on span "Create Work Order" at bounding box center [1017, 498] width 100 height 19
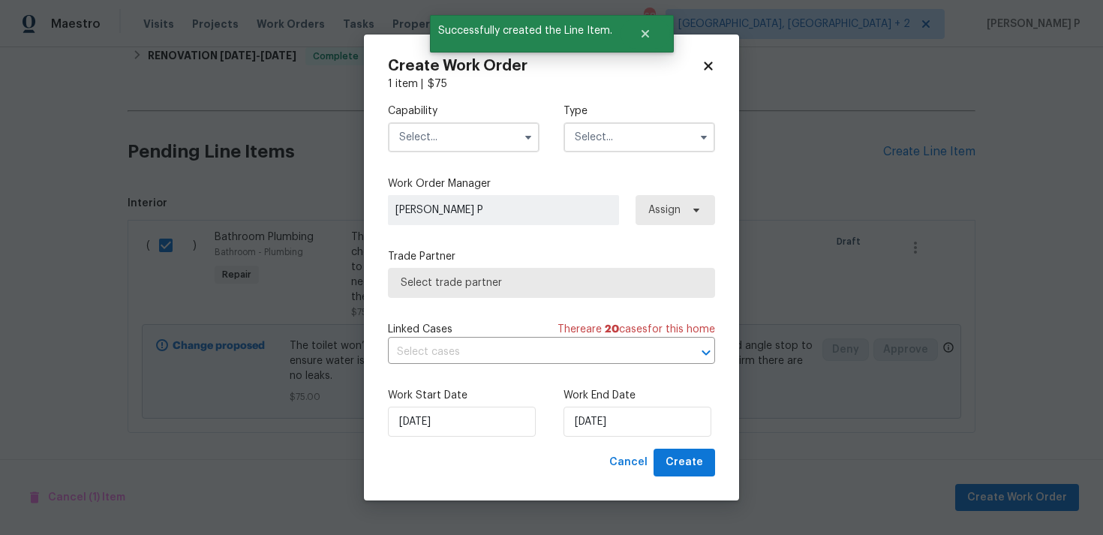
click at [624, 129] on input "text" at bounding box center [640, 137] width 152 height 30
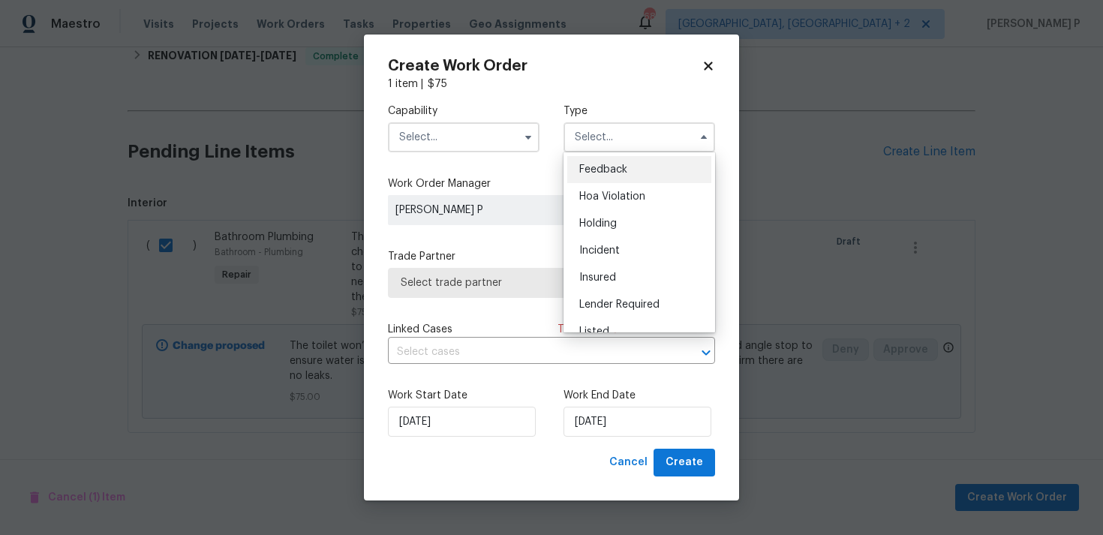
click at [615, 169] on span "Feedback" at bounding box center [603, 169] width 48 height 11
type input "Feedback"
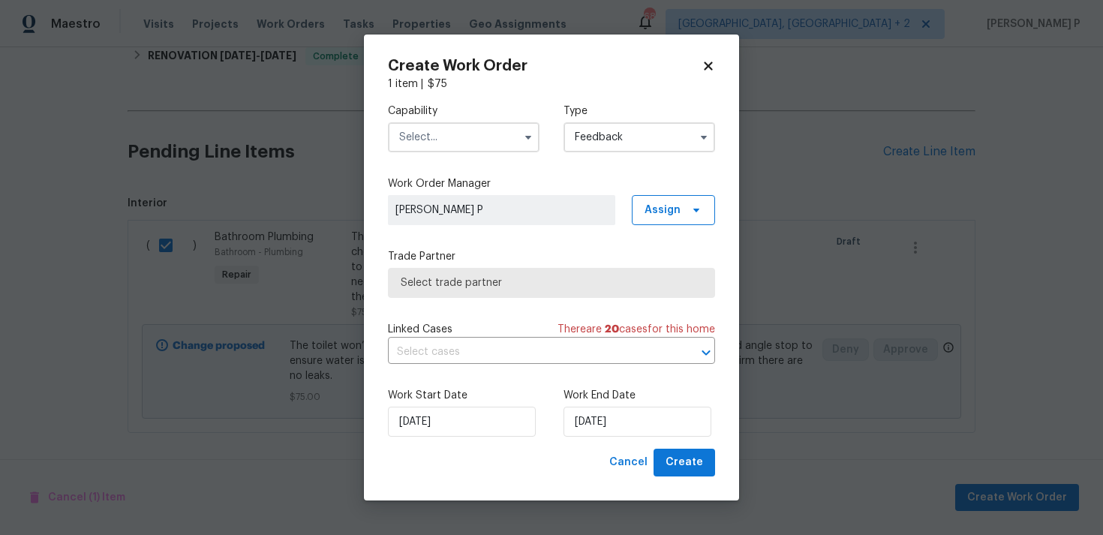
click at [452, 125] on input "text" at bounding box center [464, 137] width 152 height 30
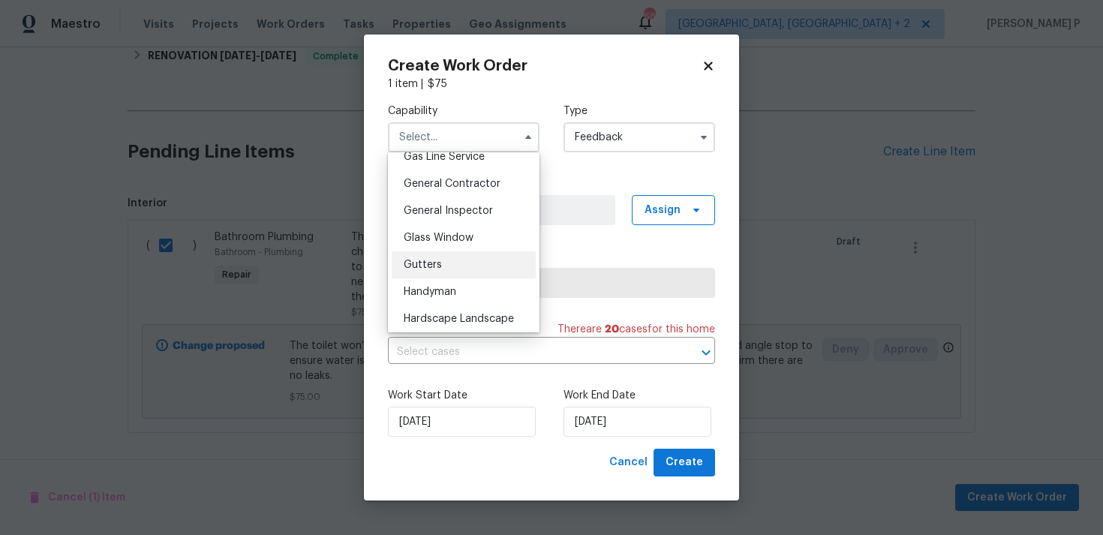
scroll to position [708, 0]
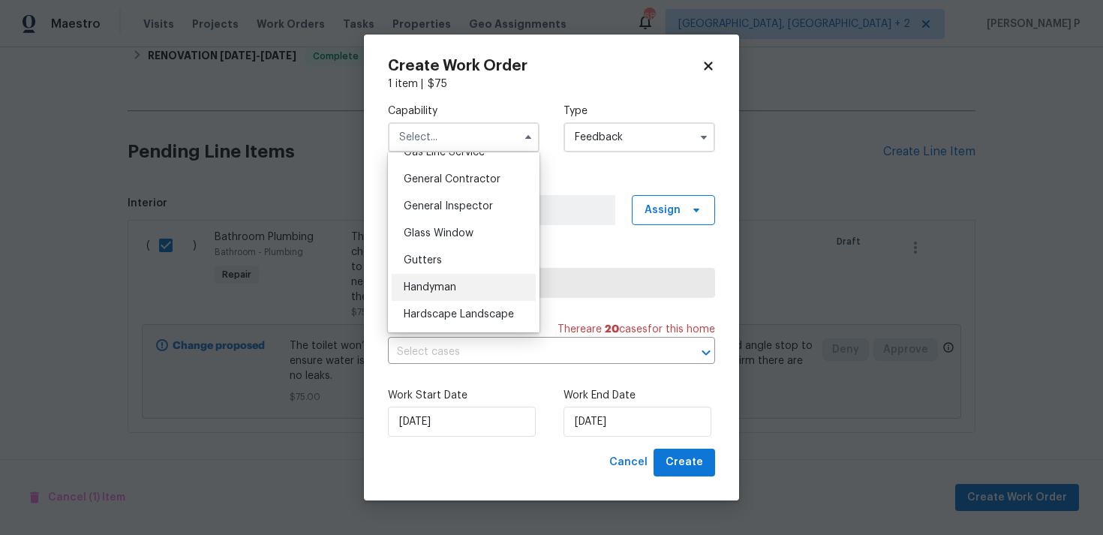
click at [451, 278] on div "Handyman" at bounding box center [464, 287] width 144 height 27
type input "Handyman"
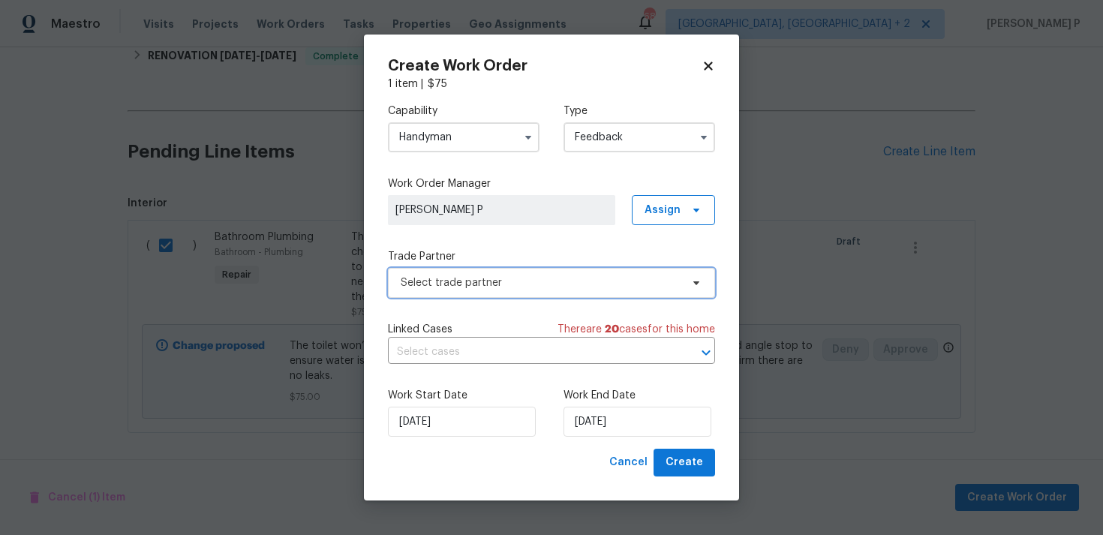
click at [495, 271] on span "Select trade partner" at bounding box center [551, 283] width 327 height 30
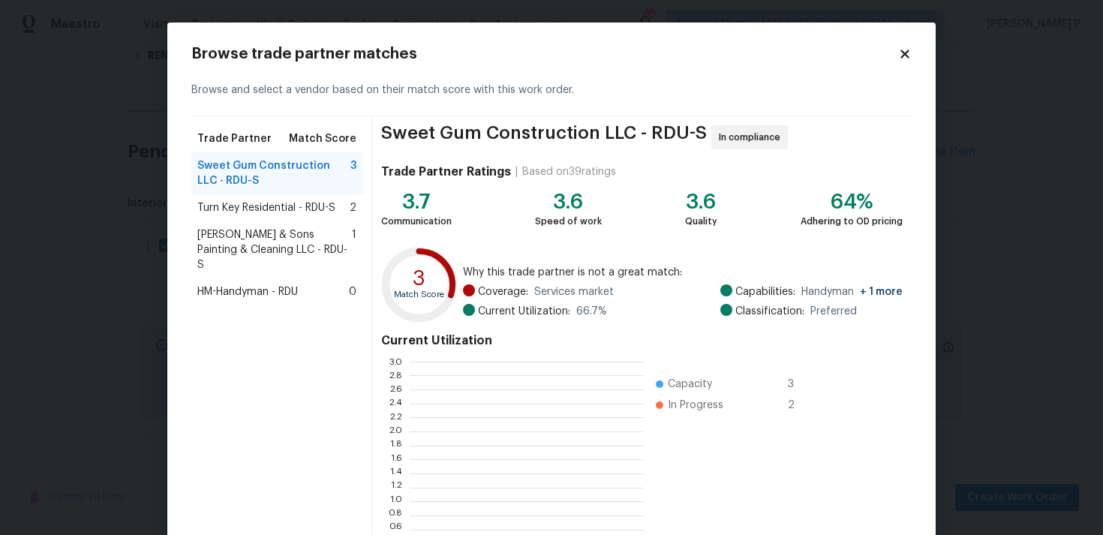
scroll to position [210, 233]
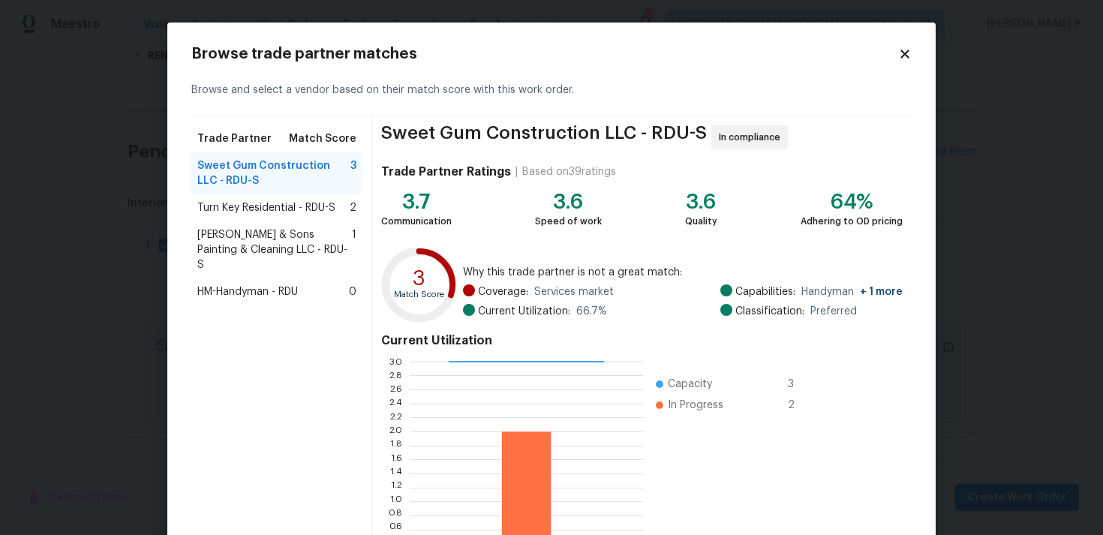
click at [290, 245] on span "Hodge & Sons Painting & Cleaning LLC - RDU-S" at bounding box center [274, 249] width 155 height 45
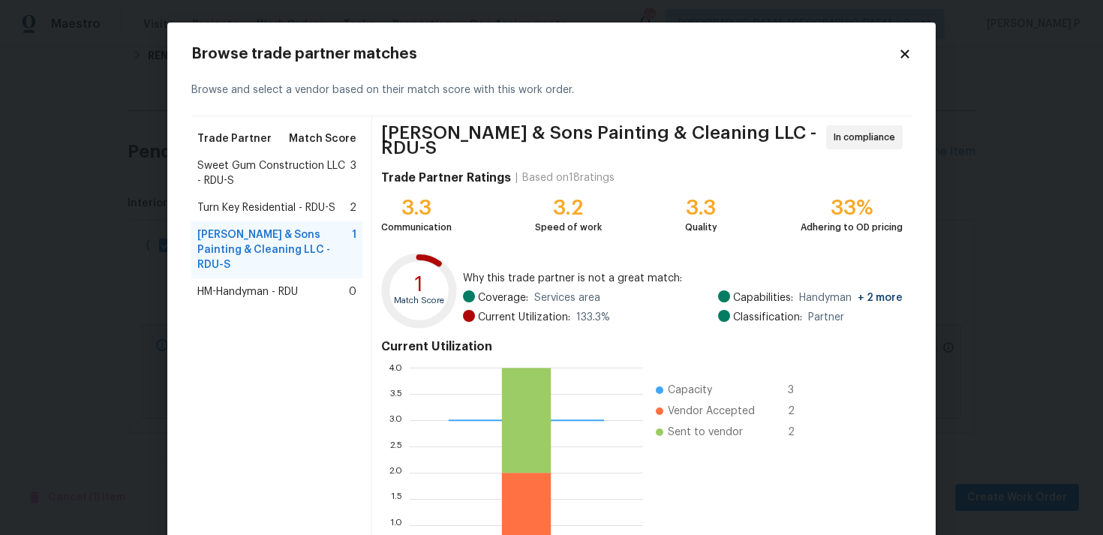
click at [275, 160] on span "Sweet Gum Construction LLC - RDU-S" at bounding box center [273, 173] width 153 height 30
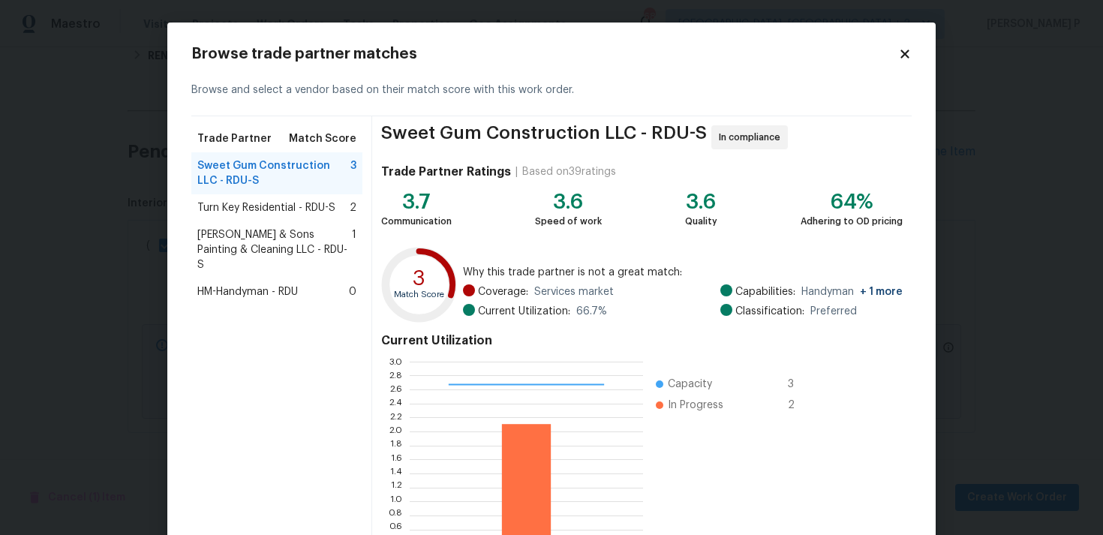
scroll to position [127, 0]
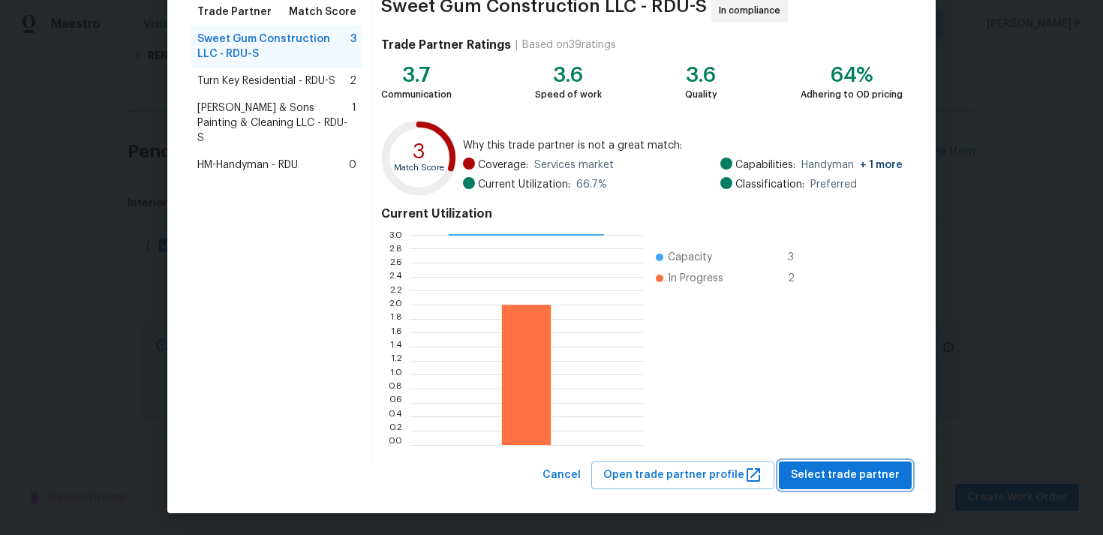
click at [837, 484] on button "Select trade partner" at bounding box center [845, 476] width 133 height 28
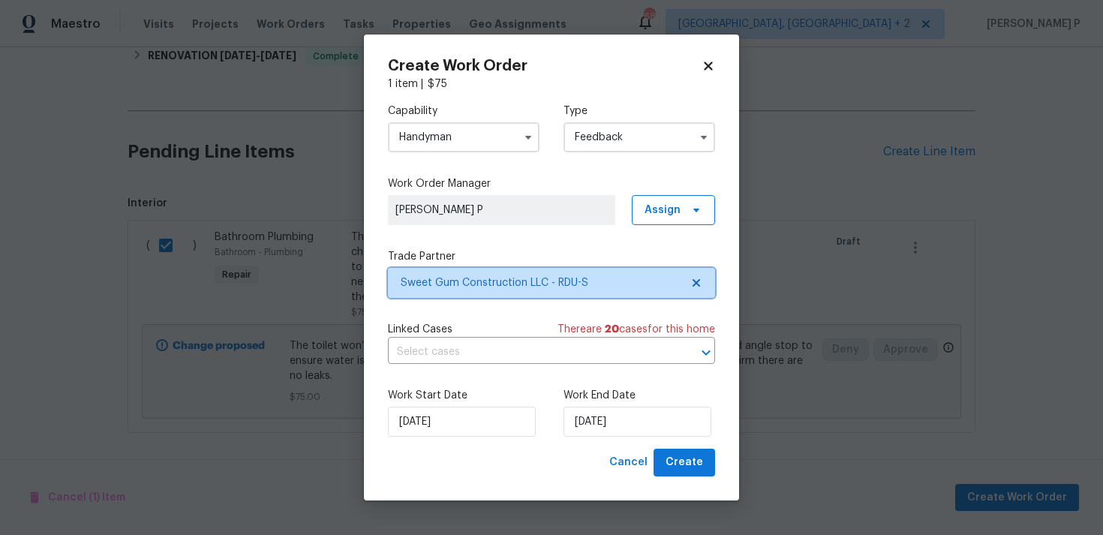
scroll to position [0, 0]
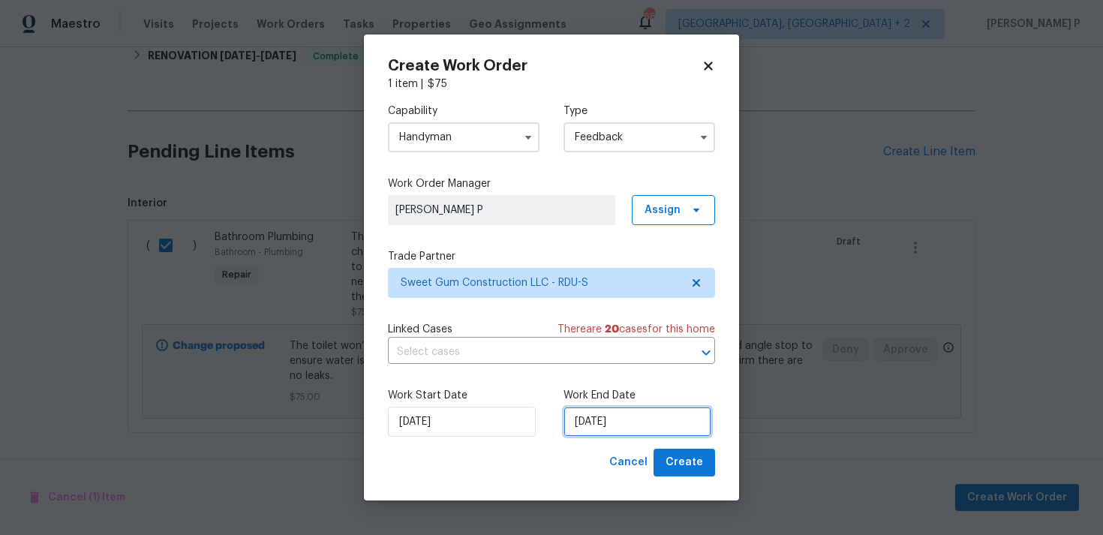
click at [625, 434] on input "27/08/2025" at bounding box center [638, 422] width 148 height 30
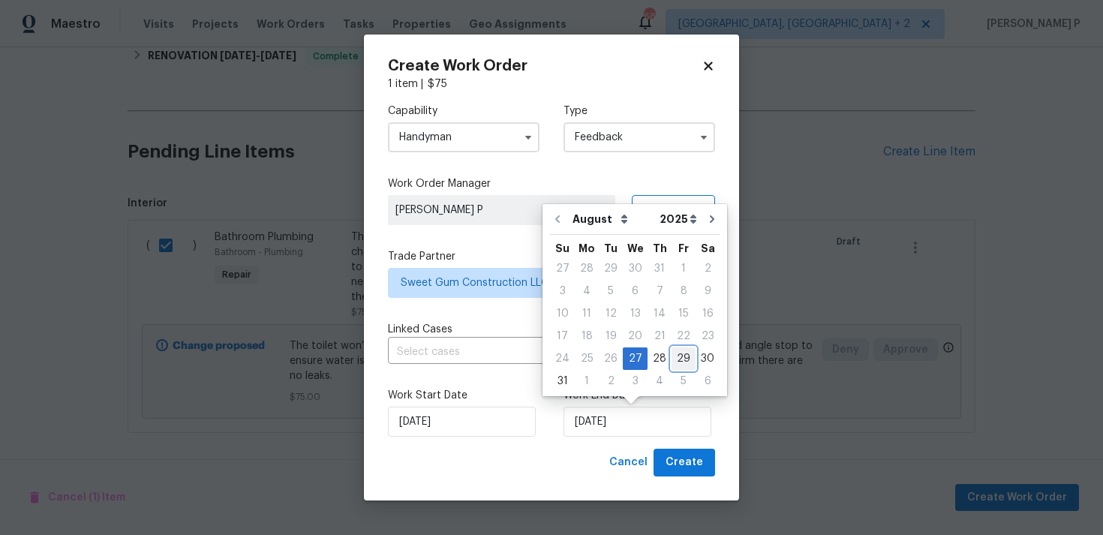
click at [677, 364] on div "29" at bounding box center [684, 358] width 24 height 21
type input "29/08/2025"
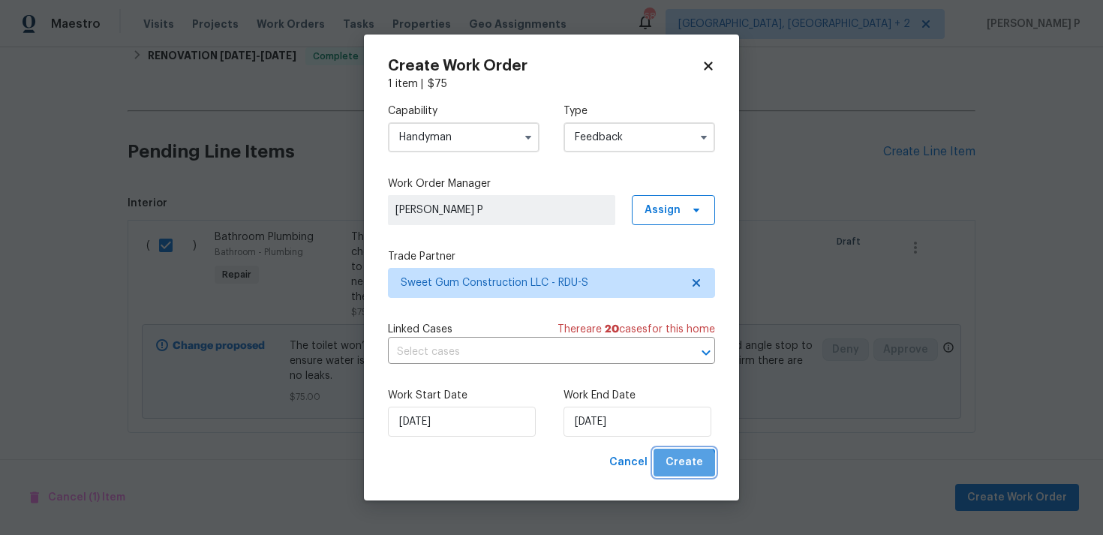
click at [685, 471] on span "Create" at bounding box center [685, 462] width 38 height 19
checkbox input "false"
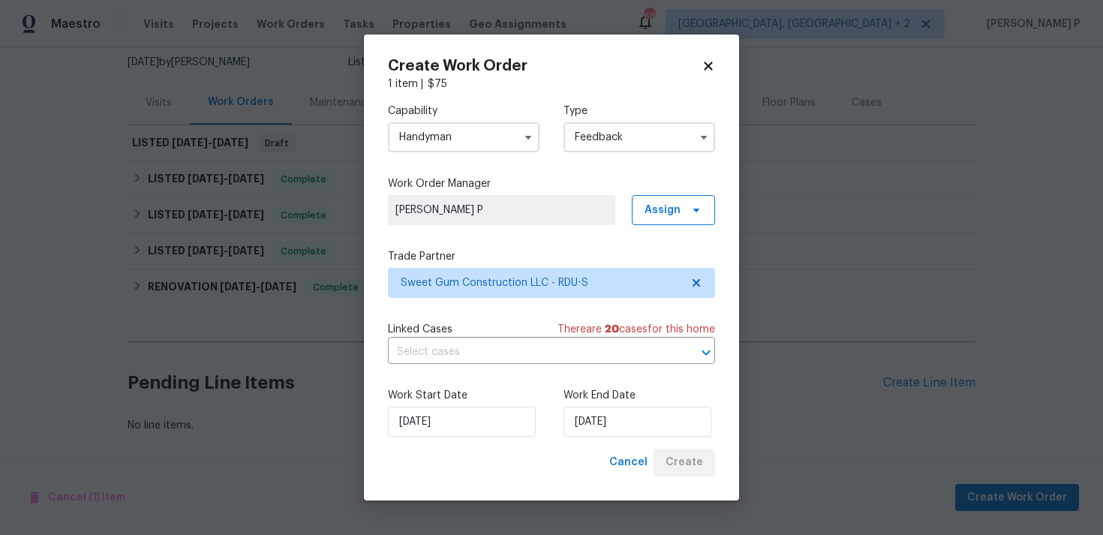
scroll to position [147, 0]
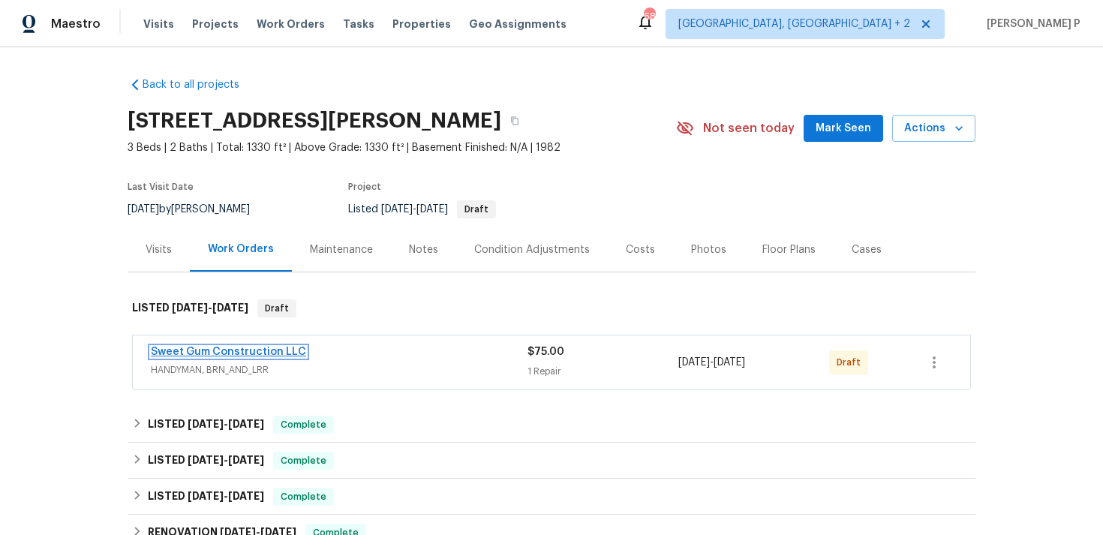
click at [227, 349] on link "Sweet Gum Construction LLC" at bounding box center [228, 352] width 155 height 11
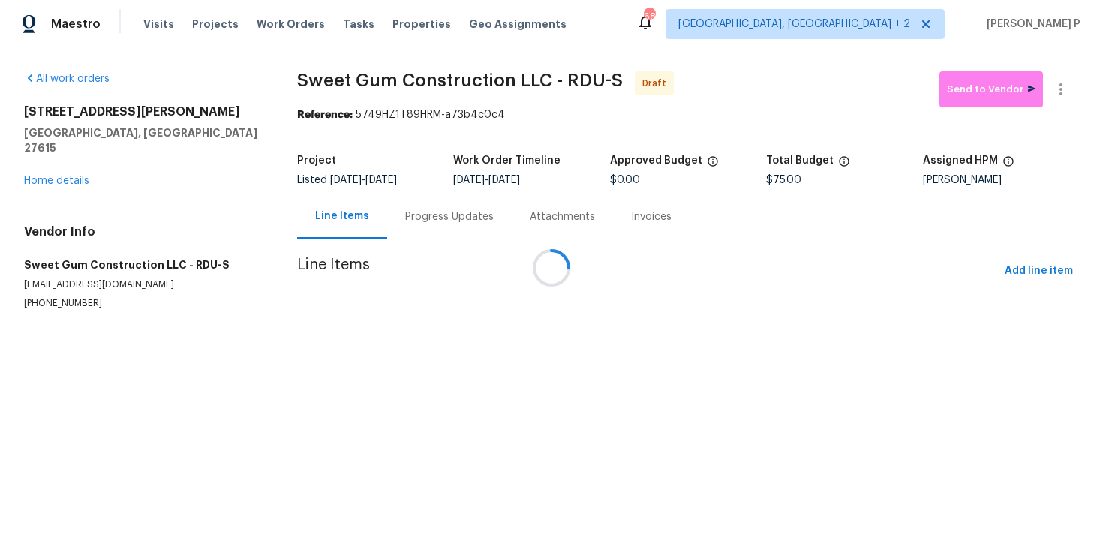
click at [1071, 83] on div at bounding box center [551, 267] width 1103 height 535
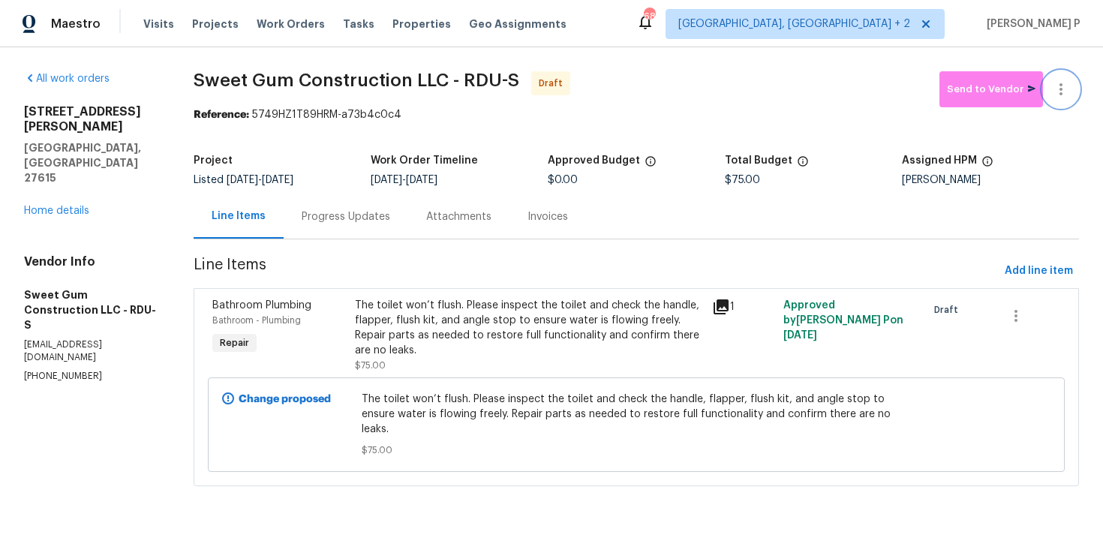
click at [1059, 94] on icon "button" at bounding box center [1061, 89] width 18 height 18
